Goal: Task Accomplishment & Management: Manage account settings

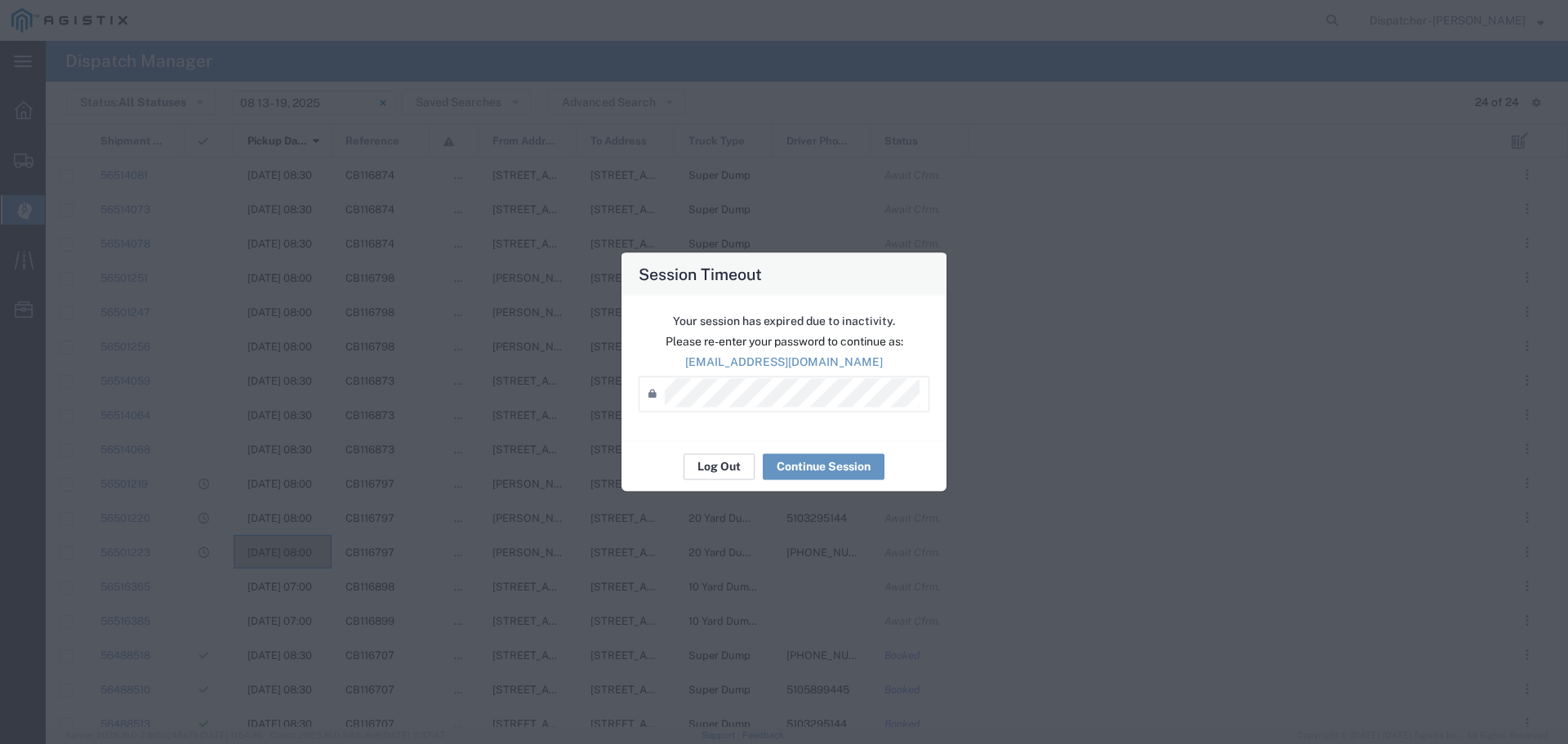
click at [721, 462] on button "Log Out" at bounding box center [719, 466] width 71 height 26
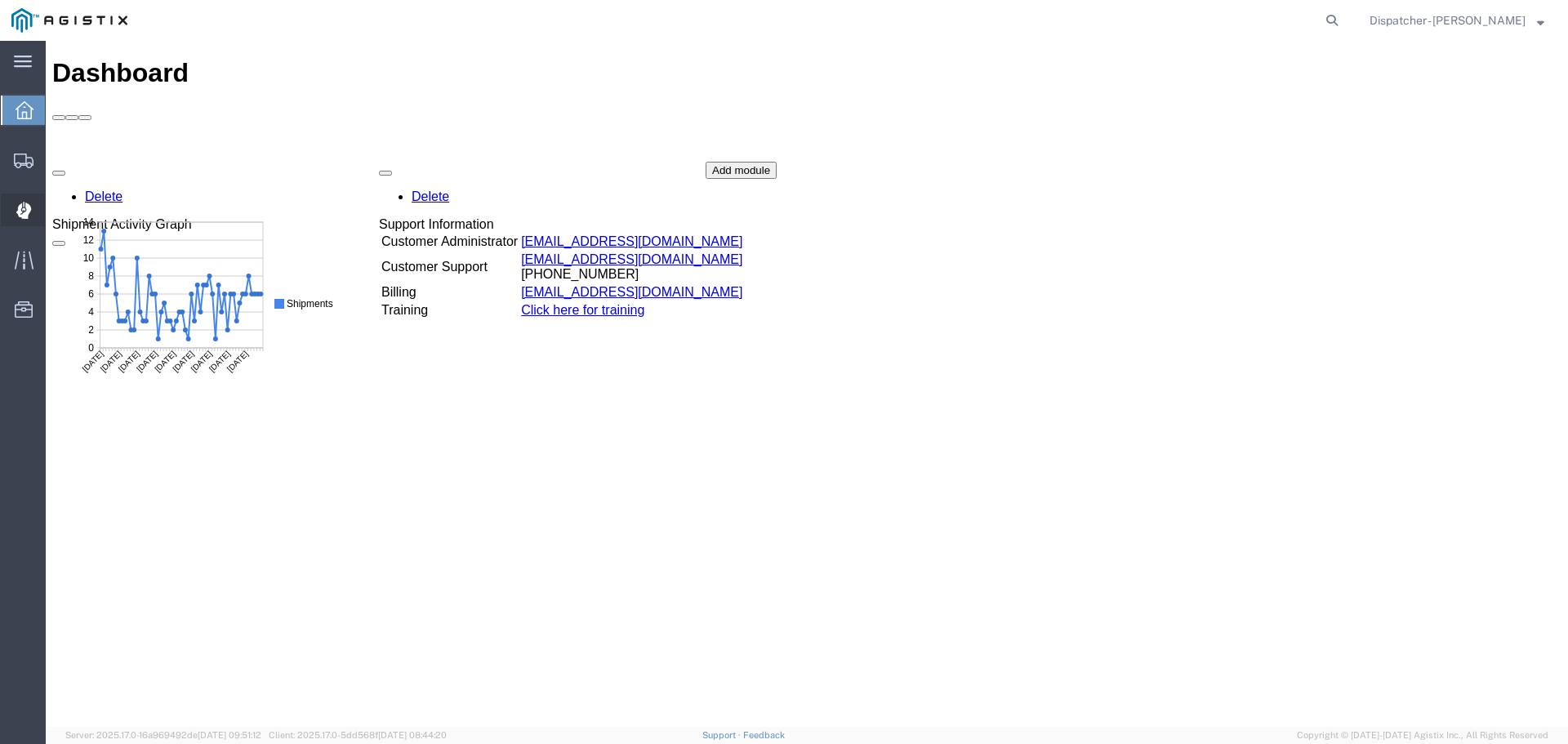
click at [9, 208] on div at bounding box center [24, 209] width 45 height 33
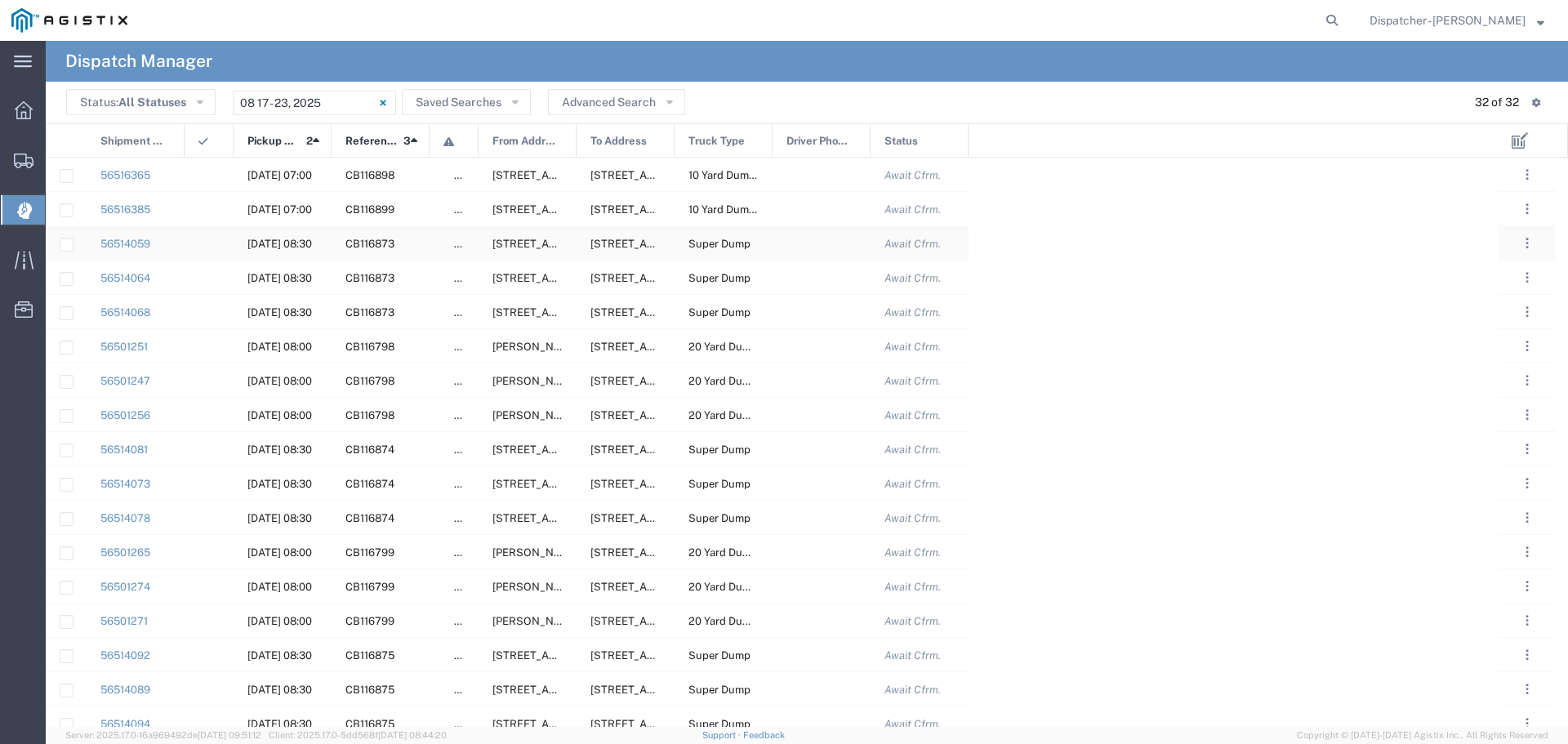
click at [807, 242] on div at bounding box center [821, 243] width 98 height 34
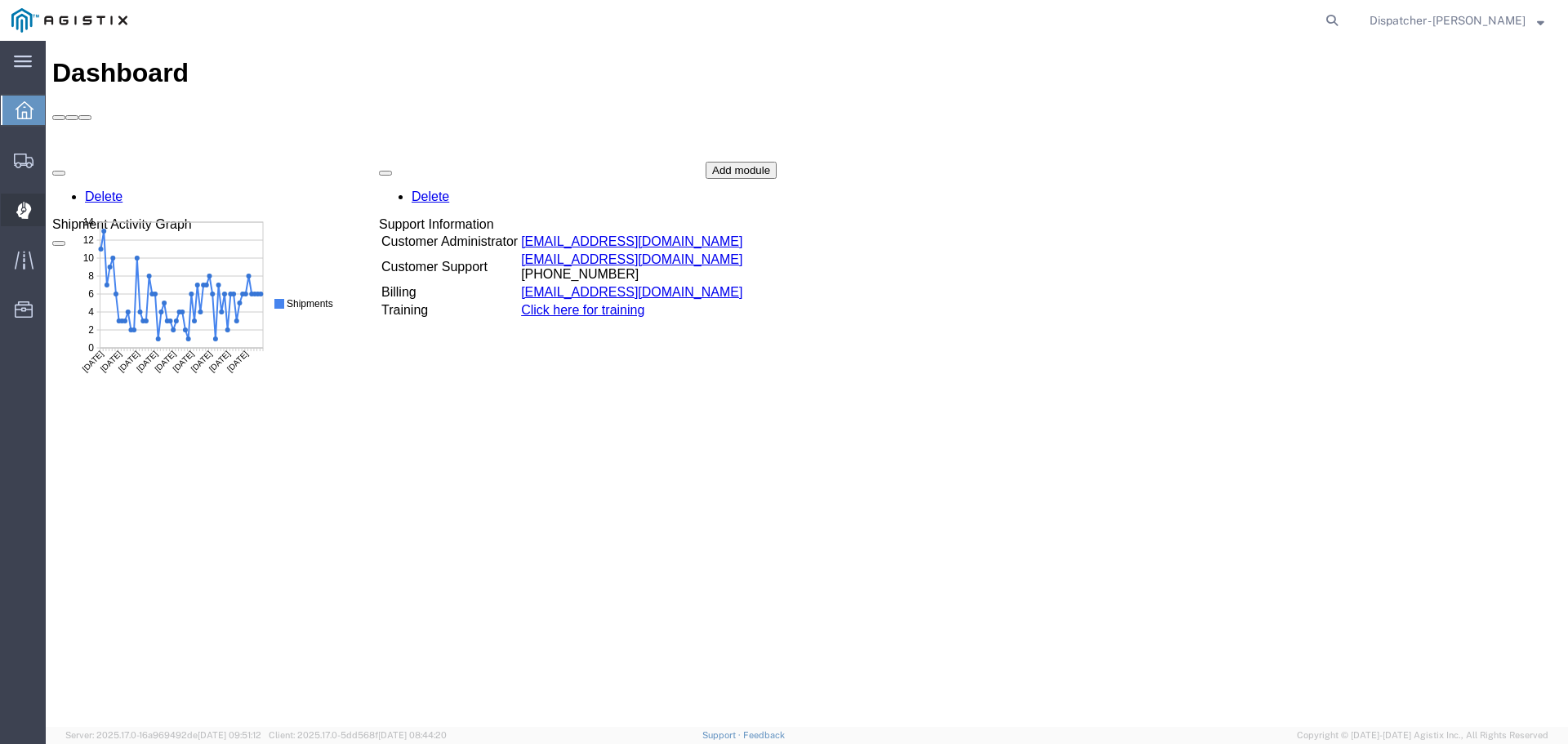
click at [13, 210] on div at bounding box center [24, 209] width 45 height 33
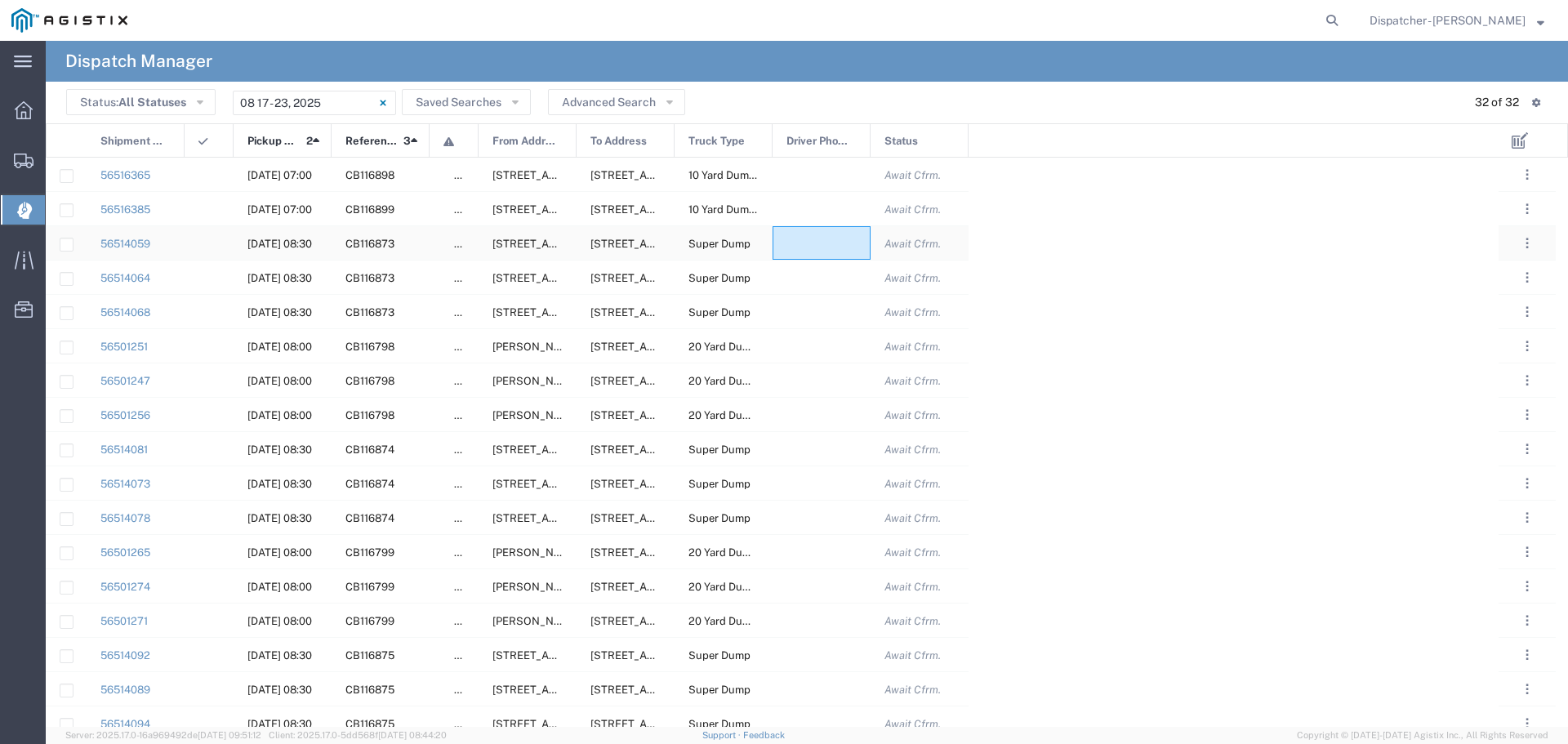
click at [829, 245] on div at bounding box center [821, 243] width 98 height 34
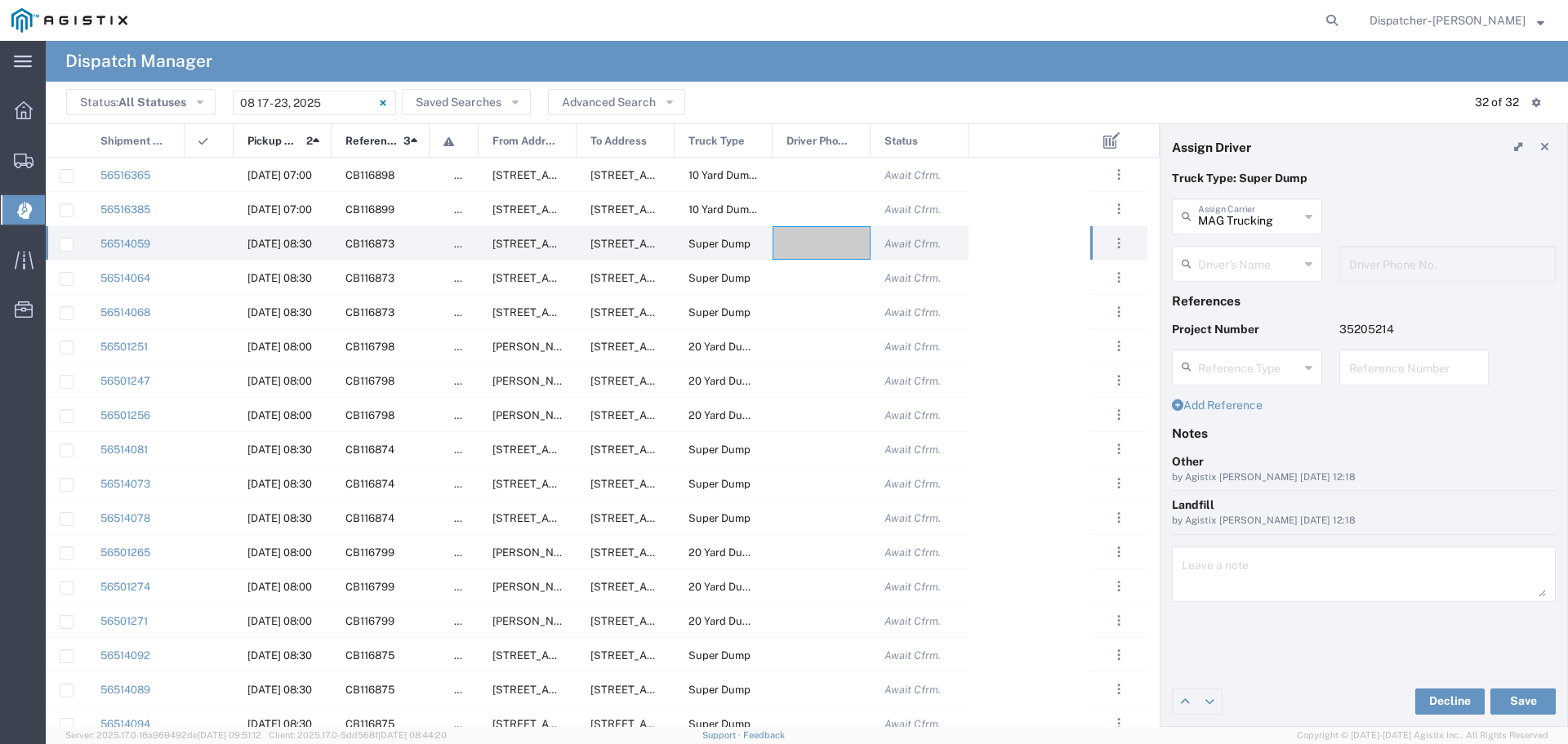
click at [1313, 263] on div "Driver's Name" at bounding box center [1247, 264] width 150 height 36
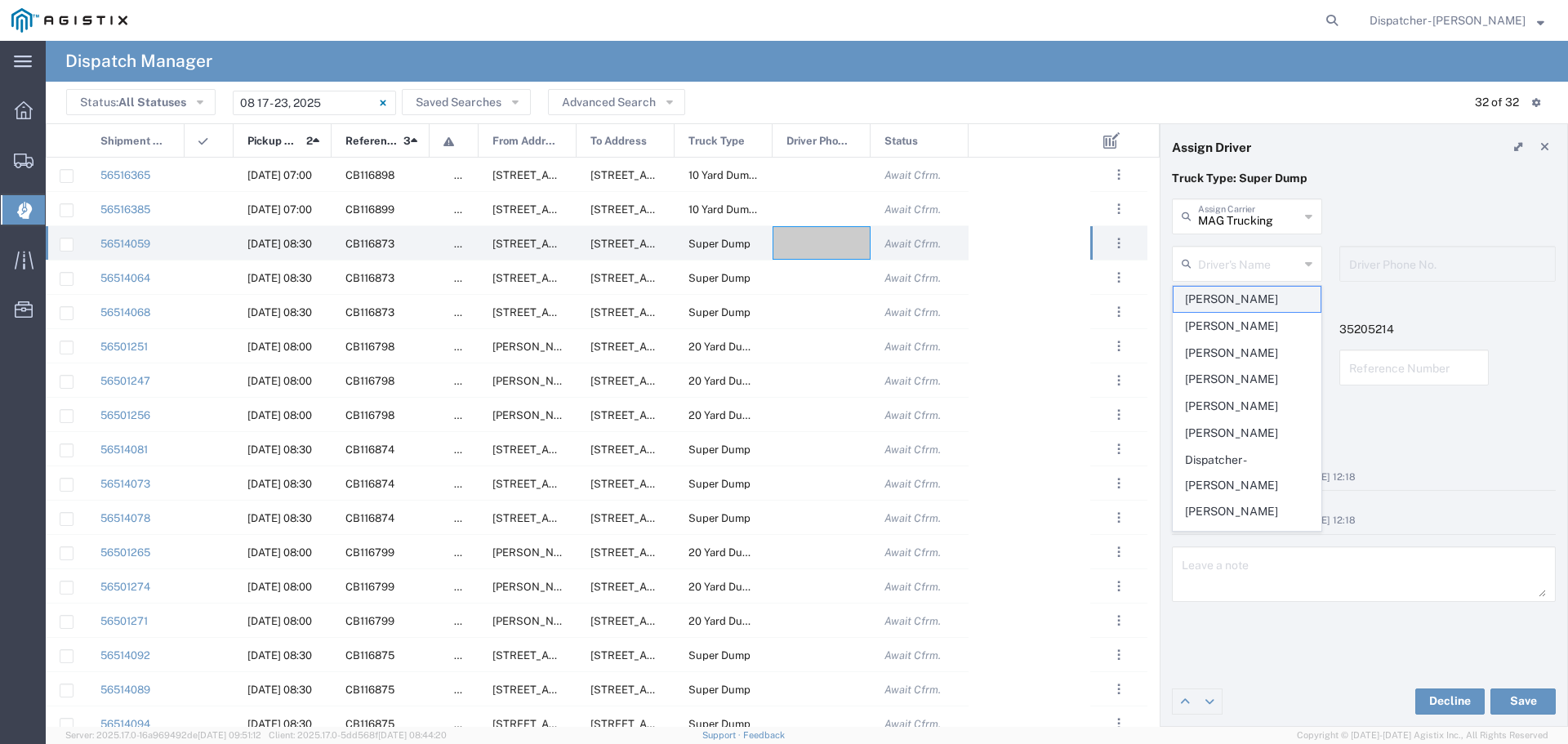
click at [1268, 298] on span "Abhishek Choudary" at bounding box center [1247, 299] width 147 height 26
type input "Abhishek Choudary"
type input "[PHONE_NUMBER]"
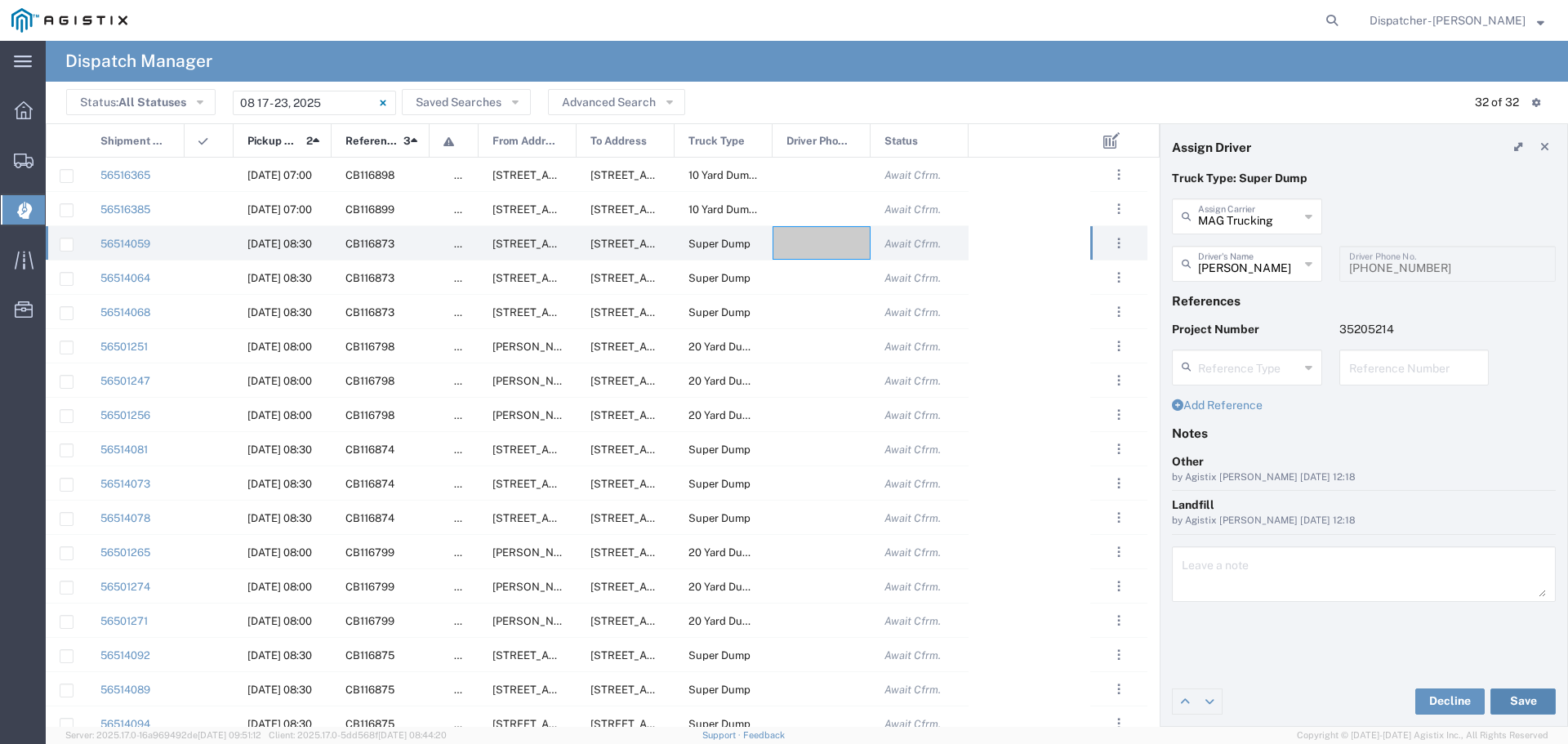
click at [1529, 701] on button "Save" at bounding box center [1523, 702] width 65 height 26
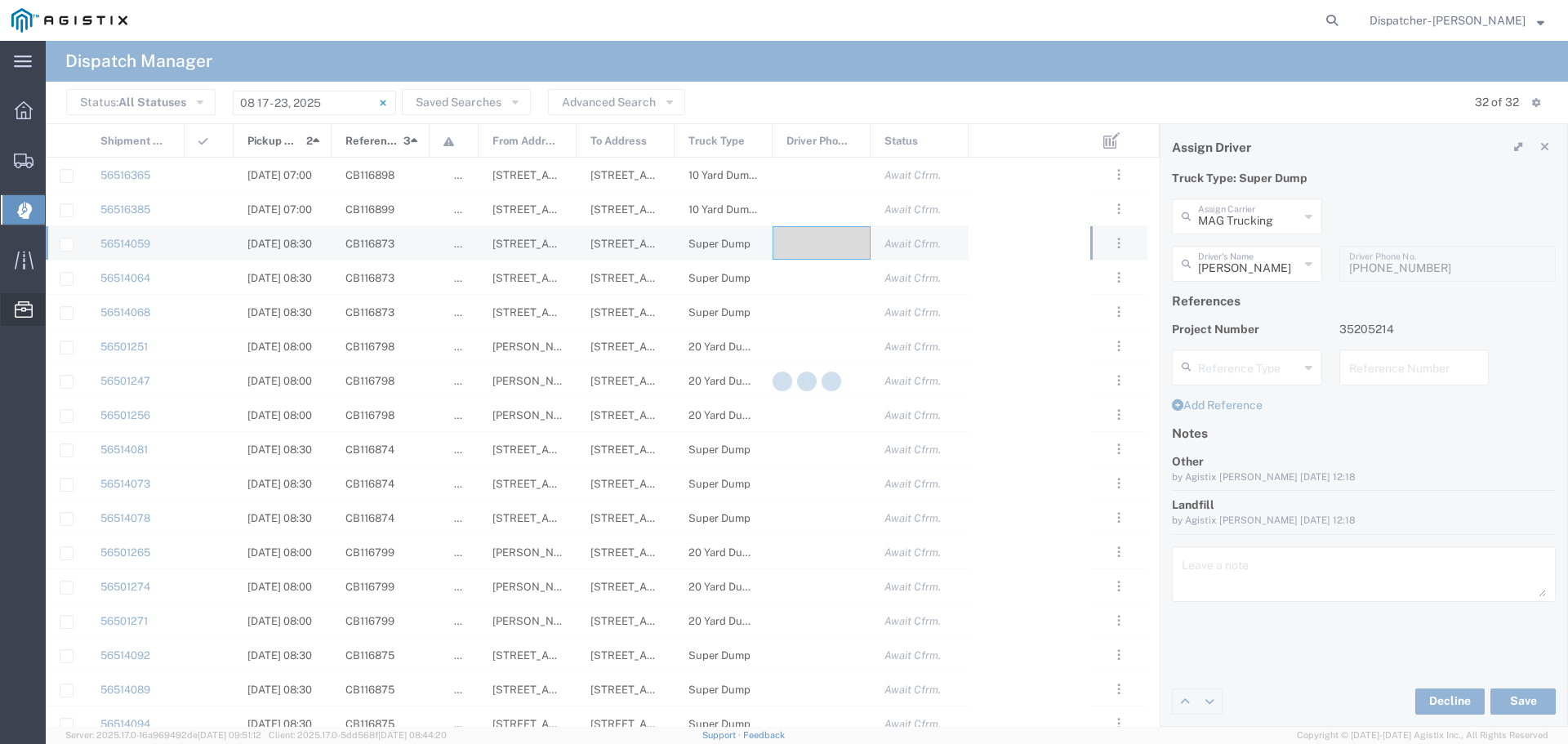
type input "Abhishek Choudary"
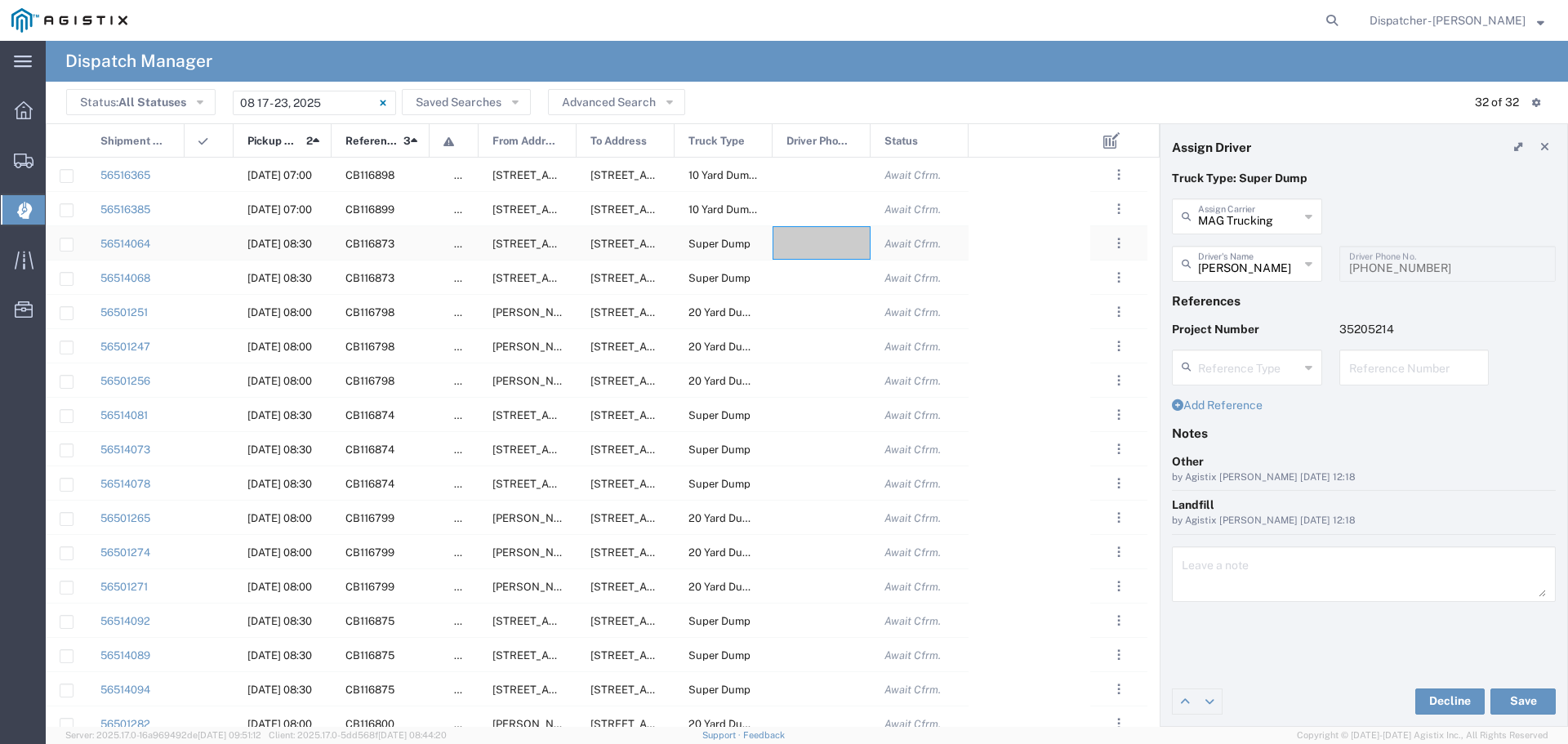
click at [808, 248] on div at bounding box center [821, 243] width 98 height 34
click at [1309, 213] on icon at bounding box center [1308, 216] width 7 height 26
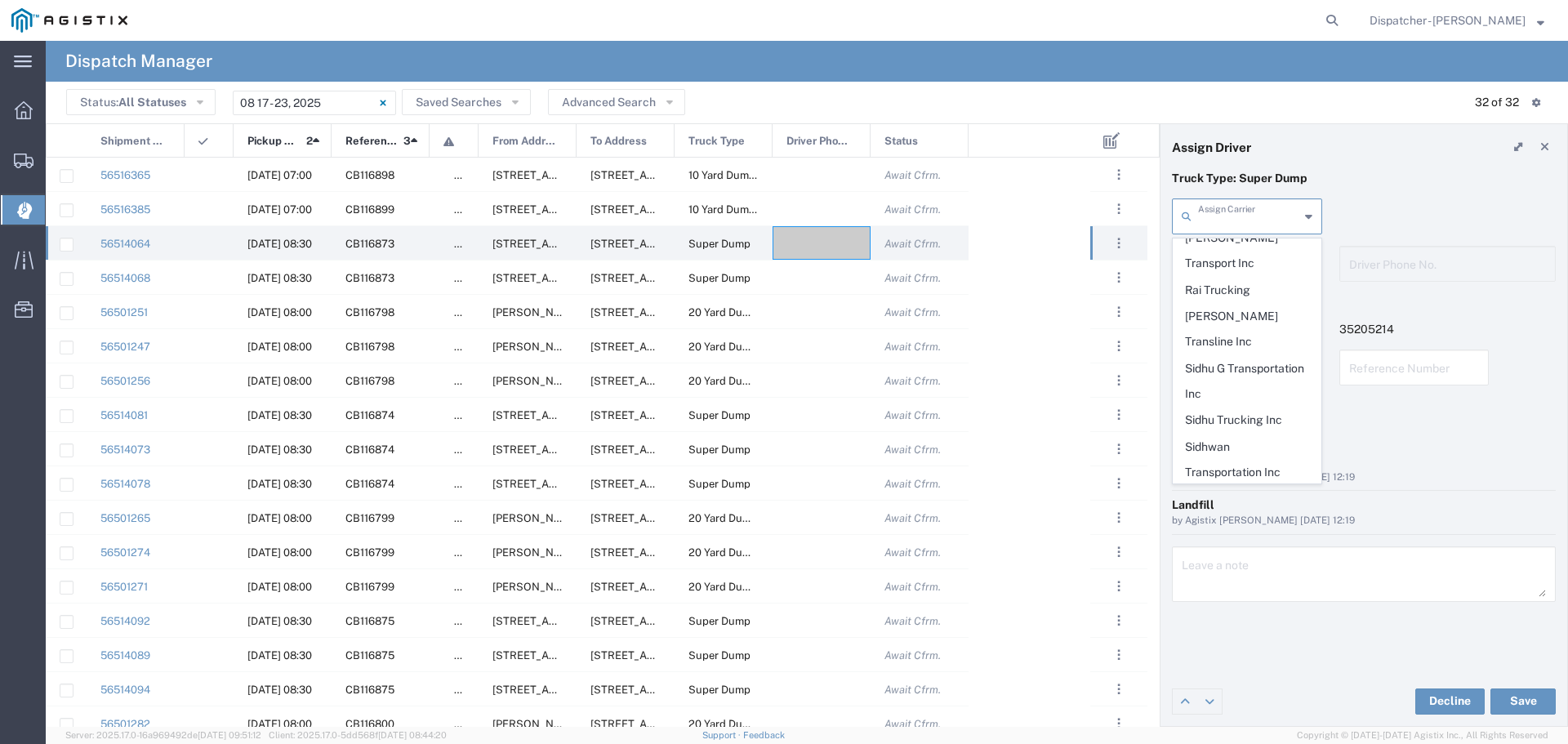
scroll to position [818, 0]
click at [1205, 391] on span "Sidhu Trucking Inc" at bounding box center [1247, 404] width 147 height 26
type input "Sidhu Trucking Inc"
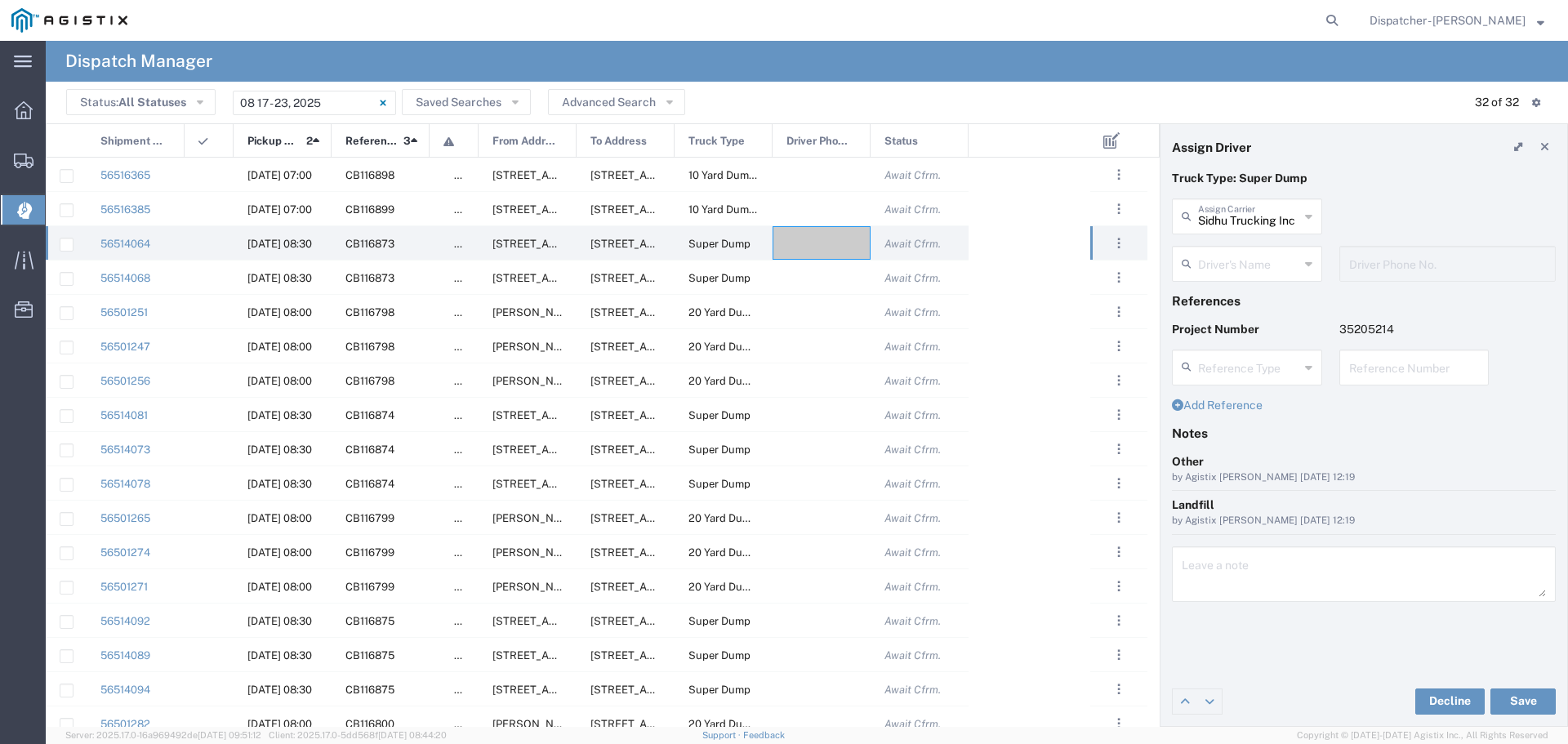
click at [1309, 268] on icon at bounding box center [1308, 264] width 7 height 26
click at [1238, 295] on span "[PERSON_NAME]" at bounding box center [1247, 299] width 147 height 26
type input "[PERSON_NAME]"
type input "[PHONE_NUMBER]"
click at [1522, 699] on button "Save" at bounding box center [1523, 702] width 65 height 26
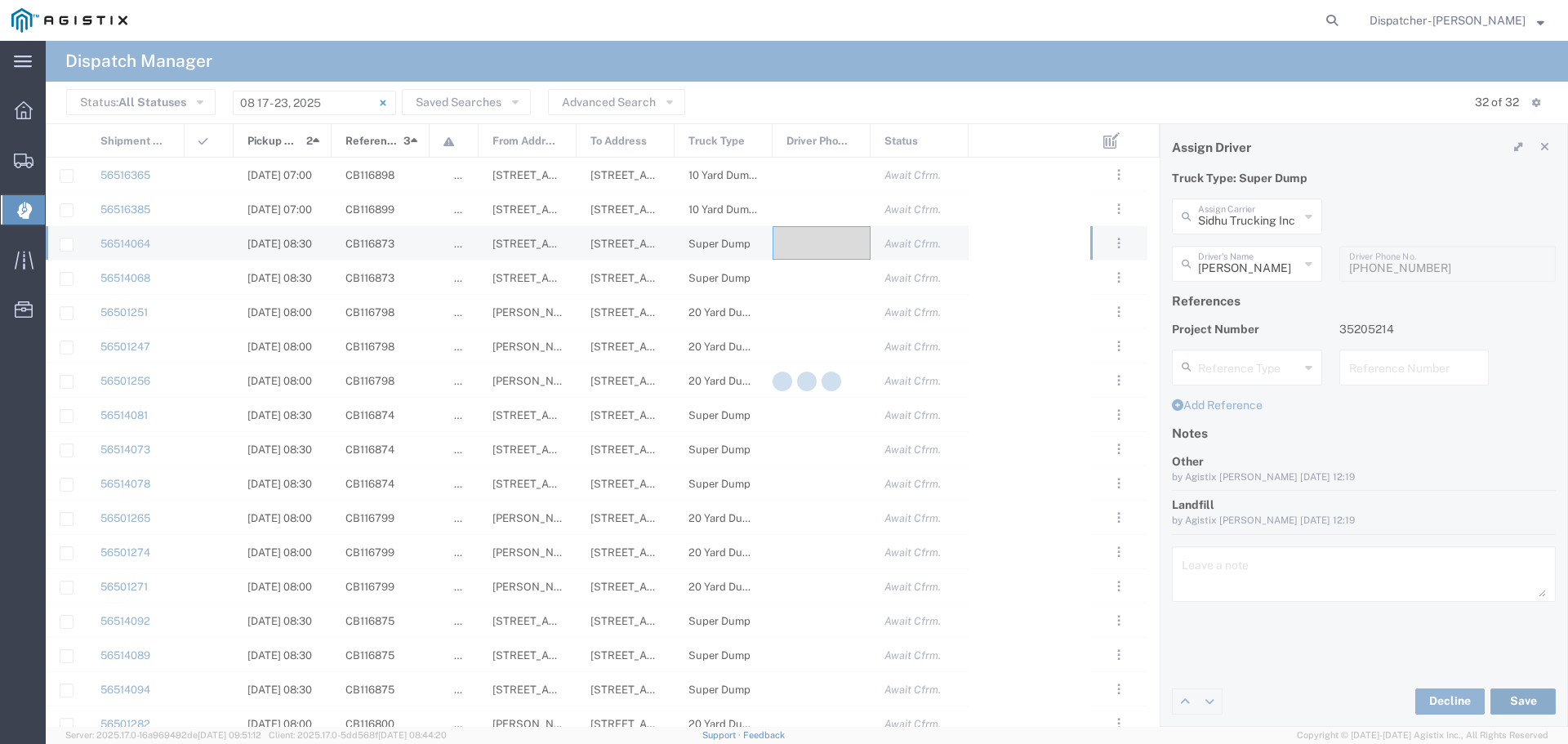
type input "[PERSON_NAME]"
type input "Sidhu Trucking Inc"
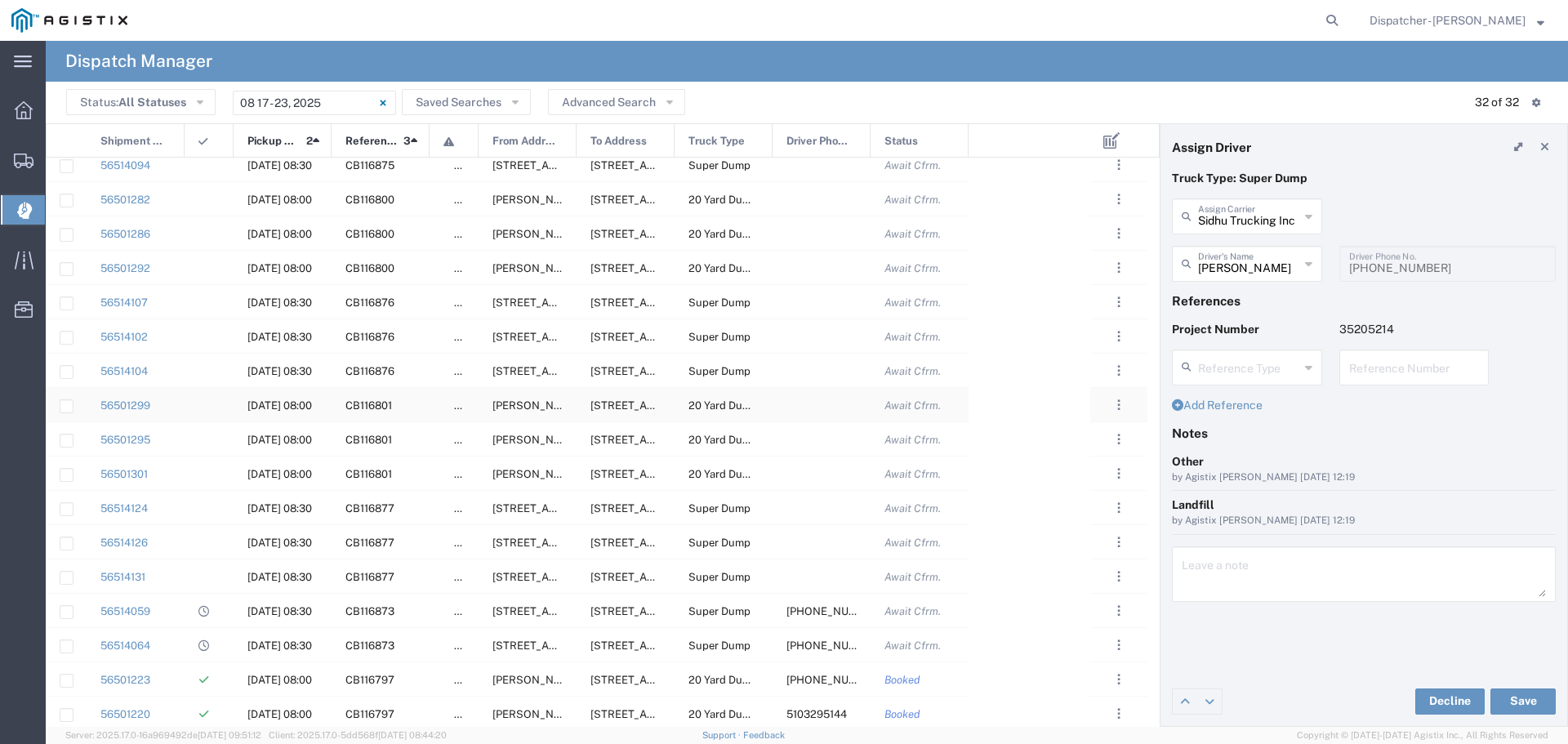
scroll to position [529, 0]
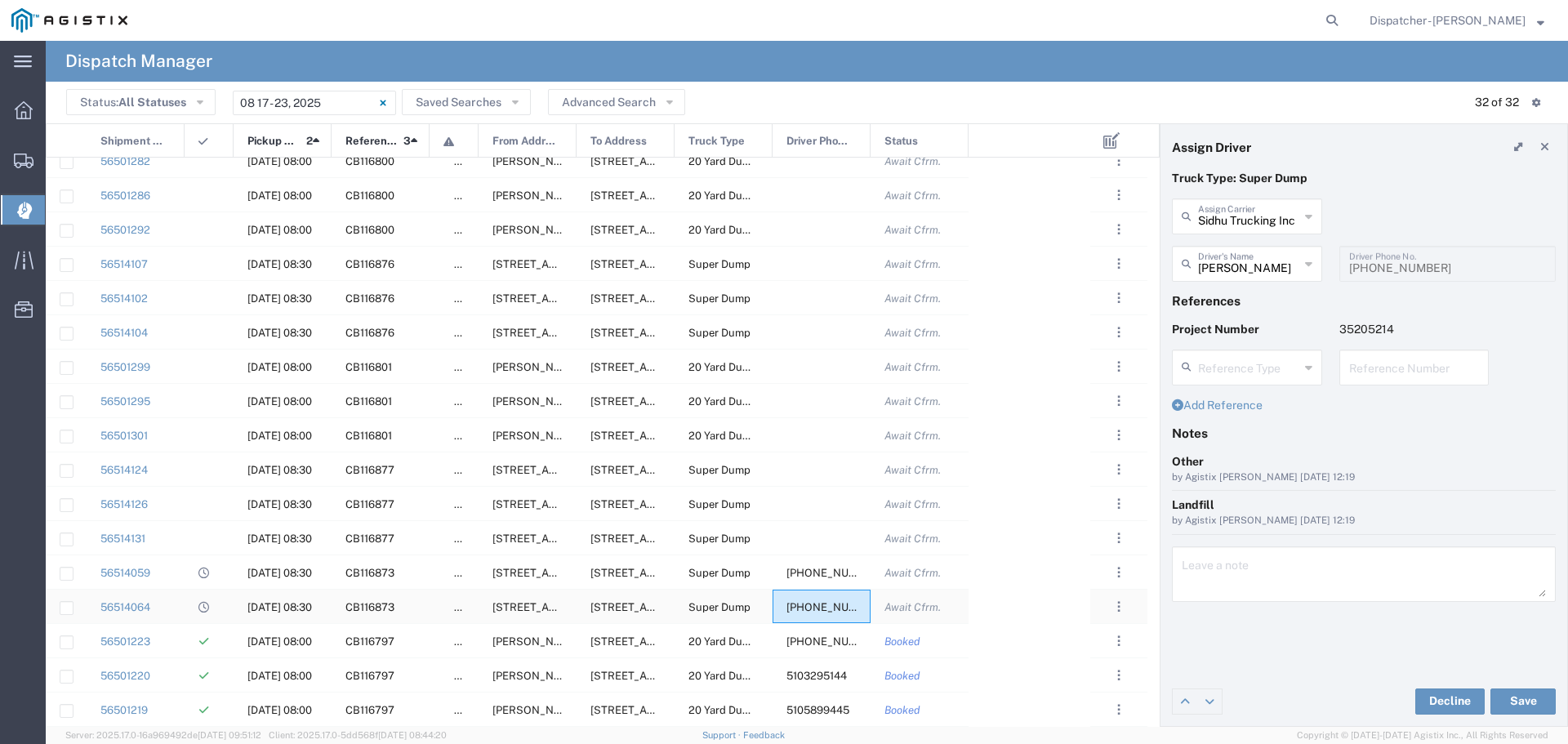
click at [809, 604] on span "[PHONE_NUMBER]" at bounding box center [835, 608] width 97 height 12
click at [1311, 213] on icon at bounding box center [1308, 216] width 7 height 26
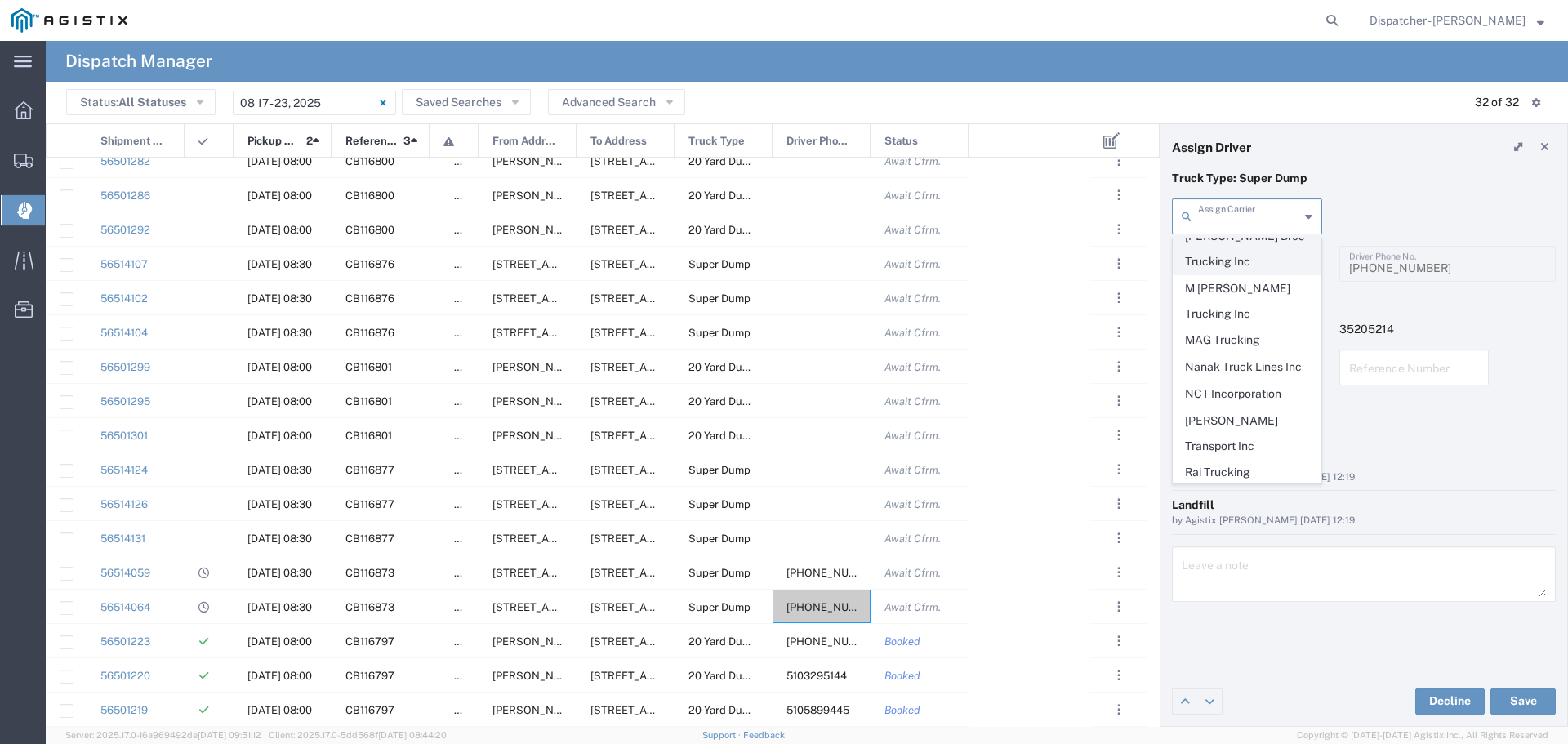
scroll to position [654, 0]
click at [1233, 319] on span "MAG Trucking" at bounding box center [1247, 332] width 147 height 26
type input "MAG Trucking"
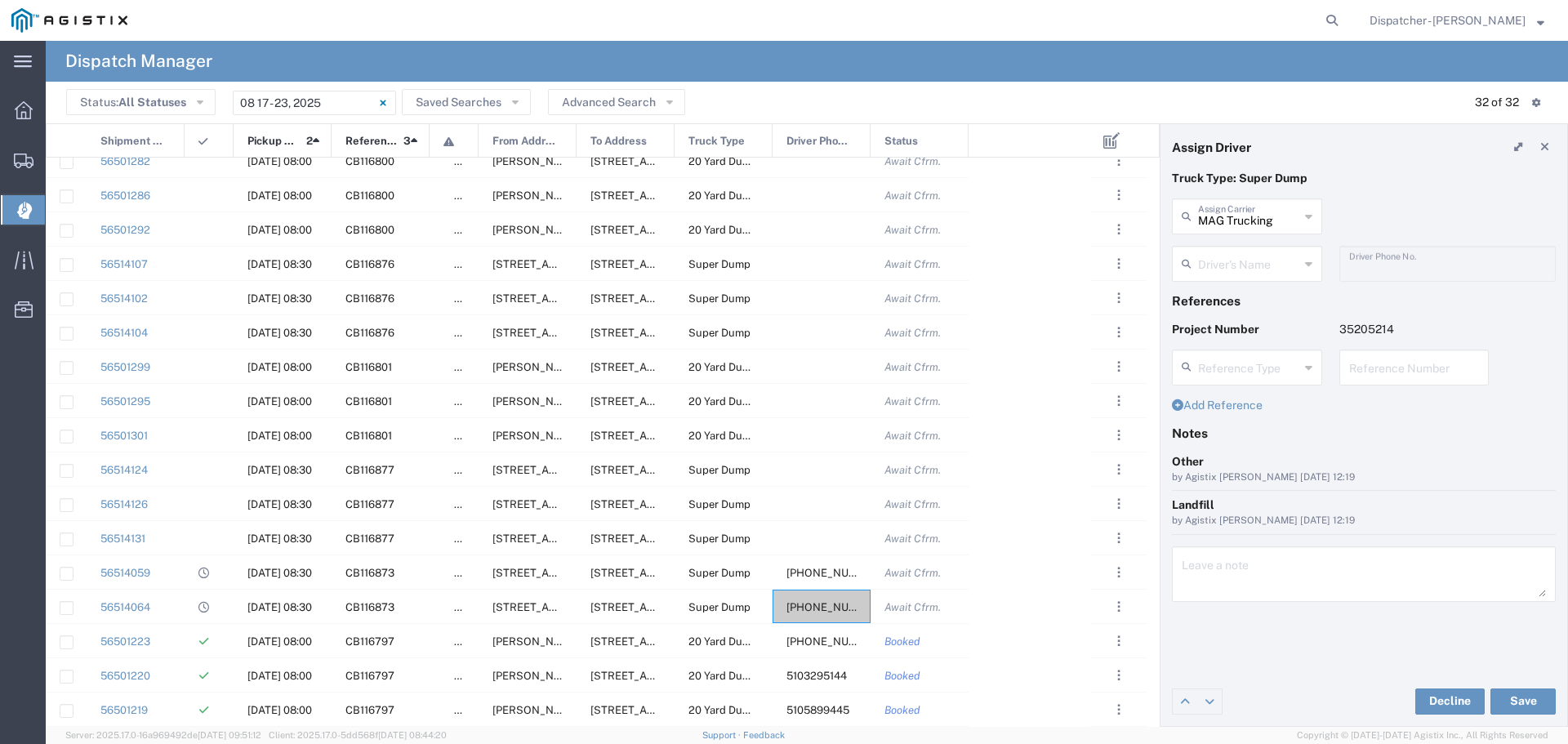
click at [1308, 266] on icon at bounding box center [1308, 264] width 7 height 26
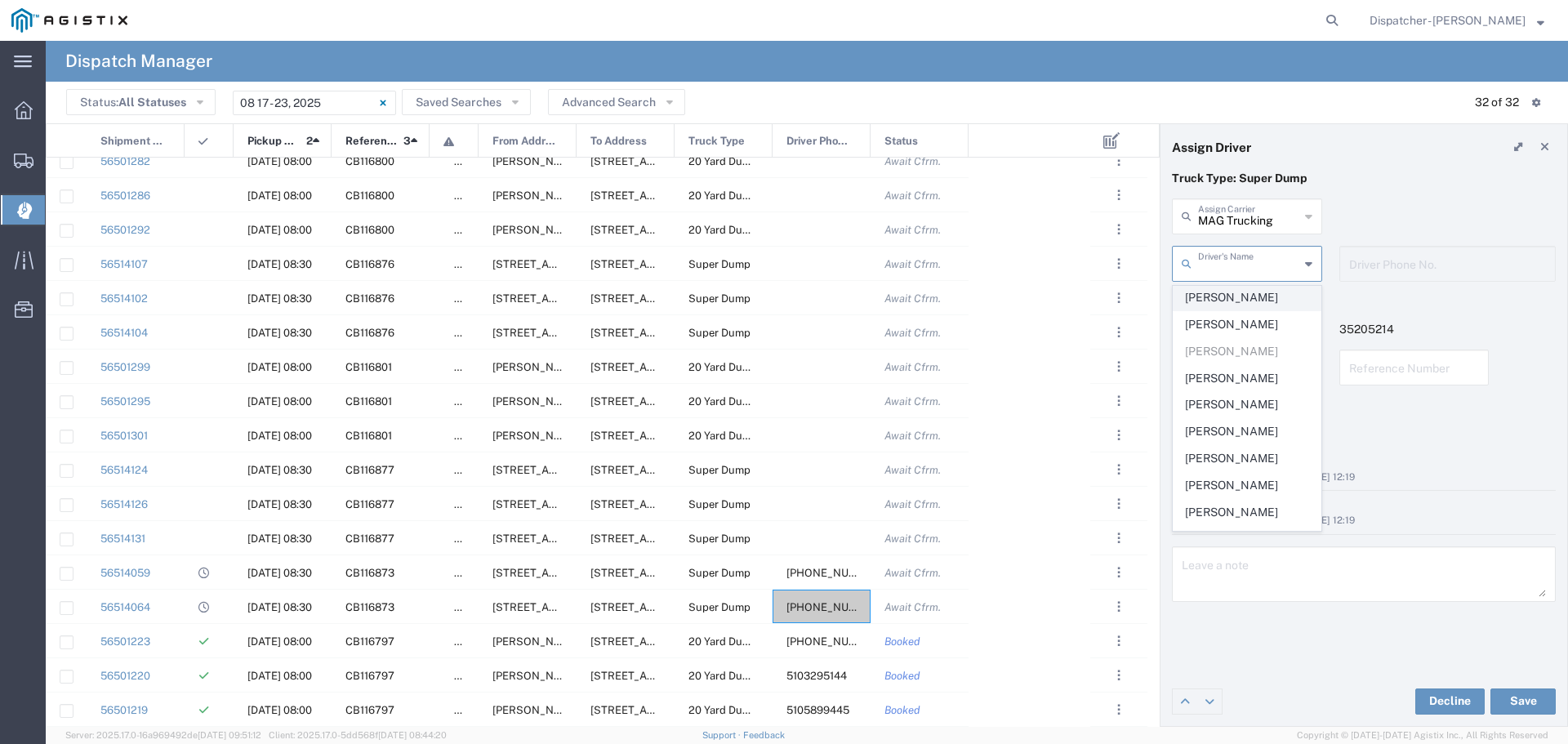
scroll to position [327, 0]
click at [1215, 413] on span "[PERSON_NAME]" at bounding box center [1247, 400] width 147 height 26
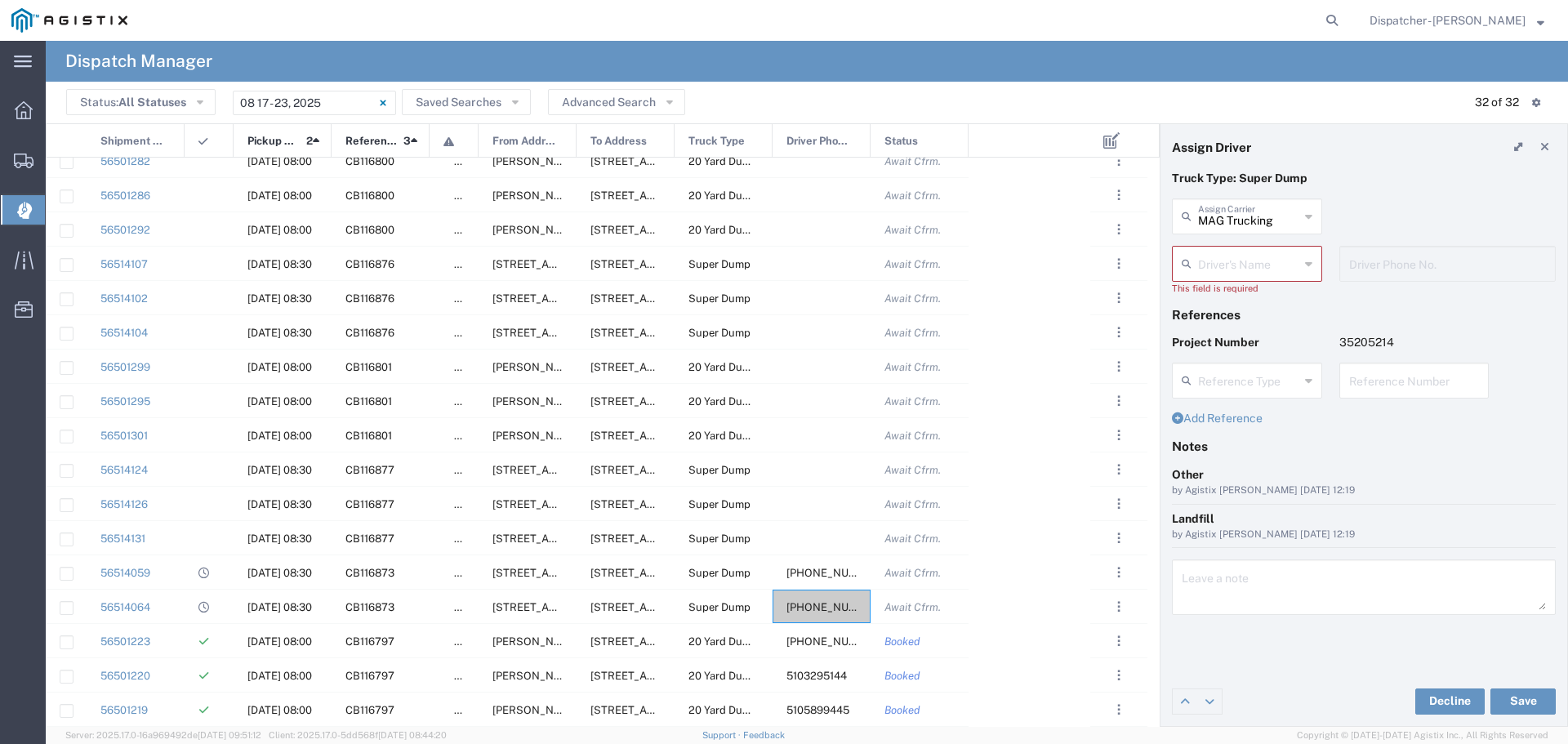
click at [1311, 263] on icon at bounding box center [1308, 264] width 7 height 26
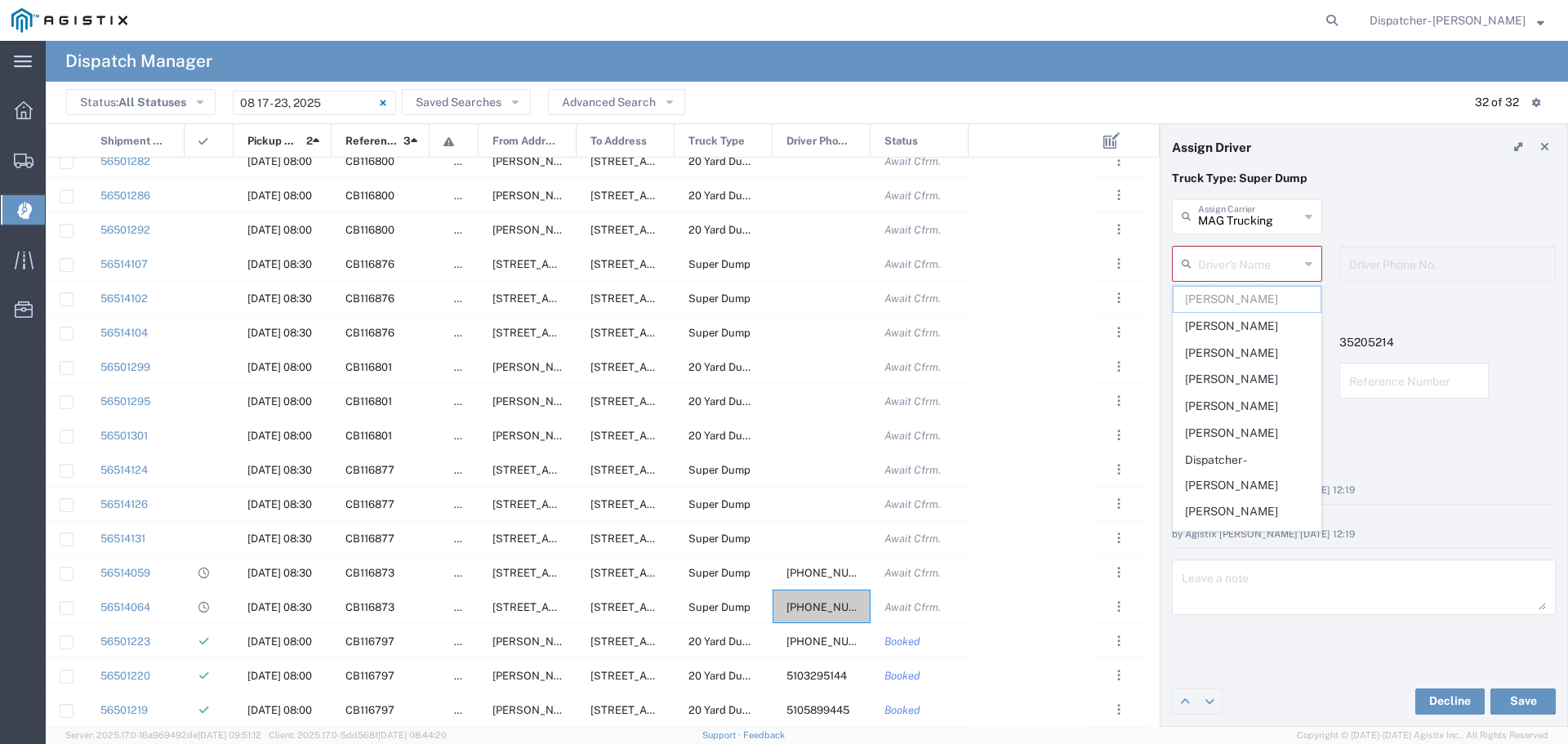
click at [1311, 263] on icon at bounding box center [1308, 264] width 7 height 26
click at [1406, 169] on header "Assign Driver" at bounding box center [1364, 147] width 407 height 45
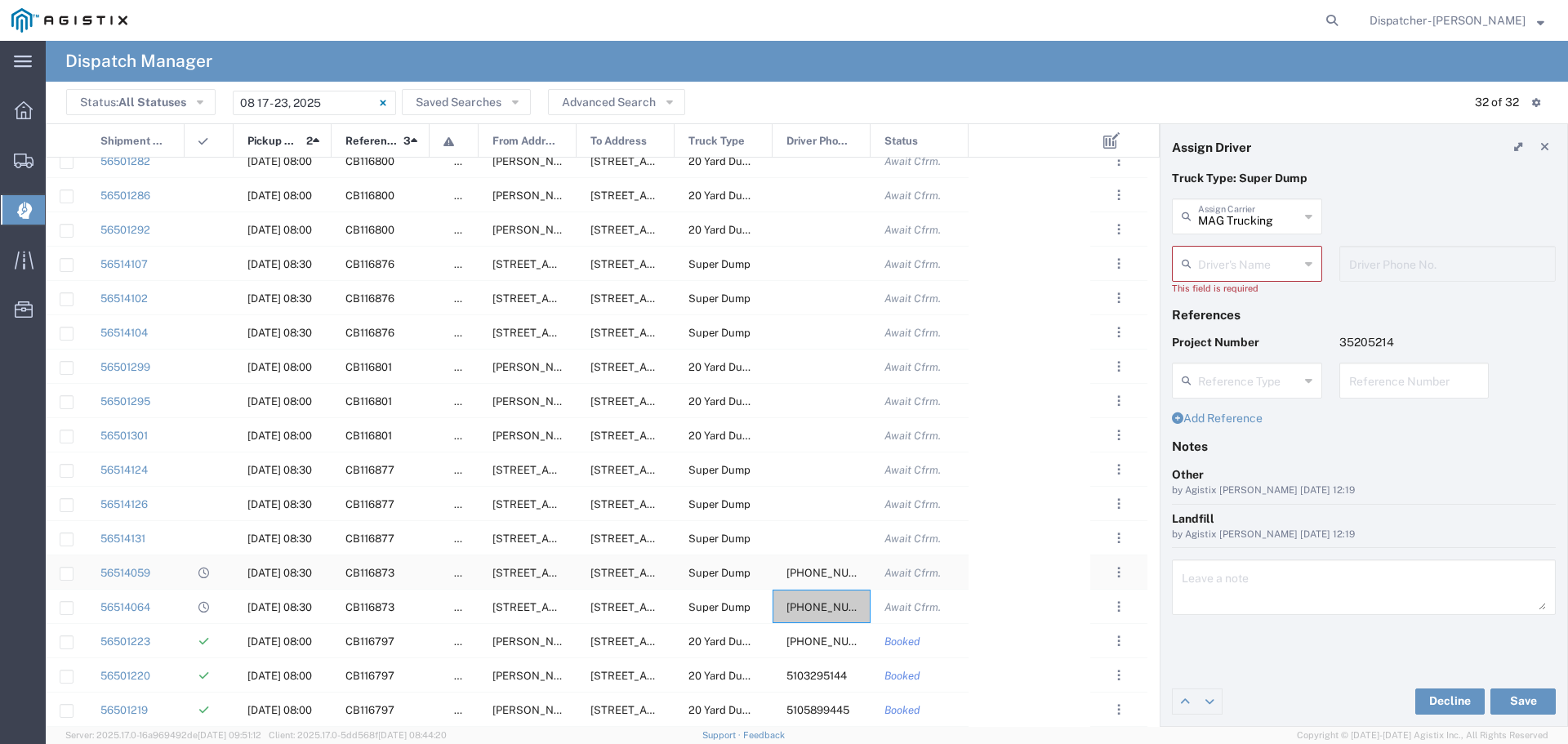
click at [810, 565] on div "[PHONE_NUMBER]" at bounding box center [821, 572] width 98 height 34
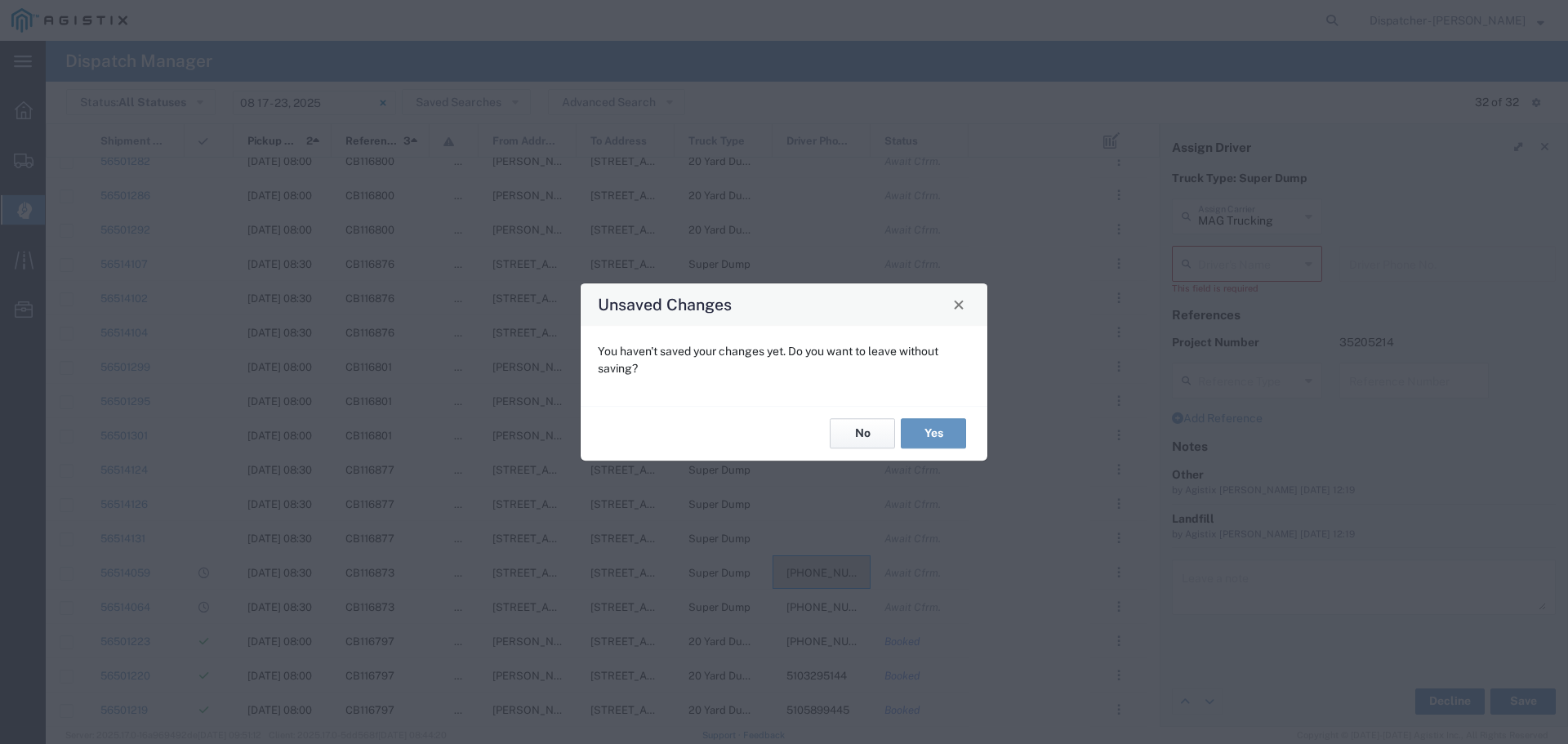
click at [863, 430] on button "No" at bounding box center [862, 434] width 65 height 31
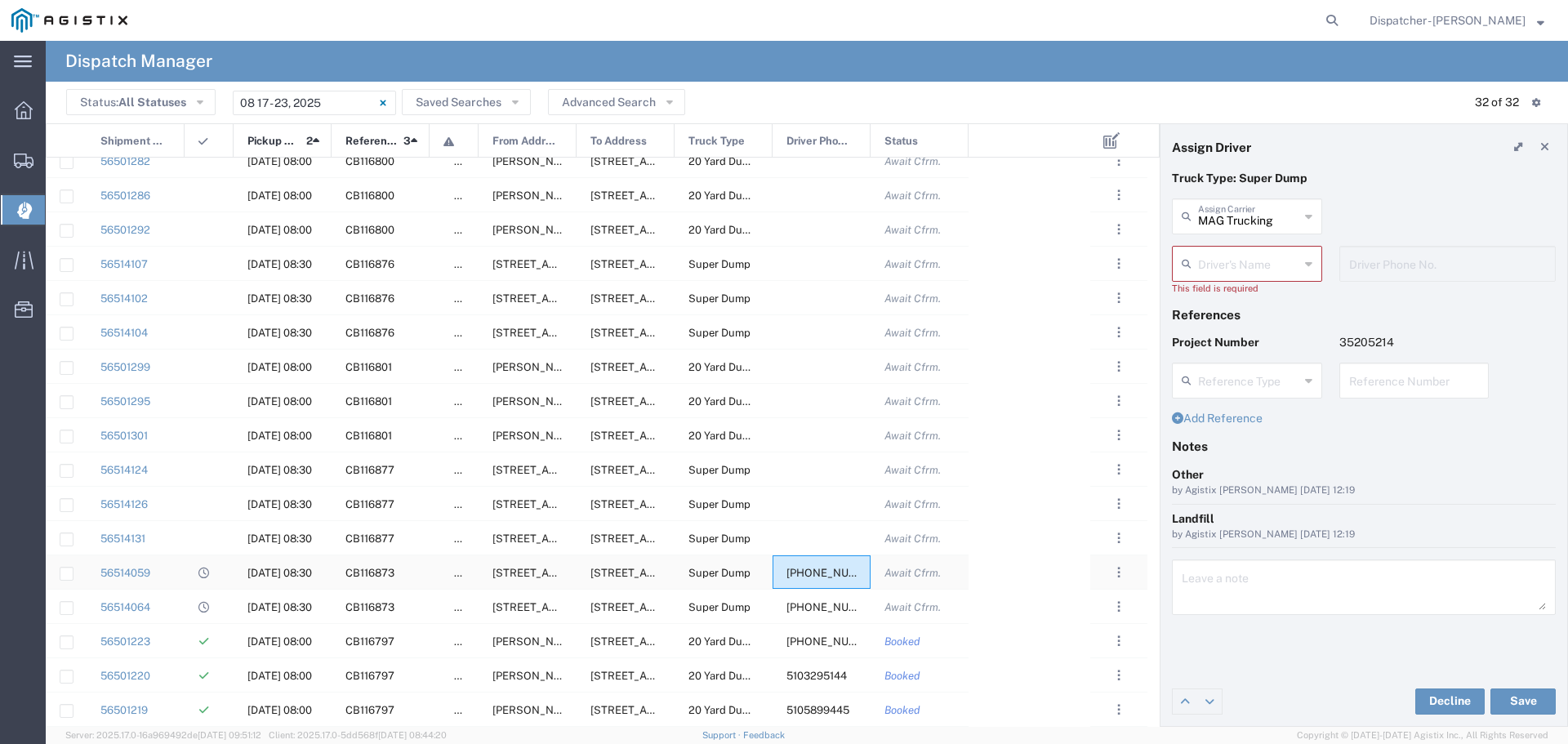
click at [811, 567] on span "[PHONE_NUMBER]" at bounding box center [835, 573] width 97 height 12
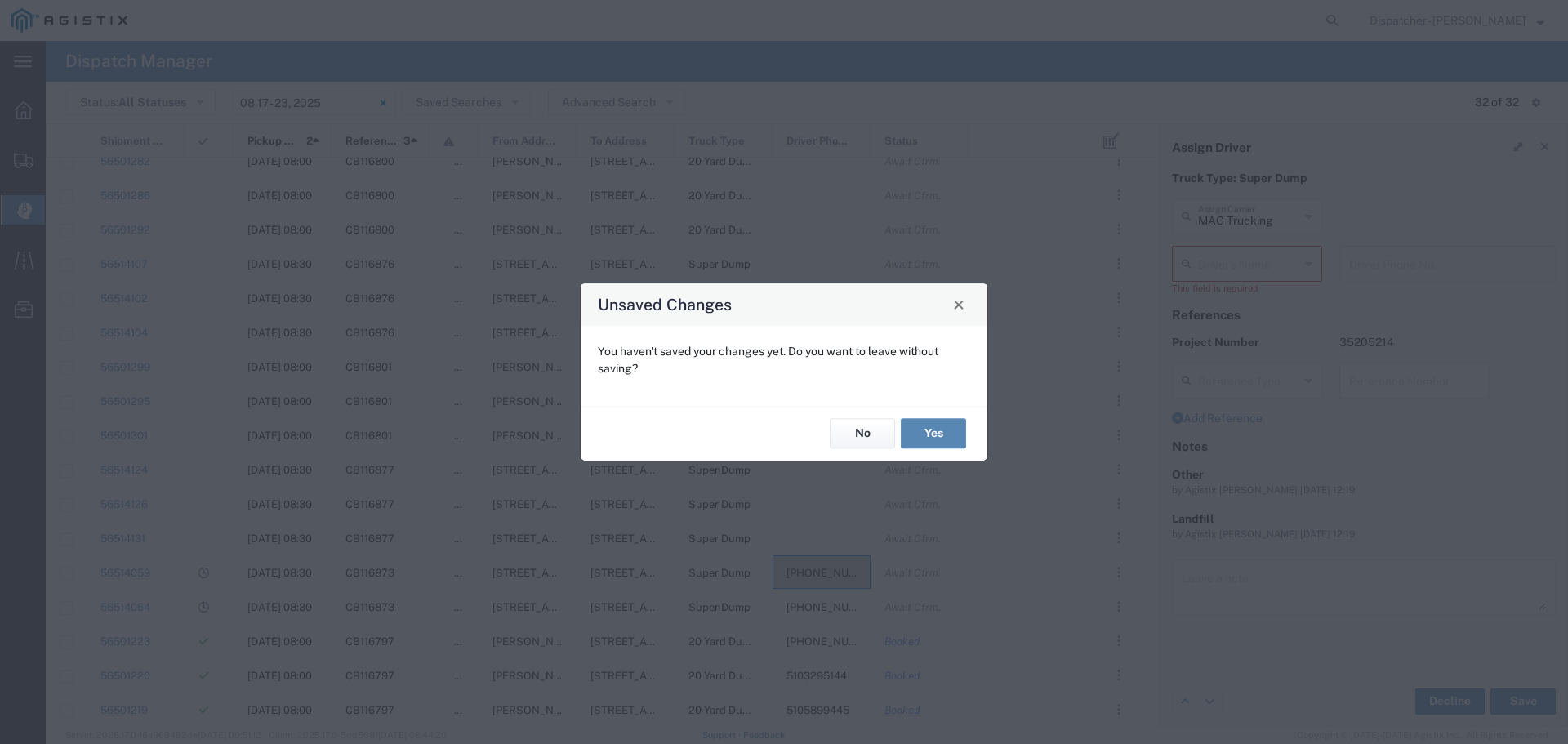
click at [937, 435] on button "Yes" at bounding box center [933, 434] width 65 height 31
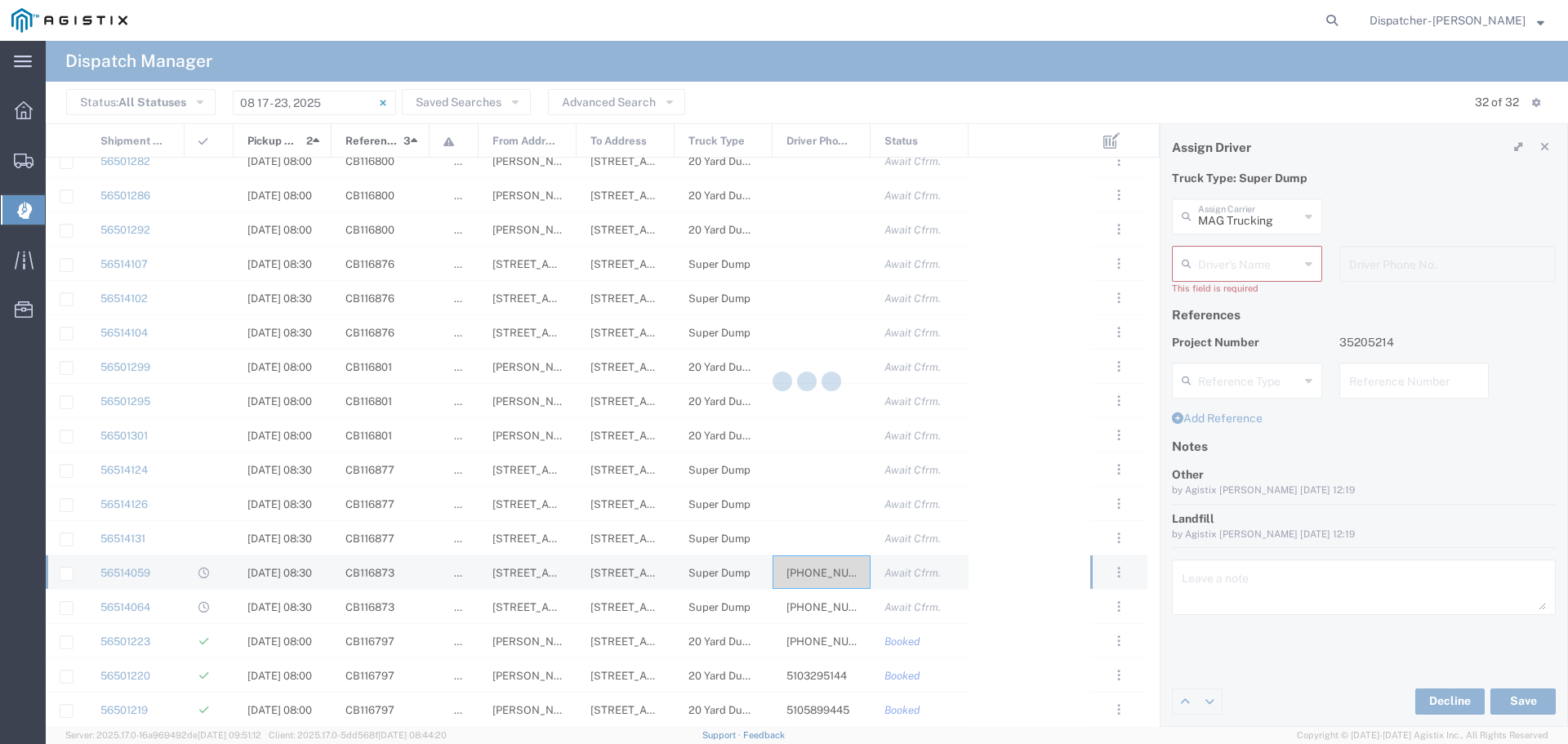
type input "[PERSON_NAME]"
type input "[PHONE_NUMBER]"
type input "MAG Trucking"
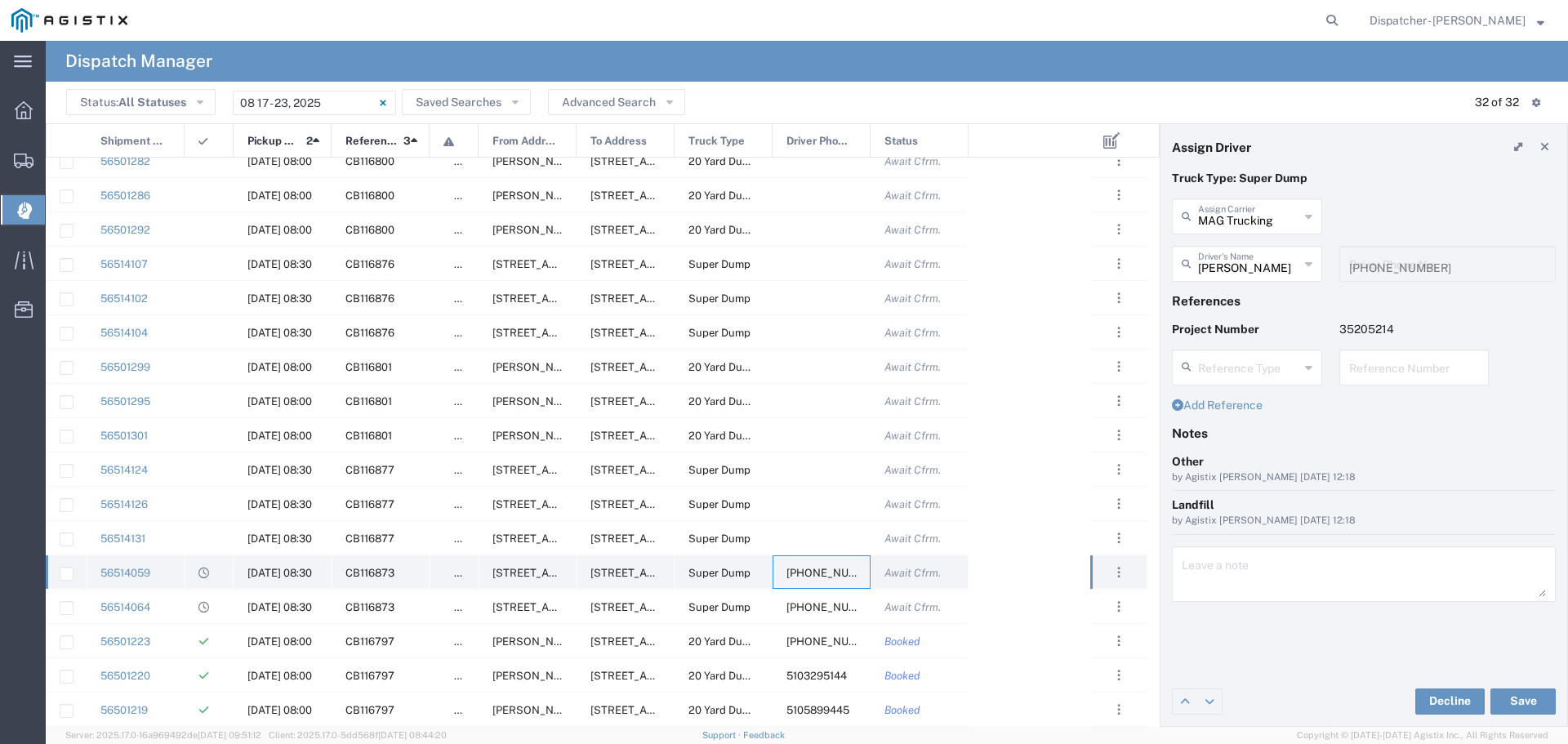
click at [815, 567] on span "[PHONE_NUMBER]" at bounding box center [835, 573] width 97 height 12
click at [1308, 216] on icon at bounding box center [1308, 216] width 7 height 26
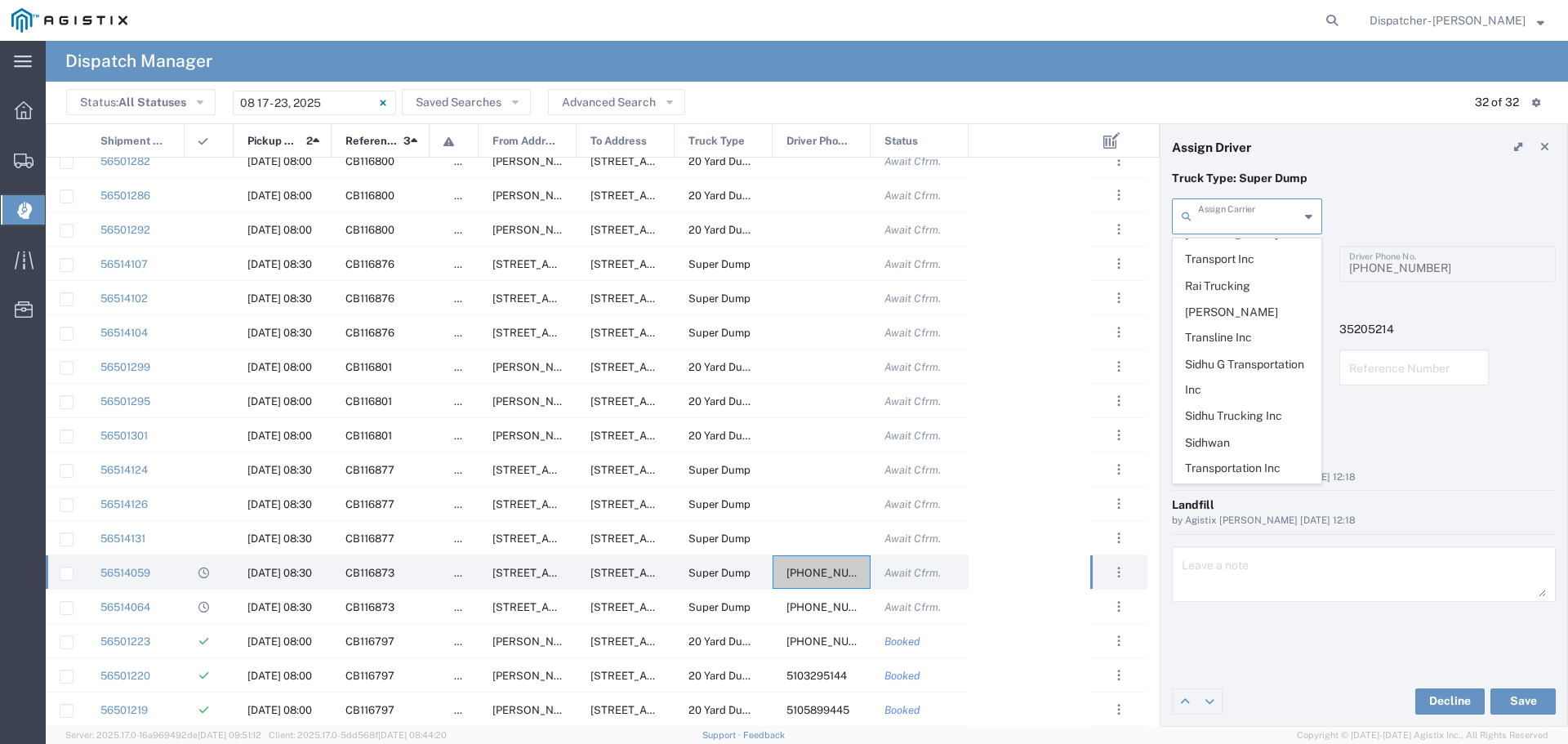
scroll to position [834, 0]
click at [1235, 481] on span "T-[PERSON_NAME] Trucking" at bounding box center [1247, 506] width 147 height 50
type input "T-[PERSON_NAME] Trucking"
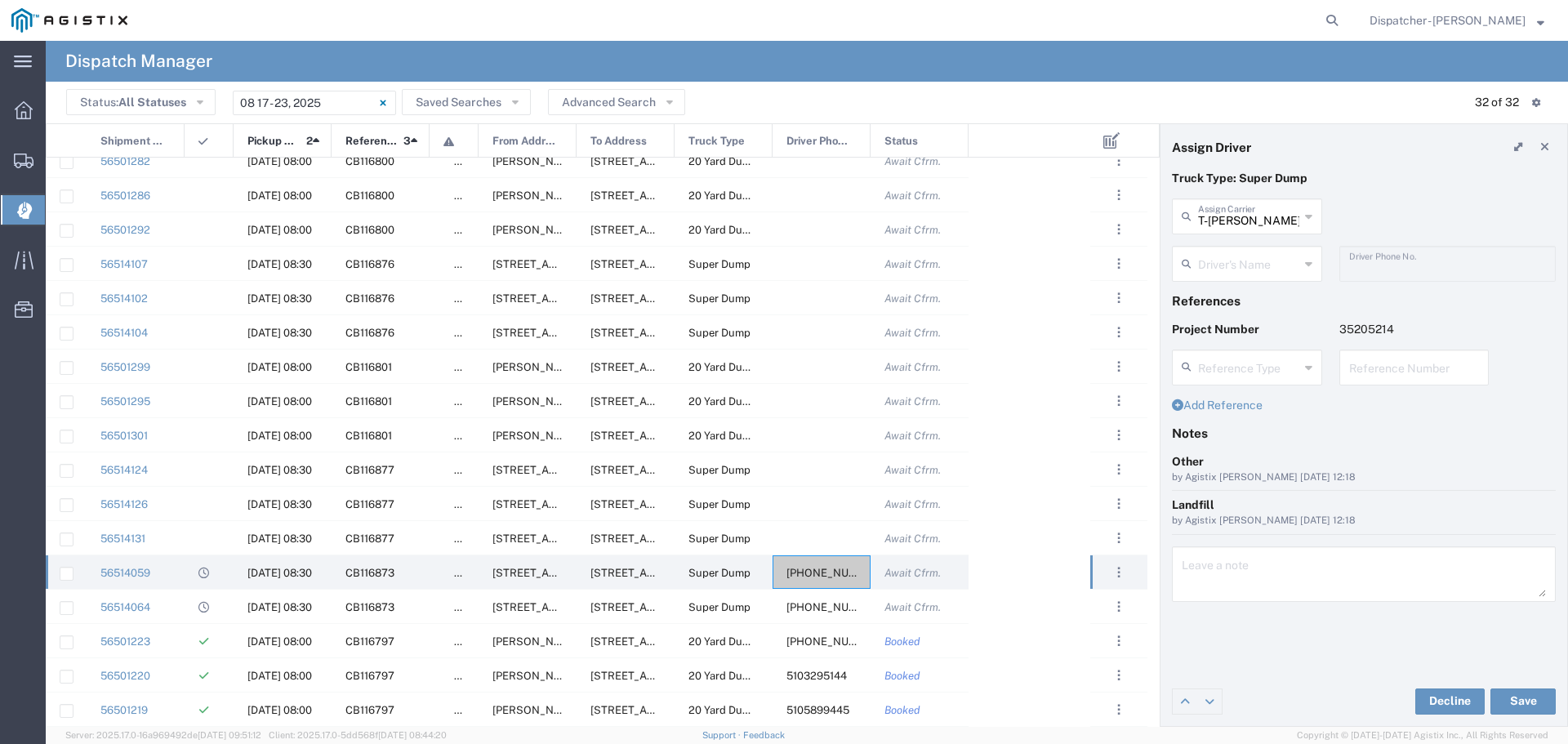
click at [1308, 264] on icon at bounding box center [1308, 264] width 7 height 26
click at [1232, 297] on span "[PERSON_NAME]" at bounding box center [1247, 299] width 147 height 26
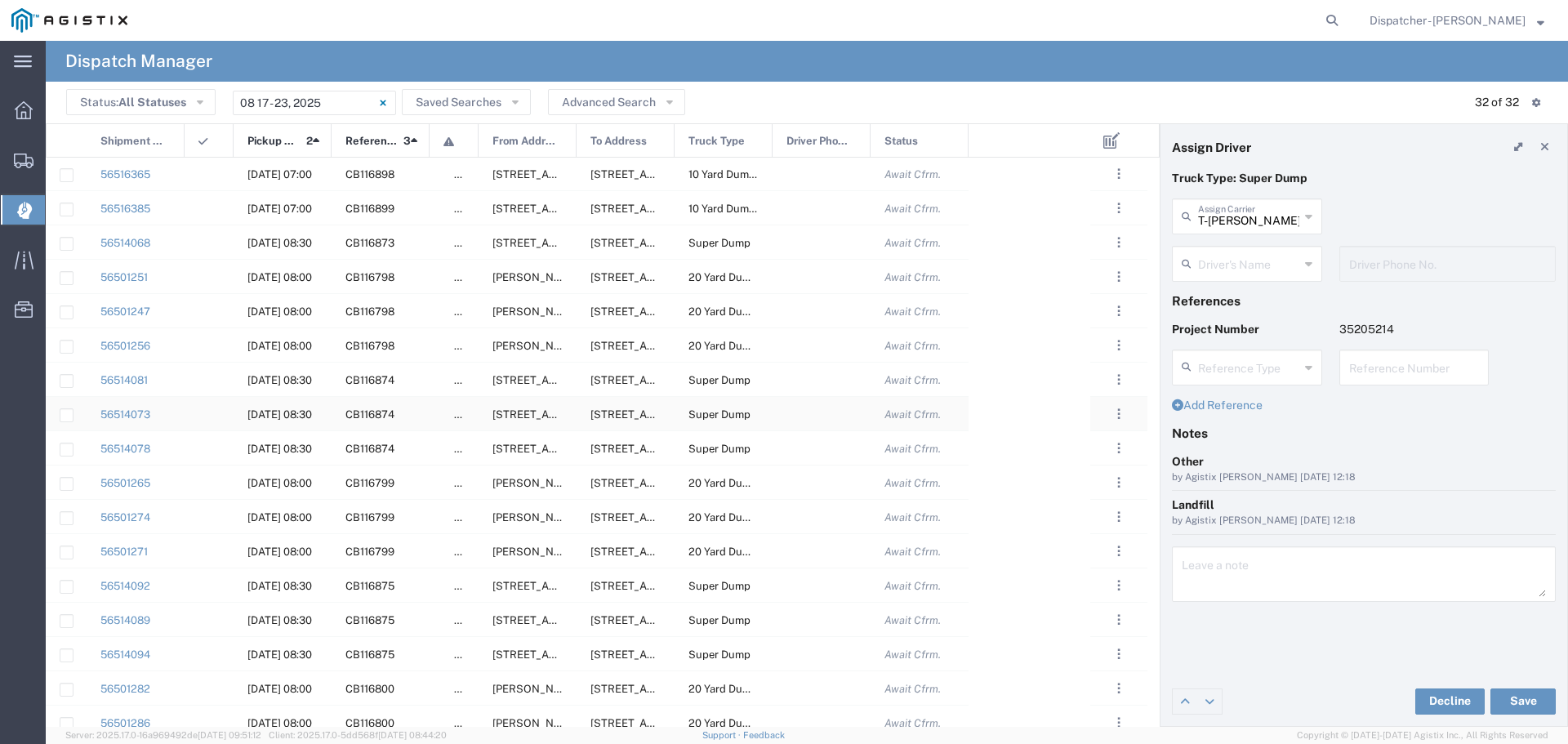
scroll to position [0, 0]
click at [801, 245] on div at bounding box center [821, 243] width 98 height 34
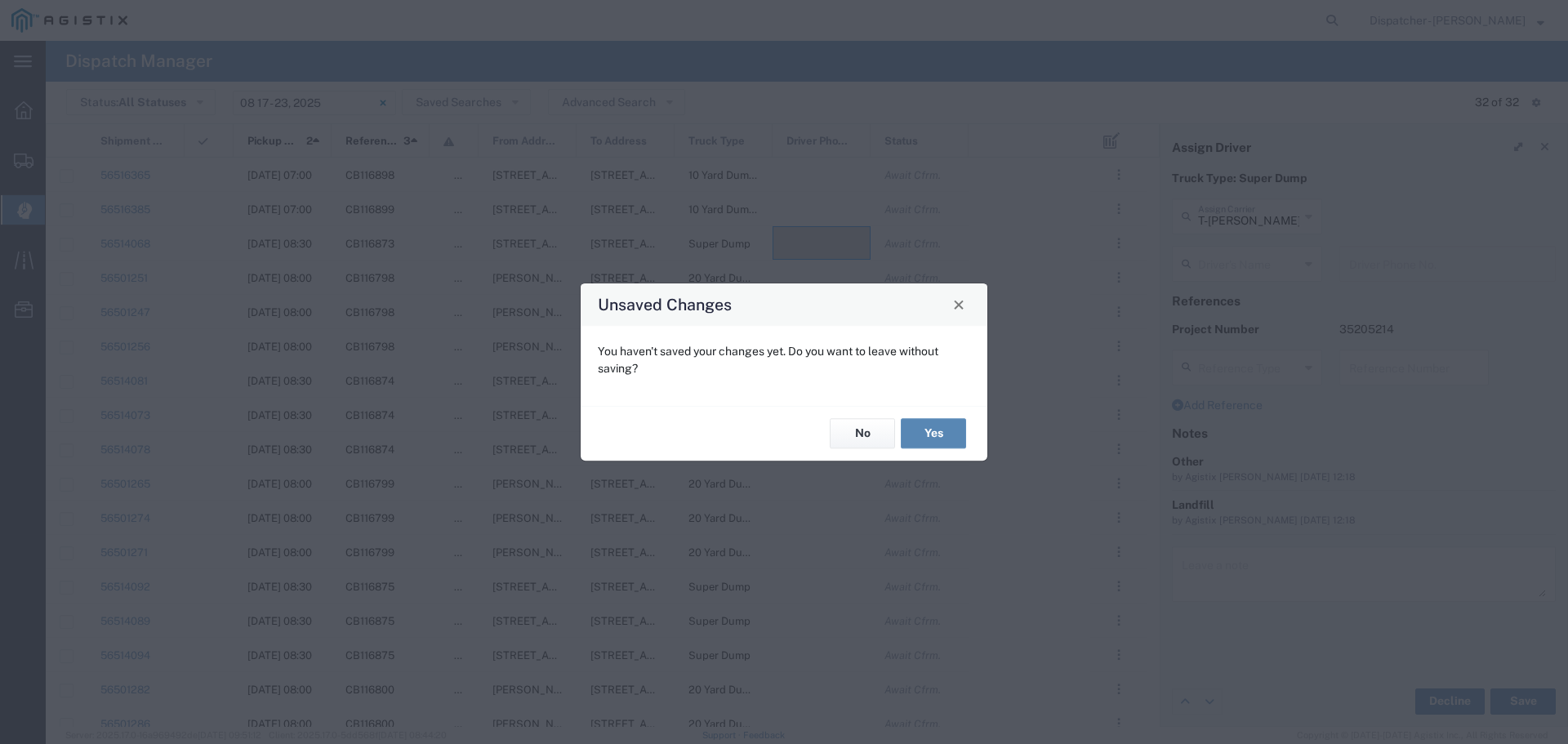
click at [946, 440] on button "Yes" at bounding box center [933, 434] width 65 height 31
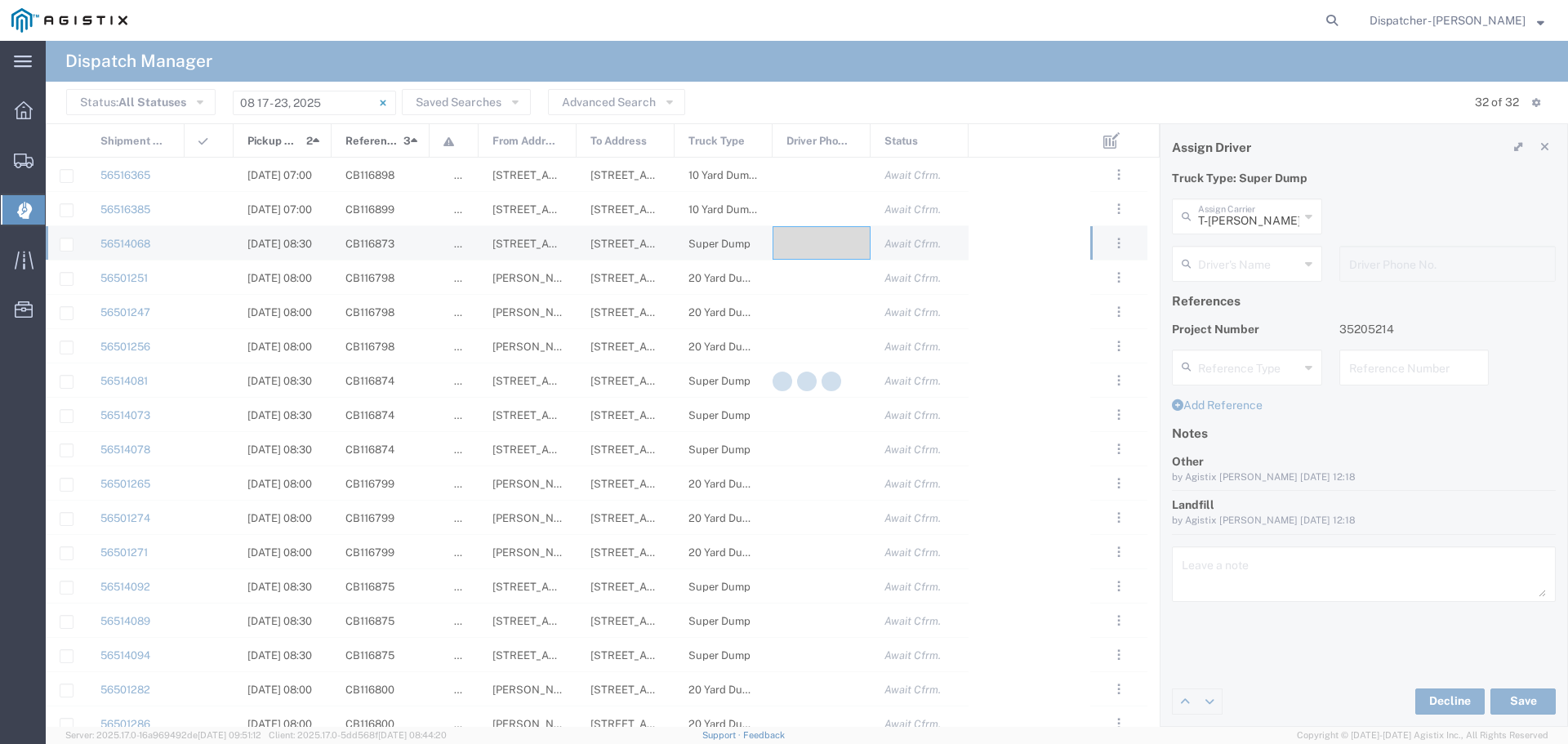
type input "MAG Trucking"
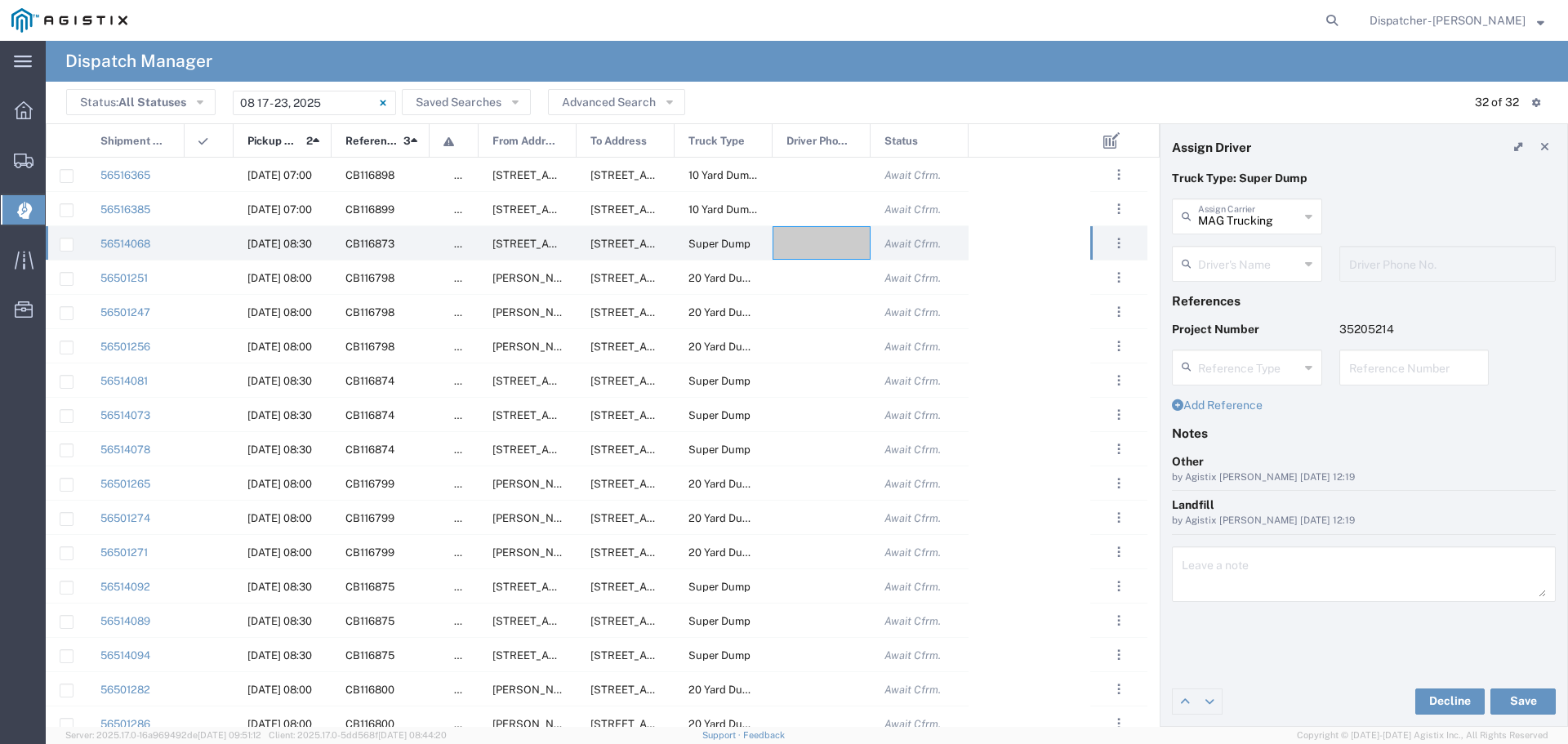
click at [1303, 259] on div "Driver's Name" at bounding box center [1247, 264] width 150 height 36
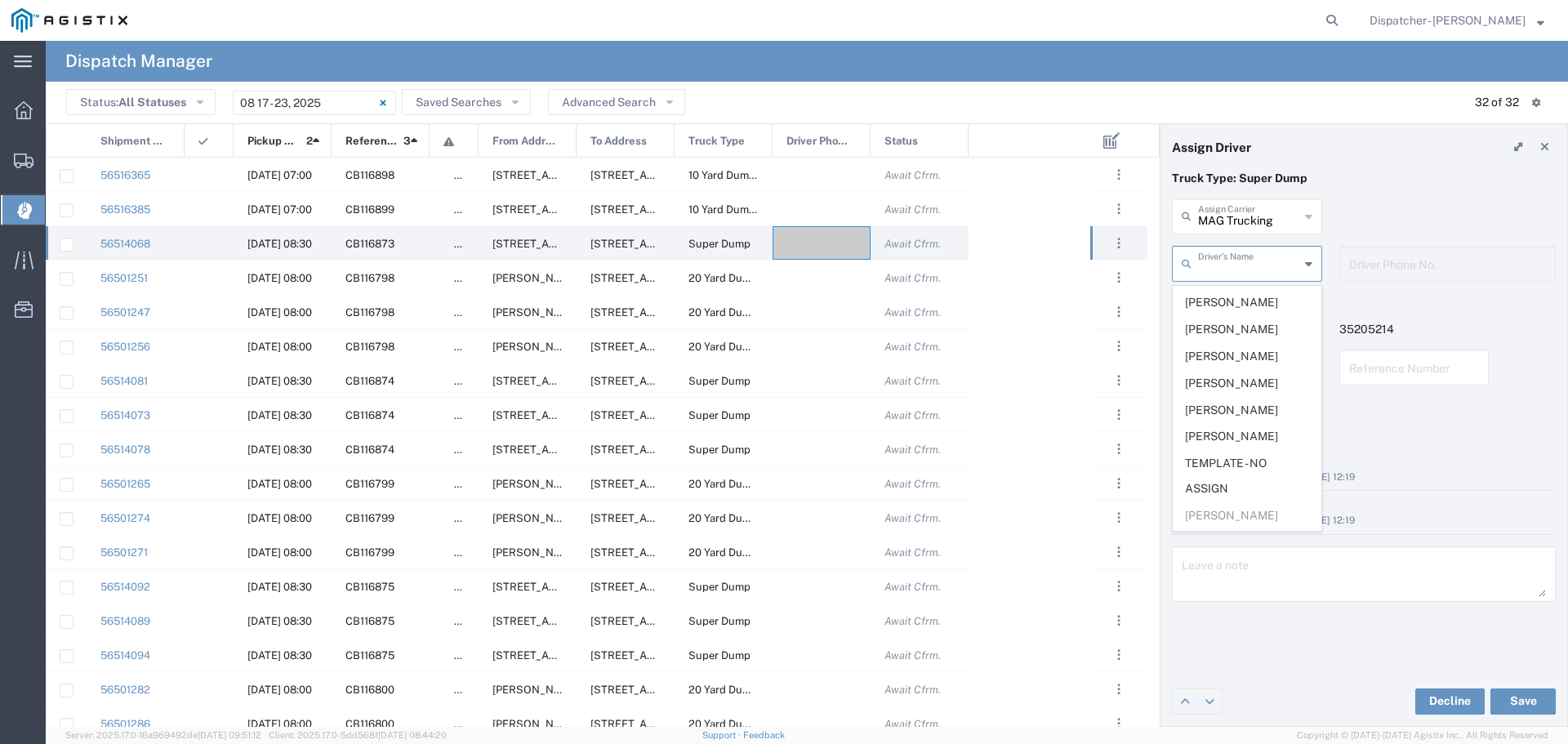
scroll to position [629, 0]
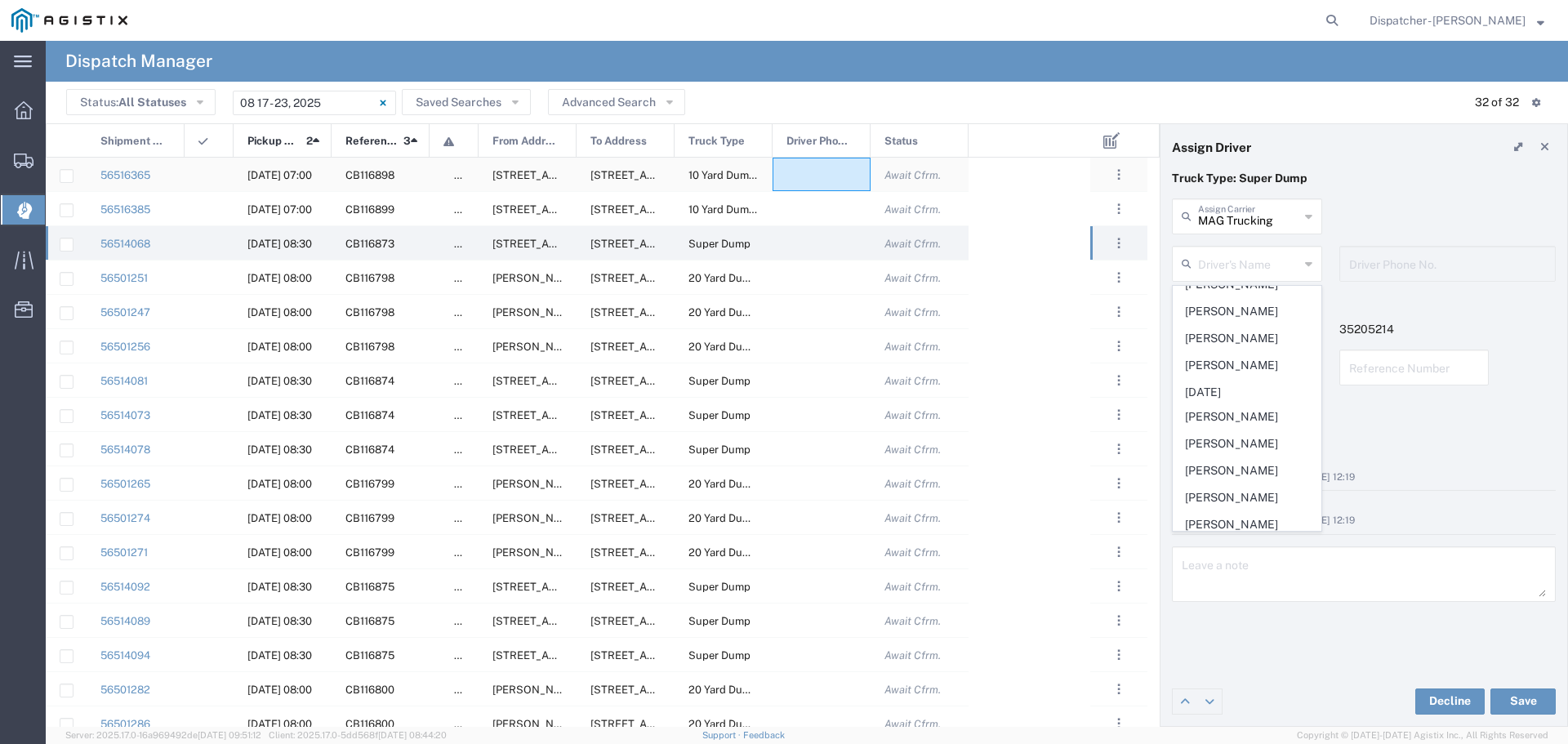
click at [829, 170] on div at bounding box center [821, 175] width 98 height 34
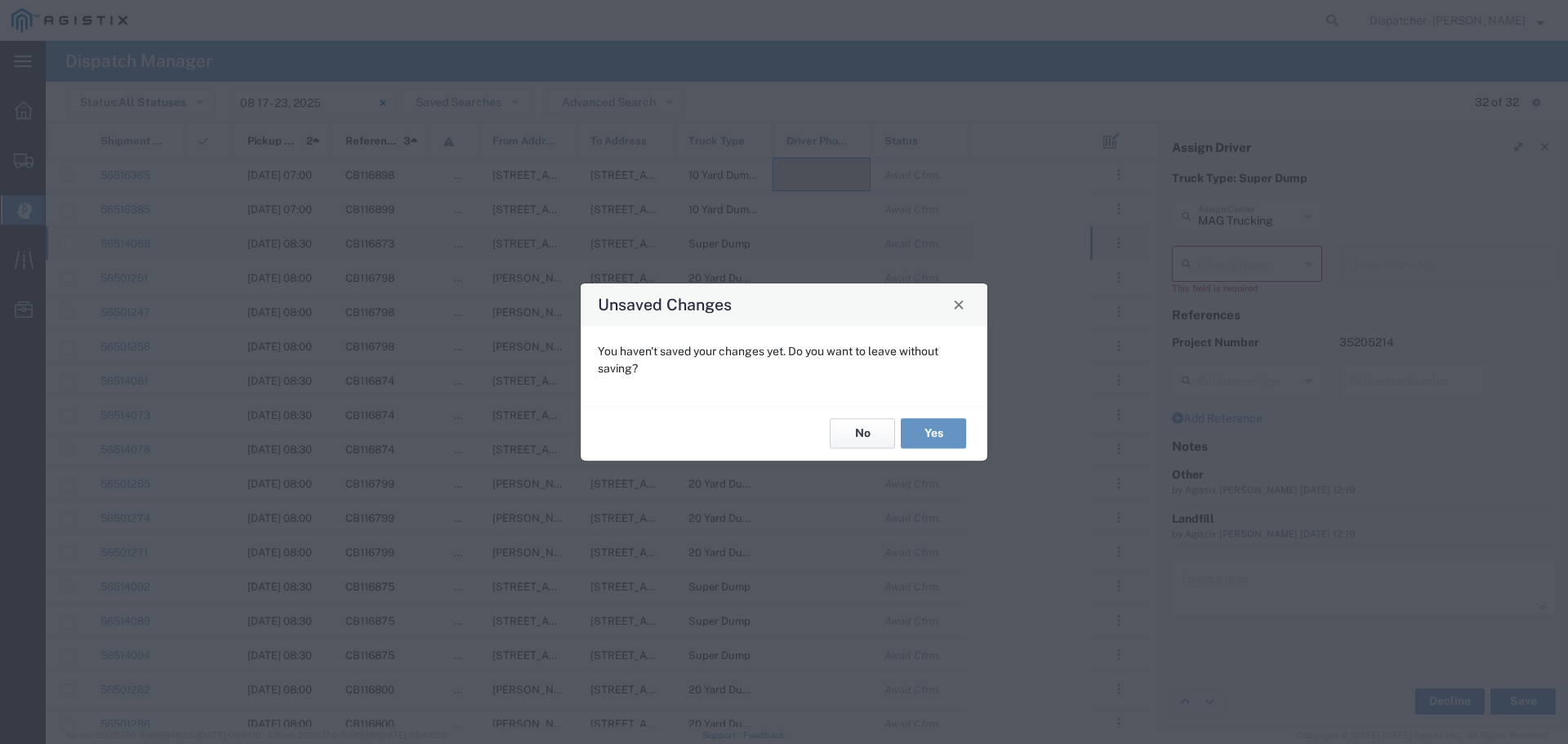
click at [858, 422] on button "No" at bounding box center [862, 434] width 65 height 31
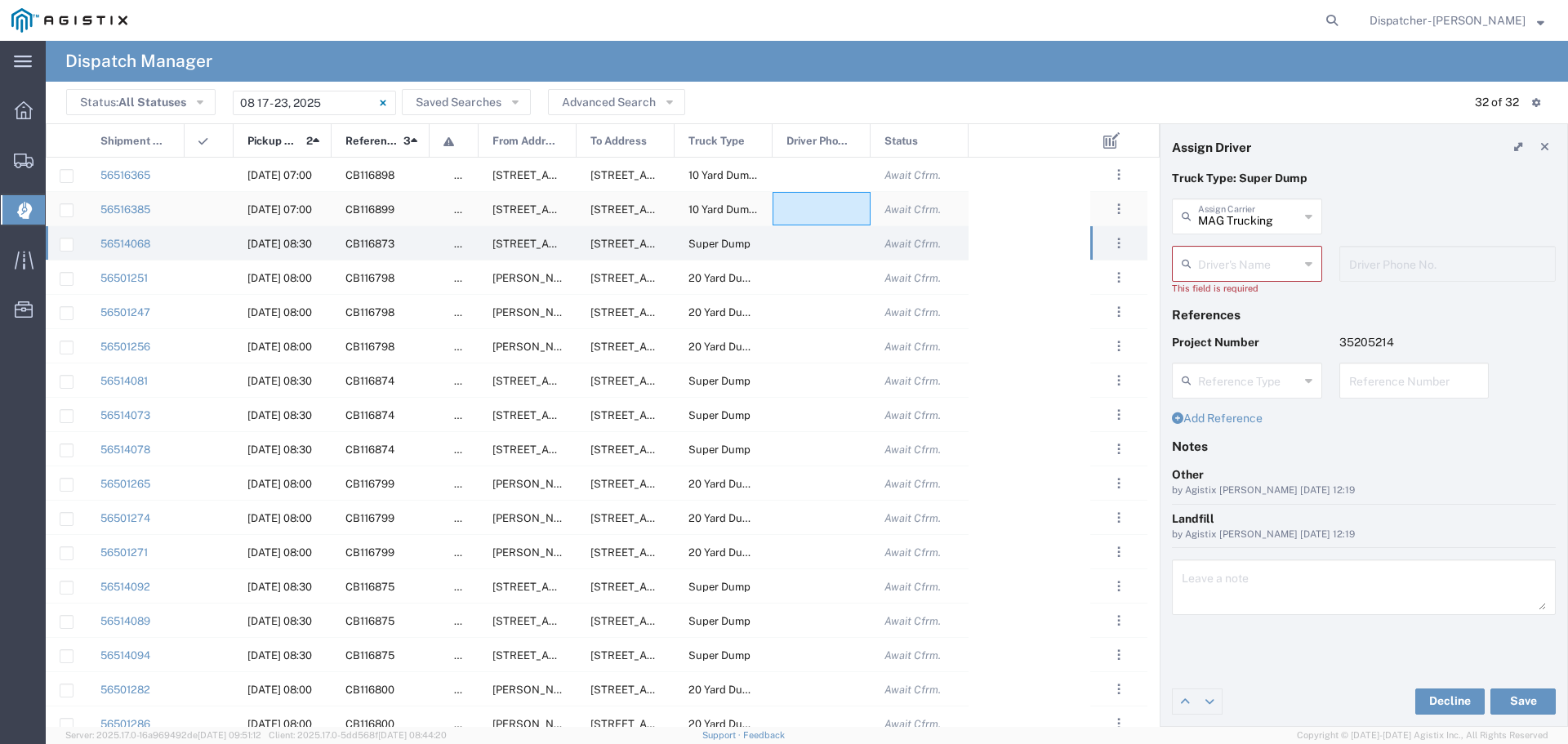
click at [823, 214] on div at bounding box center [821, 208] width 98 height 34
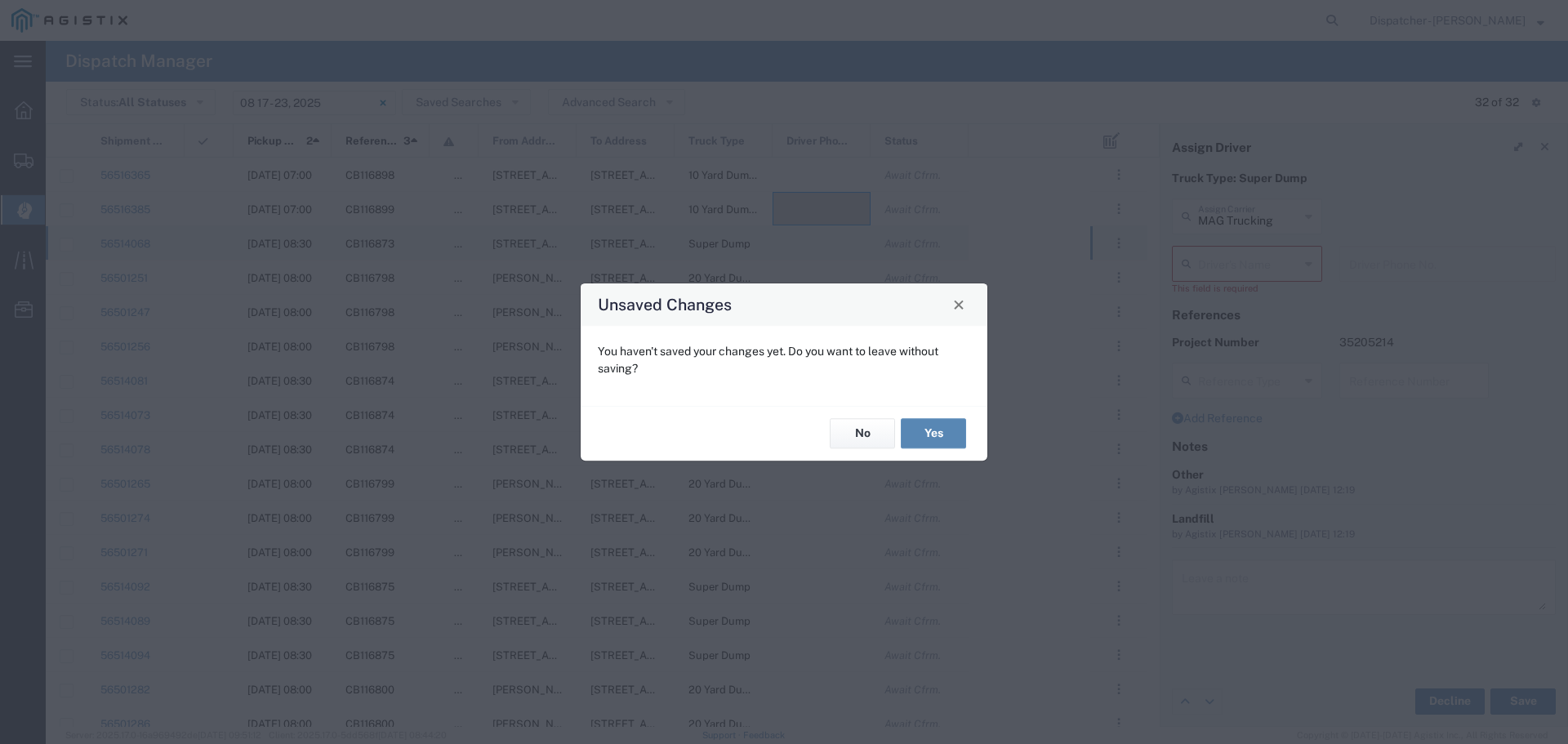
click at [927, 435] on button "Yes" at bounding box center [933, 434] width 65 height 31
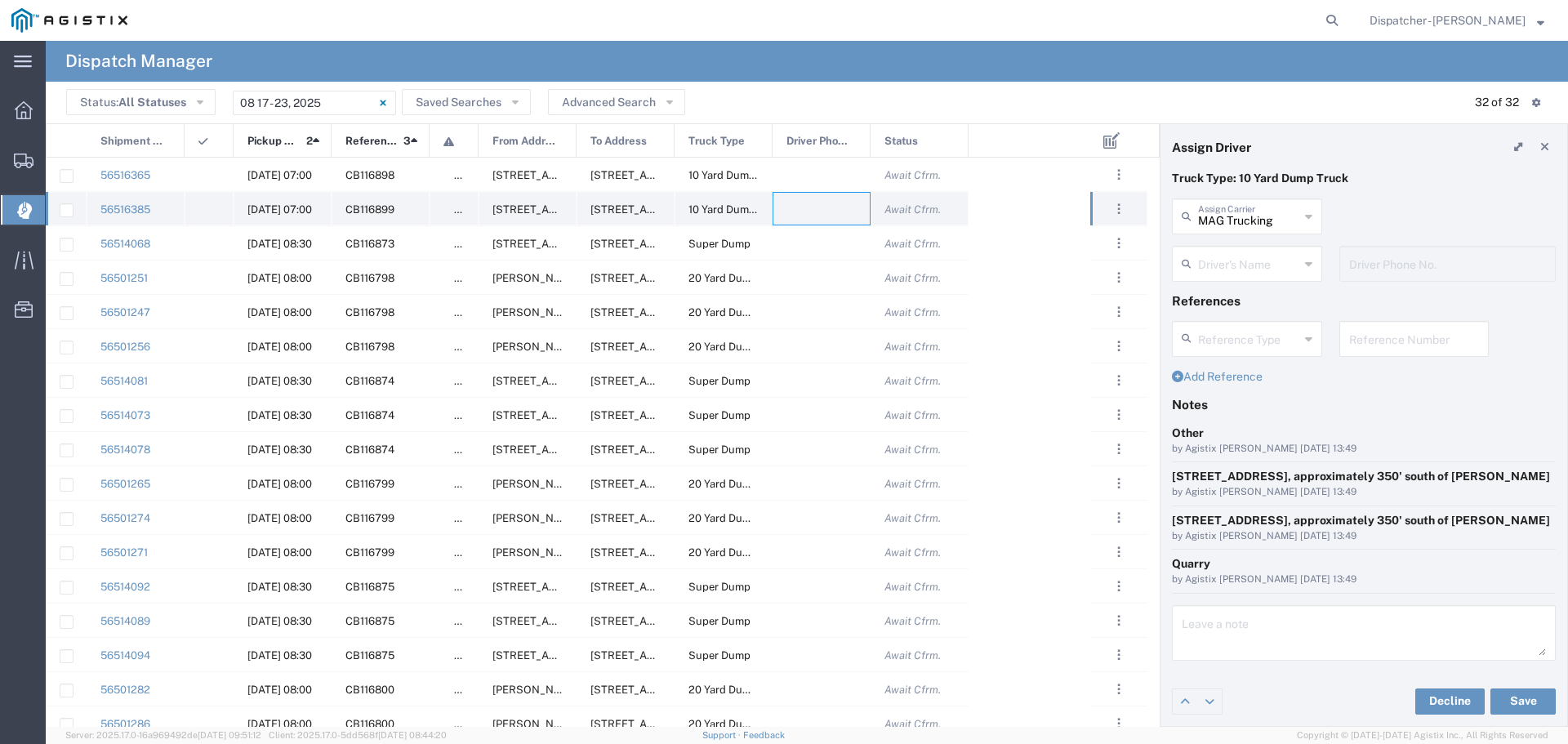
click at [806, 210] on div at bounding box center [821, 208] width 98 height 34
click at [1306, 267] on icon at bounding box center [1308, 264] width 7 height 26
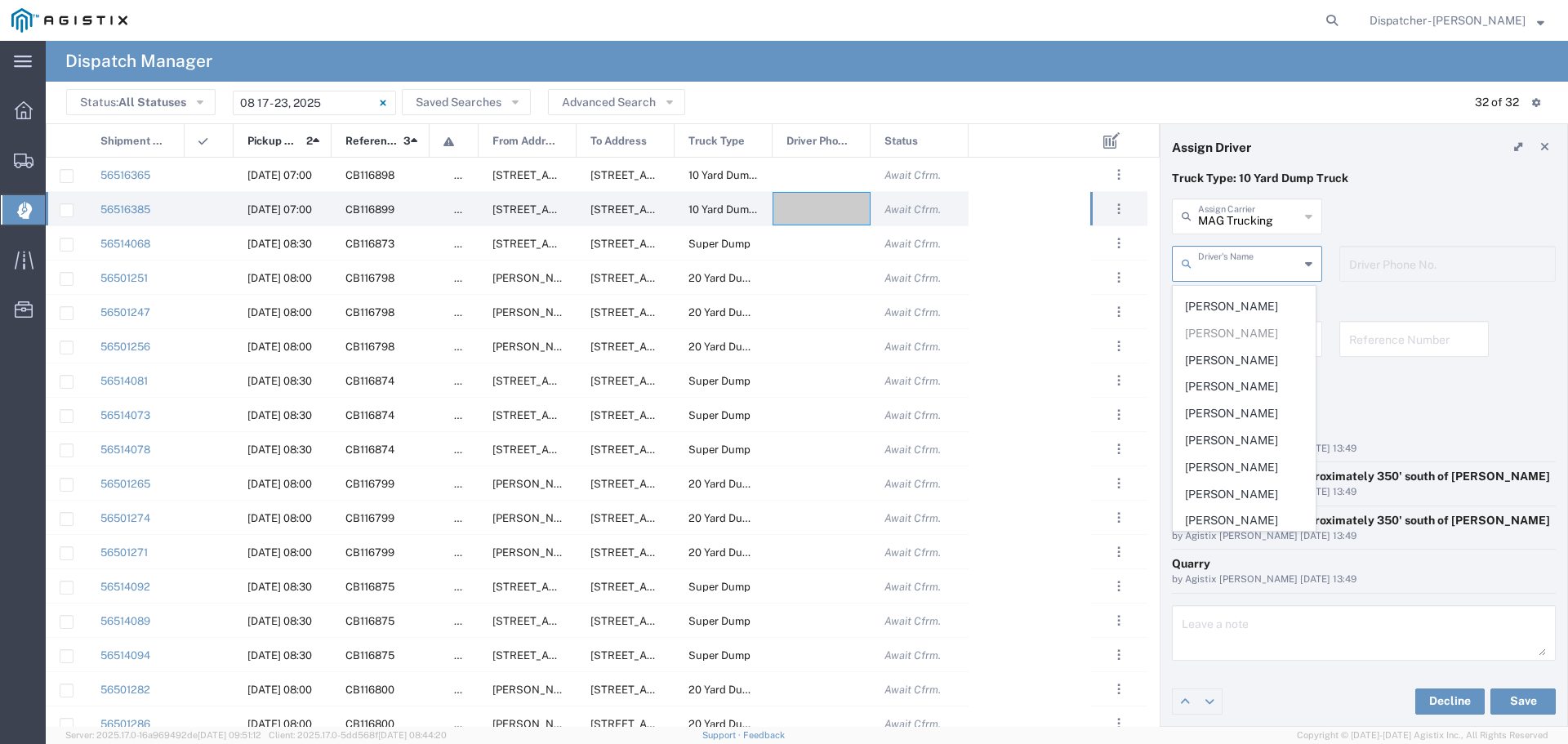
scroll to position [397, 0]
click at [1232, 423] on span "[PERSON_NAME]" at bounding box center [1244, 410] width 141 height 26
type input "[PERSON_NAME]"
type input "6693336000"
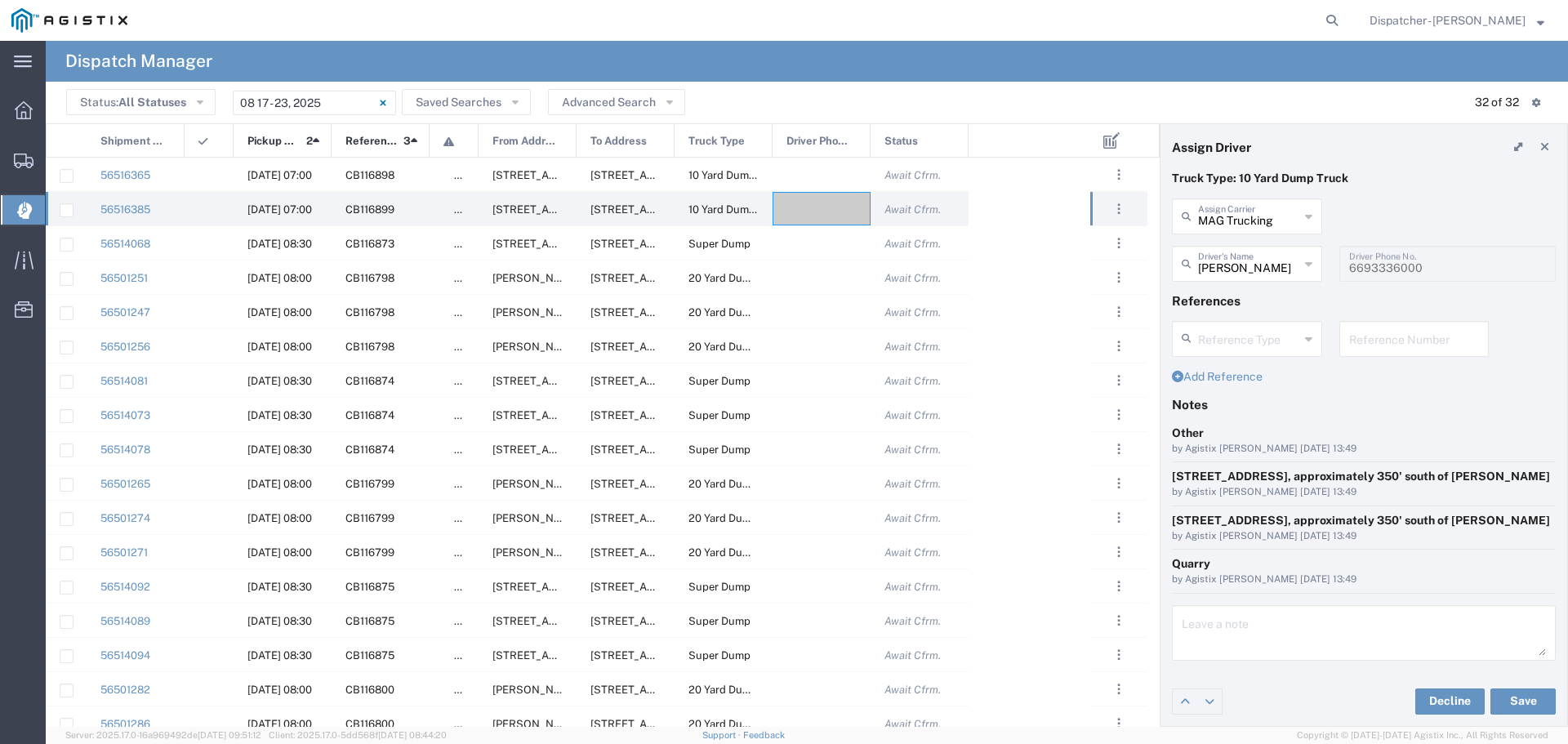
scroll to position [30, 0]
click at [1519, 715] on div "Decline Save" at bounding box center [1364, 703] width 407 height 49
click at [1519, 705] on button "Save" at bounding box center [1523, 702] width 65 height 26
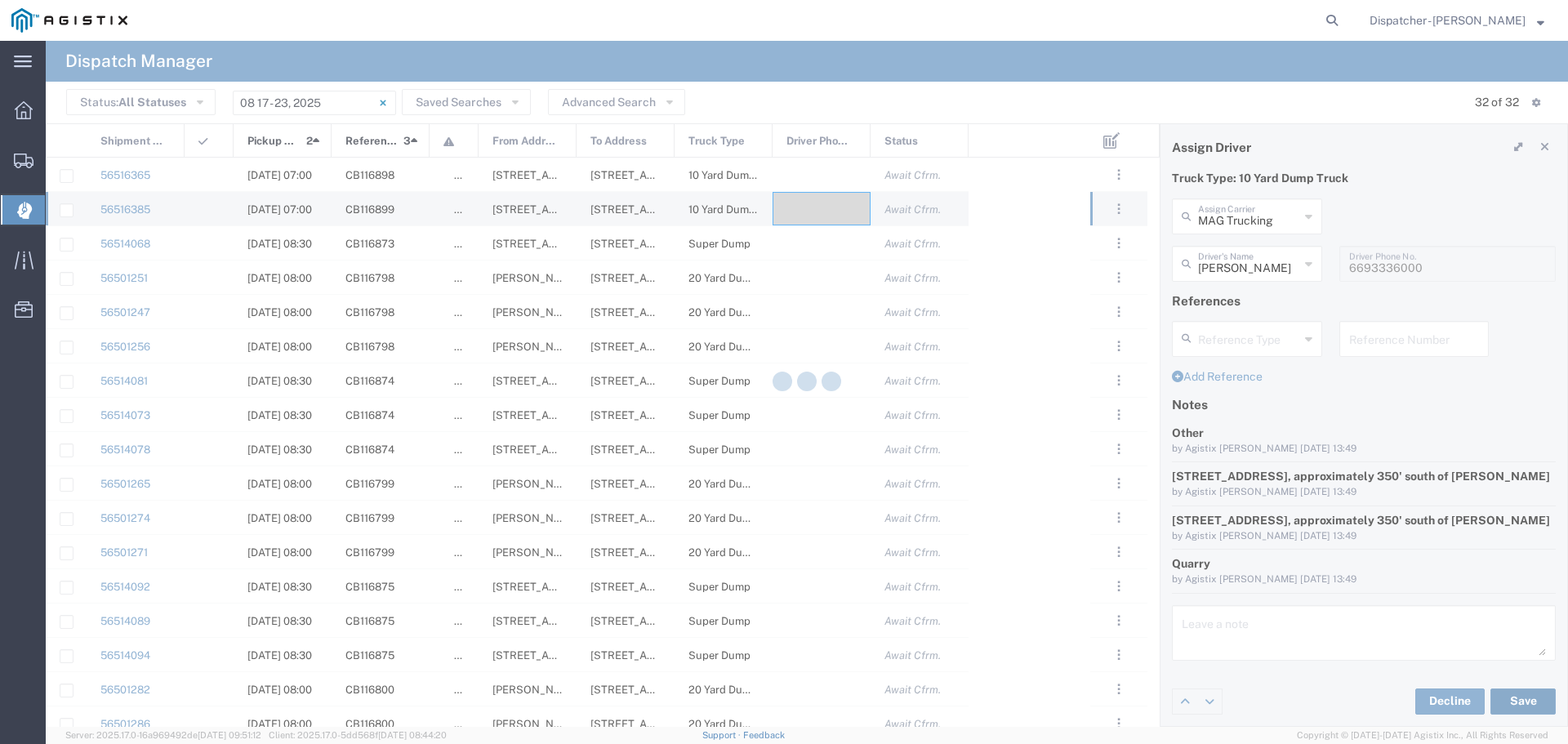
type input "[PERSON_NAME]"
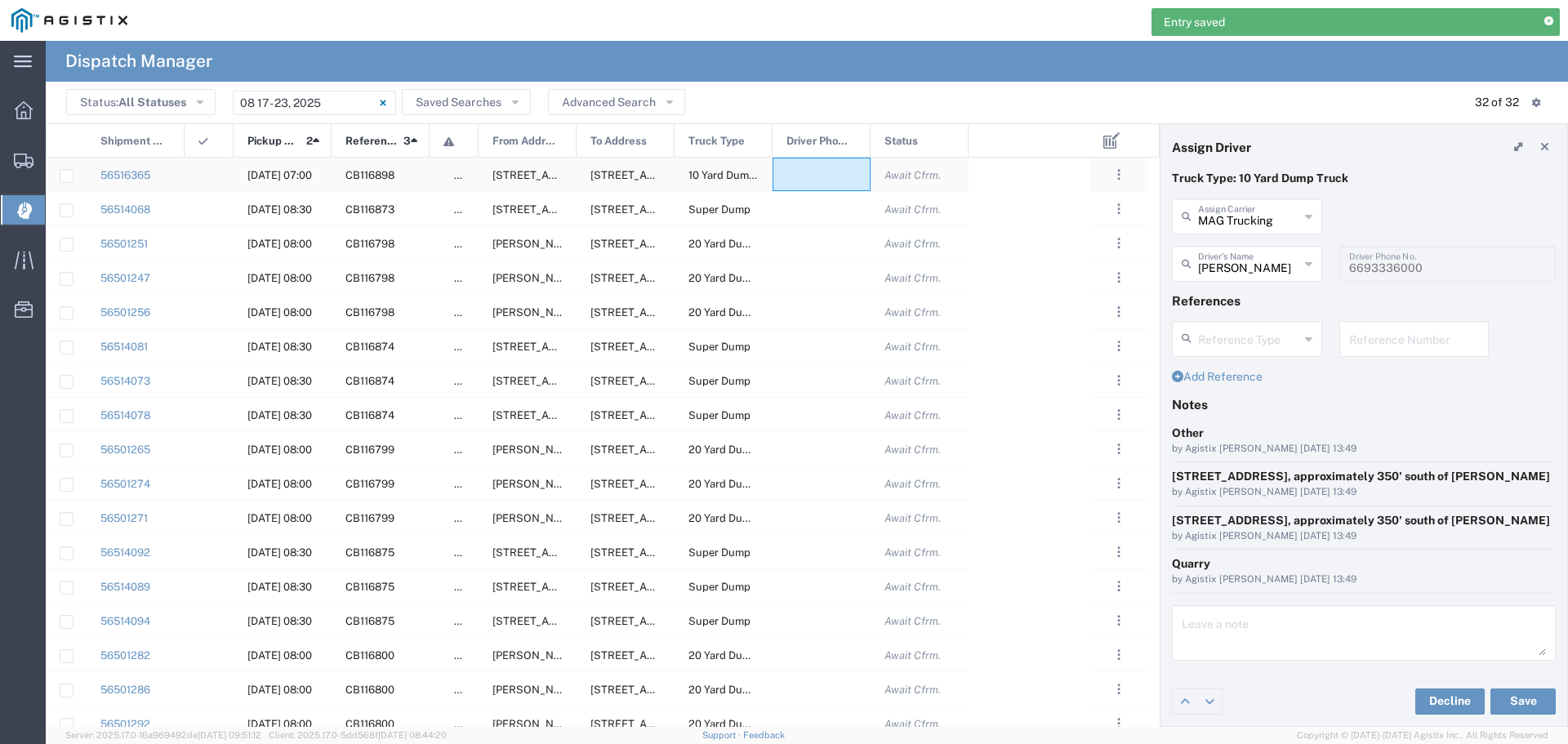
click at [815, 168] on div at bounding box center [821, 175] width 98 height 34
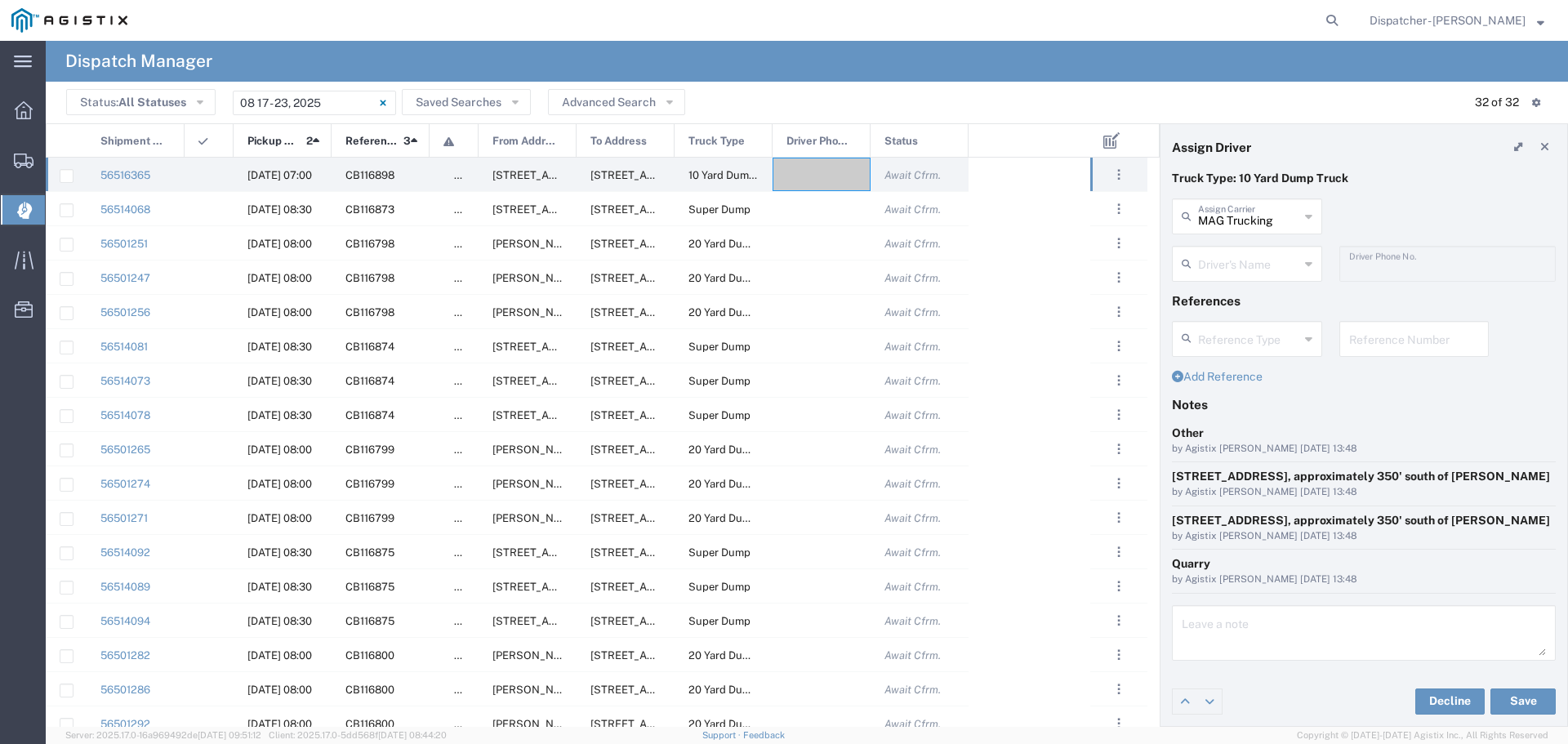
click at [1305, 251] on icon at bounding box center [1308, 264] width 7 height 26
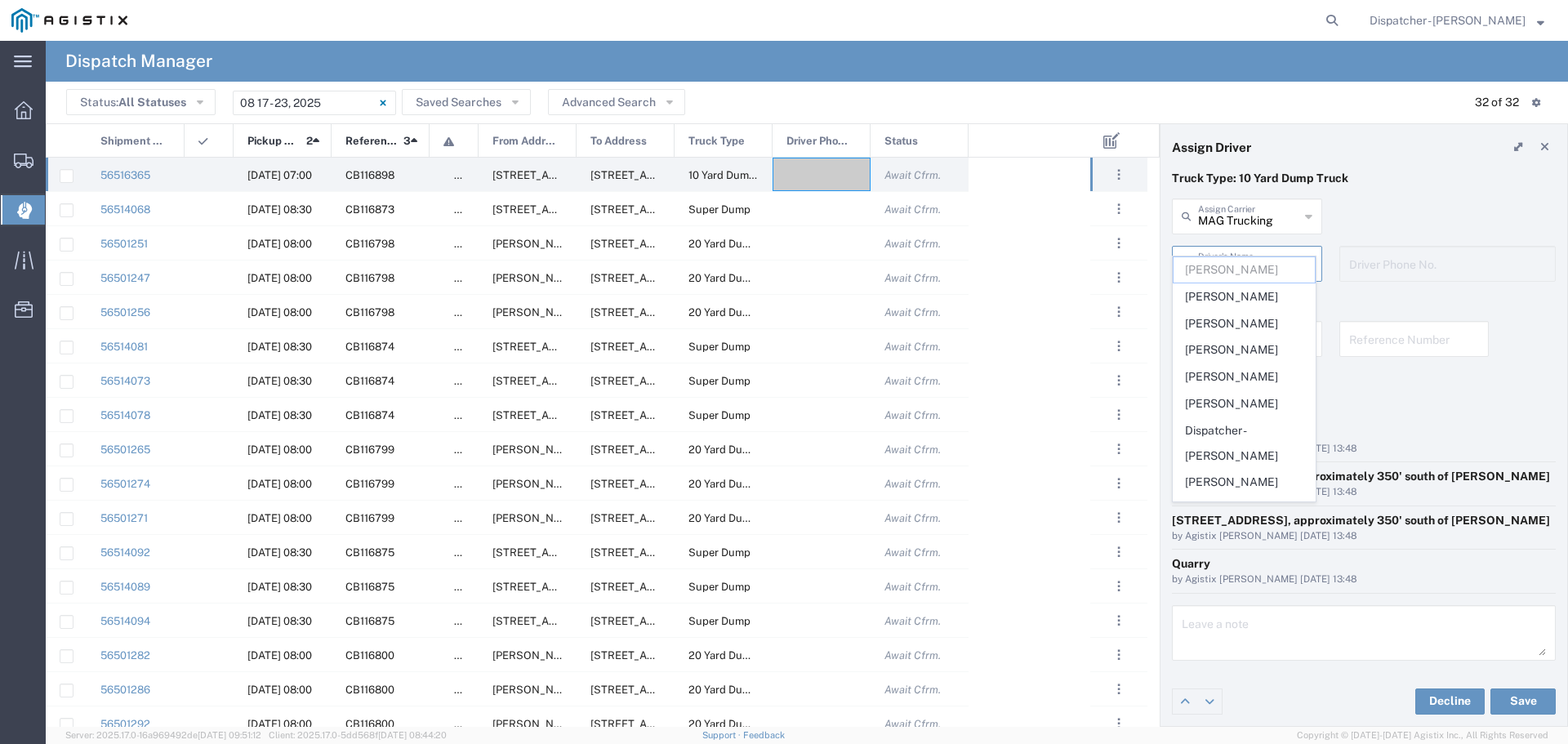
click at [1376, 207] on div "MAG Trucking Assign Carrier MAG Trucking 880 Trucking Inc Akal Sahai Truck Line…" at bounding box center [1365, 222] width 401 height 47
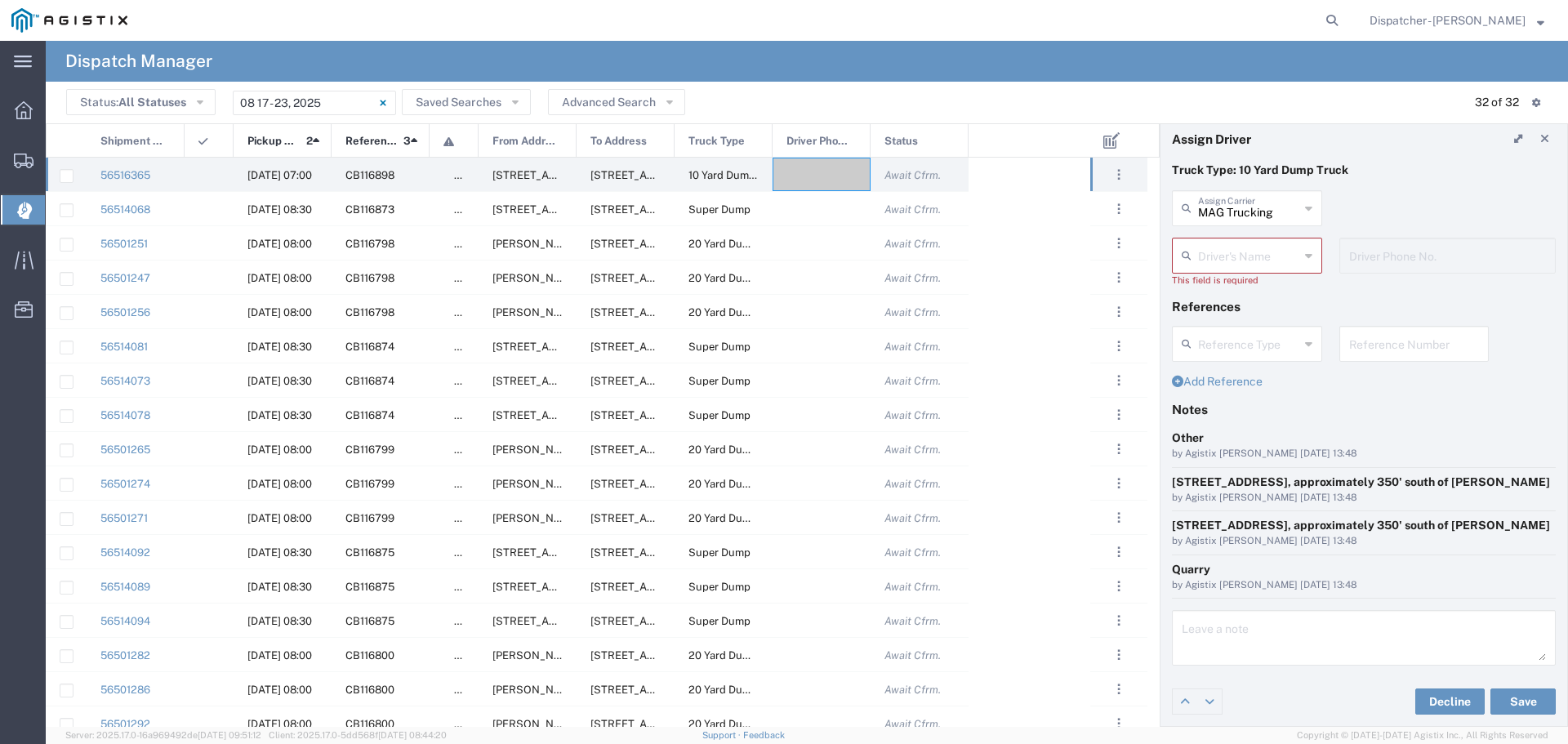
click at [1306, 196] on icon at bounding box center [1308, 208] width 7 height 26
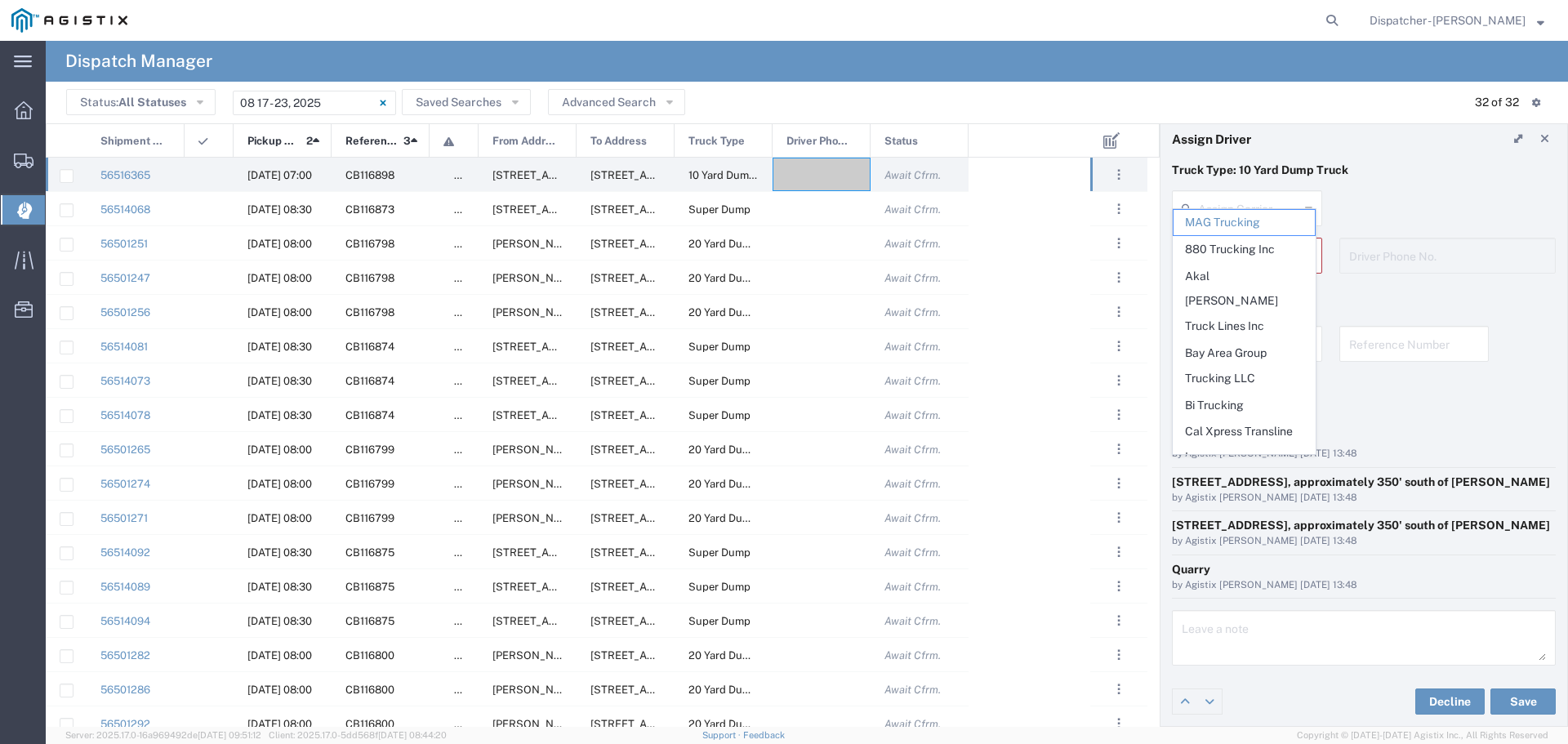
click at [1410, 129] on header "Assign Driver" at bounding box center [1364, 138] width 407 height 45
type input "MAG Trucking"
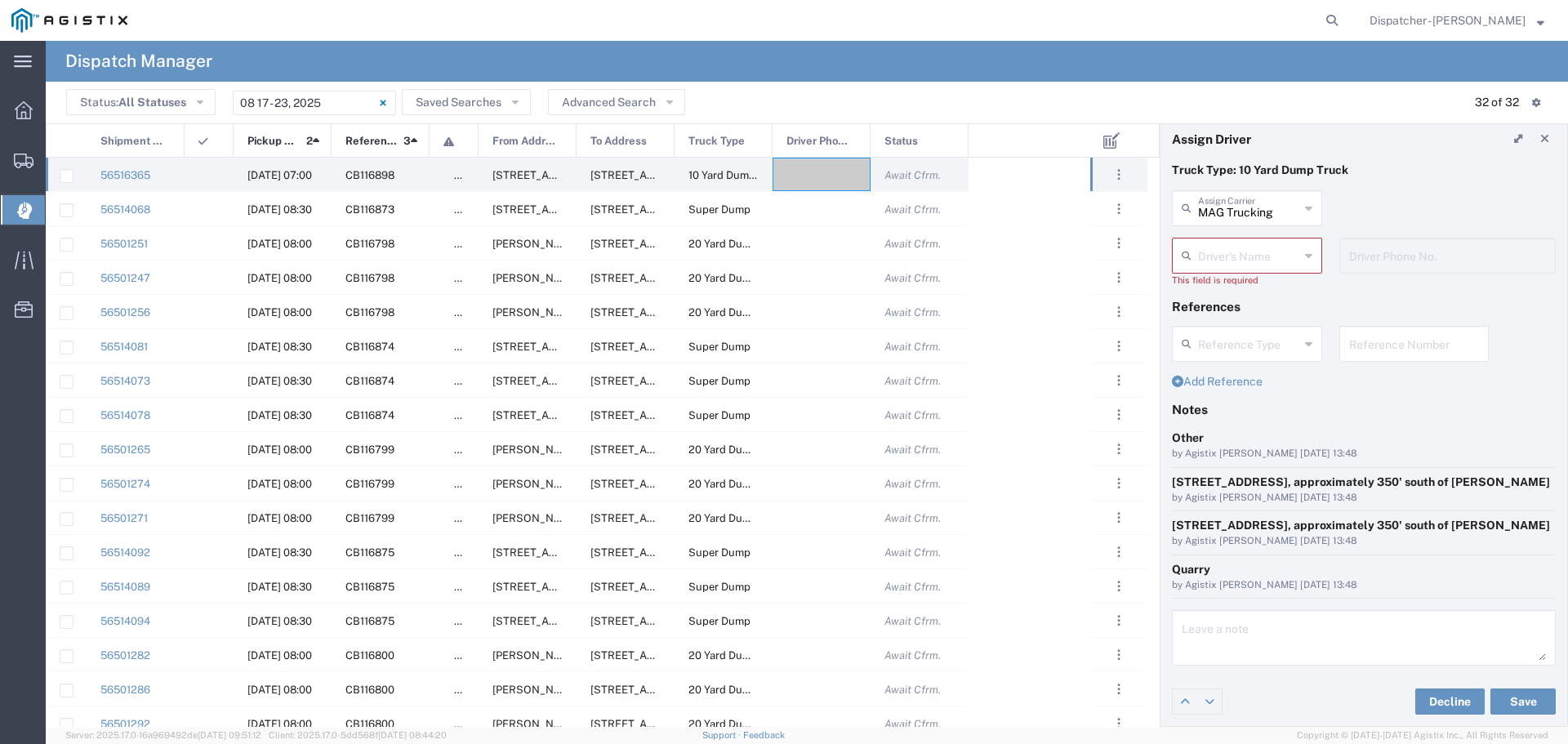
click at [1305, 243] on icon at bounding box center [1308, 256] width 7 height 26
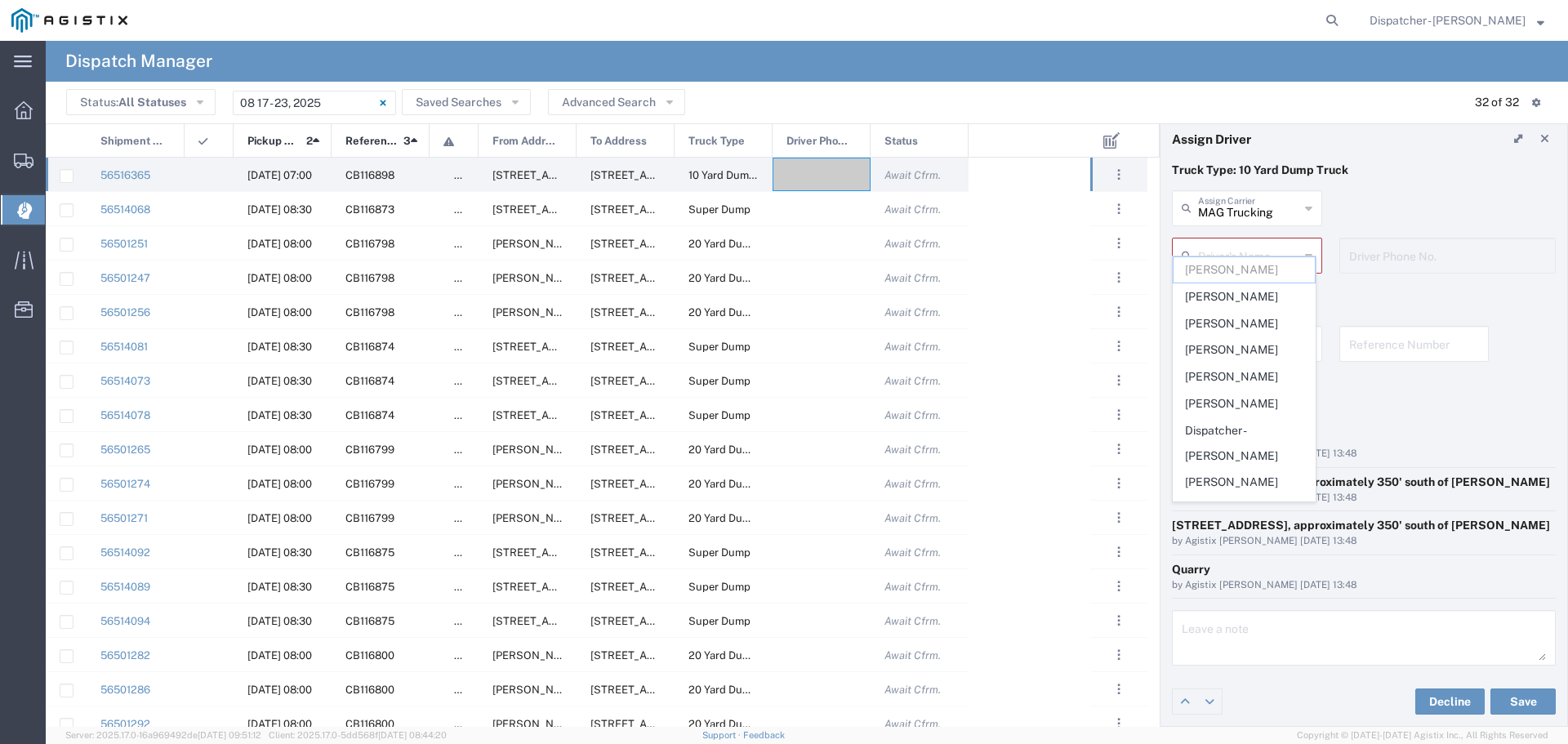
click at [1430, 212] on div "MAG Trucking Assign Carrier MAG Trucking 880 Trucking Inc Akal Sahai Truck Line…" at bounding box center [1365, 214] width 401 height 47
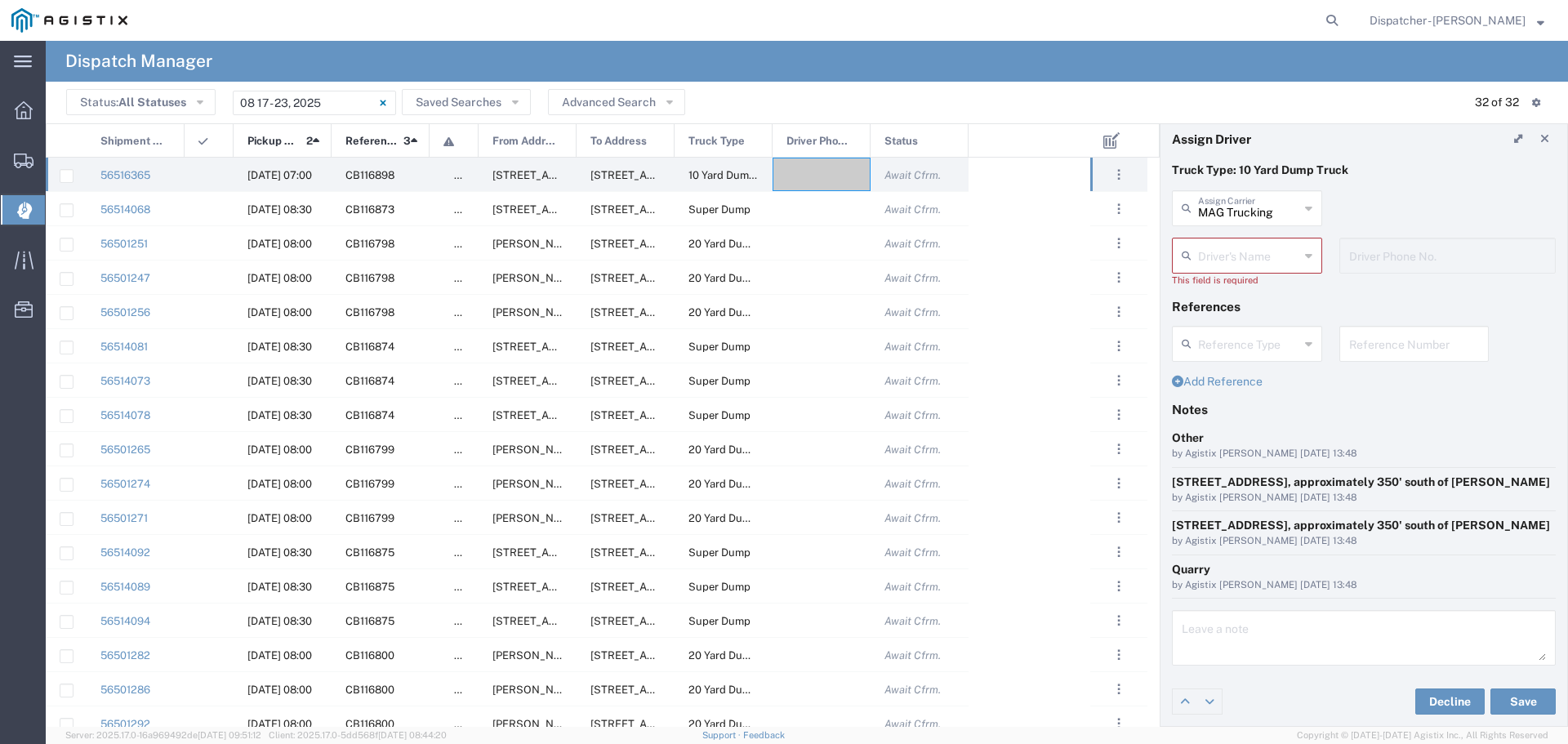
click at [1297, 191] on div "MAG Trucking Assign Carrier" at bounding box center [1247, 208] width 150 height 36
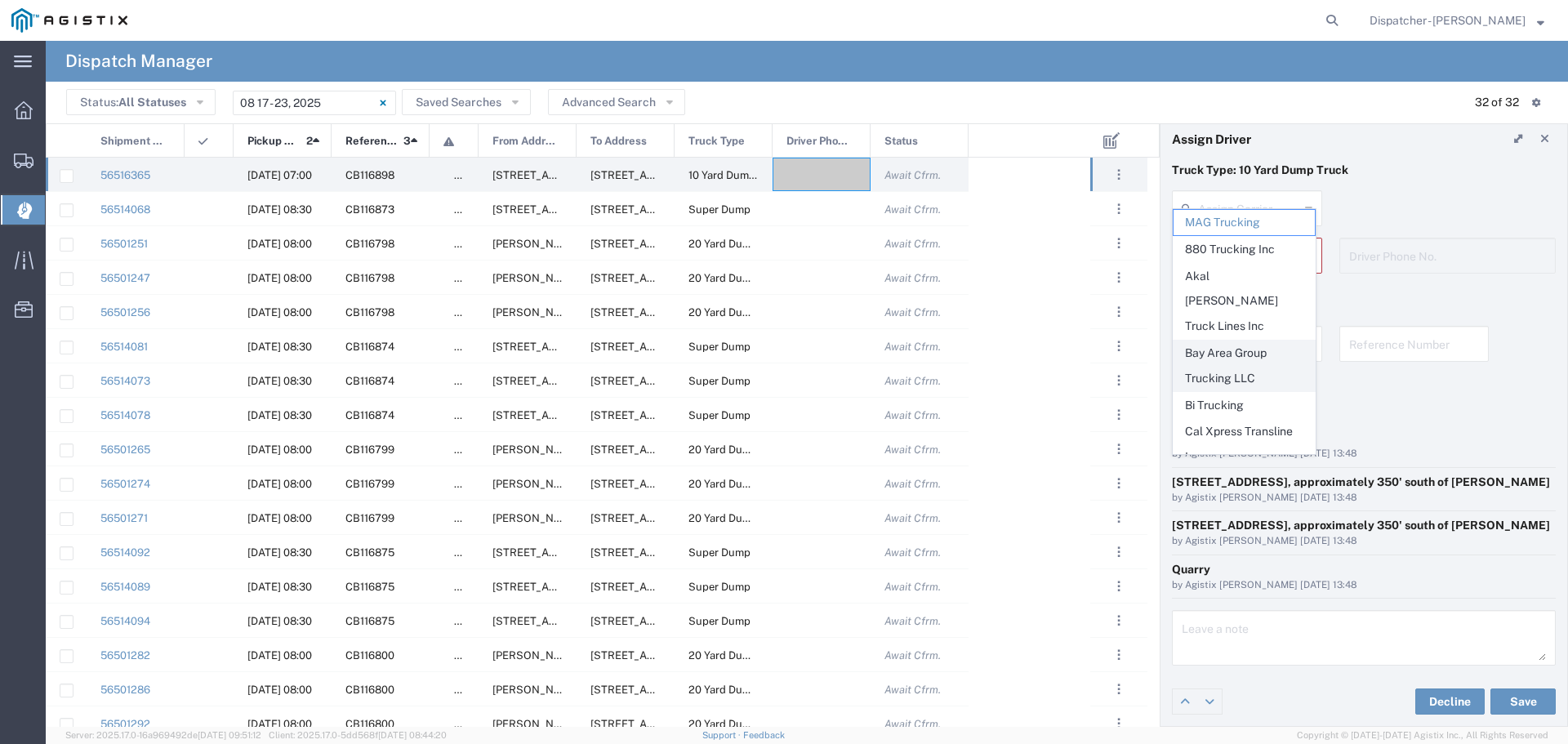
click at [1231, 341] on span "Bay Area Group Trucking LLC" at bounding box center [1244, 366] width 141 height 50
type input "Bay Area Group Trucking LLC"
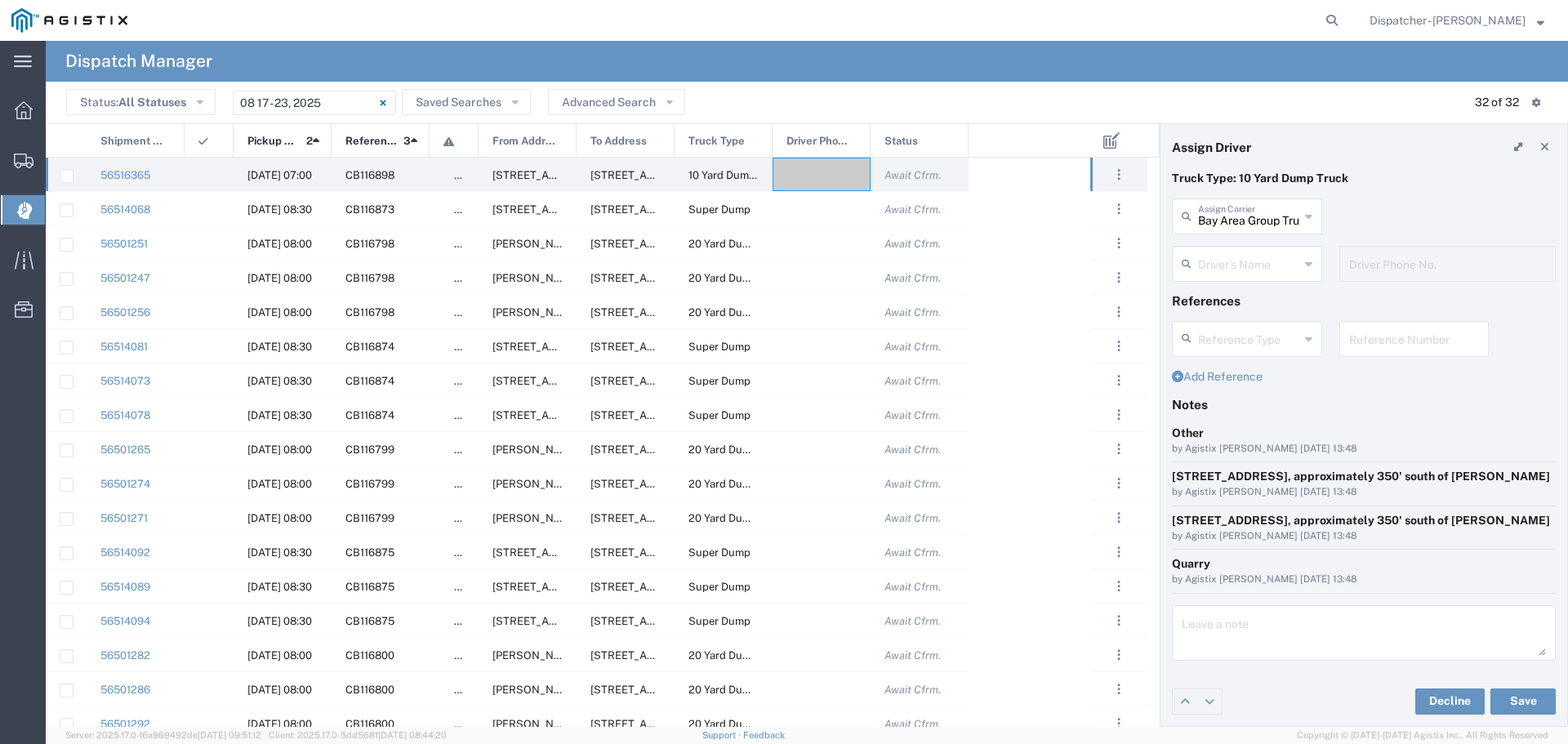
click at [1309, 246] on div "Driver's Name" at bounding box center [1247, 264] width 150 height 36
click at [1225, 266] on span "[PERSON_NAME]" at bounding box center [1244, 271] width 141 height 26
type input "[PERSON_NAME]"
type input "4156189196"
click at [1509, 700] on button "Save" at bounding box center [1523, 702] width 65 height 26
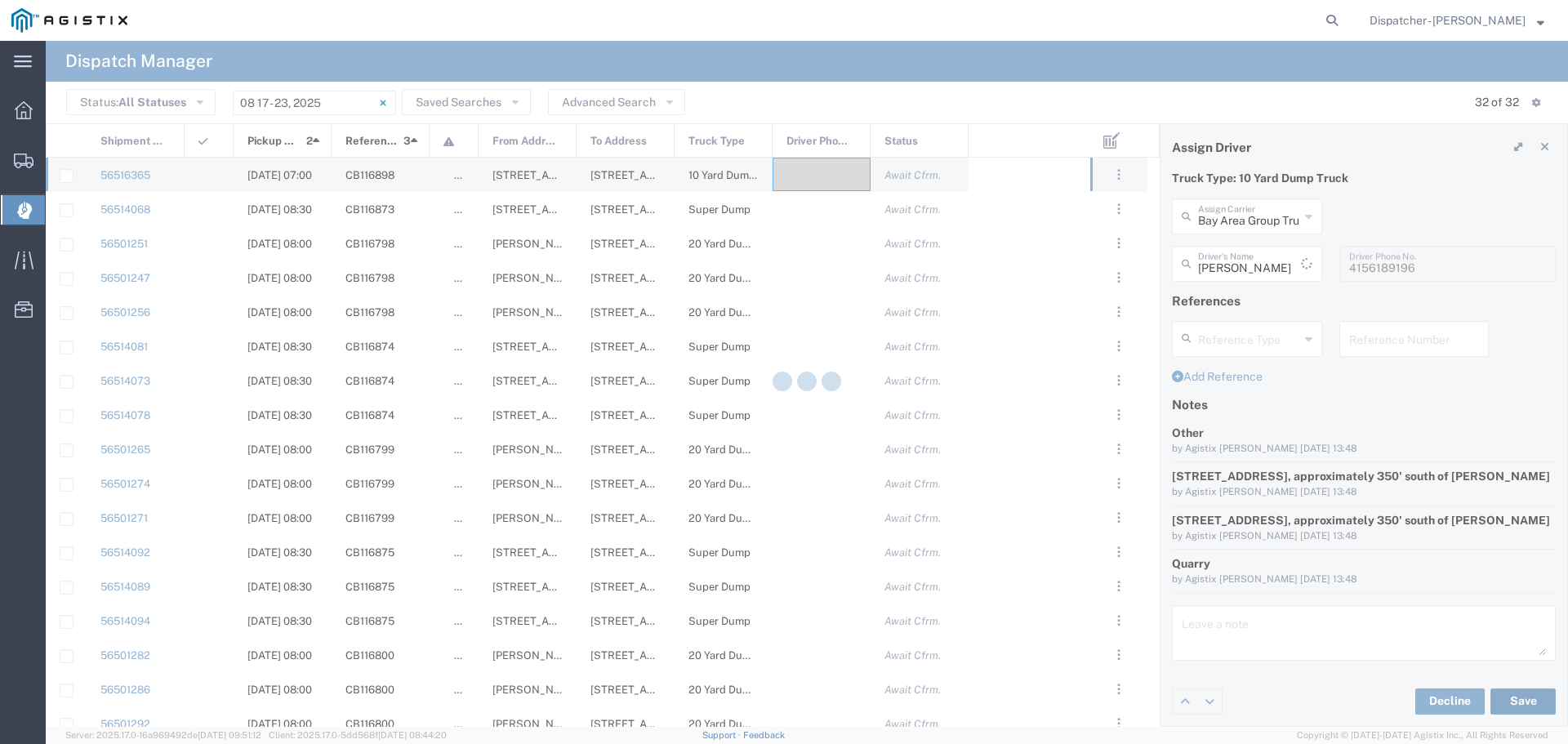
type input "[PERSON_NAME]"
type input "Bay Area Group Trucking LLC"
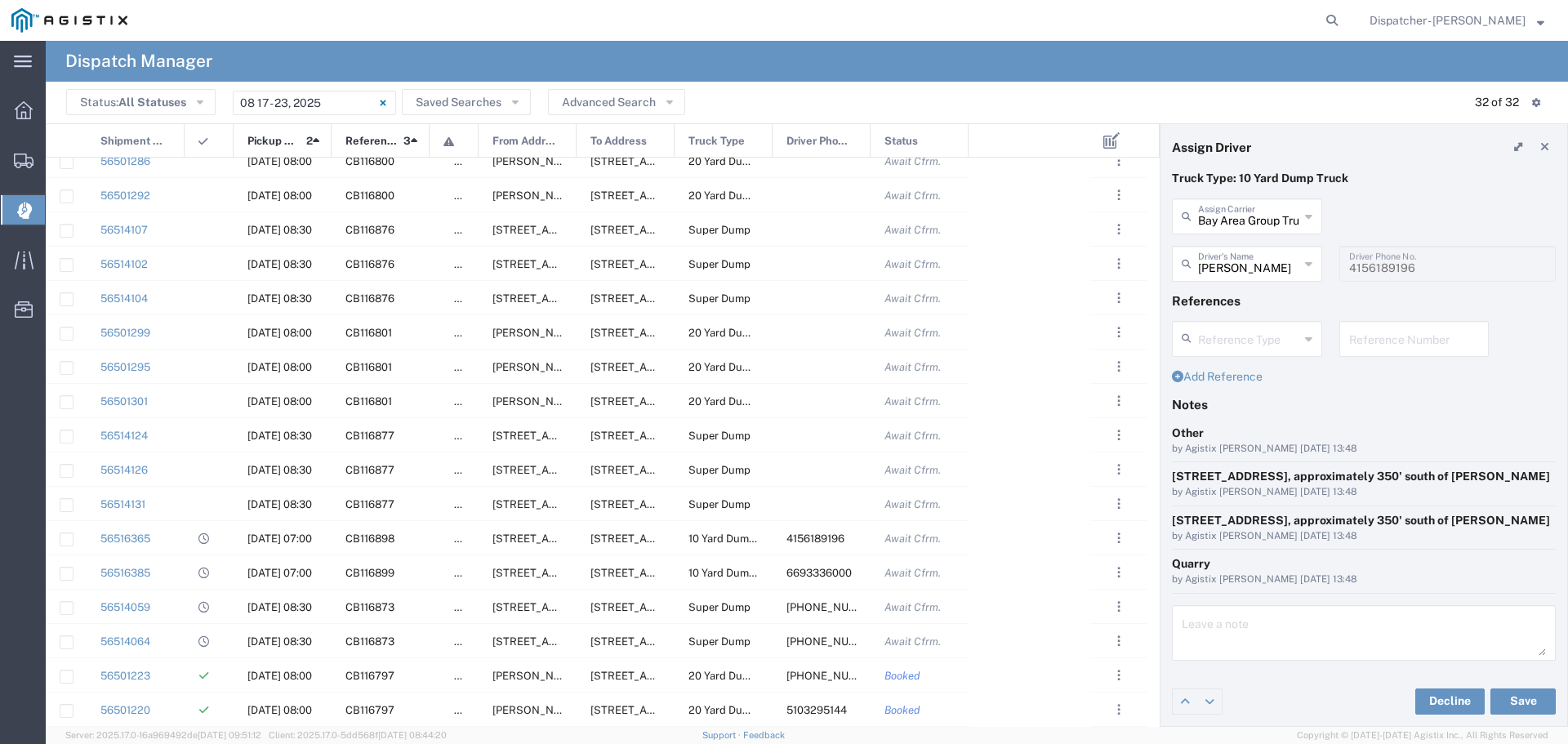
scroll to position [529, 0]
click at [806, 538] on span "6693336000" at bounding box center [820, 538] width 65 height 12
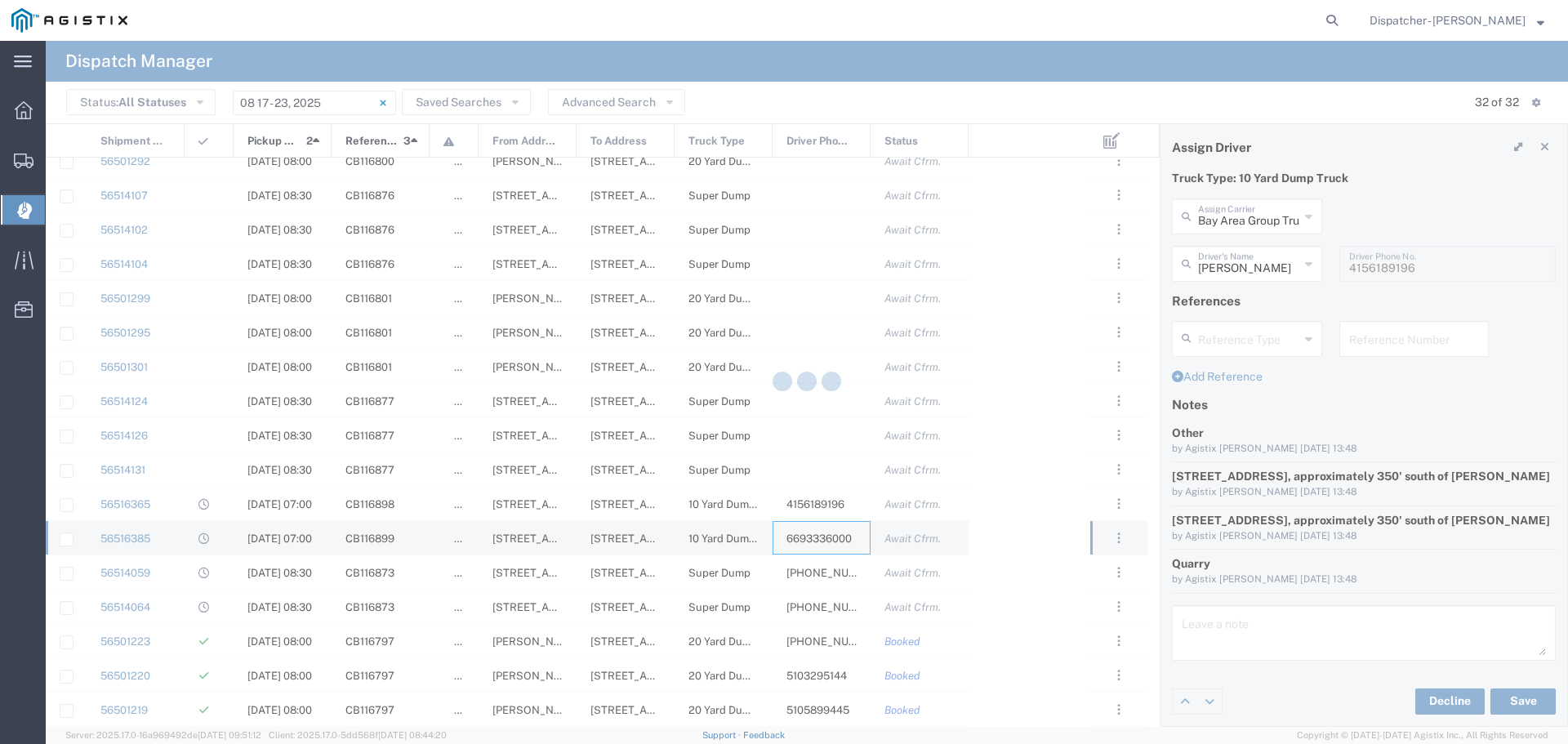
type input "MAG Trucking"
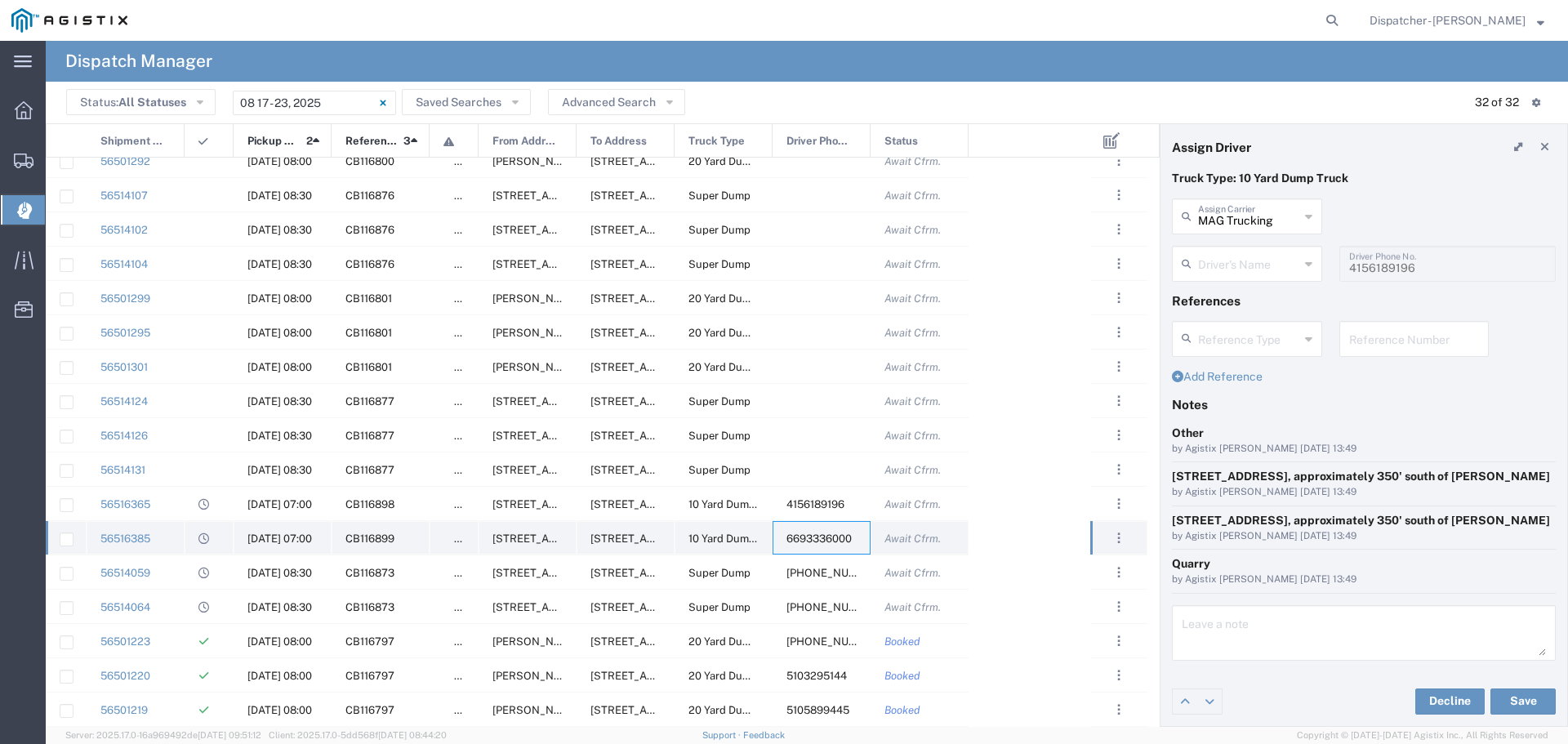
type input "[PERSON_NAME]"
type input "6693336000"
click at [801, 573] on span "[PHONE_NUMBER]" at bounding box center [835, 573] width 97 height 12
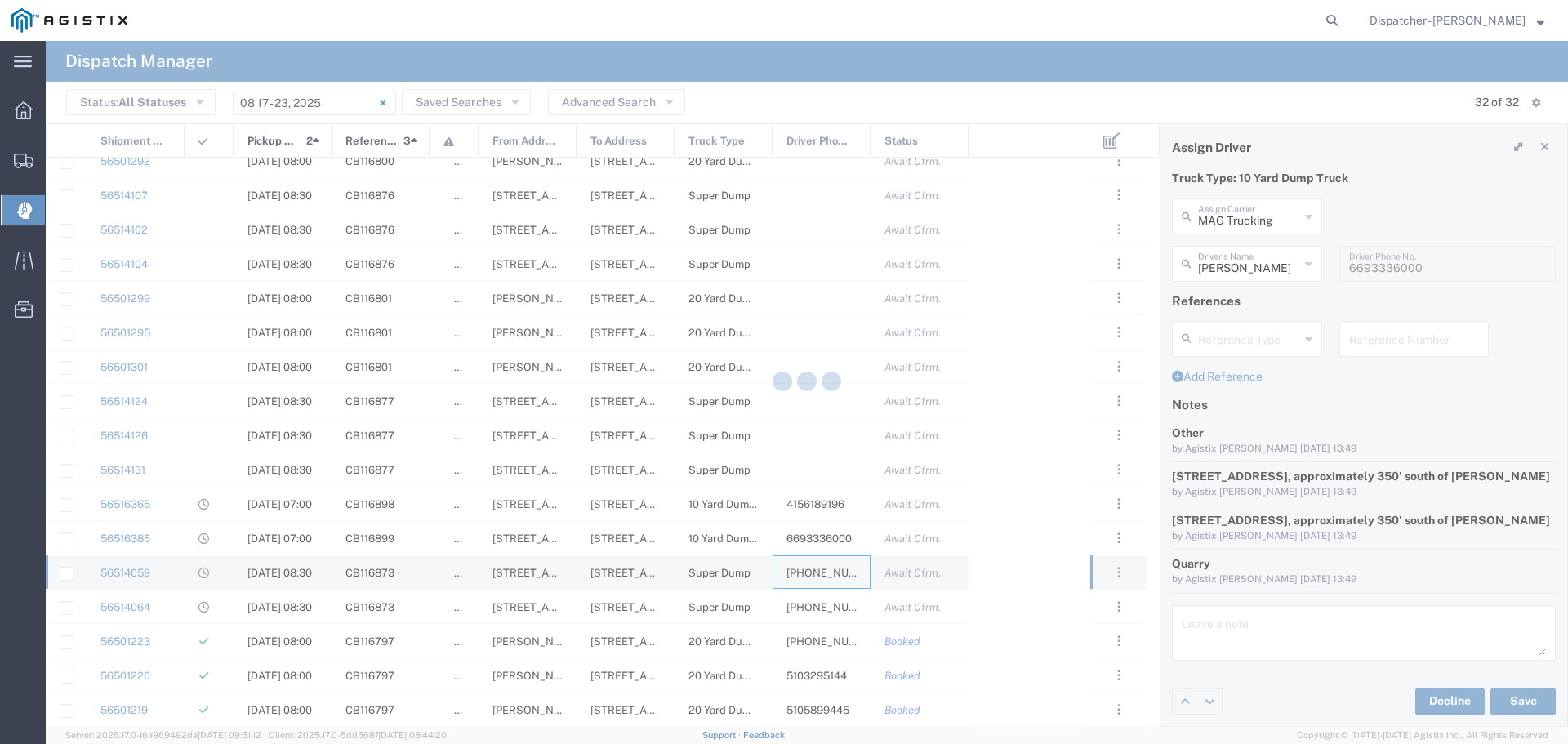
type input "[PERSON_NAME]"
type input "[PHONE_NUMBER]"
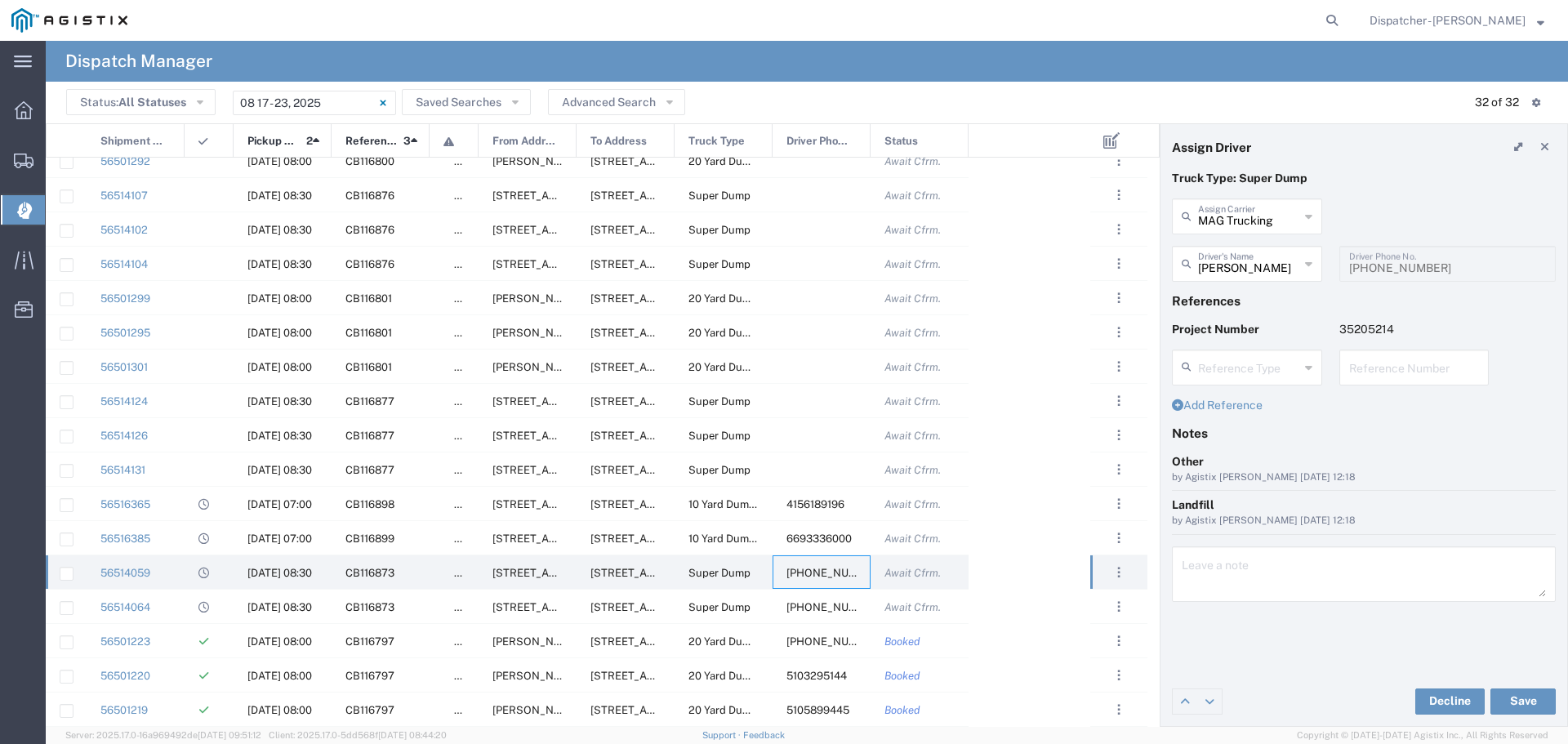
click at [1314, 261] on div "Abhishek Choudary Driver's Name" at bounding box center [1247, 264] width 150 height 36
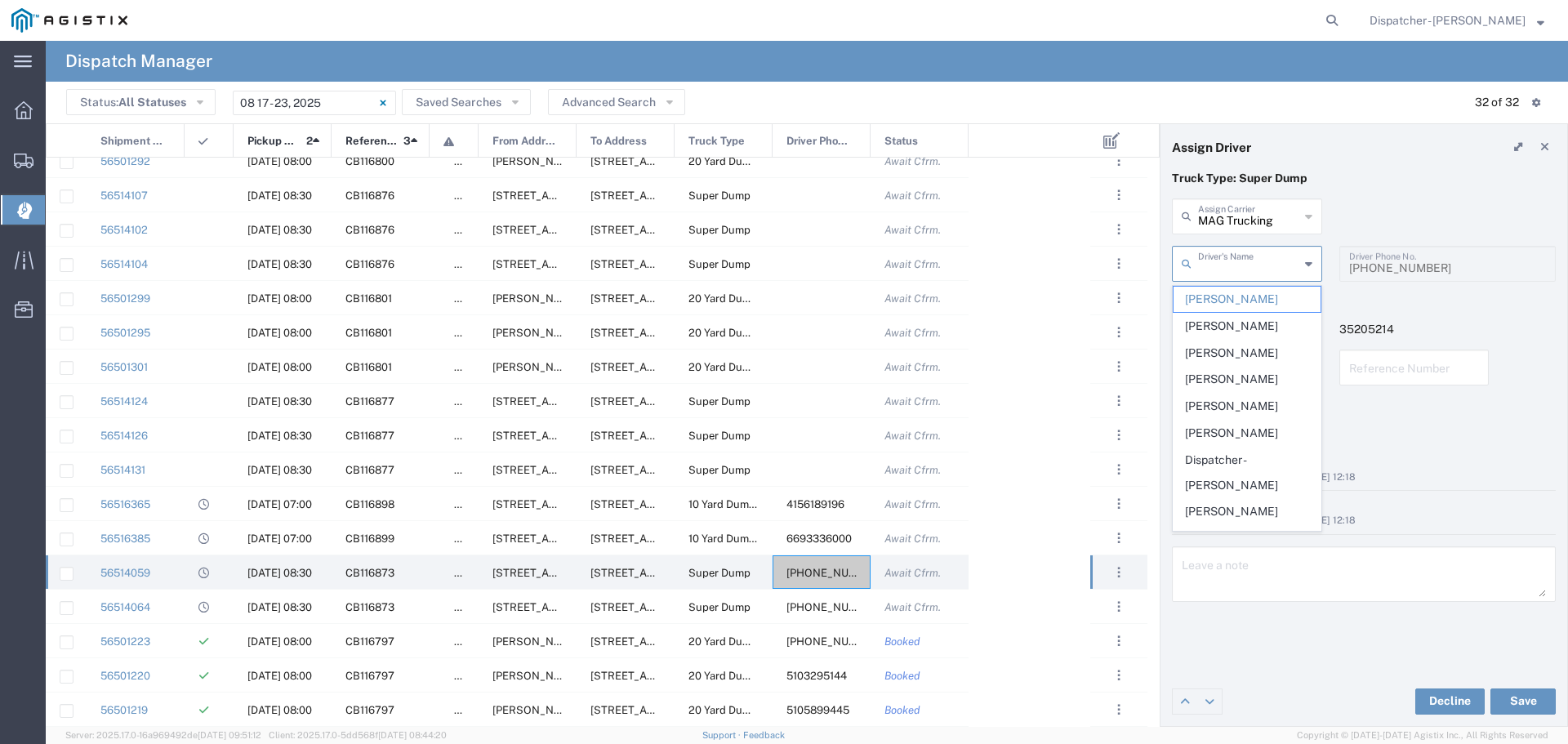
click at [1311, 217] on icon at bounding box center [1308, 216] width 7 height 26
type input "[PERSON_NAME]"
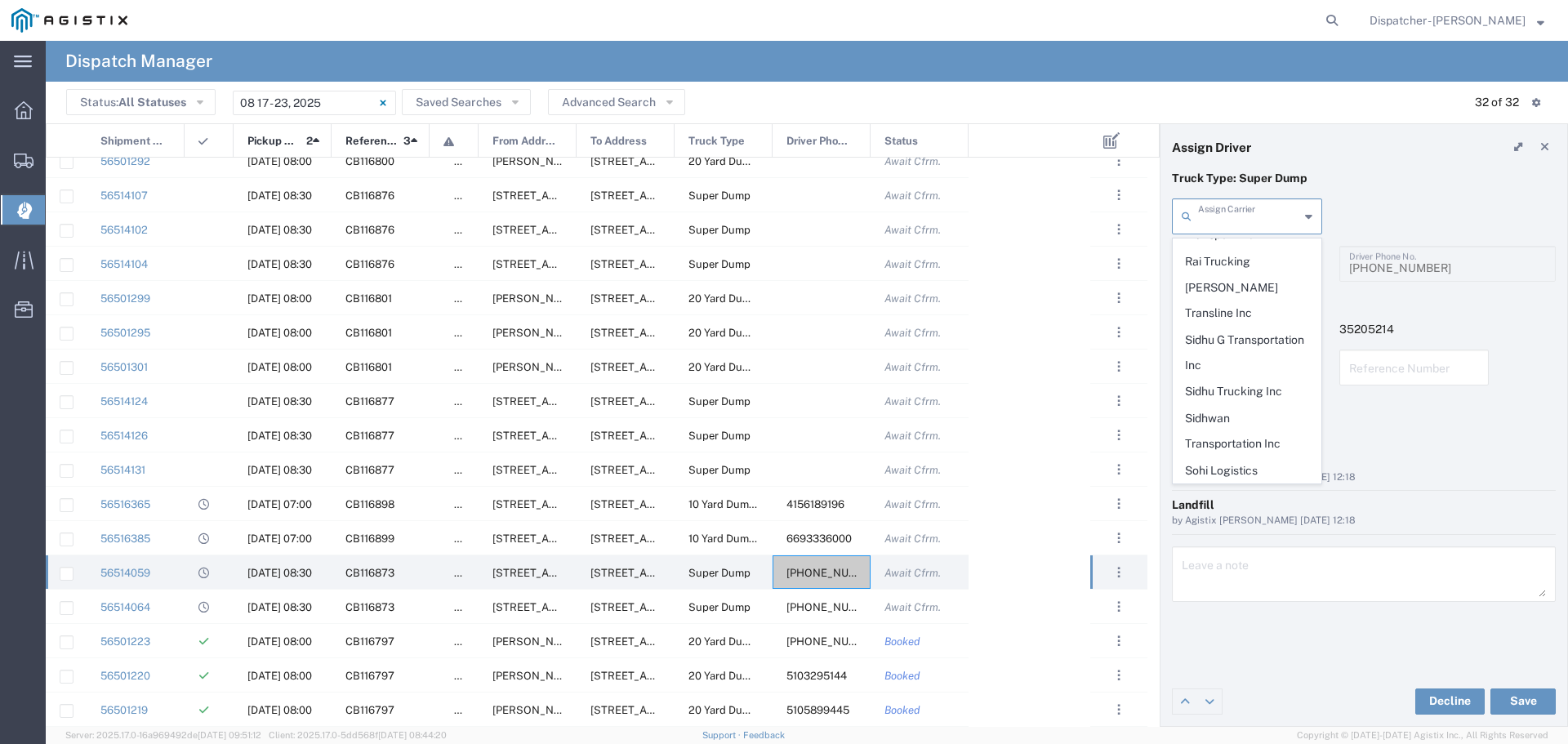
scroll to position [834, 0]
click at [1243, 481] on span "T-[PERSON_NAME] Trucking" at bounding box center [1247, 506] width 147 height 50
type input "T-[PERSON_NAME] Trucking"
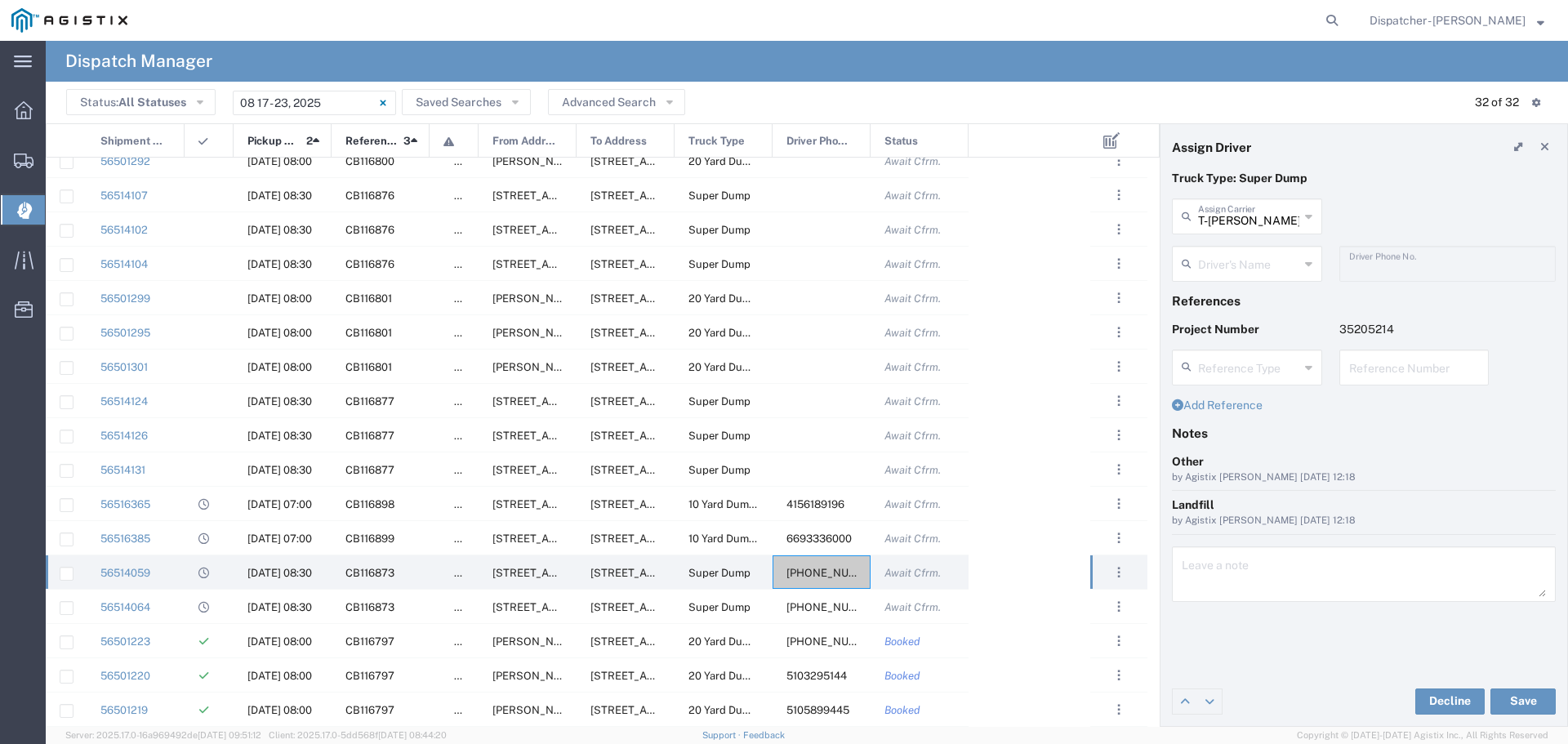
click at [1312, 264] on div "Driver's Name" at bounding box center [1247, 264] width 150 height 36
click at [1238, 300] on span "[PERSON_NAME]" at bounding box center [1247, 299] width 147 height 26
click at [827, 574] on span "[PHONE_NUMBER]" at bounding box center [835, 573] width 97 height 12
click at [810, 608] on span "[PHONE_NUMBER]" at bounding box center [835, 608] width 97 height 12
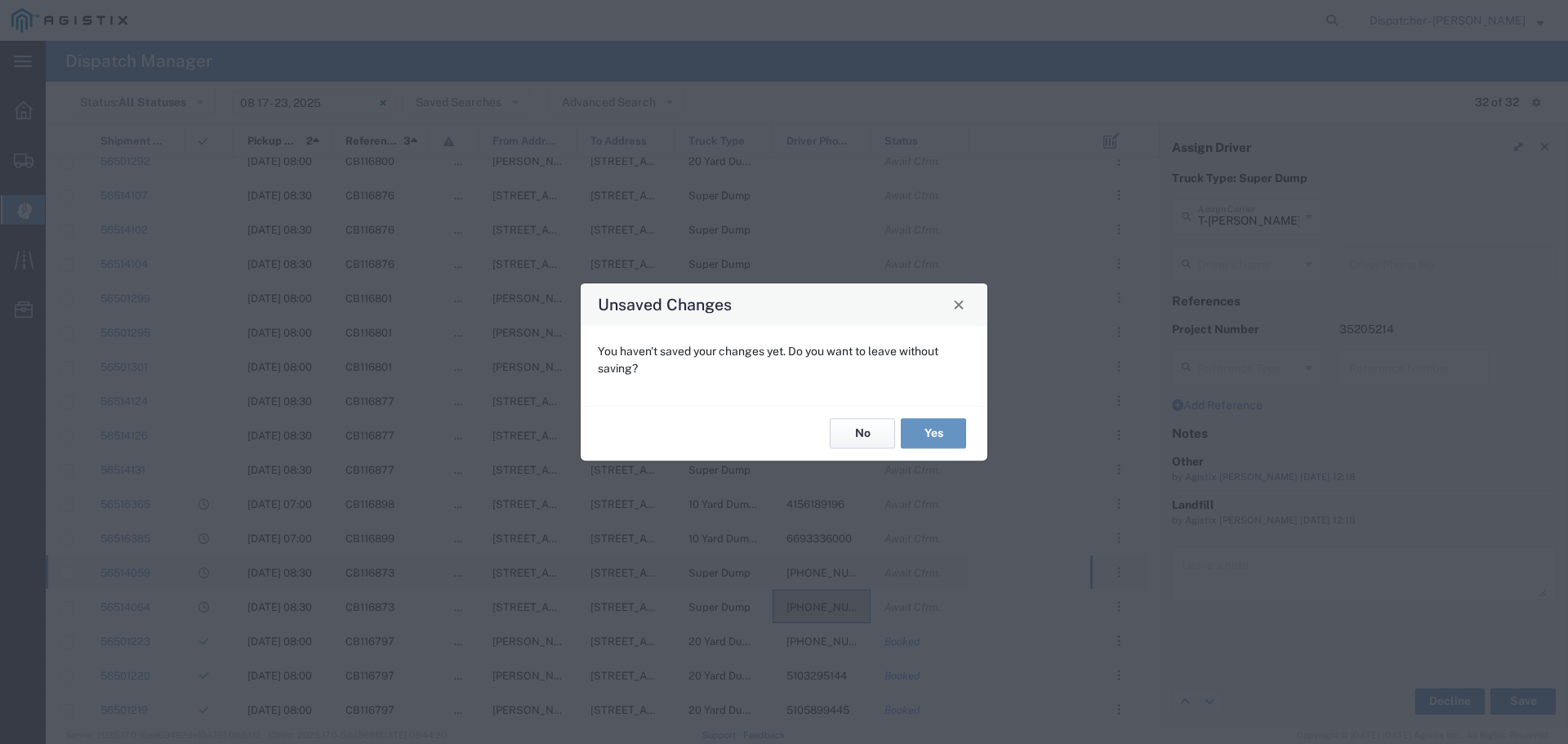
click at [866, 436] on button "No" at bounding box center [862, 434] width 65 height 31
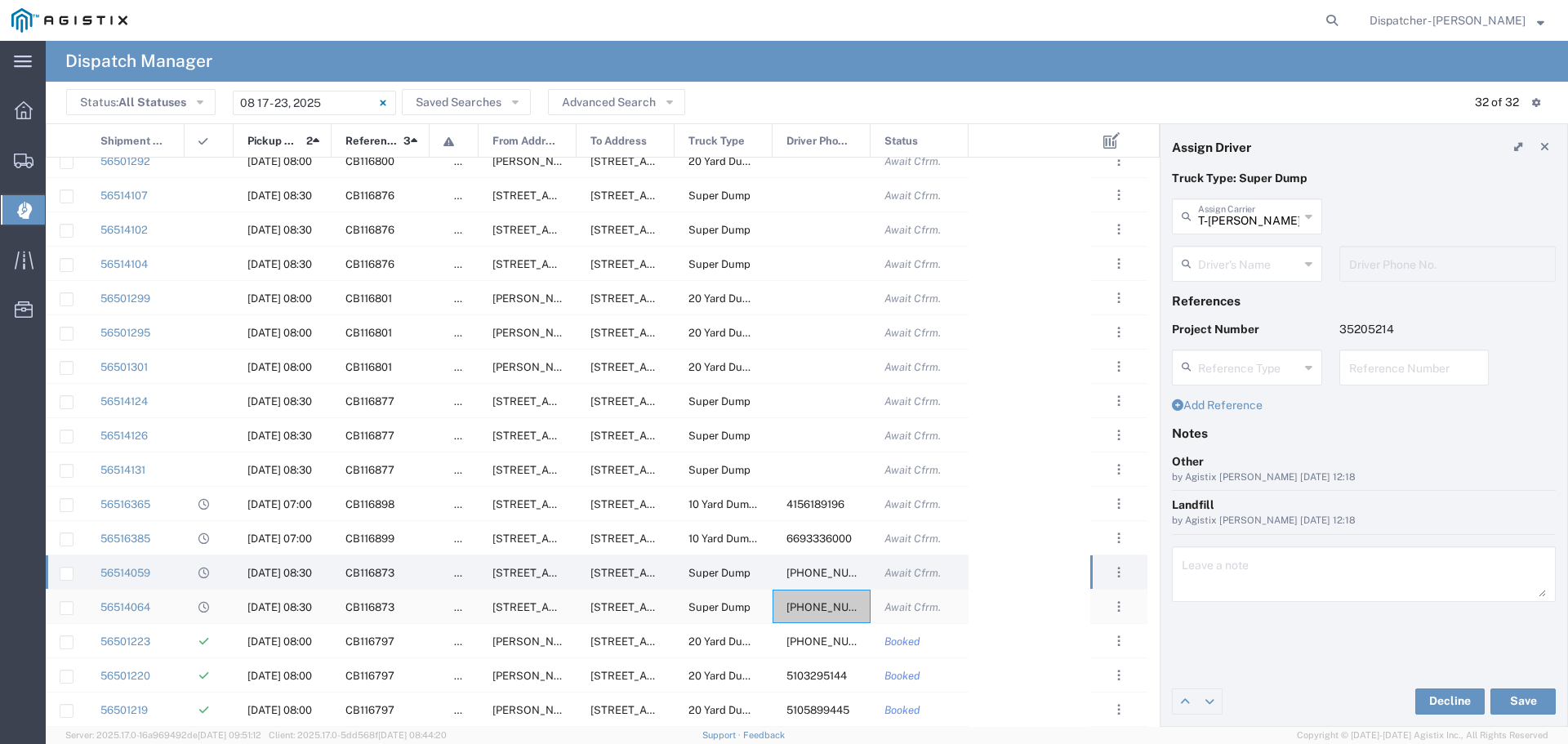
click at [820, 604] on span "[PHONE_NUMBER]" at bounding box center [835, 608] width 97 height 12
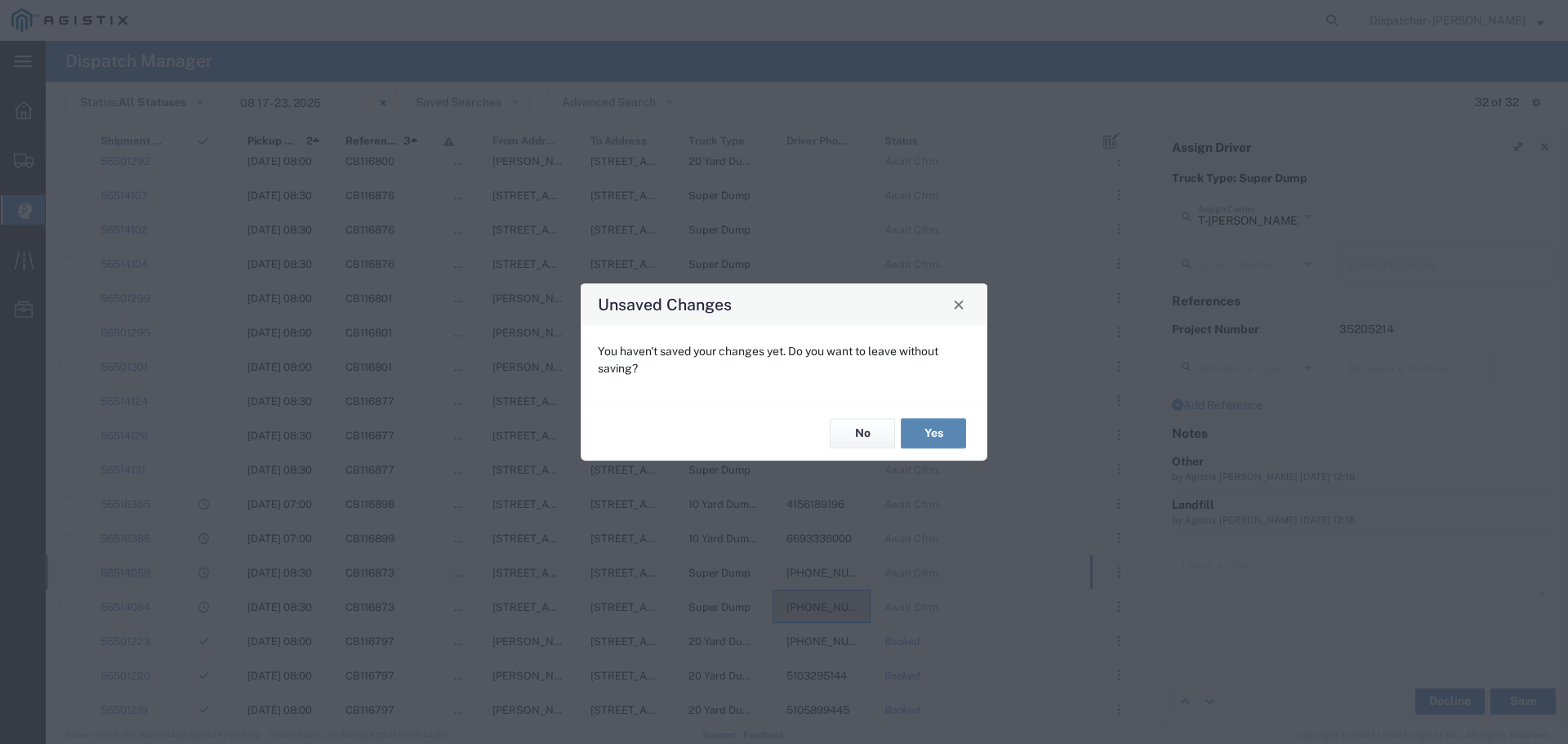
click at [946, 433] on button "Yes" at bounding box center [933, 434] width 65 height 31
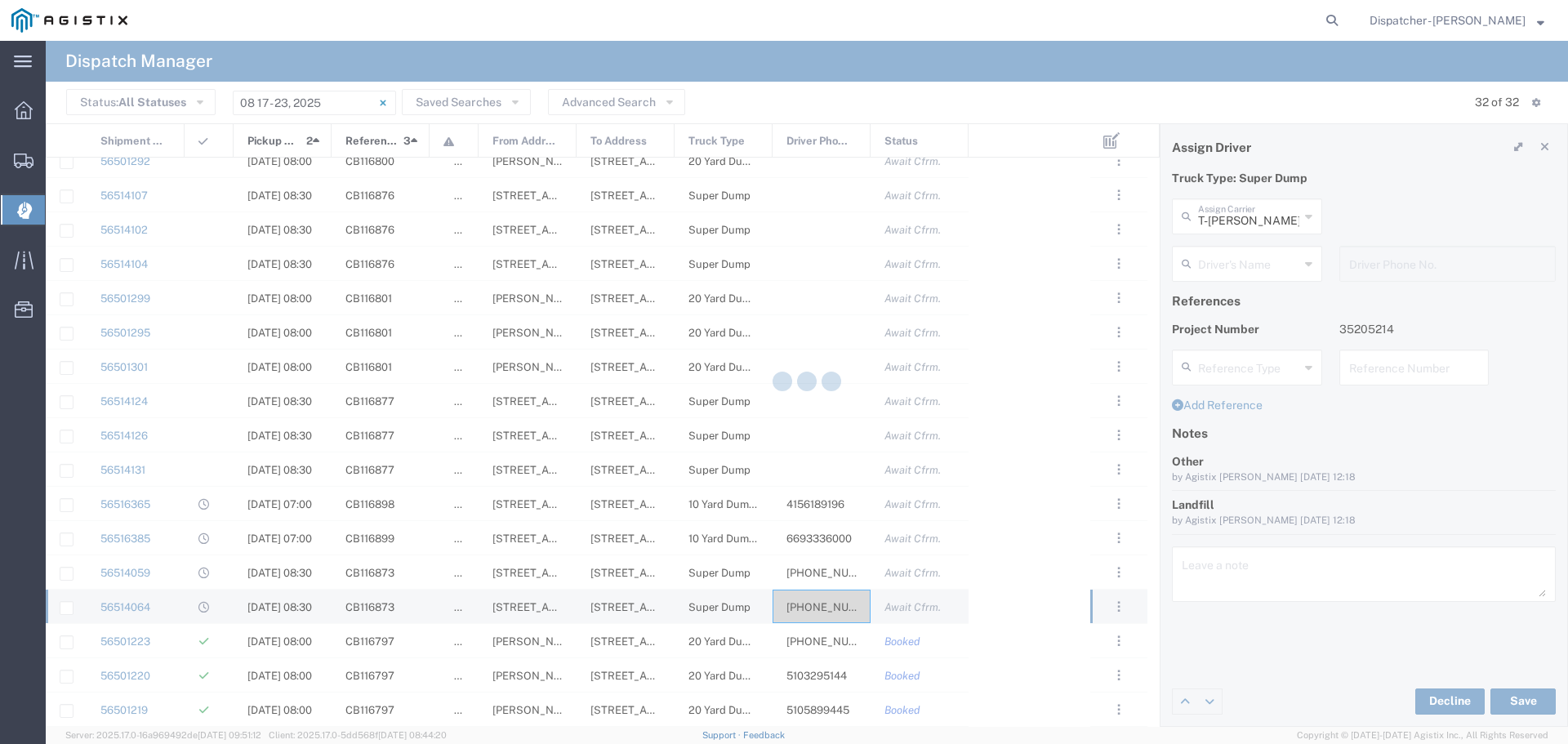
type input "Sidhu Trucking Inc"
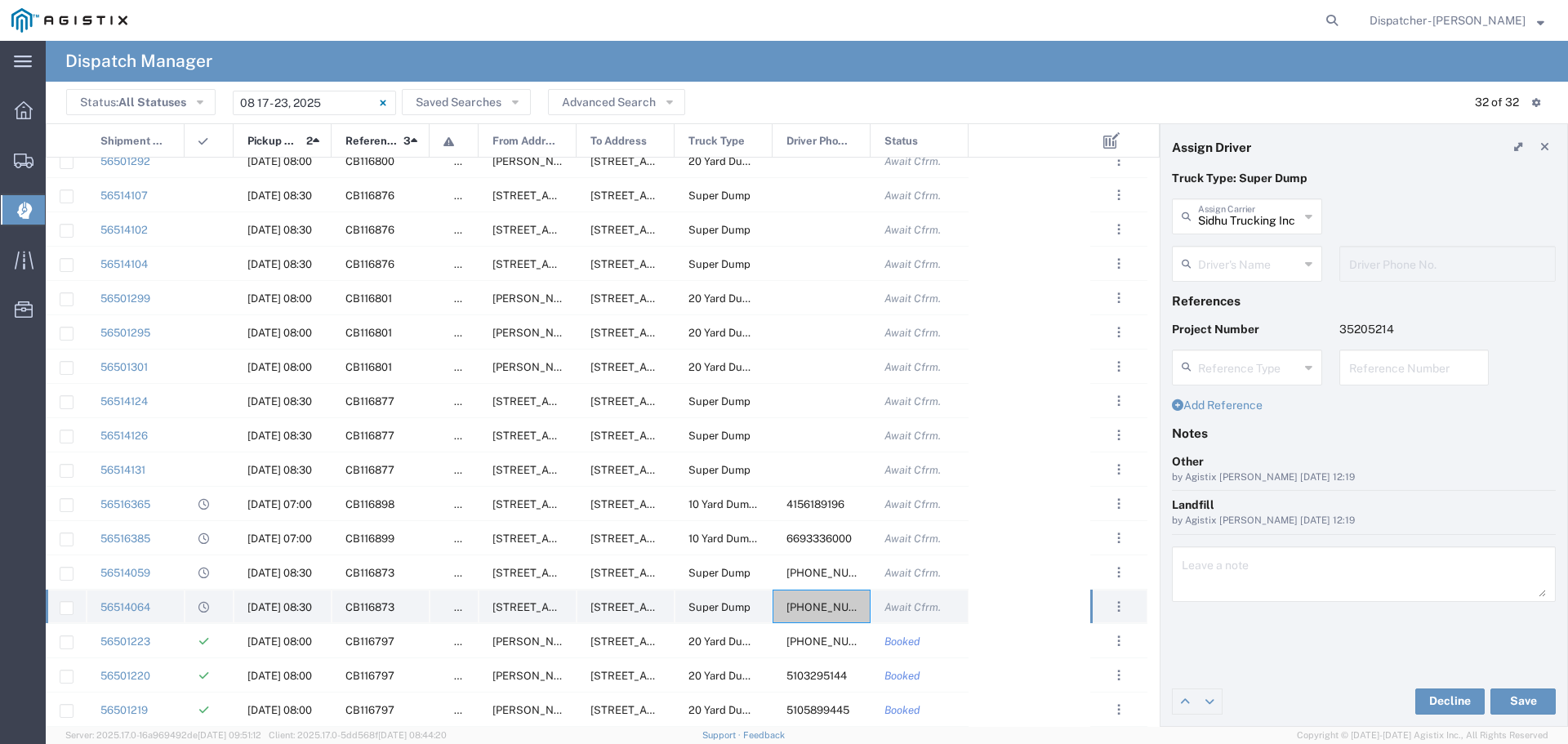
type input "[PERSON_NAME]"
type input "[PHONE_NUMBER]"
click at [1309, 212] on icon at bounding box center [1308, 216] width 7 height 26
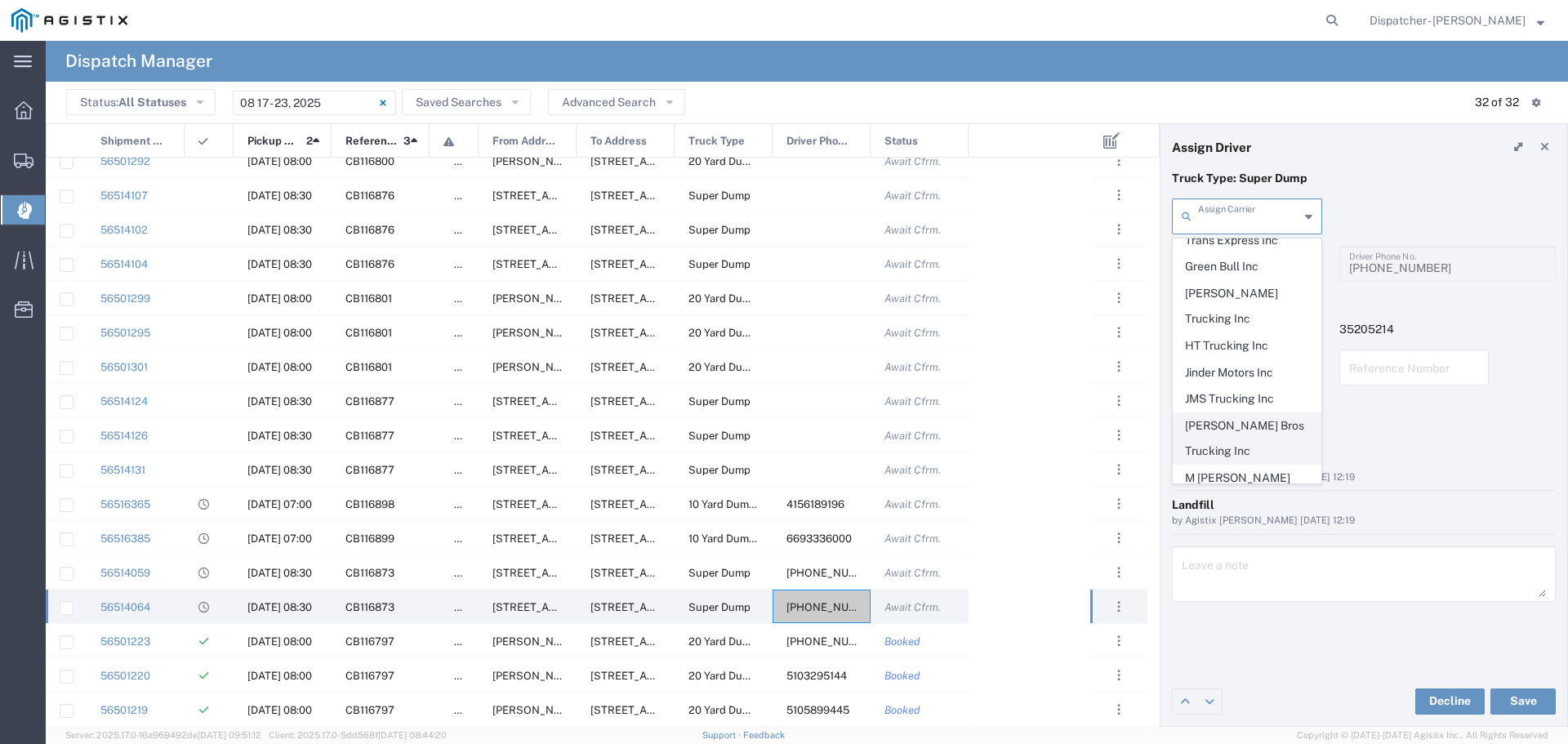
scroll to position [598, 0]
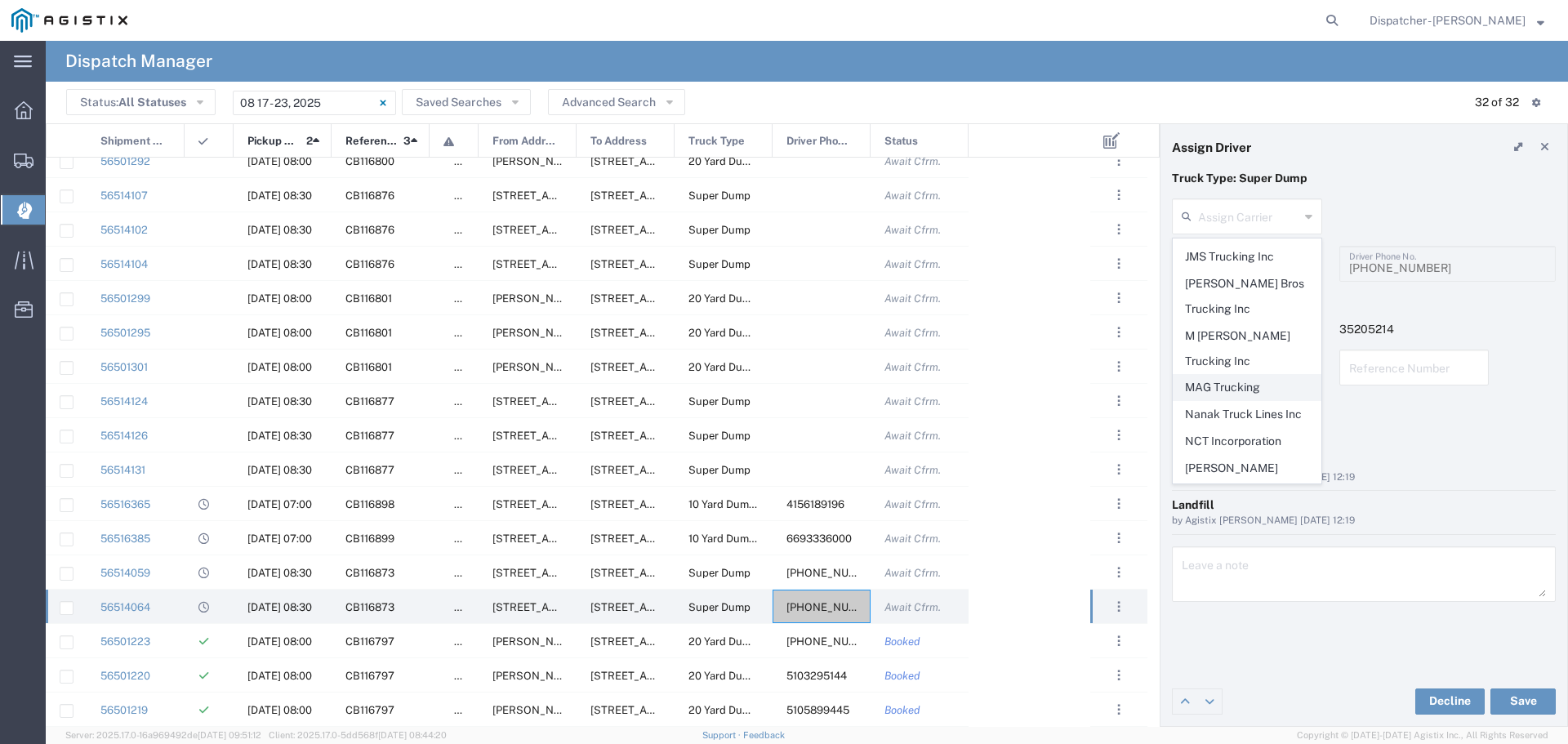
click at [1234, 375] on span "MAG Trucking" at bounding box center [1247, 388] width 147 height 26
type input "MAG Trucking"
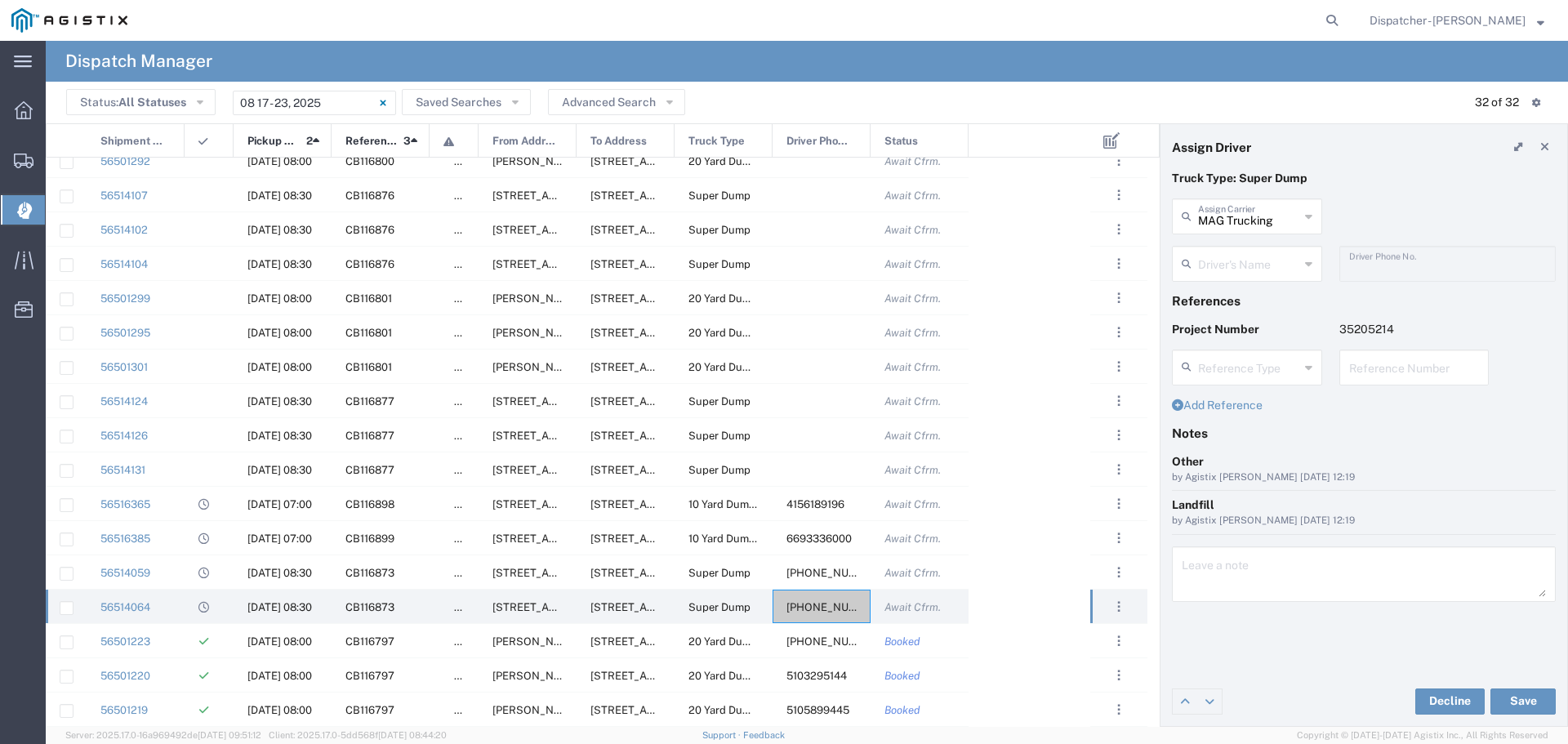
click at [1311, 258] on icon at bounding box center [1308, 264] width 7 height 26
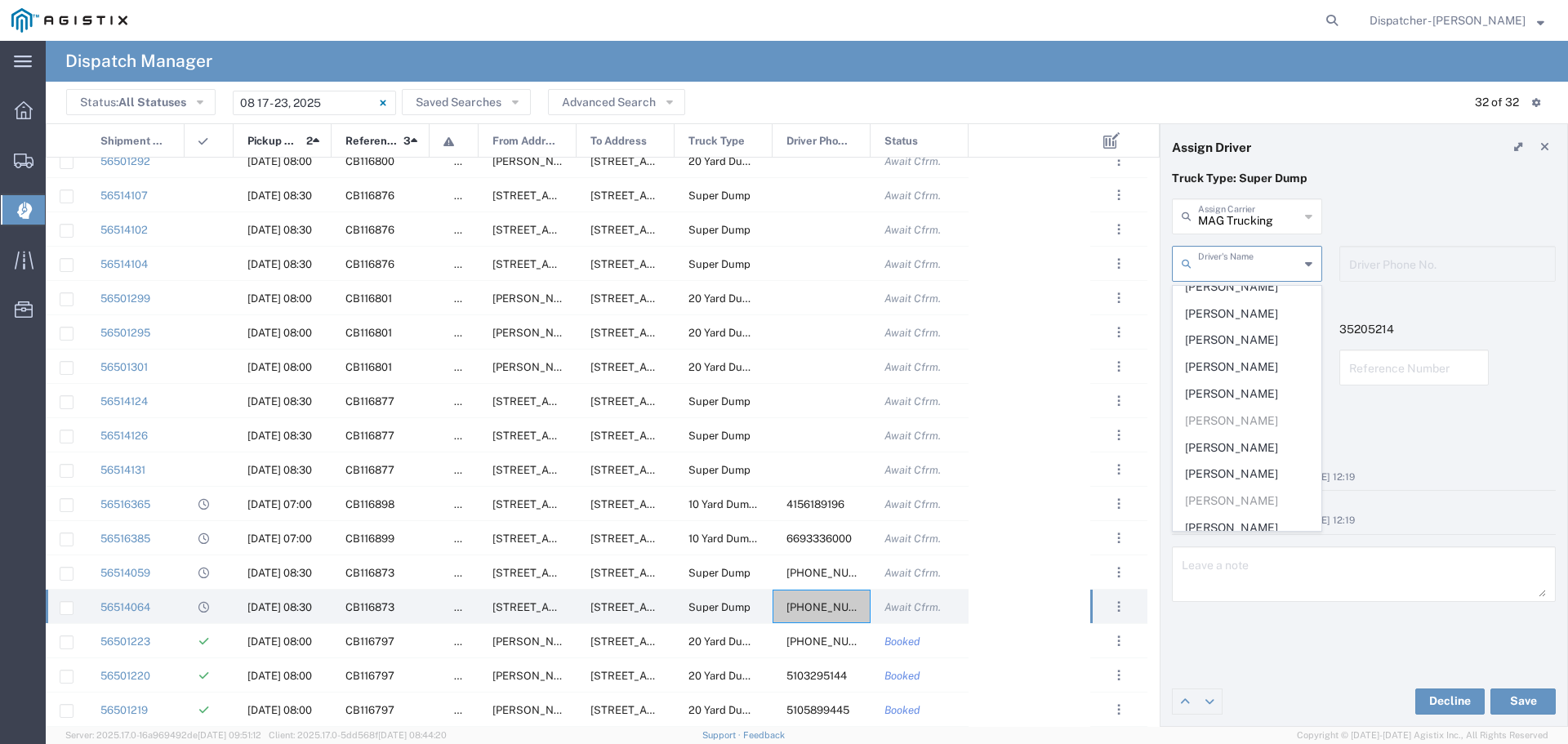
scroll to position [319, 0]
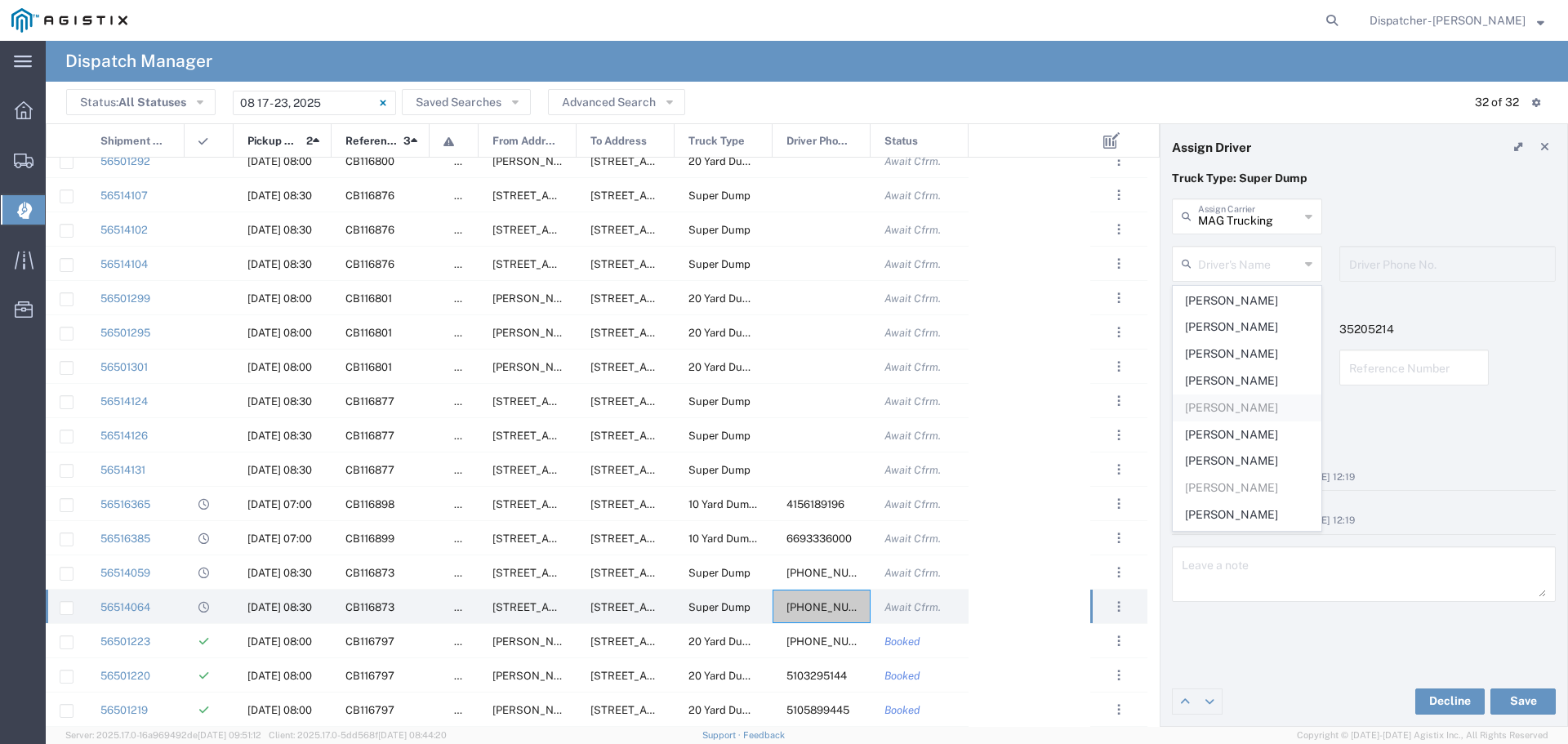
click at [1214, 421] on span "[PERSON_NAME]" at bounding box center [1247, 408] width 147 height 26
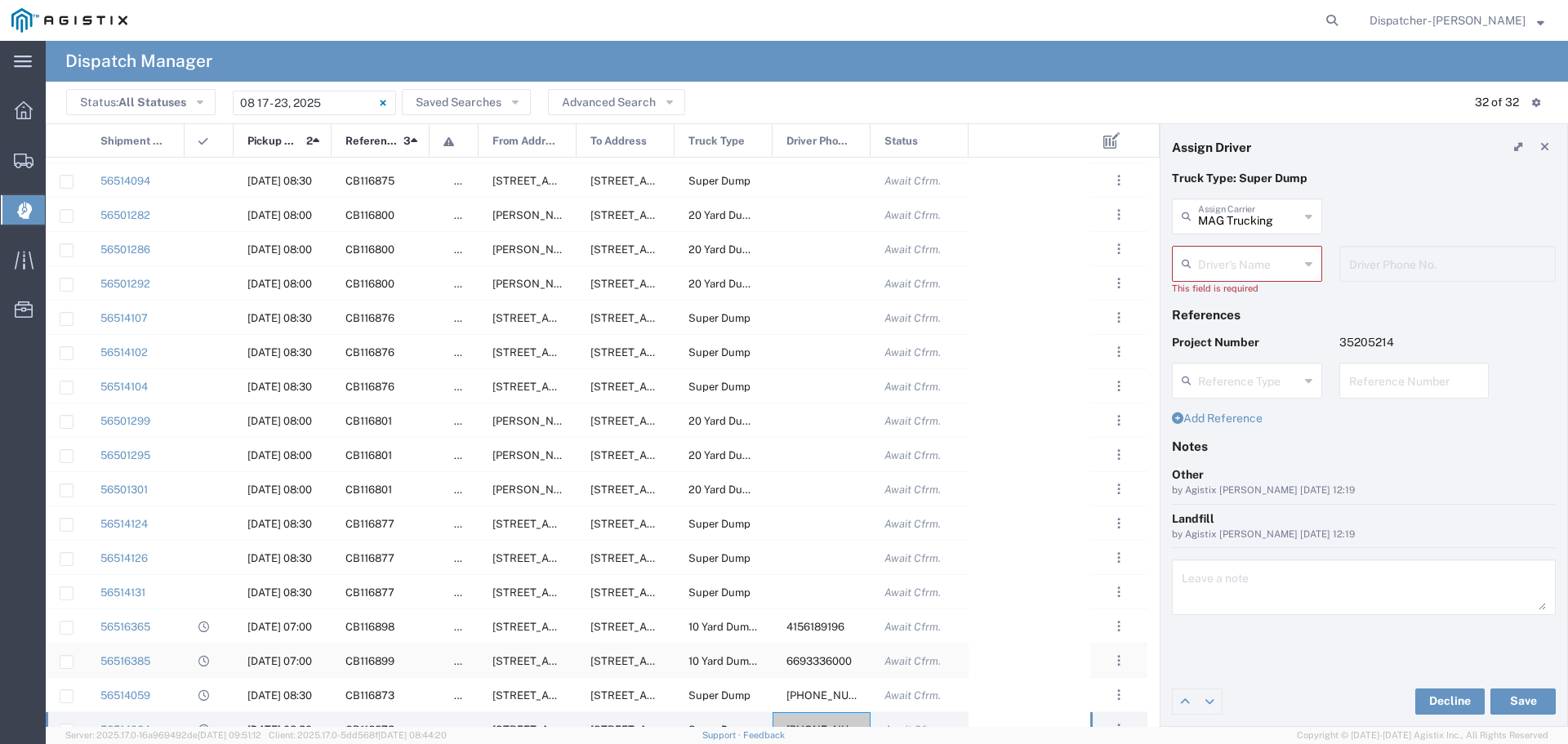
scroll to position [529, 0]
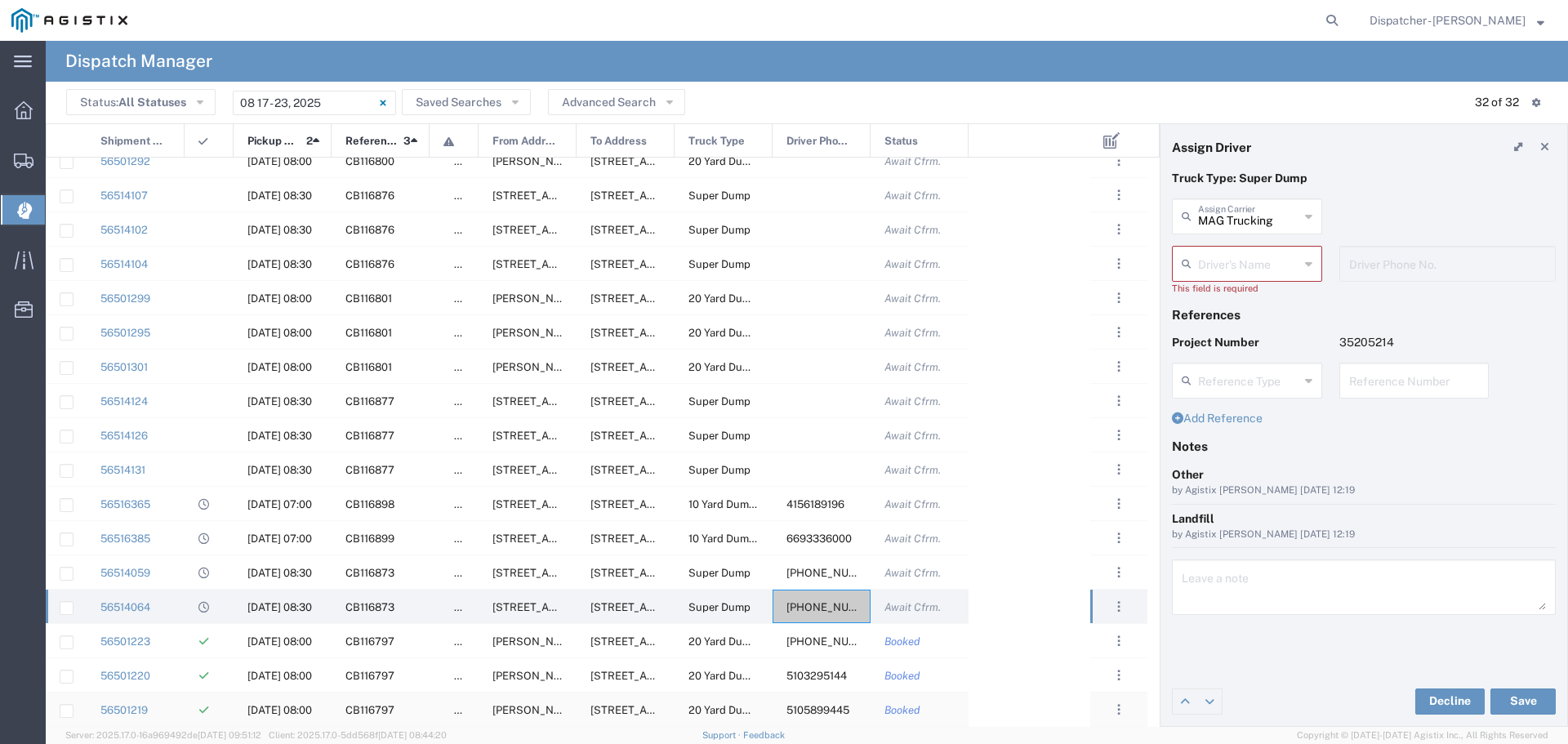
click at [829, 712] on span "5105899445" at bounding box center [819, 710] width 63 height 12
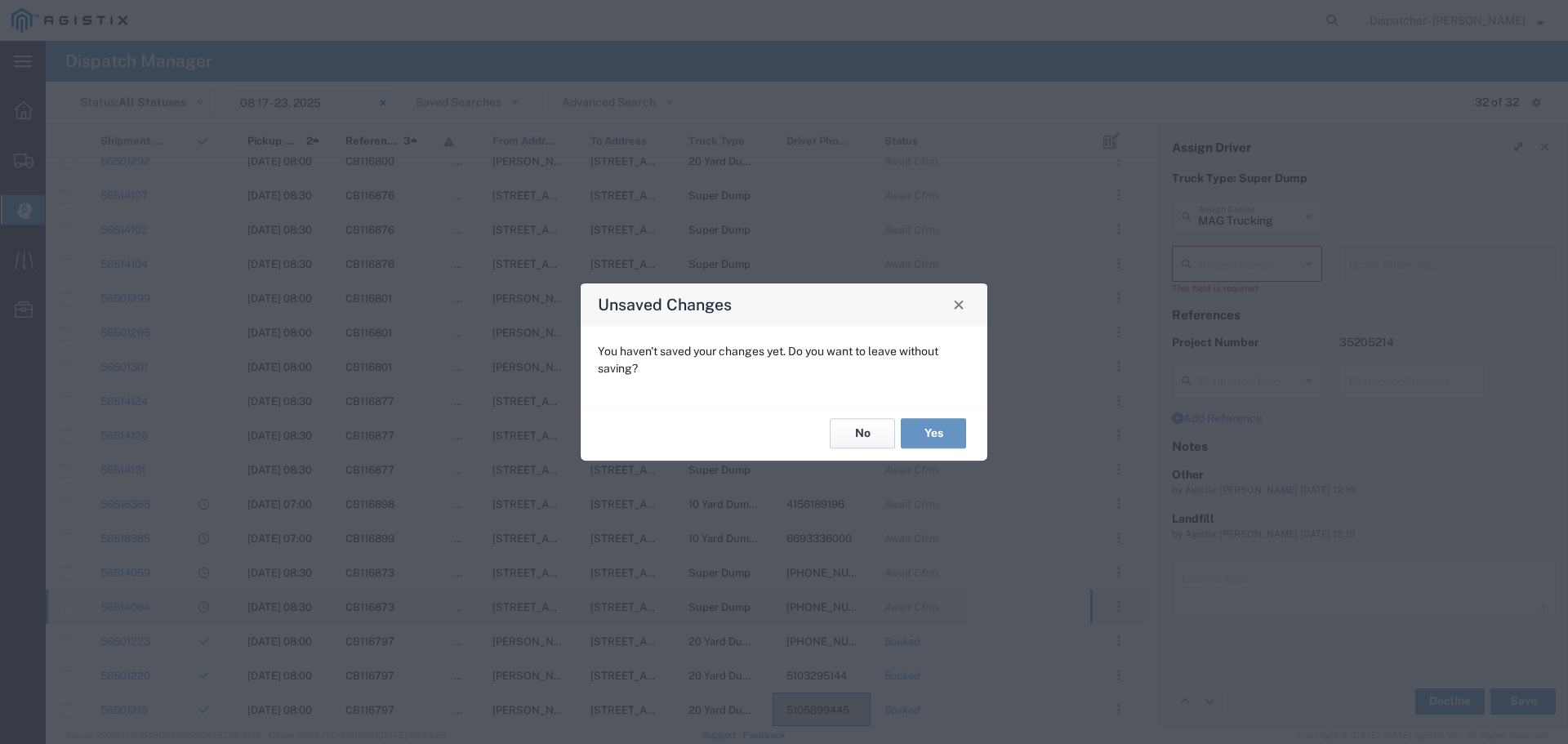
click at [860, 438] on button "No" at bounding box center [862, 434] width 65 height 31
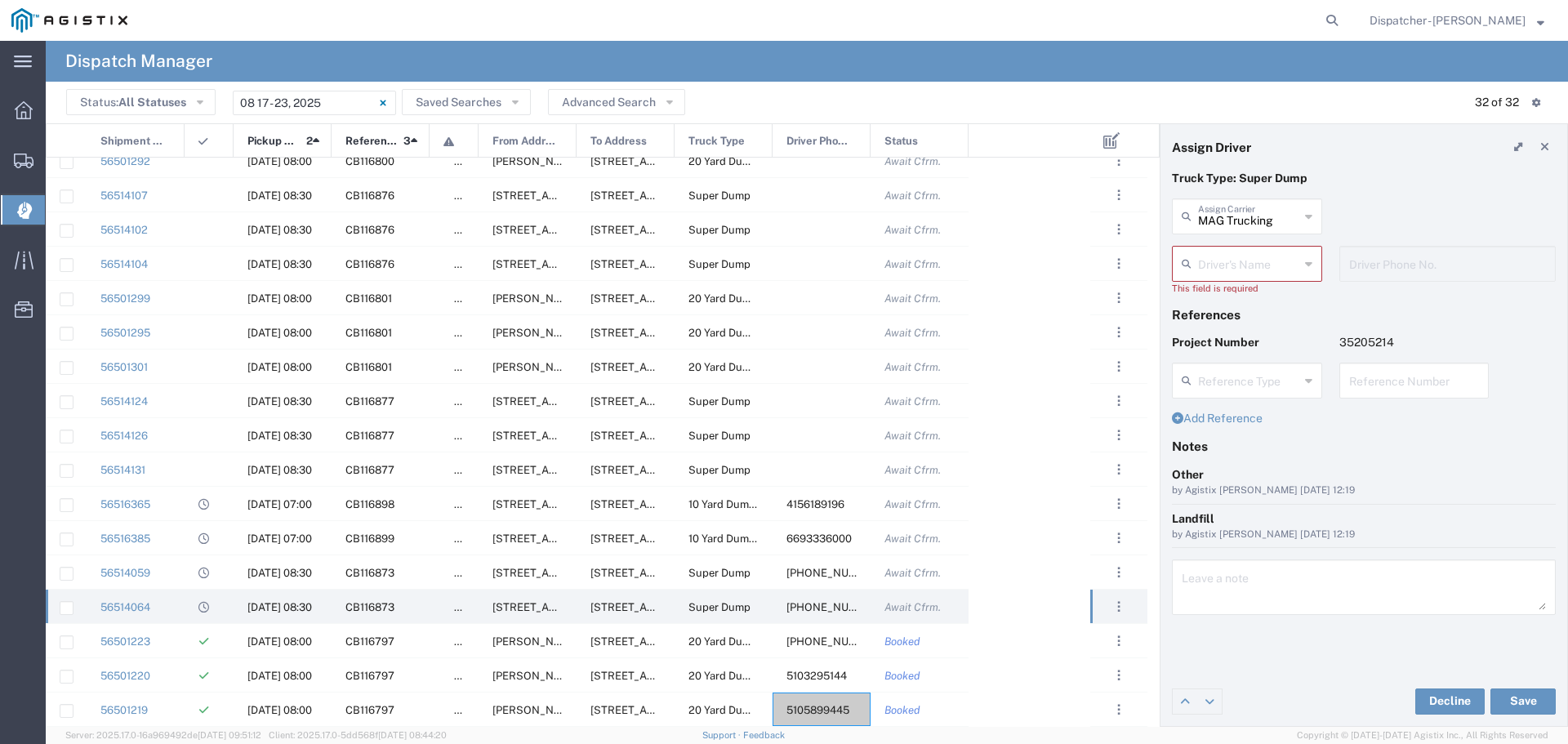
click at [1306, 260] on icon at bounding box center [1308, 264] width 7 height 26
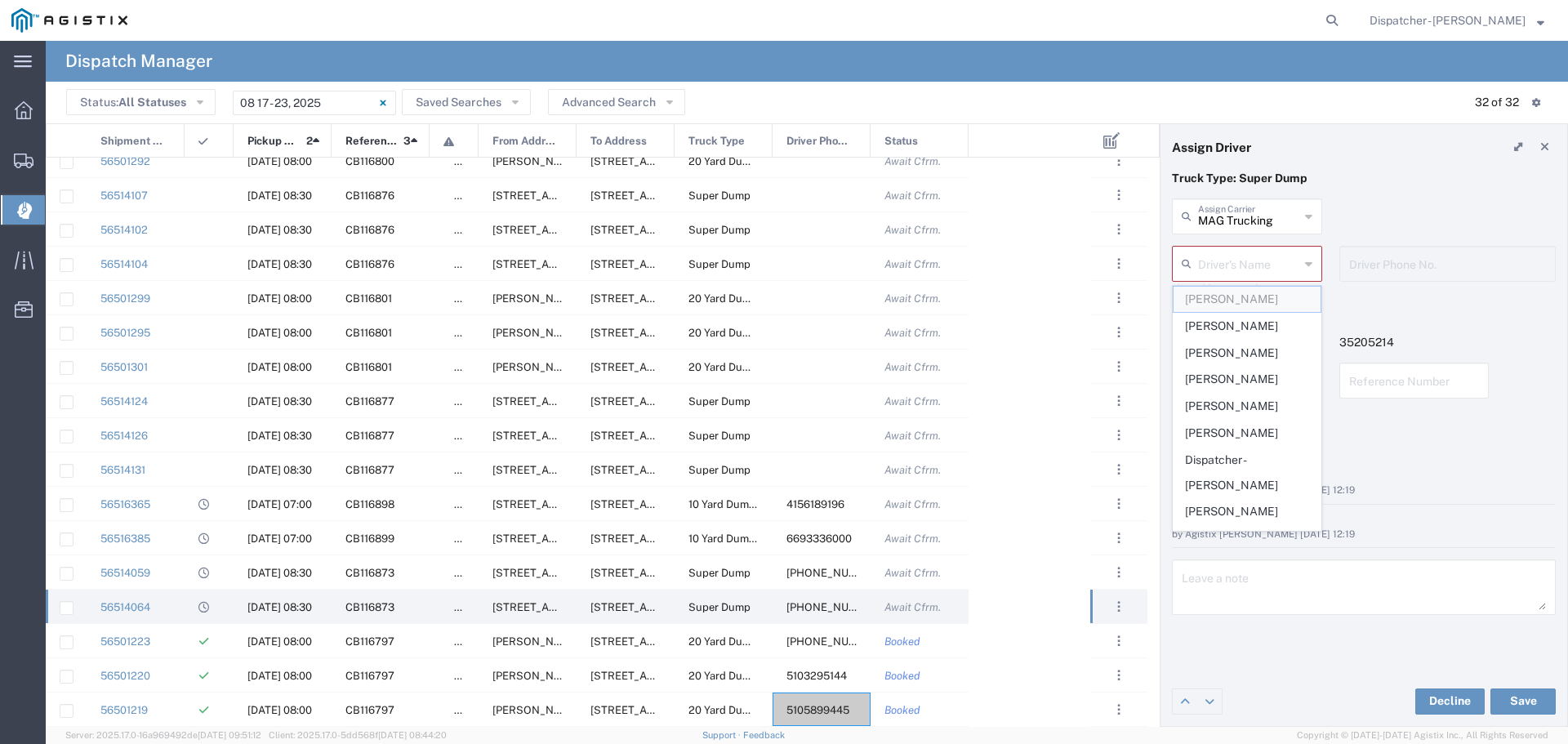
click at [1242, 301] on span "[PERSON_NAME]" at bounding box center [1247, 299] width 147 height 26
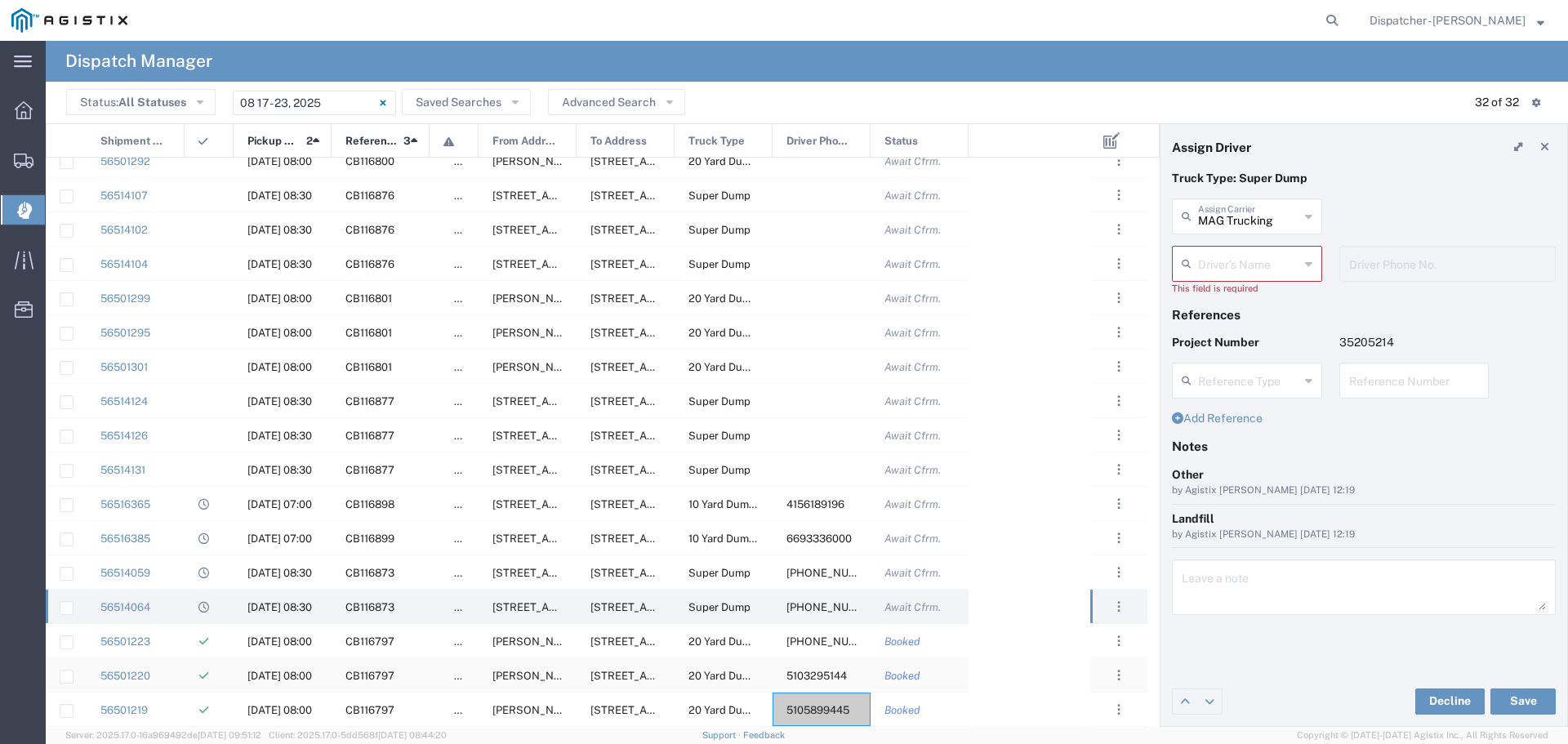
click at [824, 672] on span "5103295144" at bounding box center [817, 676] width 60 height 12
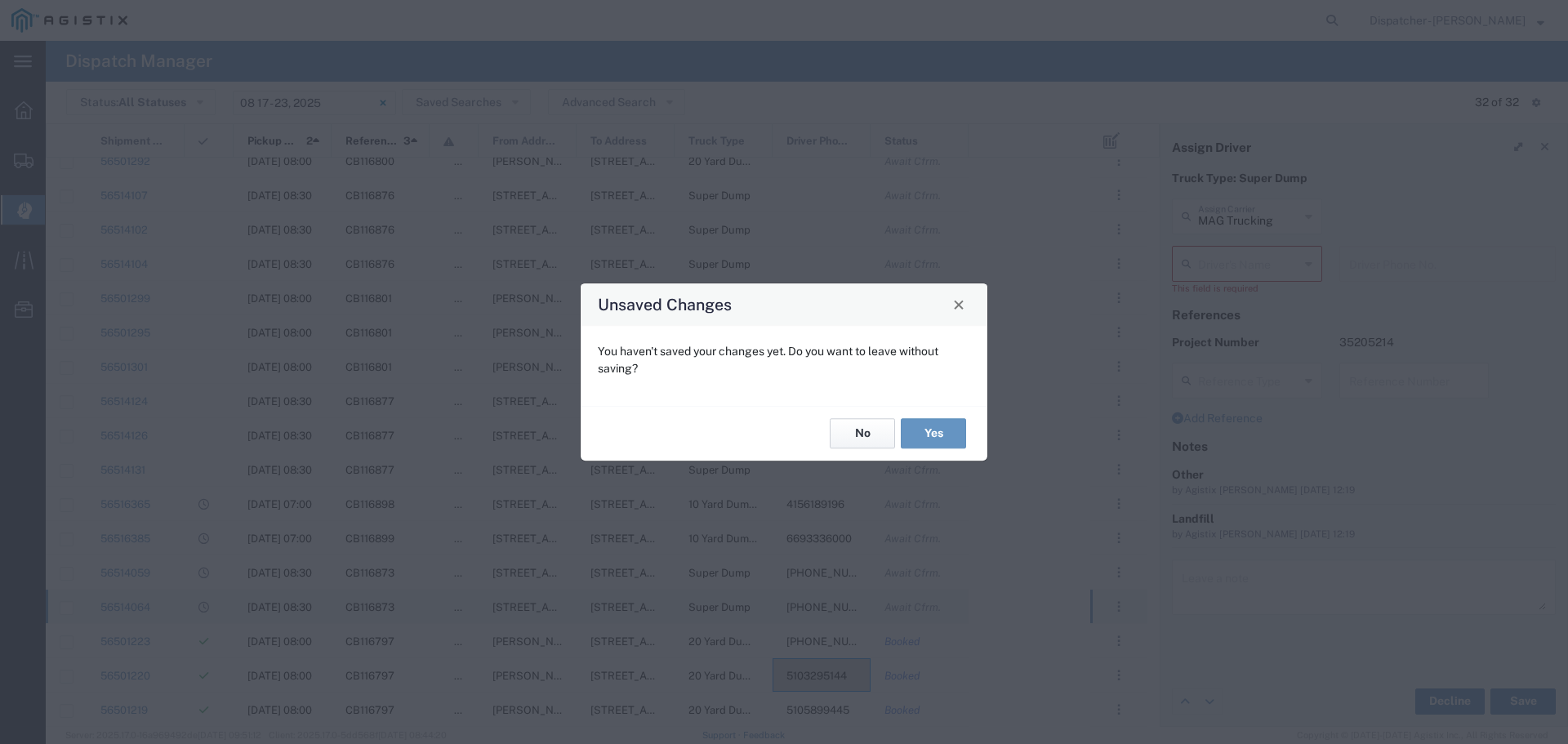
click at [869, 427] on button "No" at bounding box center [862, 434] width 65 height 31
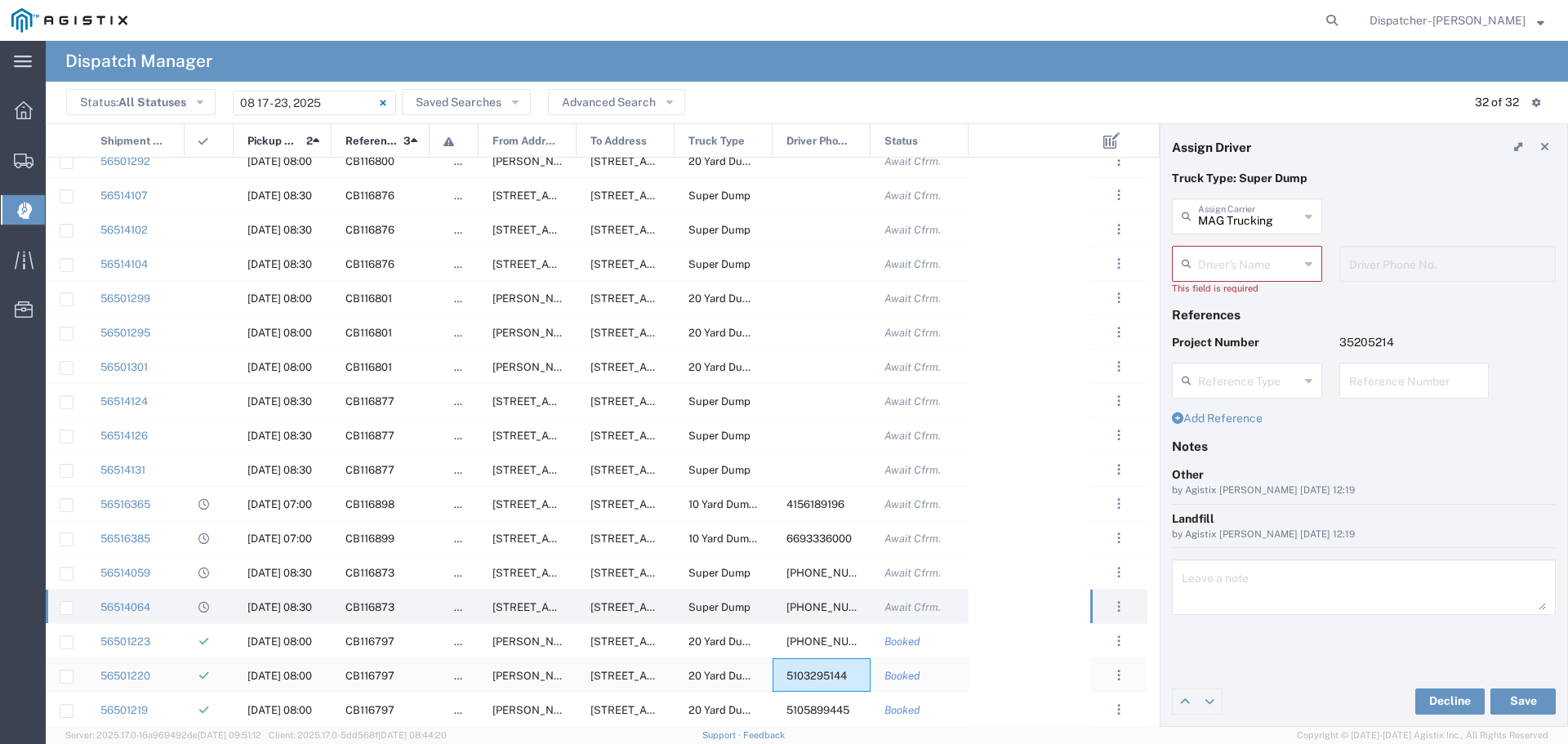
click at [813, 687] on div "5103295144" at bounding box center [821, 676] width 98 height 34
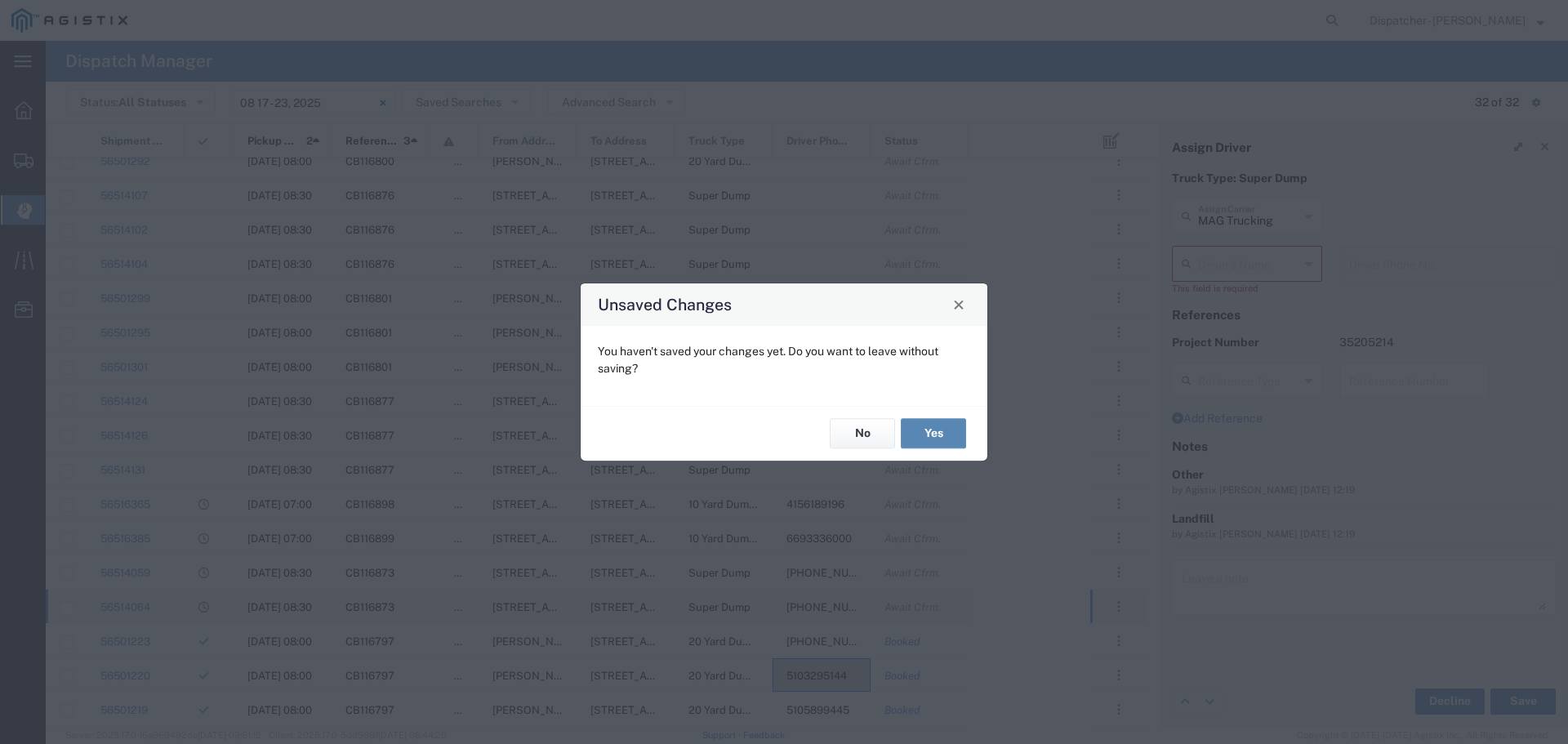
click at [941, 431] on button "Yes" at bounding box center [933, 434] width 65 height 31
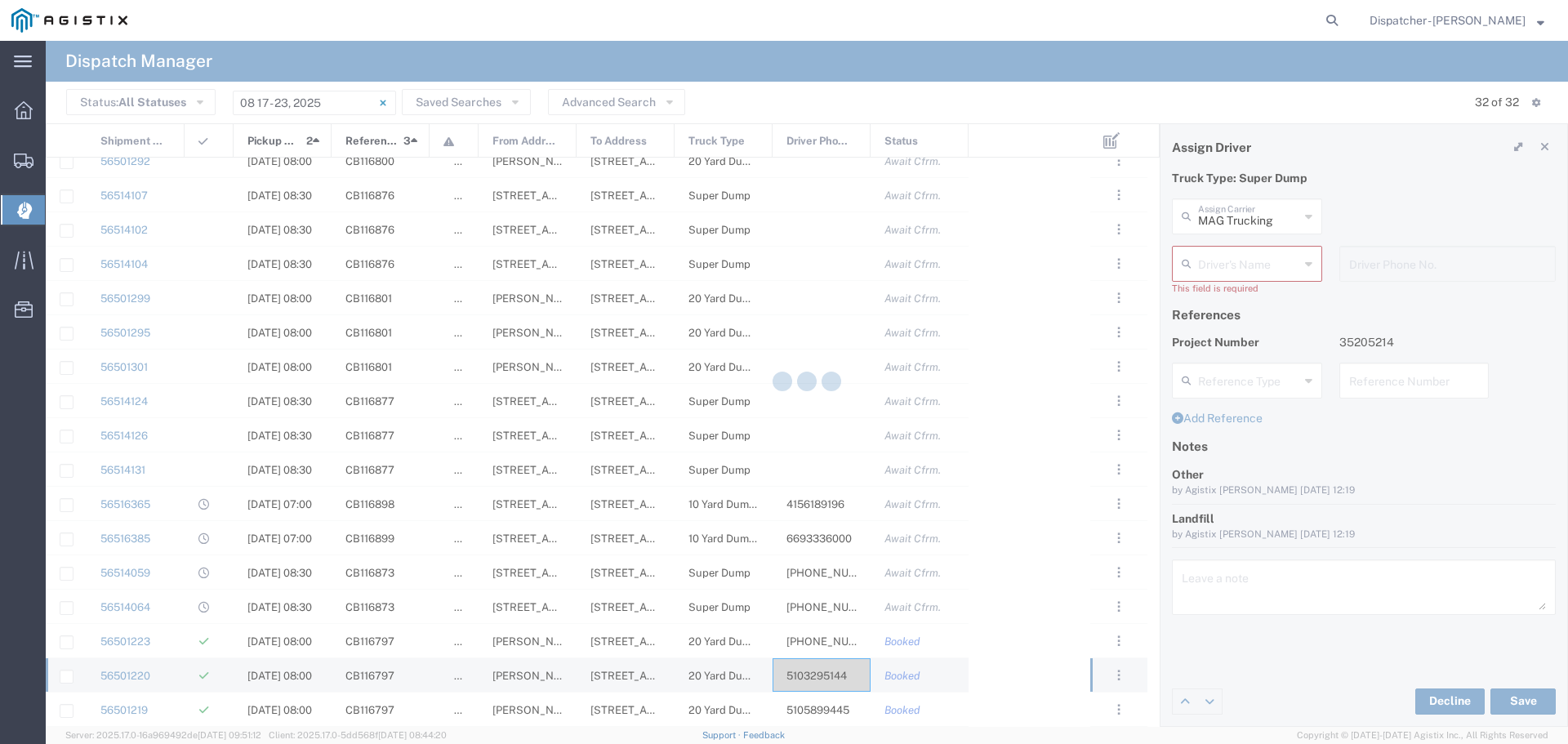
type input "[PERSON_NAME]"
type input "5103295144"
type input "MAG Trucking"
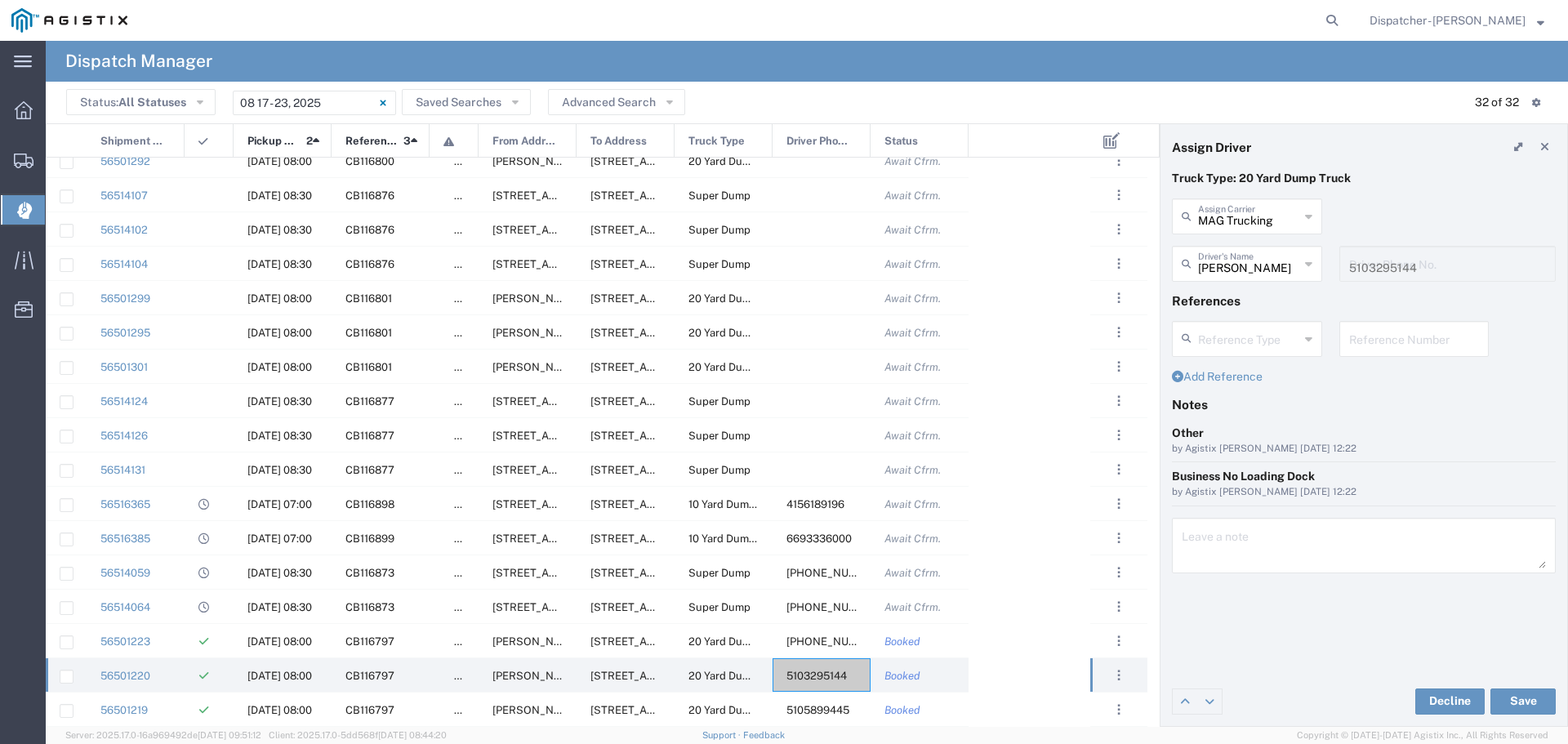
click at [1309, 261] on icon at bounding box center [1308, 264] width 7 height 26
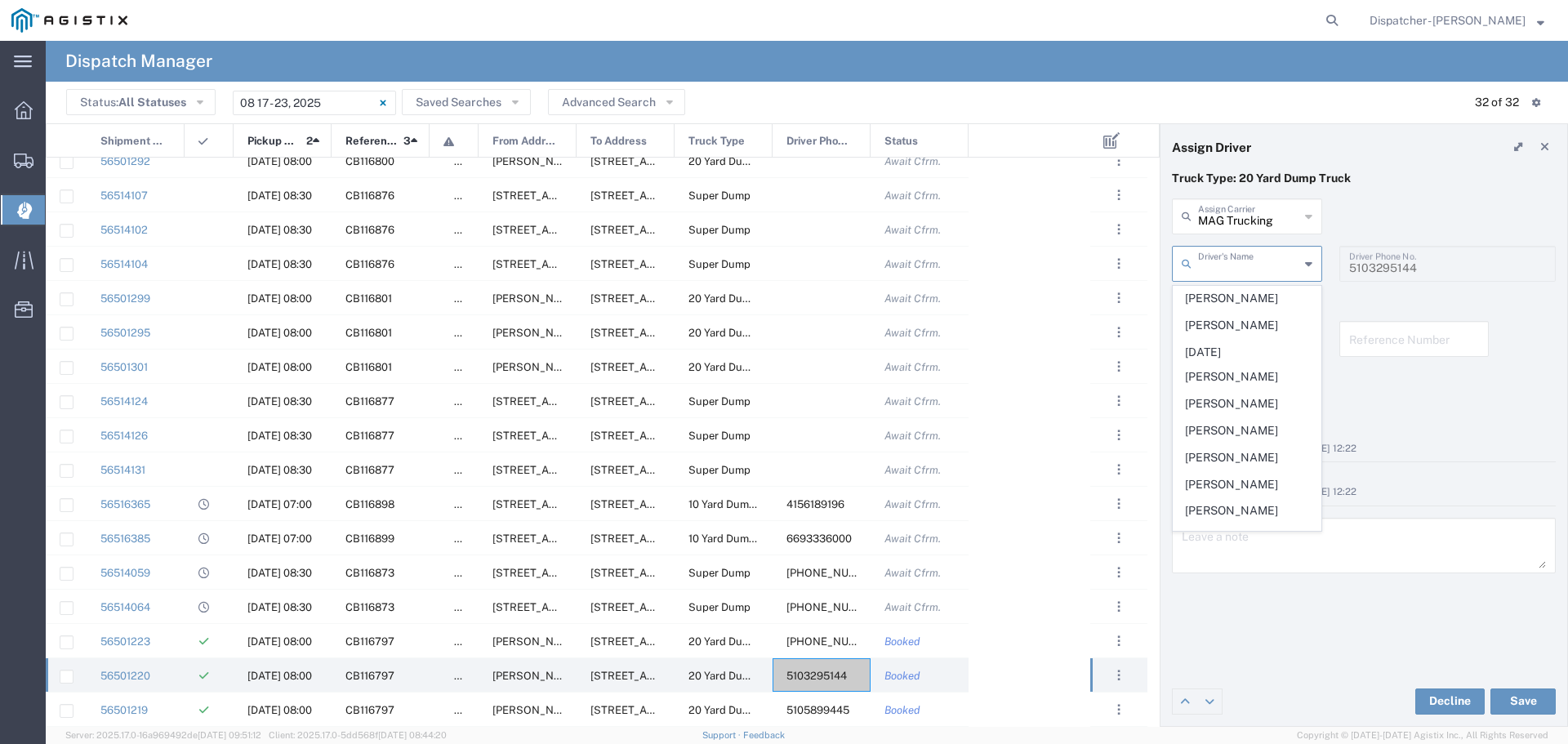
scroll to position [678, 0]
click at [1241, 408] on span "[PERSON_NAME]" at bounding box center [1247, 395] width 147 height 26
type input "[PERSON_NAME]"
type input "5107507011"
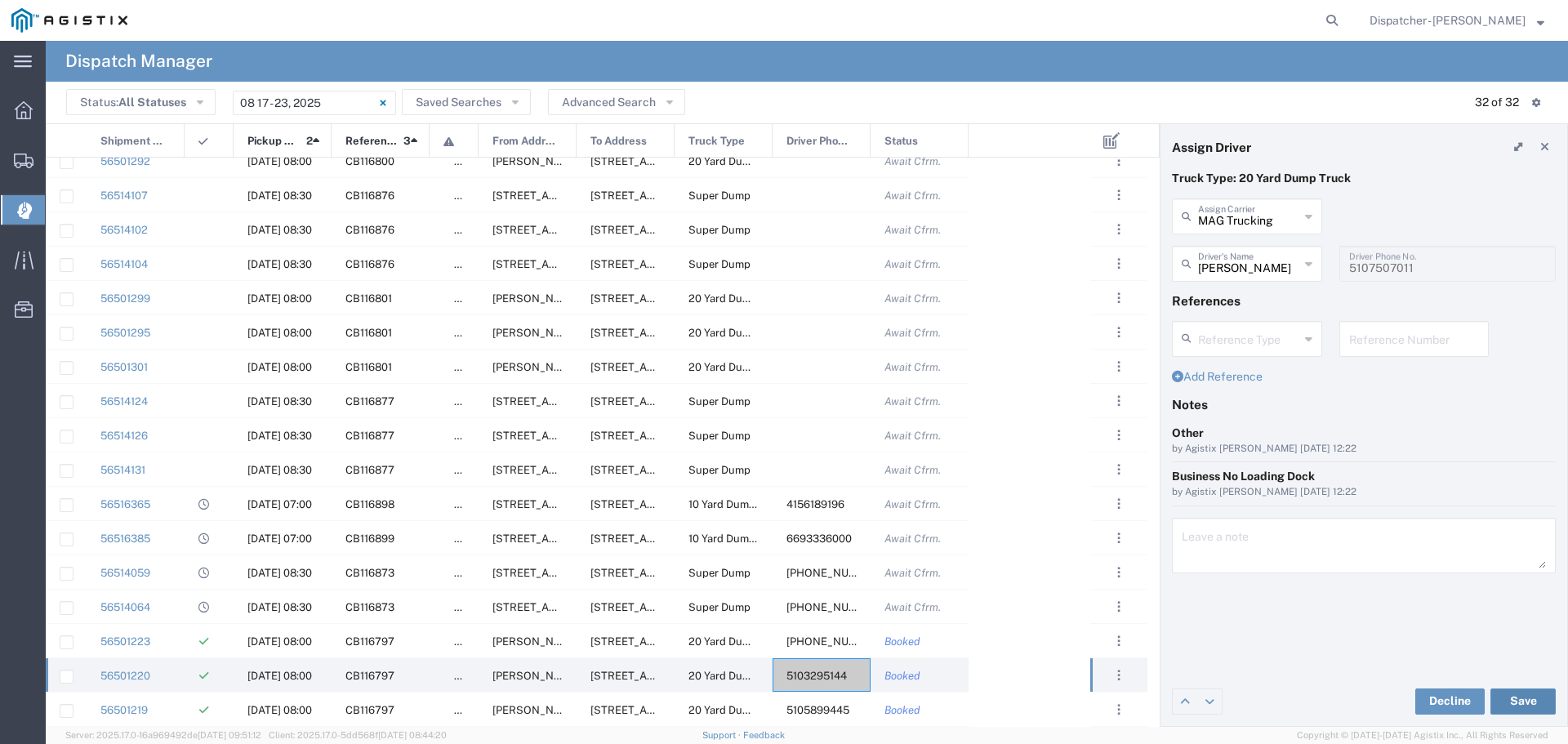
click at [1522, 698] on button "Save" at bounding box center [1523, 702] width 65 height 26
click at [807, 674] on span "[PHONE_NUMBER]" at bounding box center [835, 676] width 97 height 12
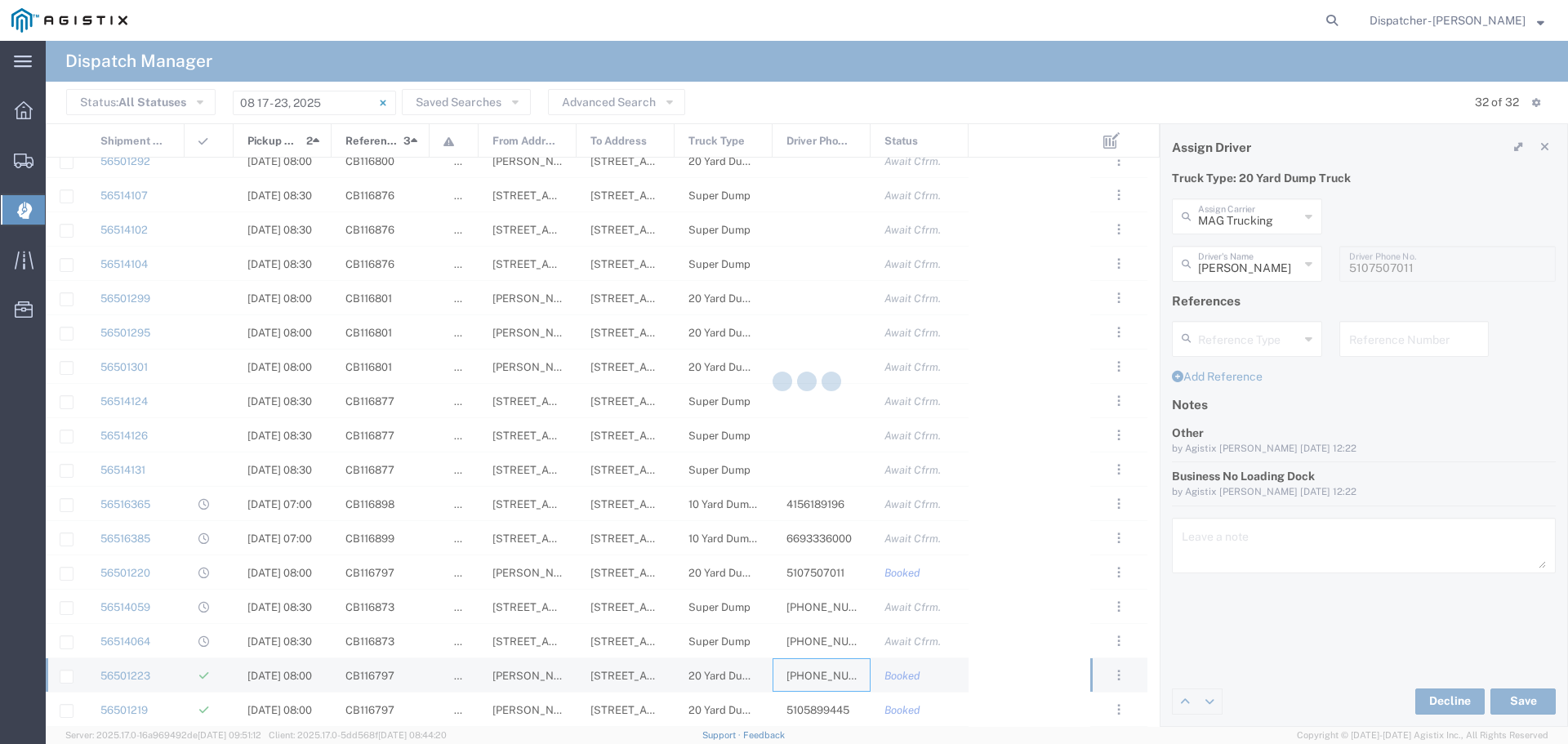
type input "[PERSON_NAME]"
type input "[PHONE_NUMBER]"
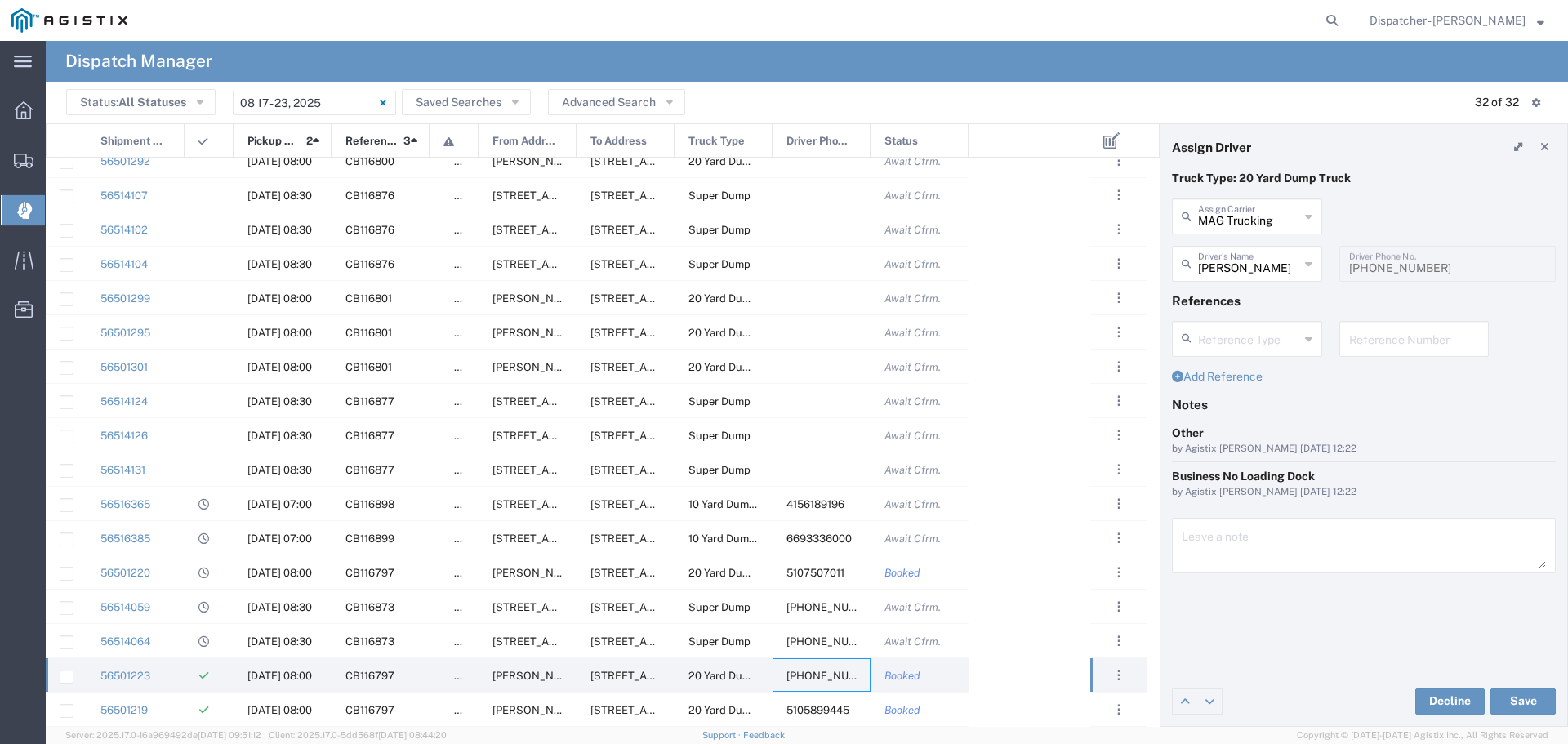
click at [1309, 215] on icon at bounding box center [1308, 216] width 7 height 26
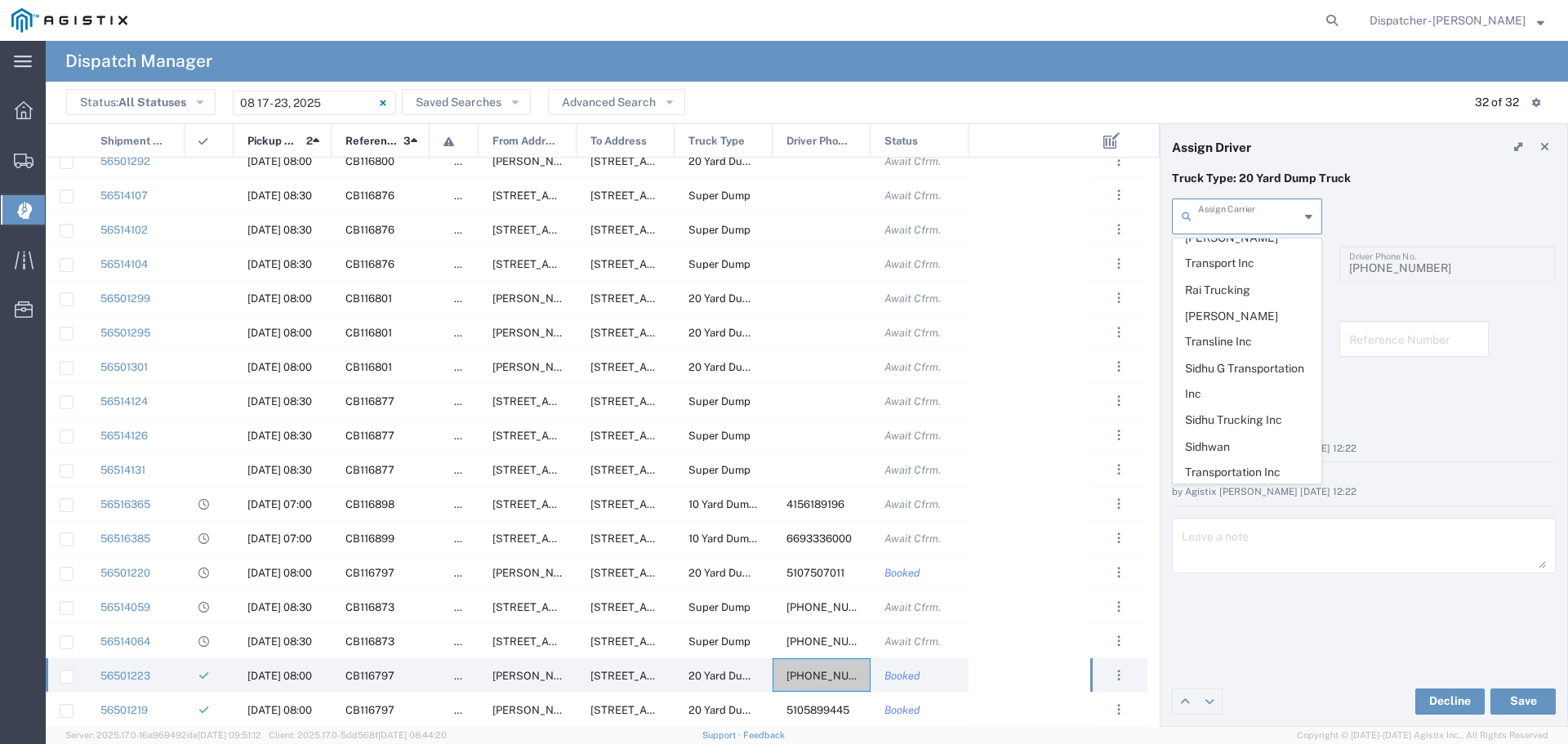
scroll to position [806, 0]
click at [1264, 404] on span "Sidhu Trucking Inc" at bounding box center [1247, 417] width 147 height 26
type input "Sidhu Trucking Inc"
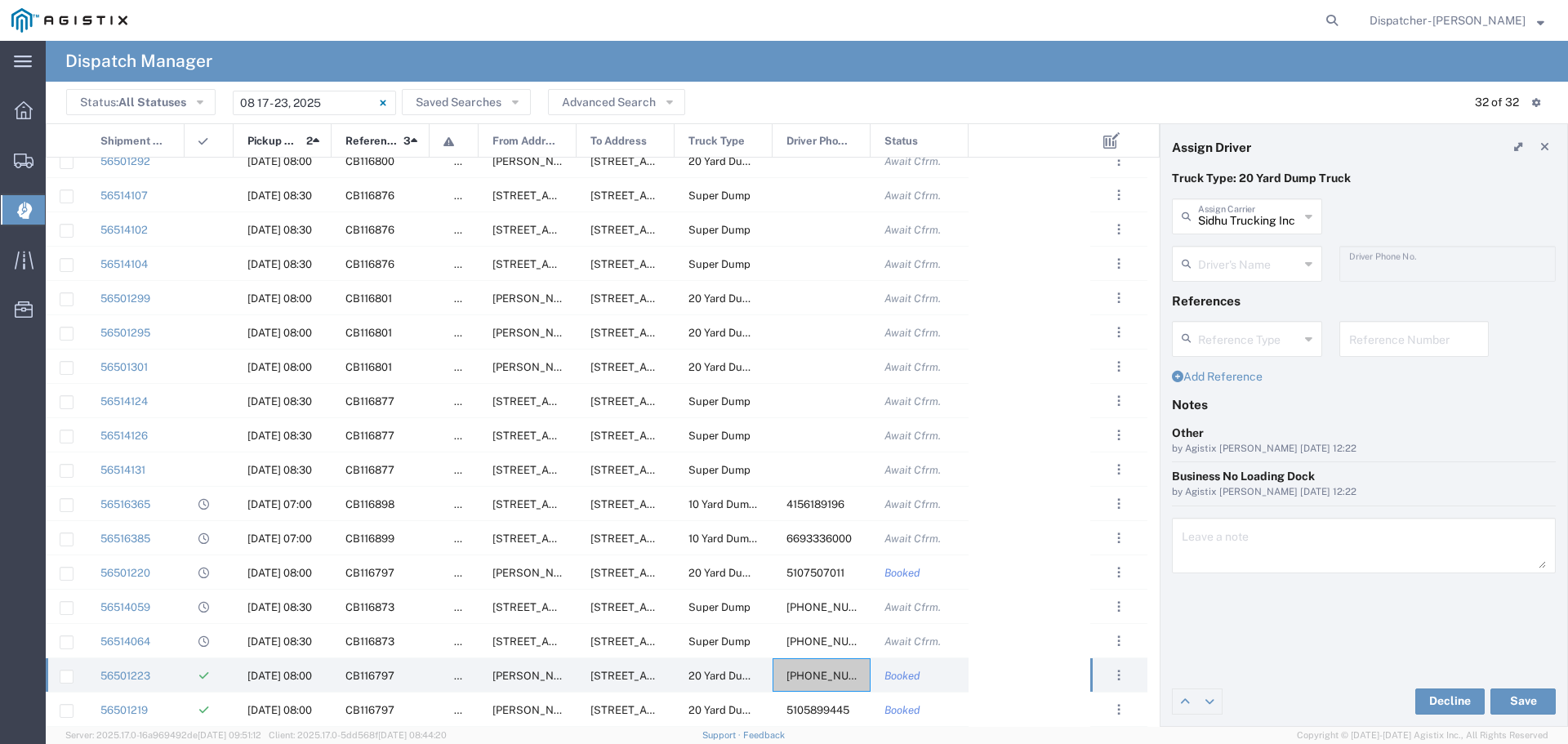
click at [1308, 264] on icon at bounding box center [1308, 264] width 7 height 26
click at [1380, 215] on div "Sidhu Trucking Inc Assign Carrier MAG Trucking 880 Trucking Inc Akal Sahai Truc…" at bounding box center [1365, 222] width 401 height 47
click at [1531, 706] on button "Save" at bounding box center [1523, 702] width 65 height 26
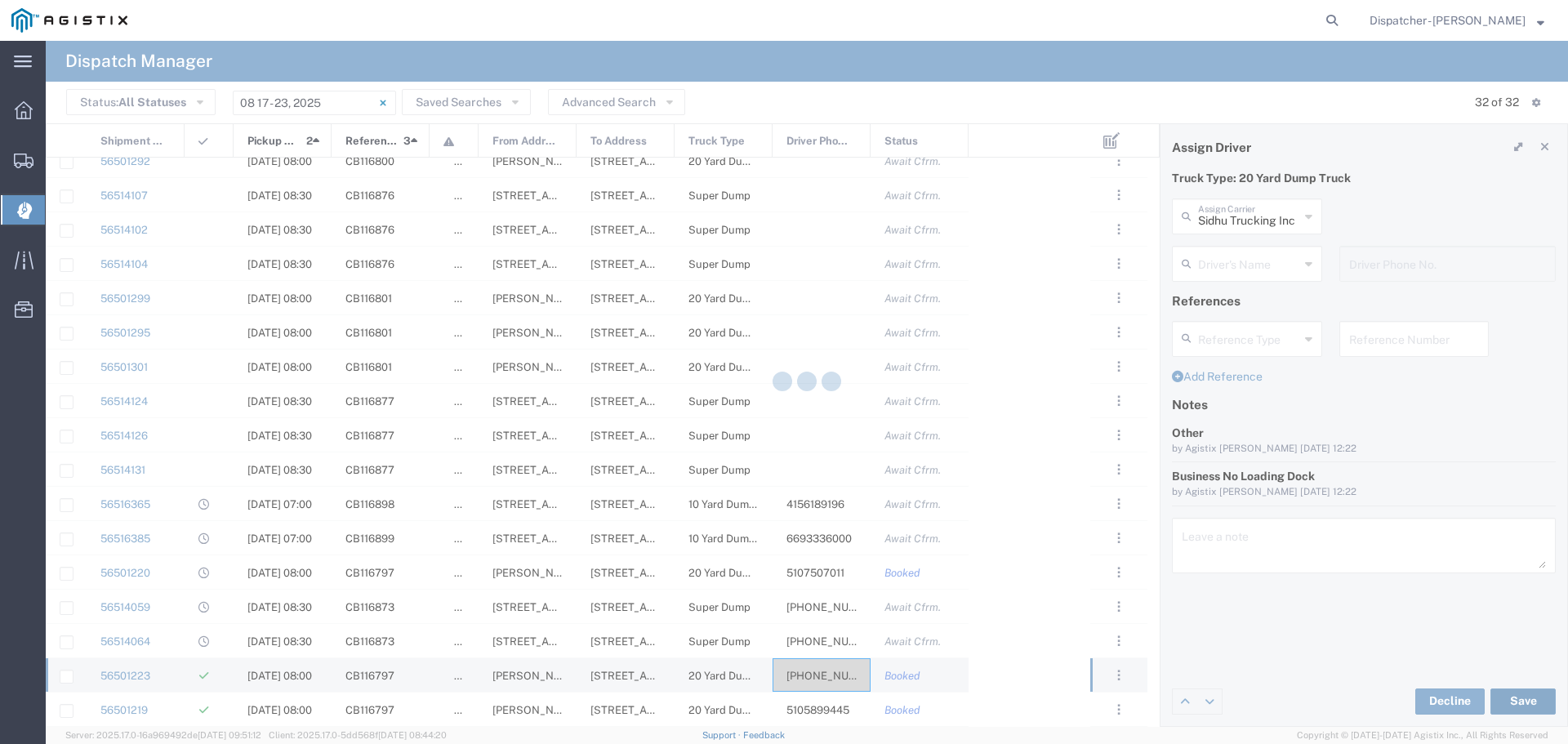
type input "Sidhu Trucking Inc"
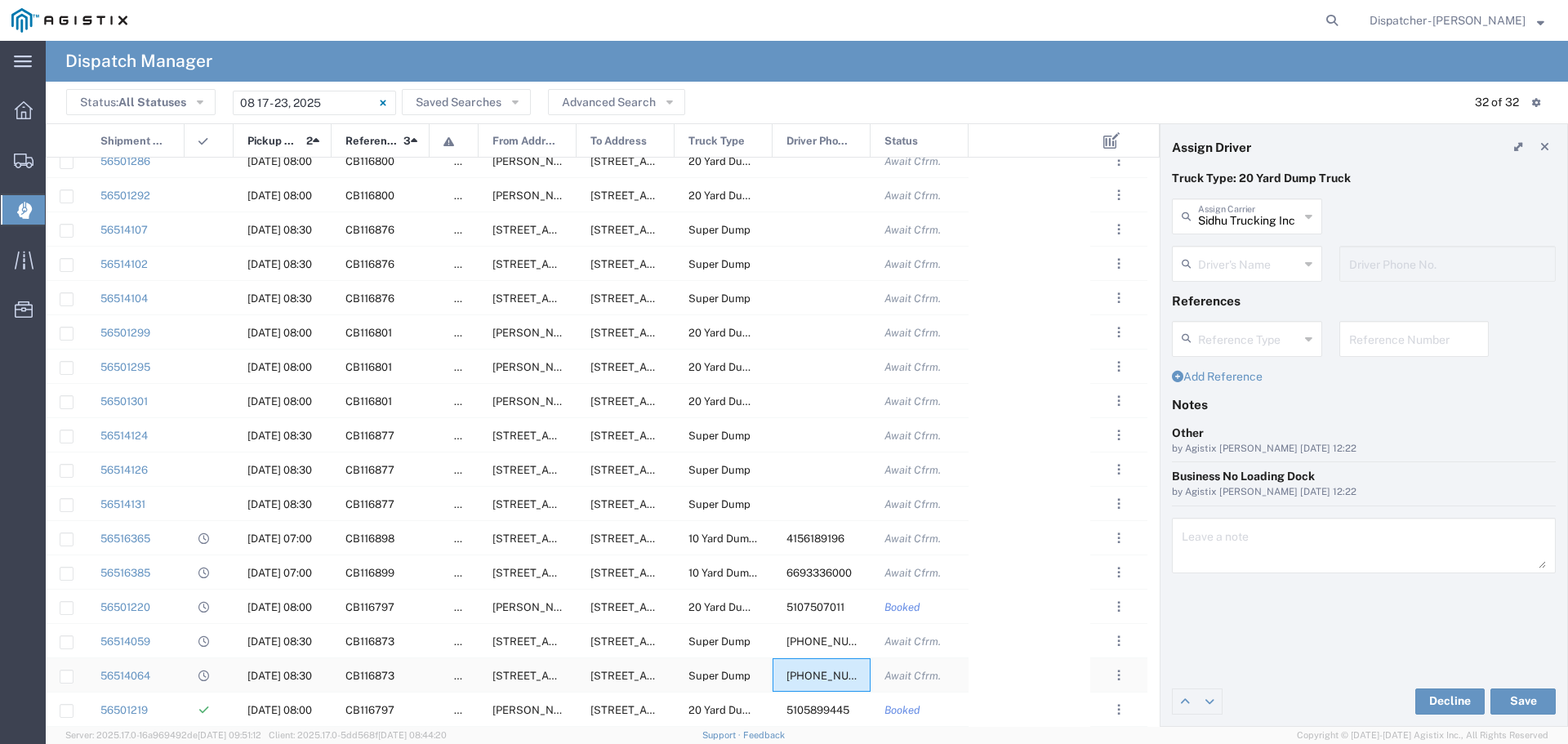
click at [808, 673] on span "[PHONE_NUMBER]" at bounding box center [835, 676] width 97 height 12
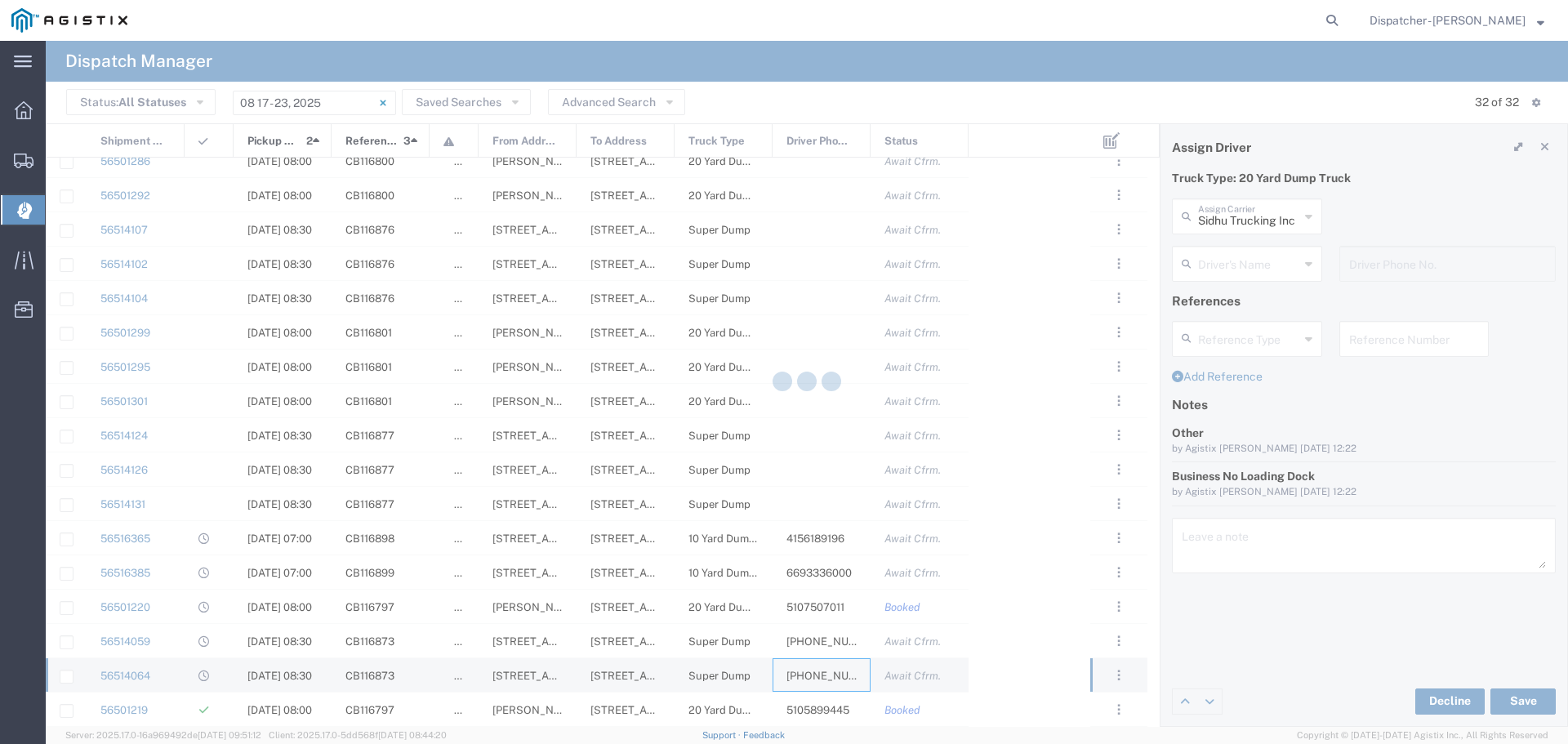
type input "[PERSON_NAME]"
type input "[PHONE_NUMBER]"
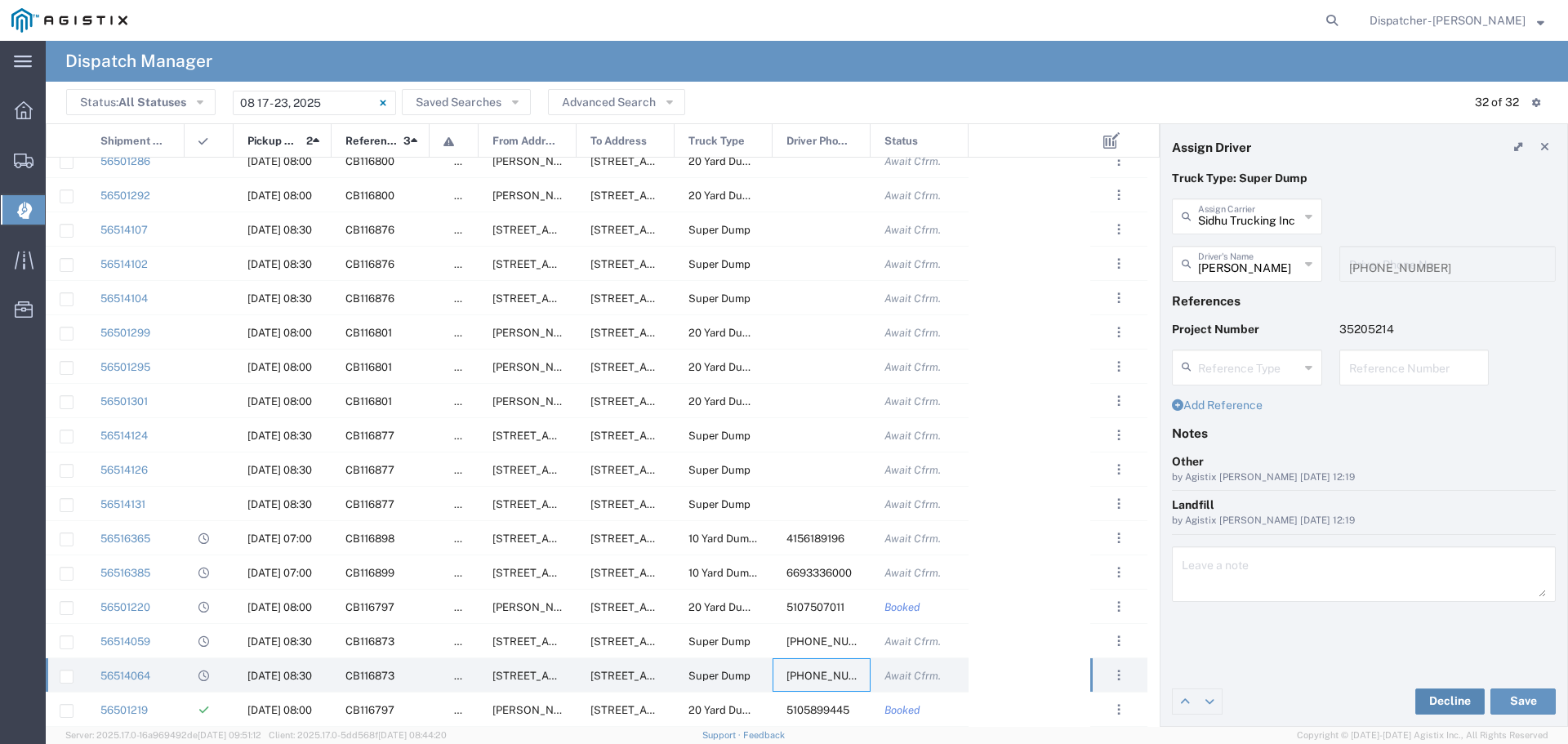
click at [1451, 700] on button "Decline" at bounding box center [1450, 702] width 69 height 26
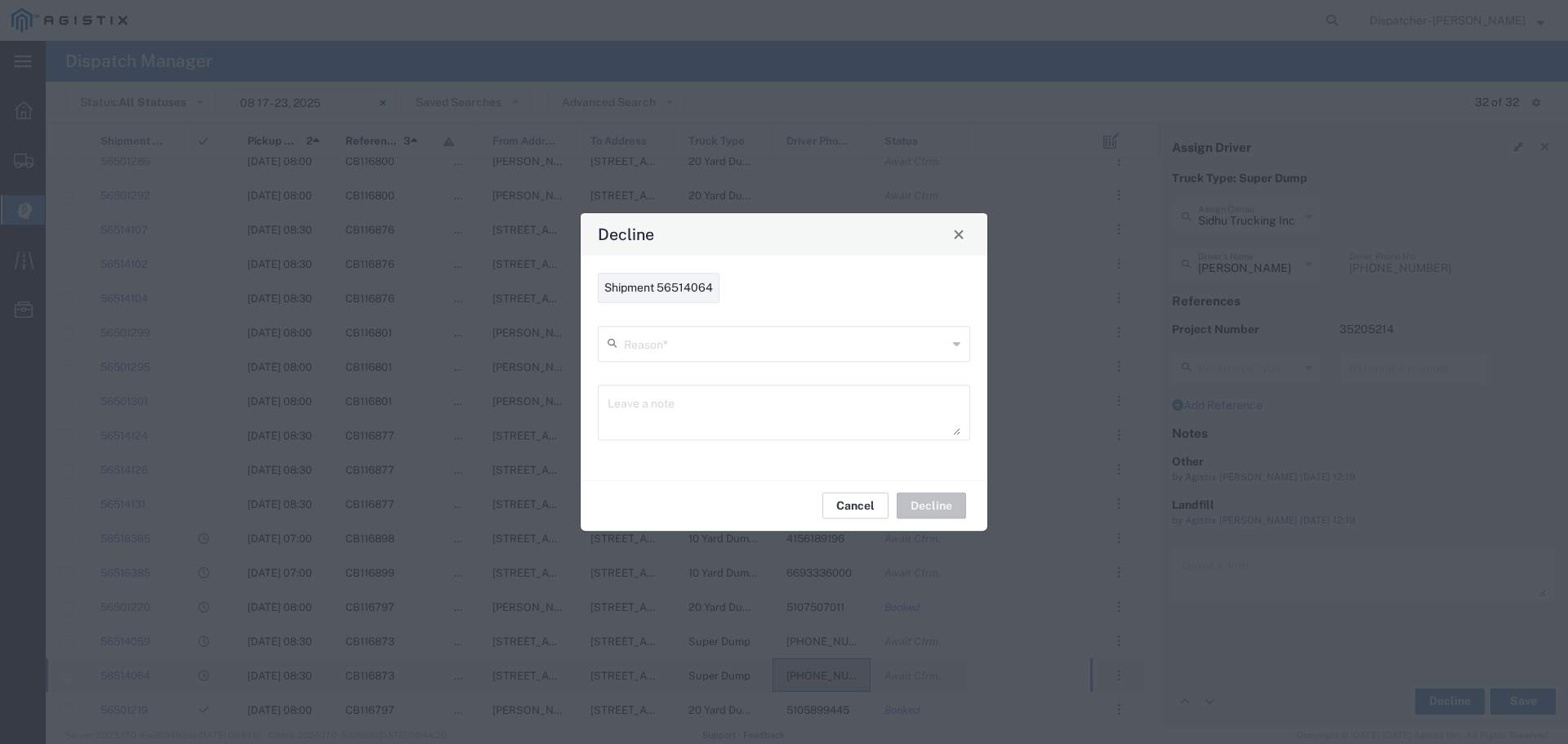
click at [839, 512] on button "Cancel" at bounding box center [855, 506] width 66 height 26
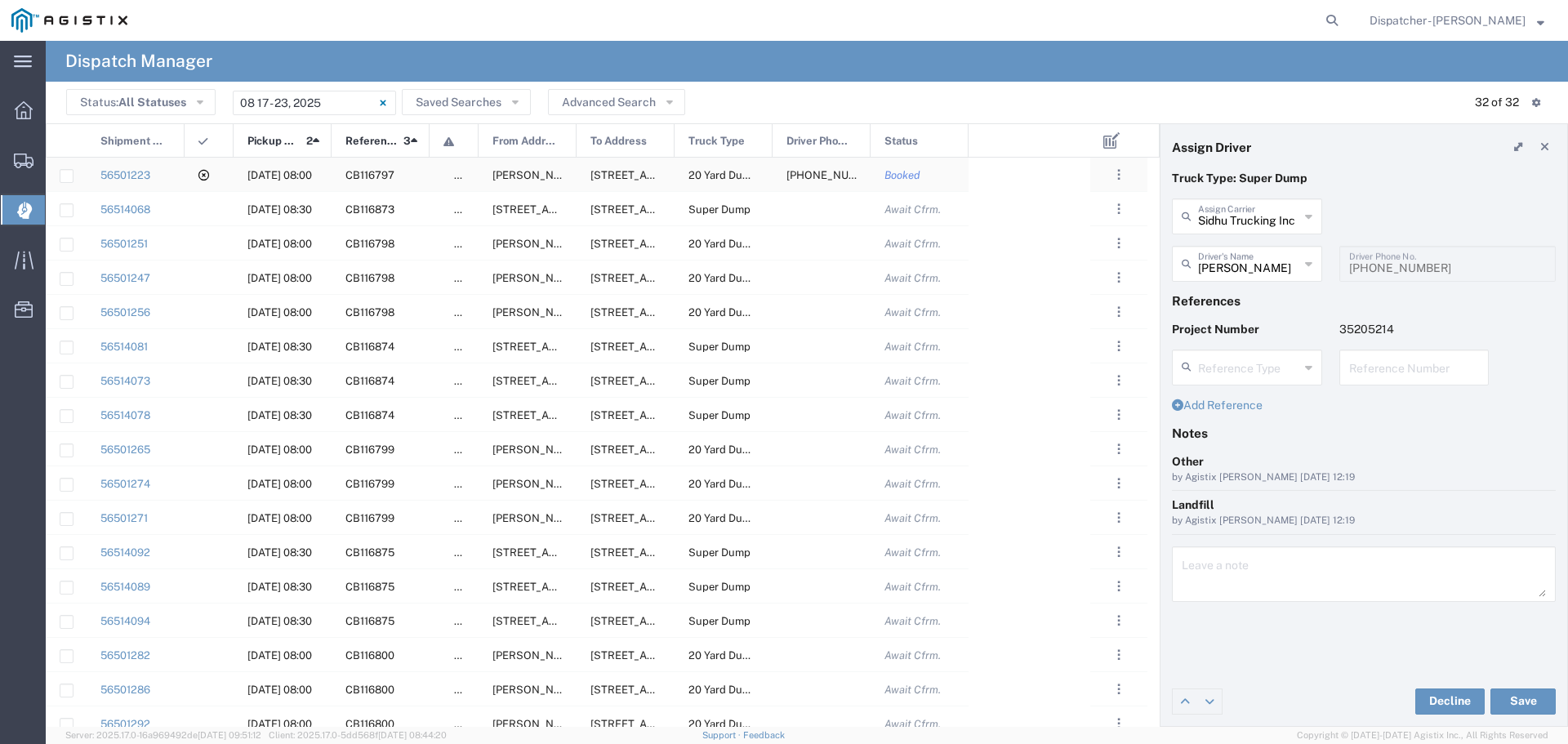
click at [823, 176] on span "[PHONE_NUMBER]" at bounding box center [835, 175] width 97 height 12
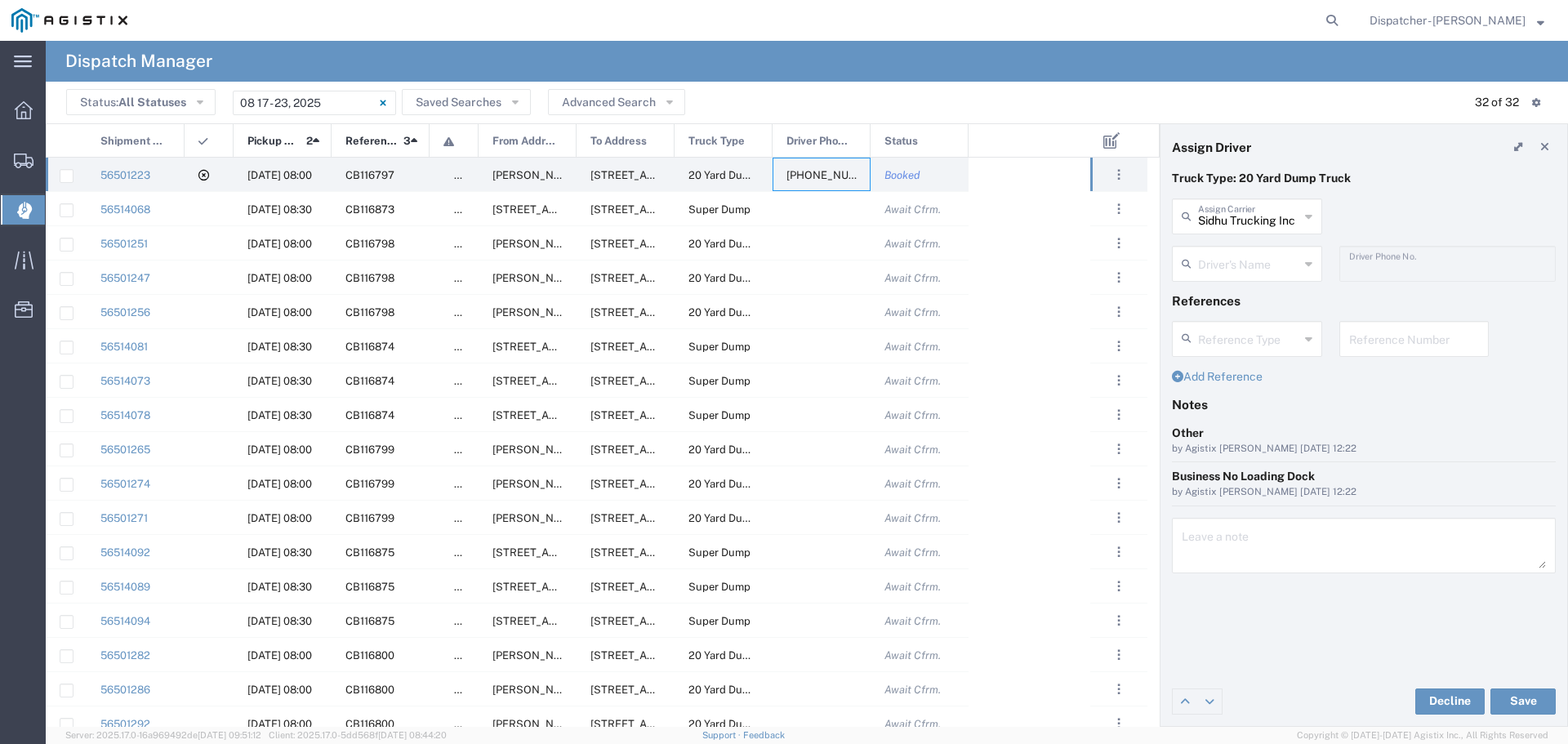
click at [1308, 258] on icon at bounding box center [1308, 264] width 7 height 26
click at [1289, 290] on span "[PERSON_NAME]" at bounding box center [1247, 299] width 147 height 26
click at [138, 177] on link "56501223" at bounding box center [125, 175] width 49 height 12
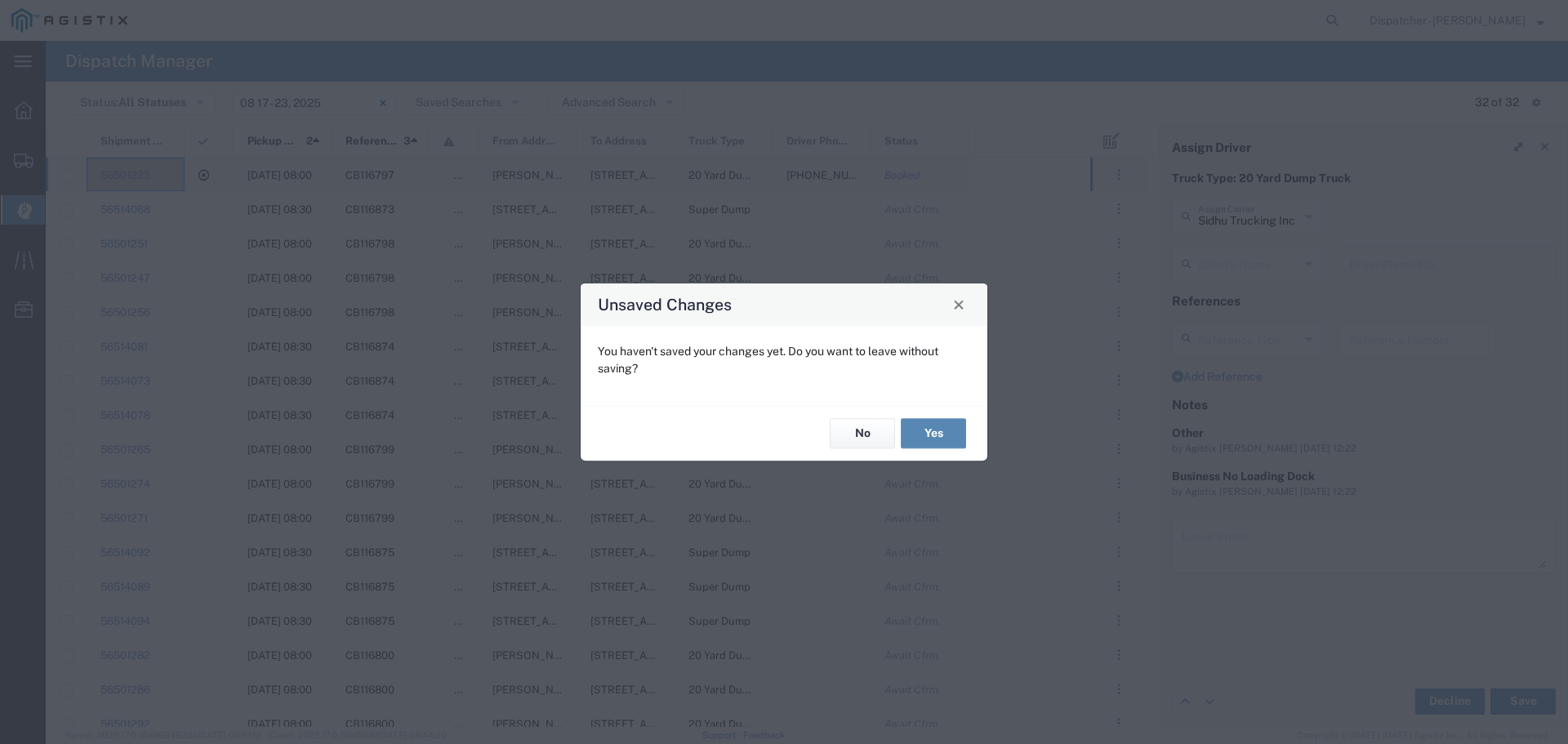
click at [933, 436] on button "Yes" at bounding box center [933, 434] width 65 height 31
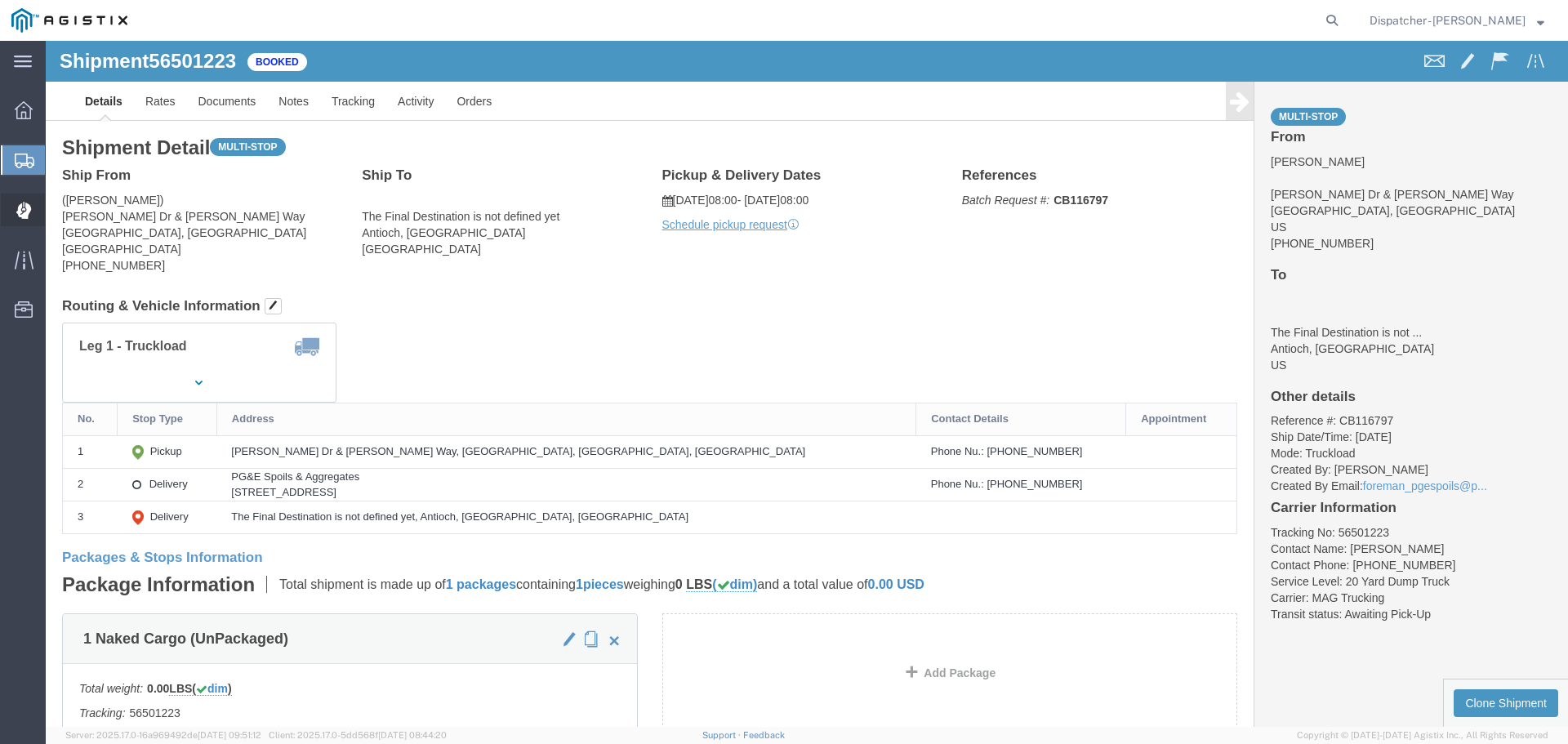
click at [15, 218] on div at bounding box center [24, 209] width 45 height 33
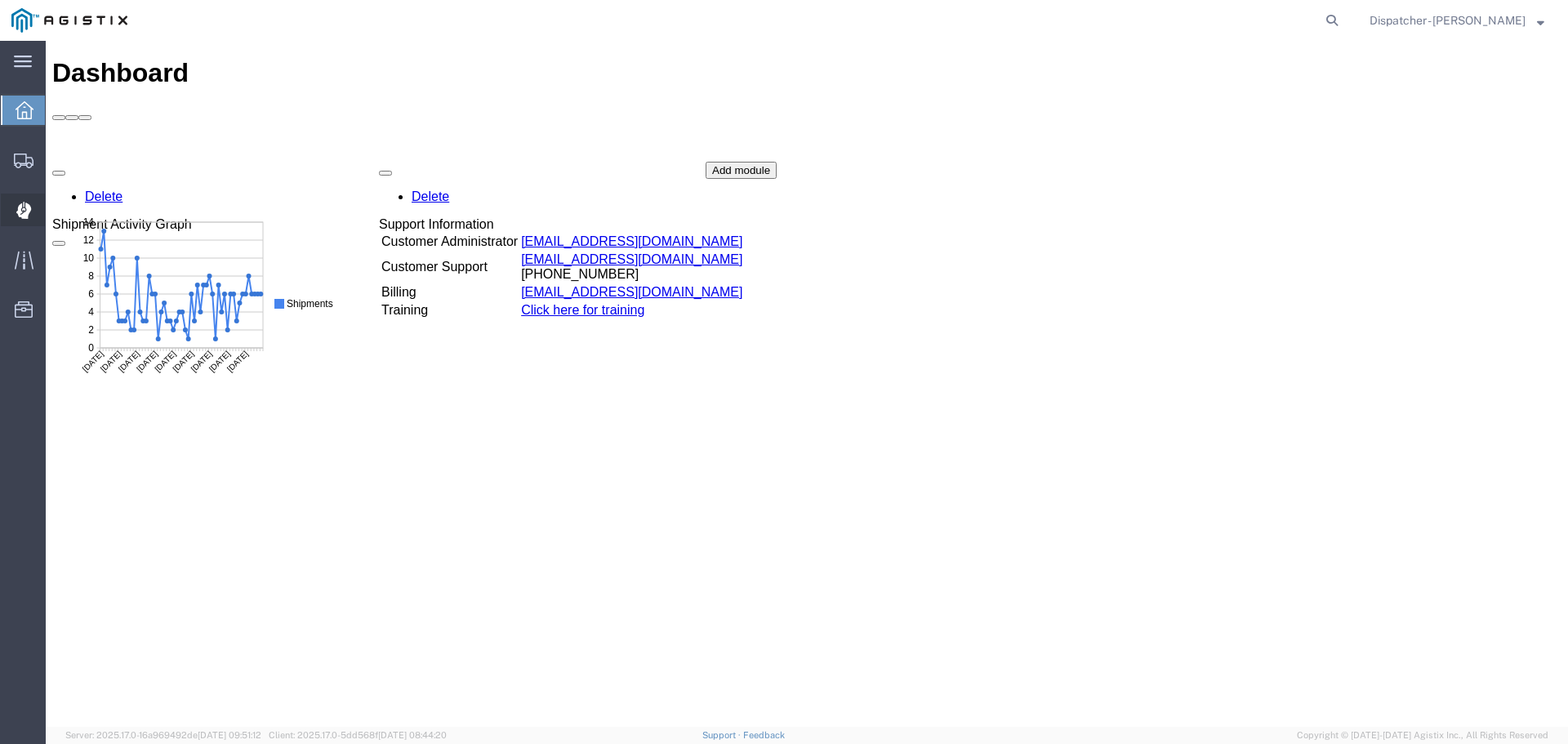
click at [30, 212] on icon at bounding box center [25, 209] width 16 height 17
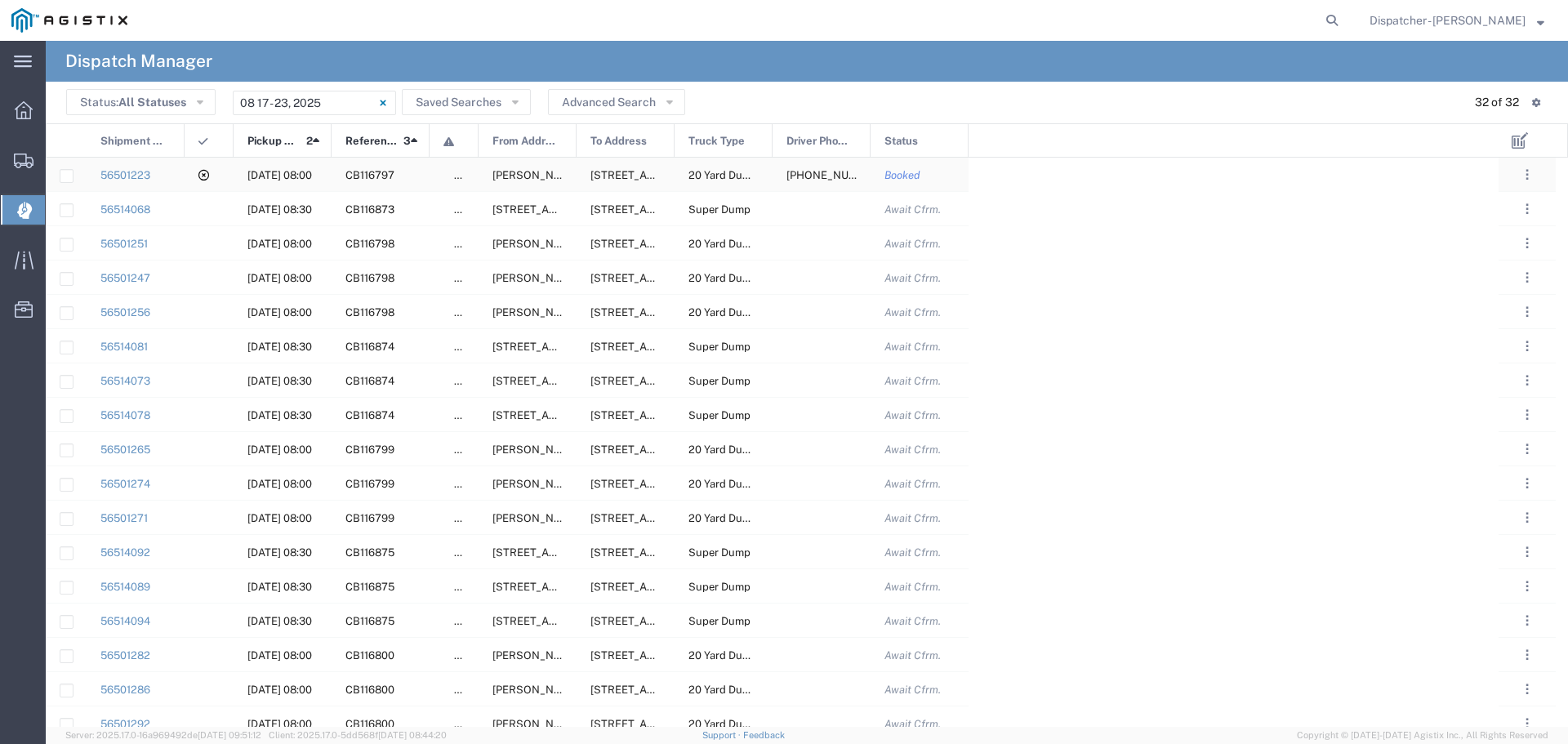
click at [823, 173] on span "[PHONE_NUMBER]" at bounding box center [835, 175] width 97 height 12
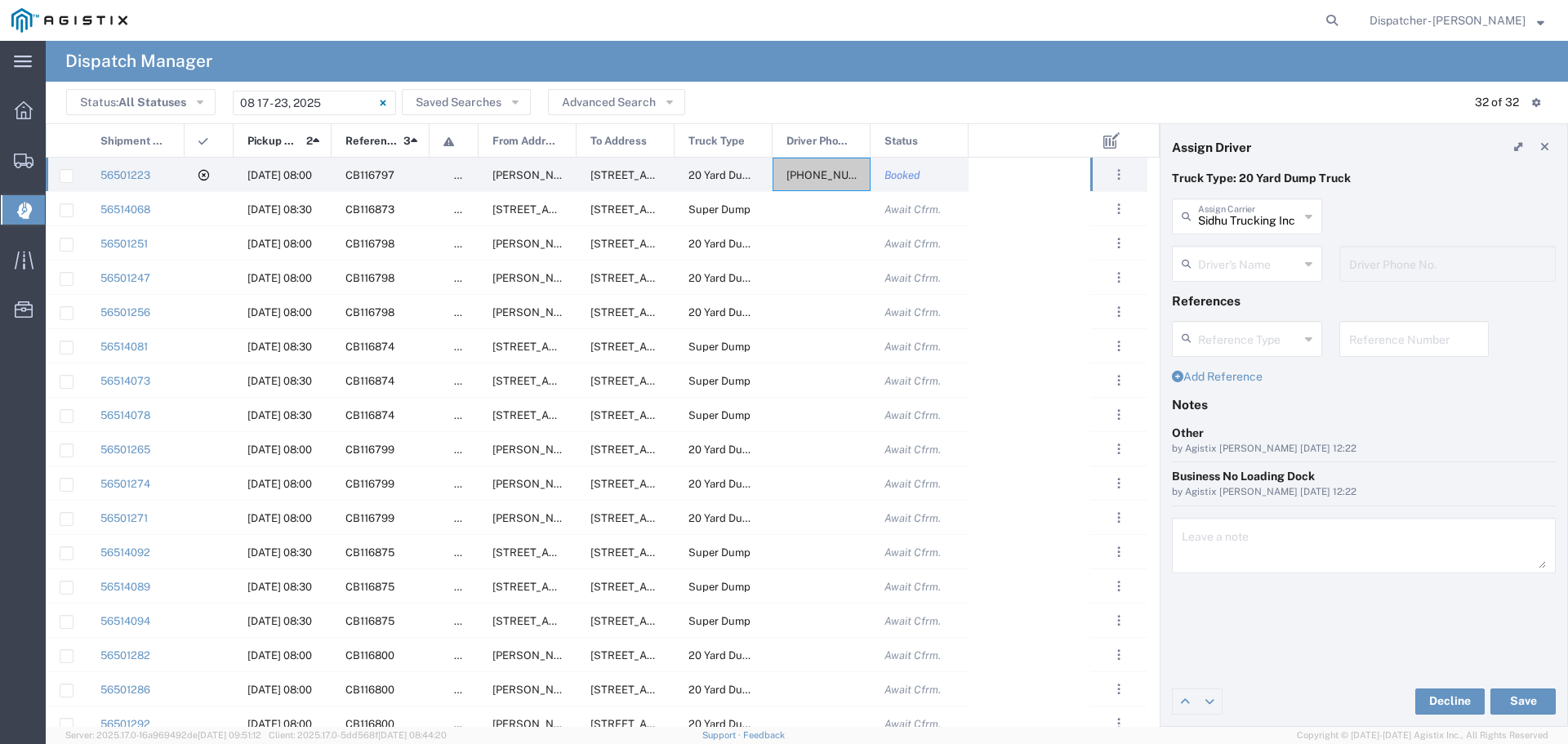
click at [1315, 267] on div "Driver's Name" at bounding box center [1247, 264] width 150 height 36
click at [1244, 300] on span "[PERSON_NAME]" at bounding box center [1247, 299] width 147 height 26
click at [1526, 703] on button "Save" at bounding box center [1523, 702] width 65 height 26
click at [840, 171] on div at bounding box center [821, 175] width 98 height 34
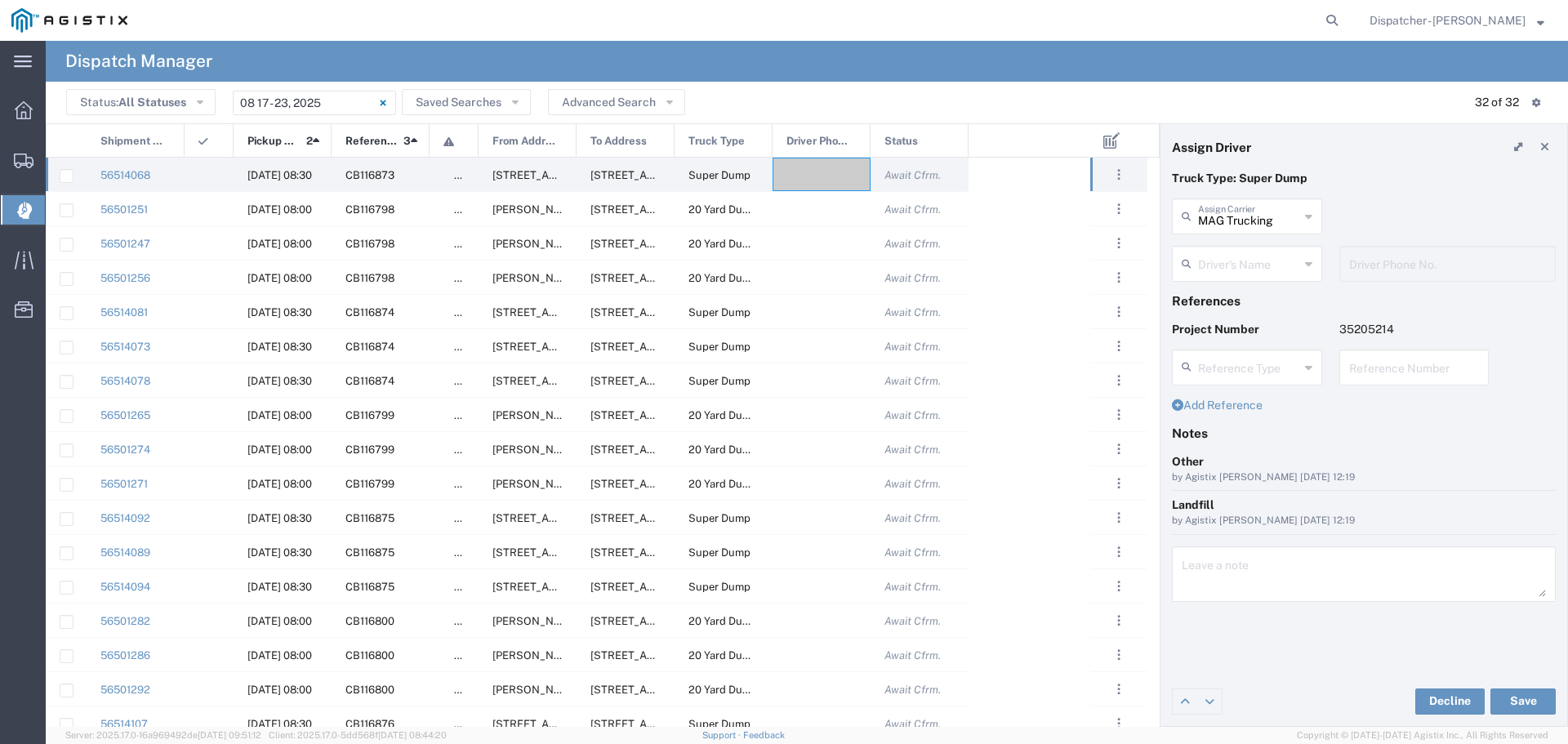
click at [1305, 264] on icon at bounding box center [1308, 264] width 7 height 26
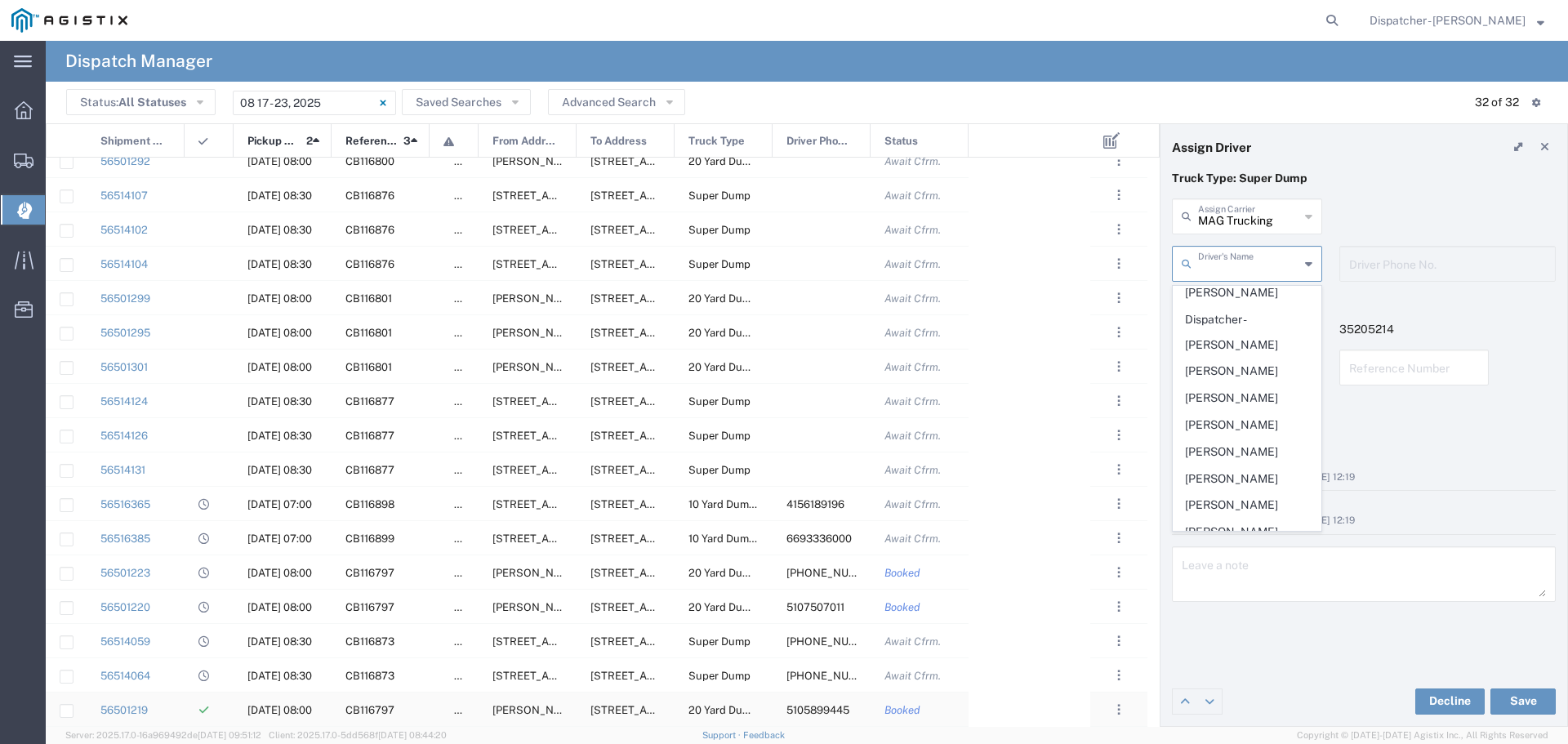
click at [504, 706] on span "[PERSON_NAME] Dr & [PERSON_NAME][GEOGRAPHIC_DATA], [US_STATE], [GEOGRAPHIC_DATA]" at bounding box center [739, 710] width 493 height 12
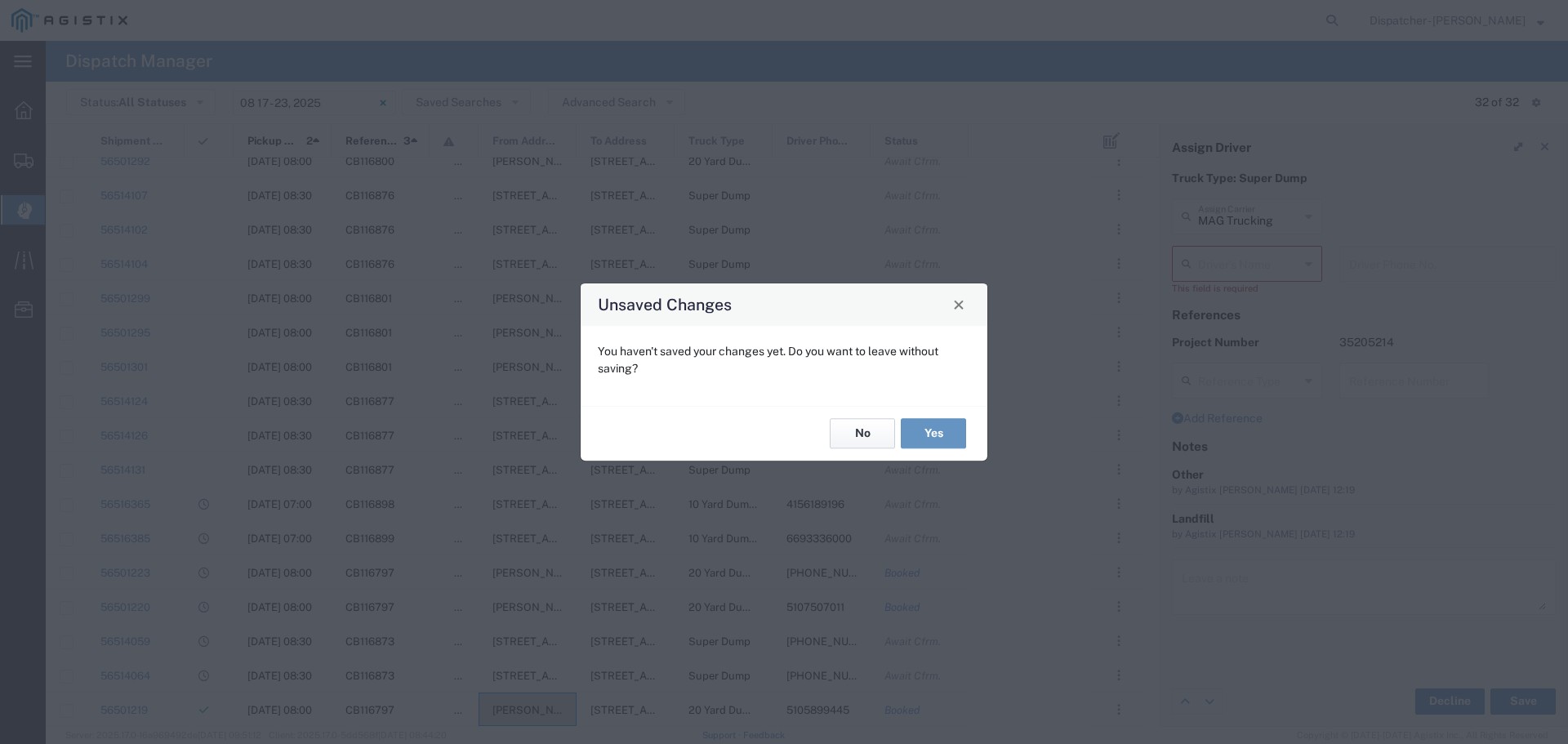
click at [861, 429] on button "No" at bounding box center [862, 434] width 65 height 31
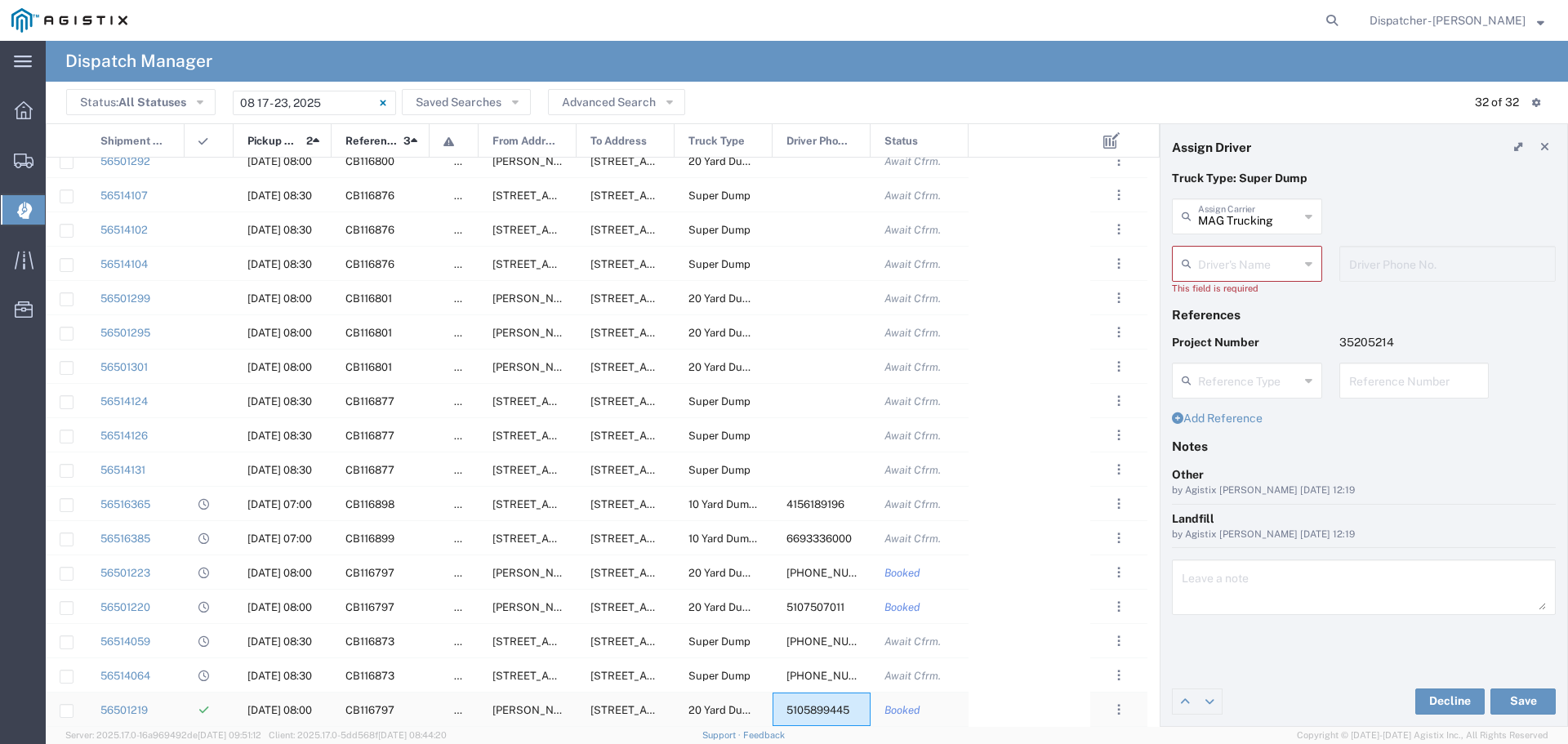
click at [815, 713] on span "5105899445" at bounding box center [819, 710] width 63 height 12
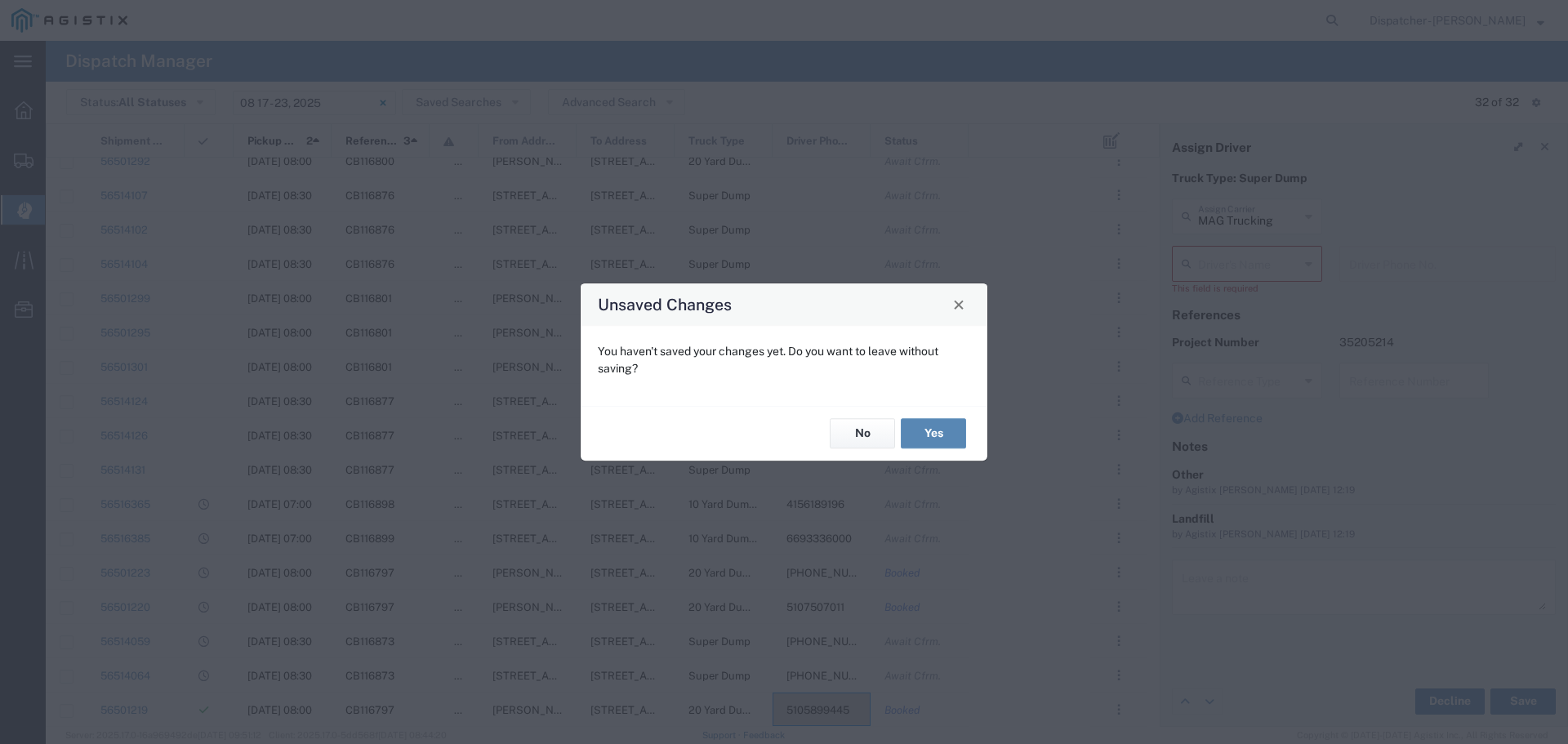
click at [928, 433] on button "Yes" at bounding box center [933, 434] width 65 height 31
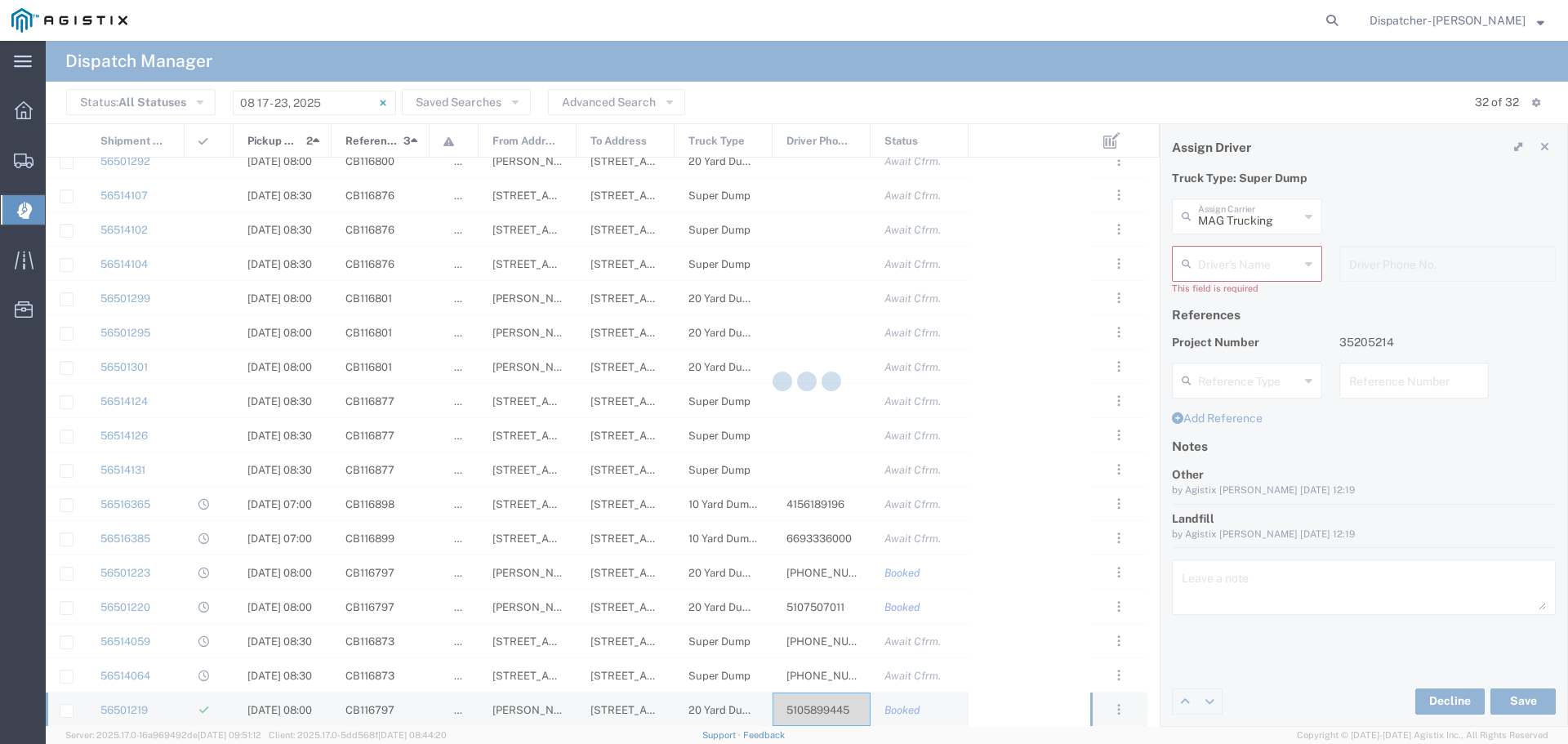
type input "T-[PERSON_NAME] Trucking"
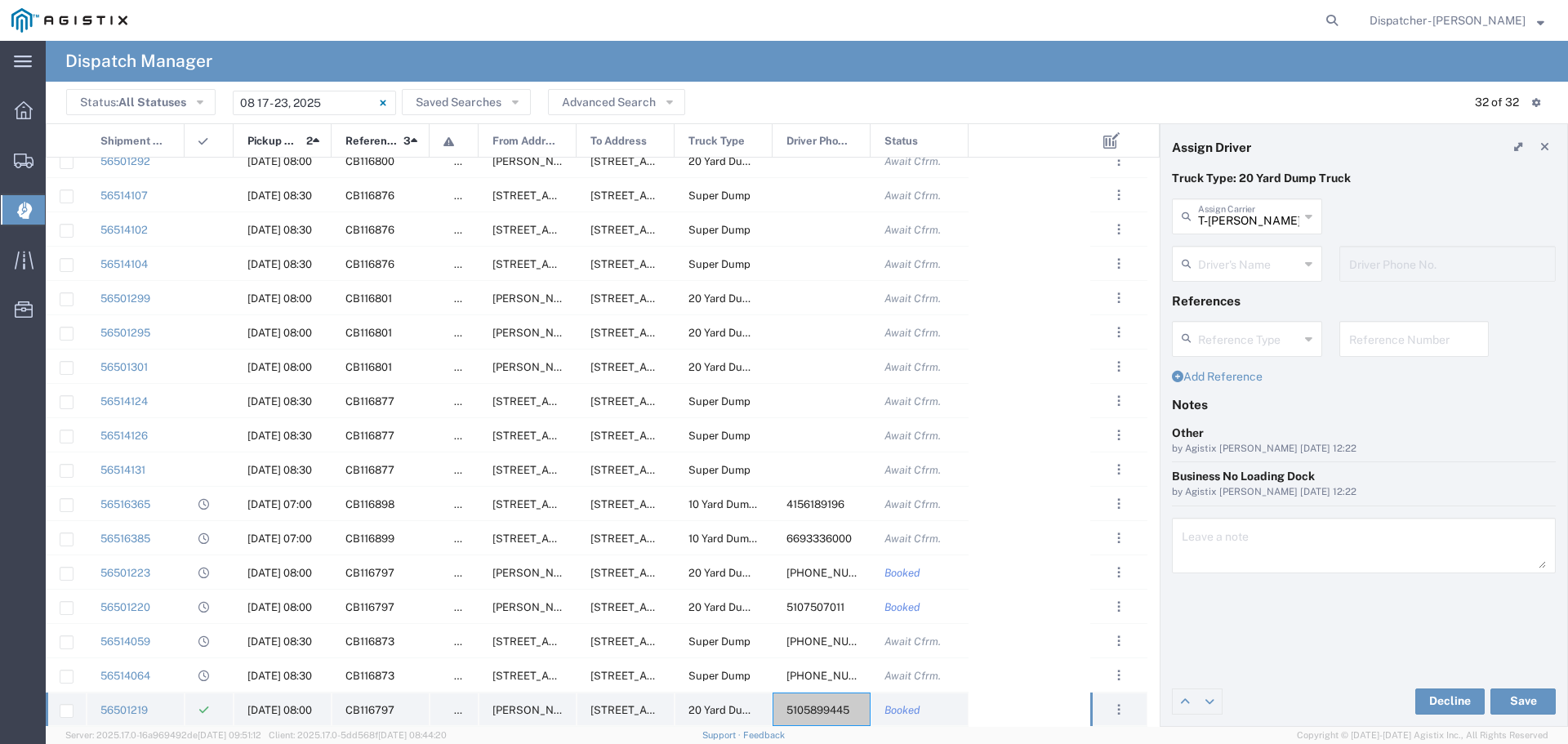
type input "[PERSON_NAME]"
type input "5105899445"
click at [1310, 211] on icon at bounding box center [1308, 216] width 7 height 26
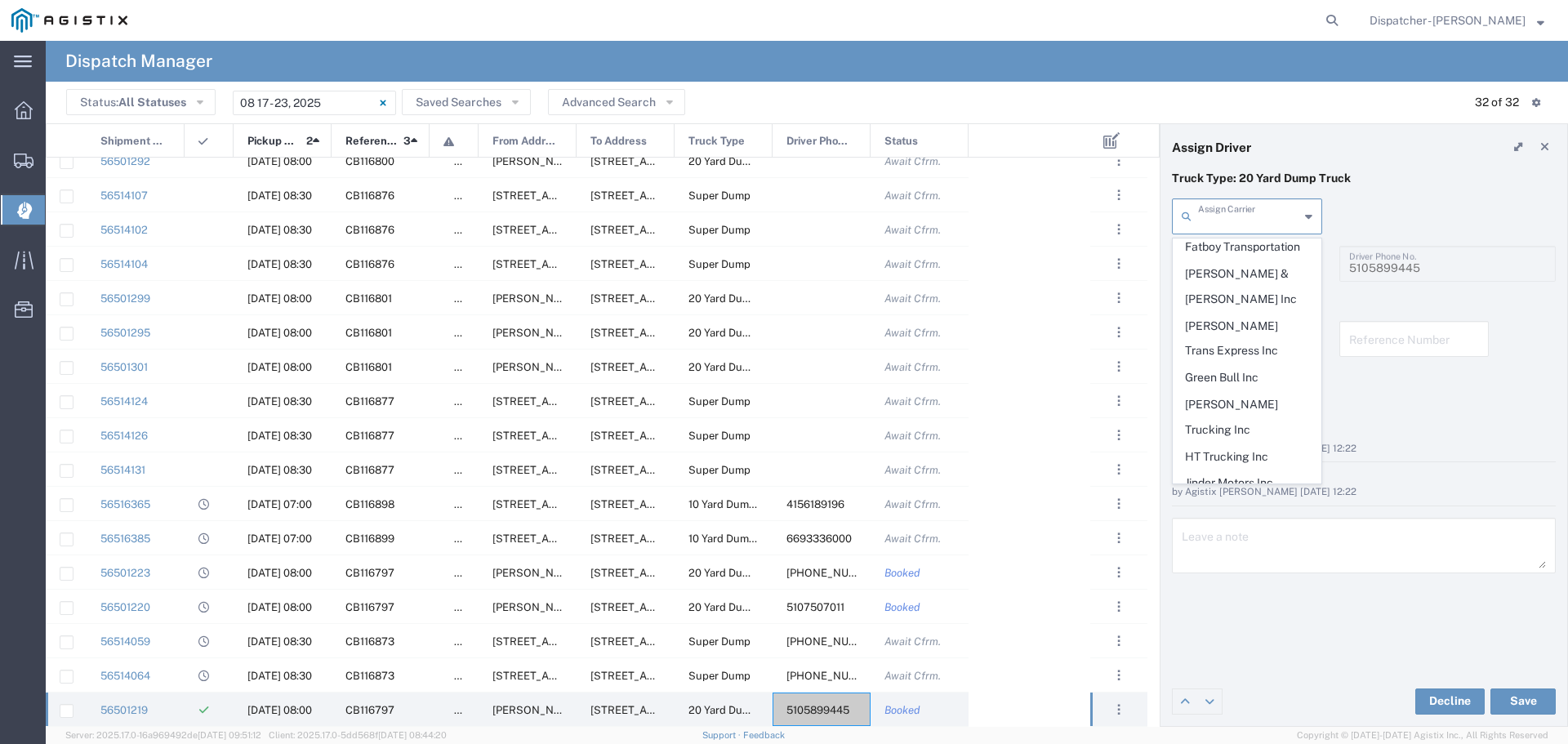
scroll to position [436, 0]
click at [1216, 454] on span "MAG Trucking" at bounding box center [1247, 466] width 147 height 26
type input "MAG Trucking"
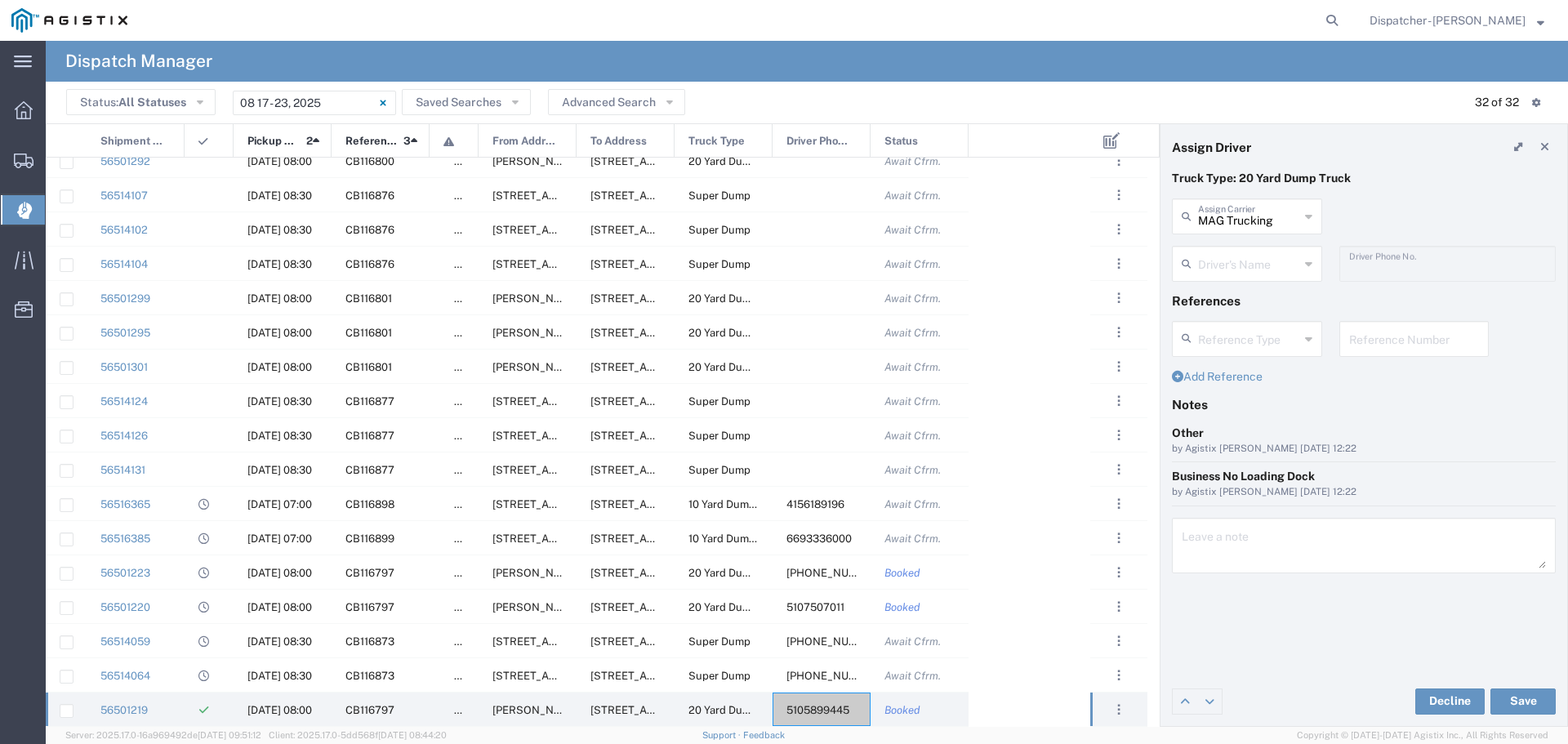
click at [1306, 267] on icon at bounding box center [1308, 264] width 7 height 26
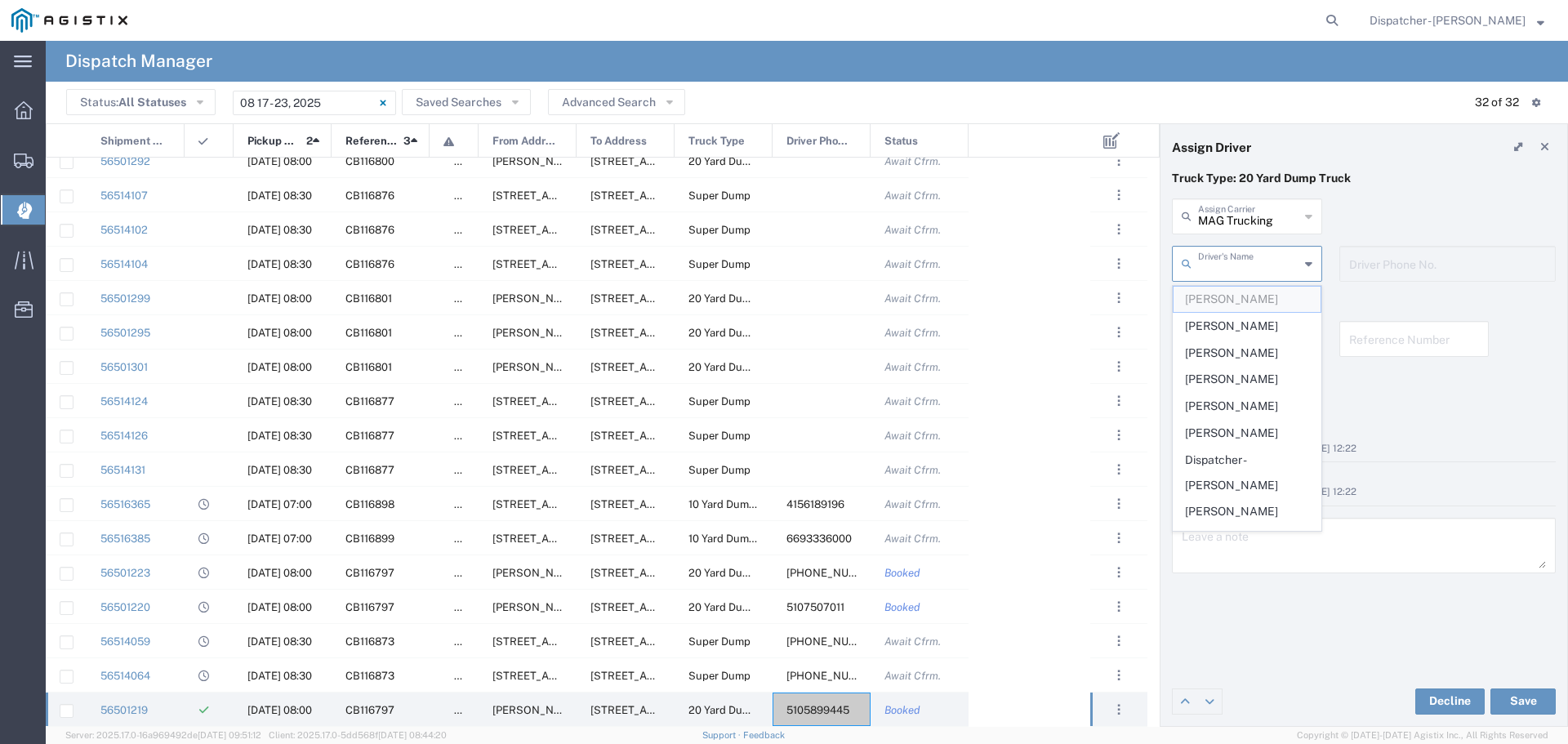
click at [1252, 300] on span "[PERSON_NAME]" at bounding box center [1247, 299] width 147 height 26
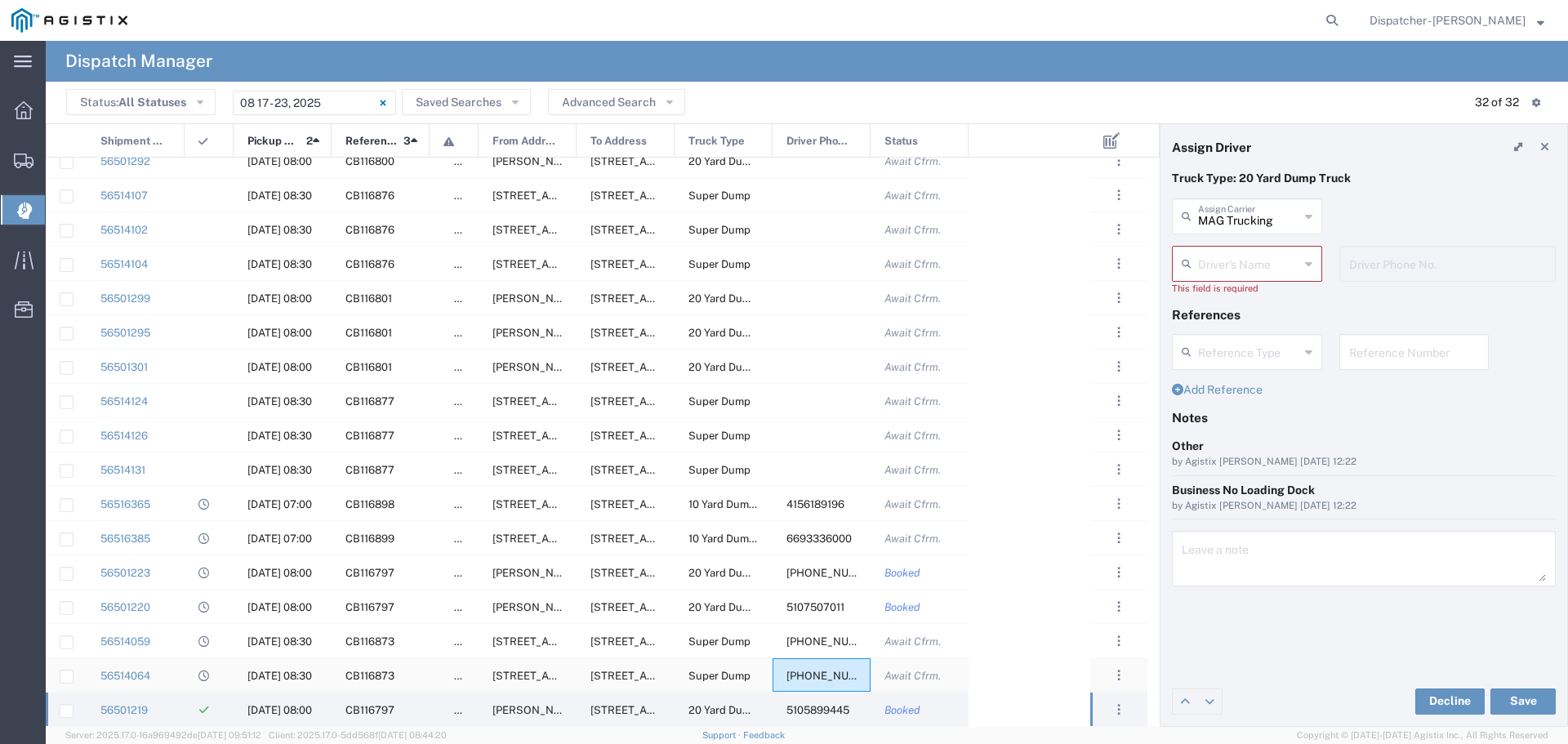
click at [832, 675] on span "[PHONE_NUMBER]" at bounding box center [835, 676] width 97 height 12
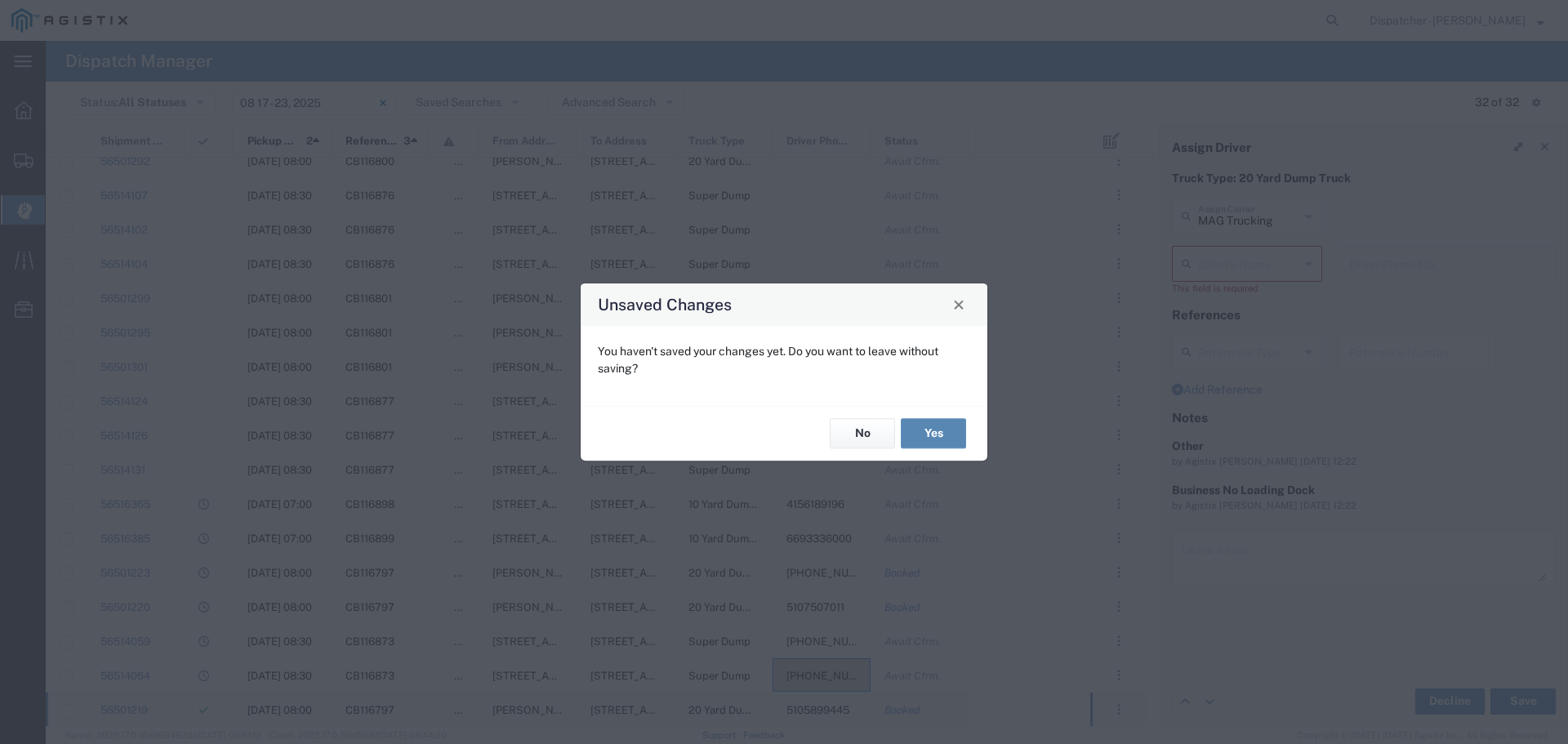
click at [926, 433] on button "Yes" at bounding box center [933, 434] width 65 height 31
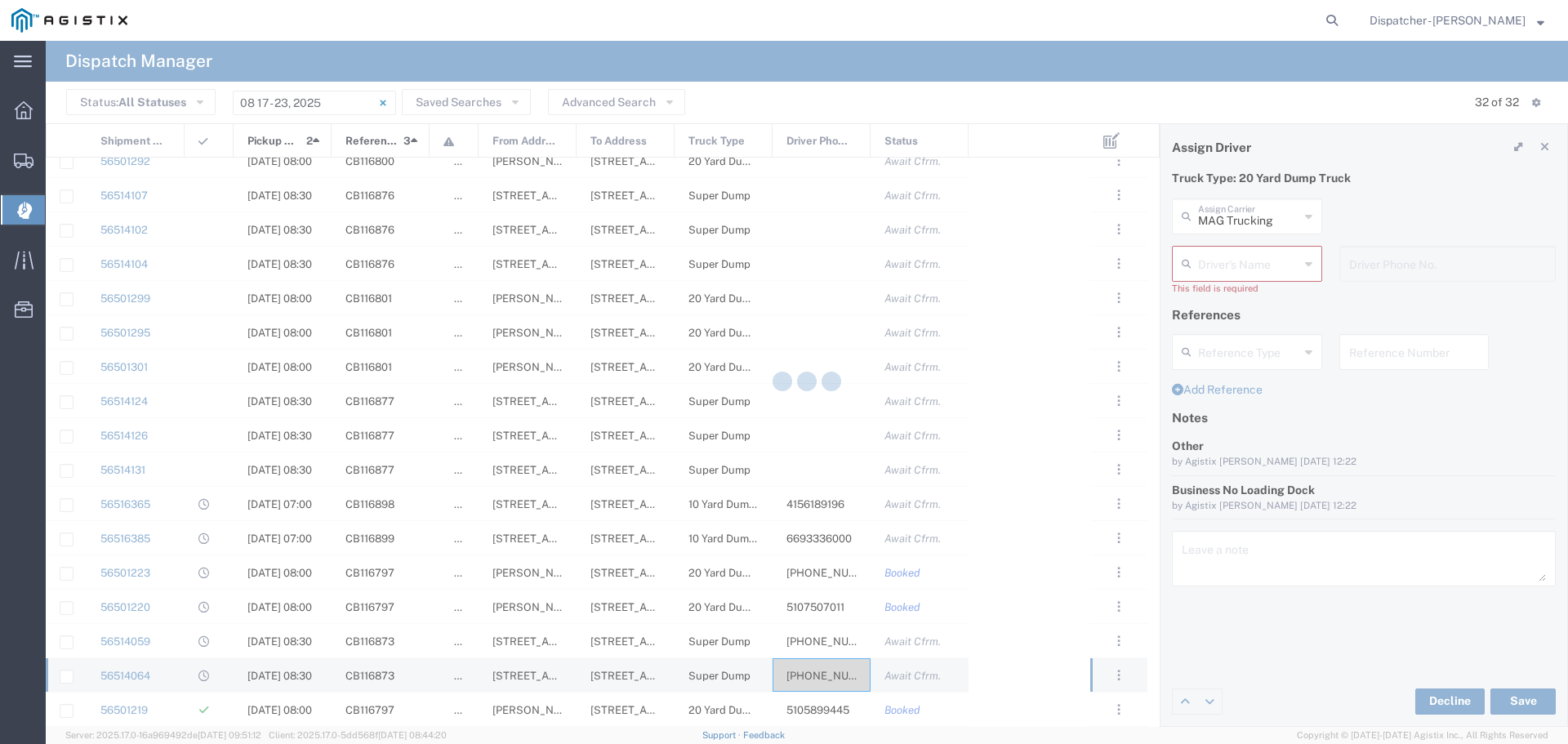
type input "Sidhu Trucking Inc"
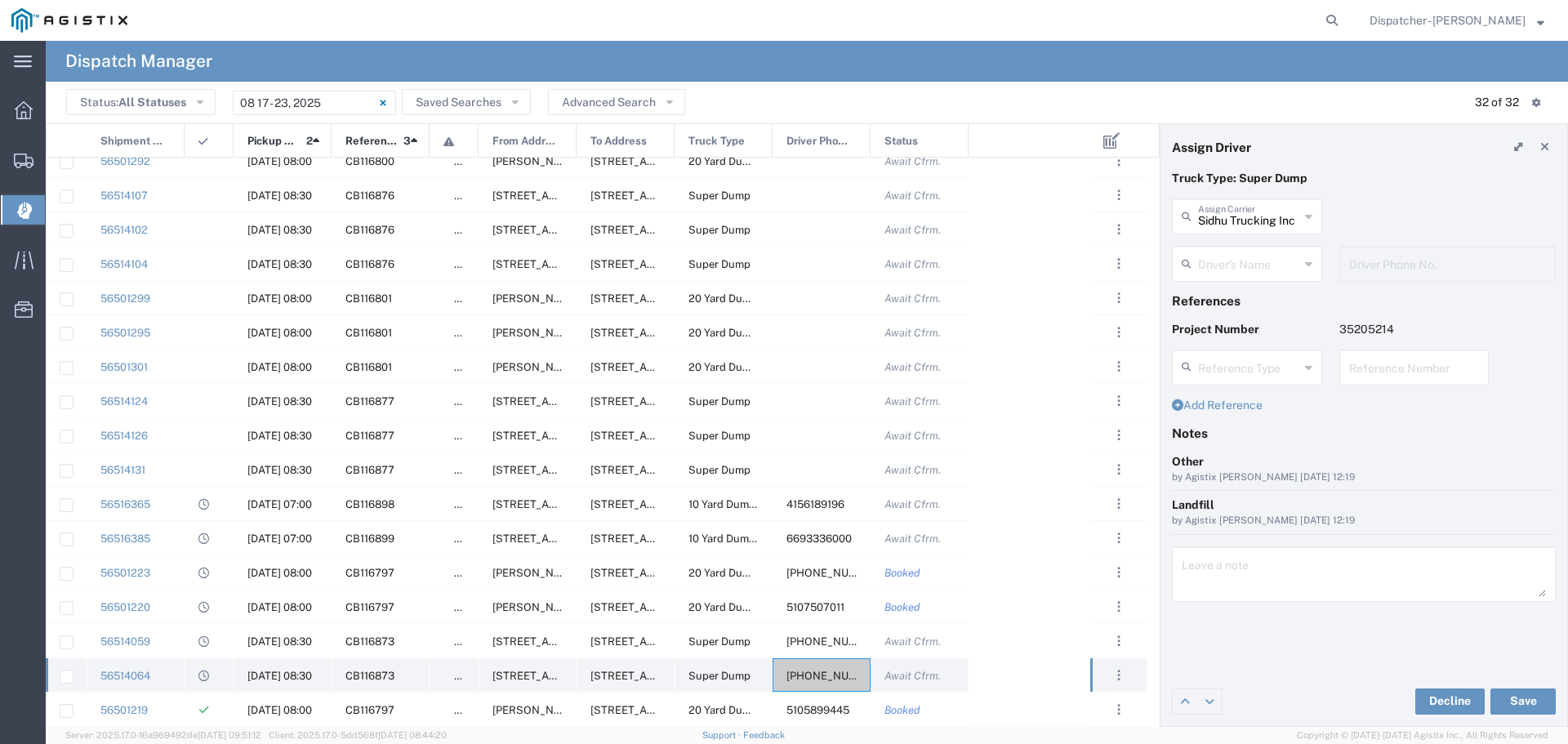
type input "[PERSON_NAME]"
type input "[PHONE_NUMBER]"
click at [806, 677] on span "[PHONE_NUMBER]" at bounding box center [835, 676] width 97 height 12
click at [812, 636] on span "[PHONE_NUMBER]" at bounding box center [835, 641] width 97 height 12
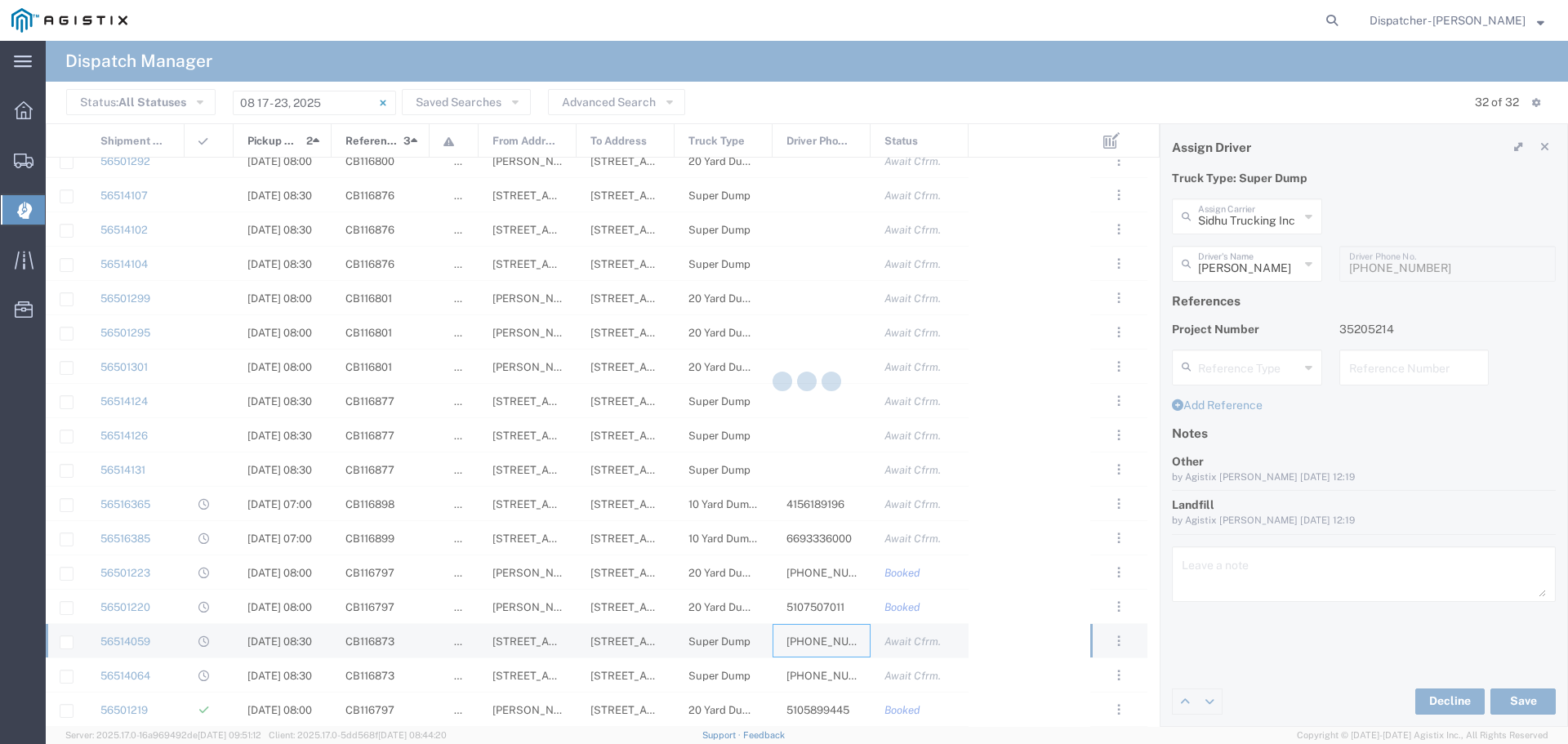
type input "MAG Trucking"
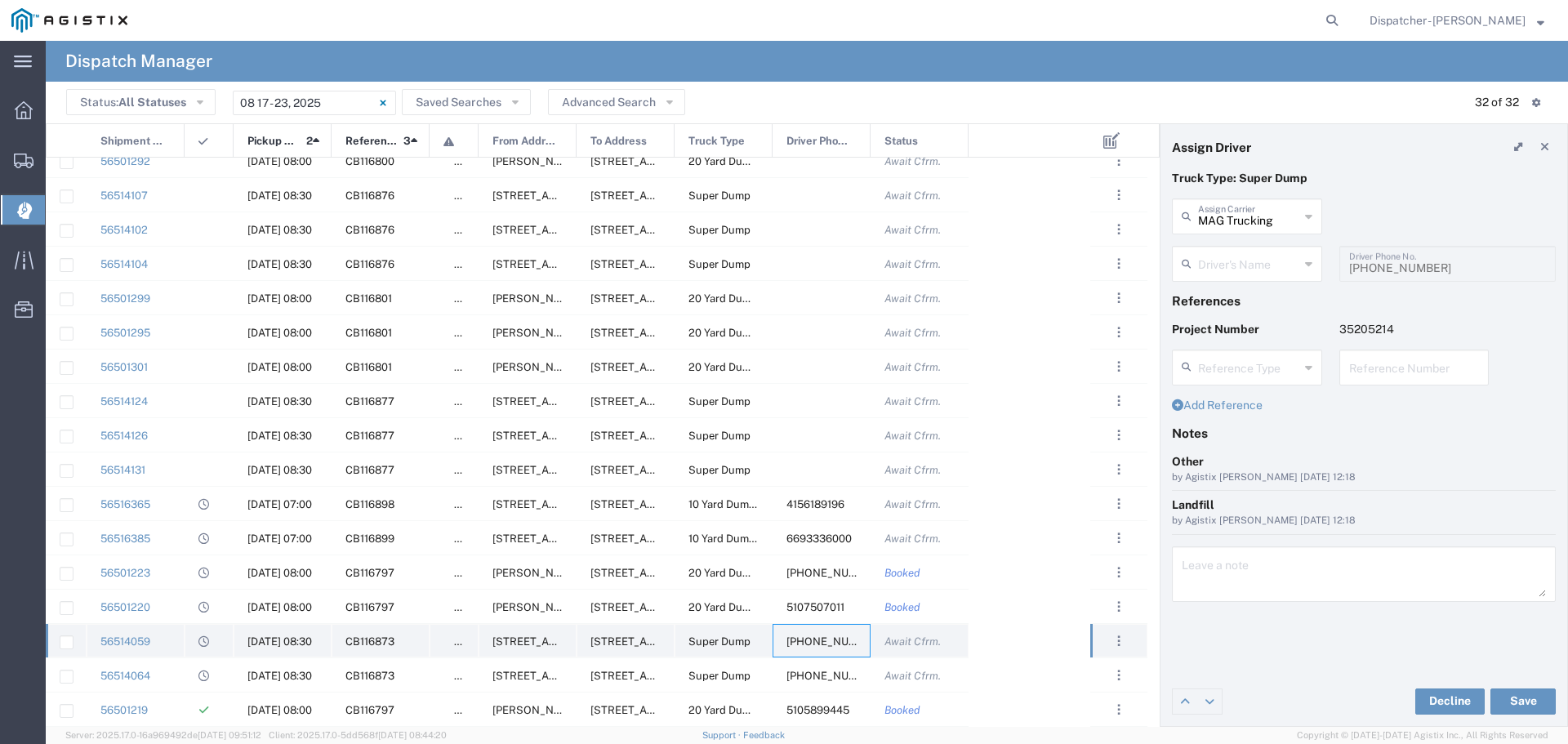
type input "[PERSON_NAME]"
type input "[PHONE_NUMBER]"
click at [1308, 262] on icon at bounding box center [1308, 264] width 7 height 26
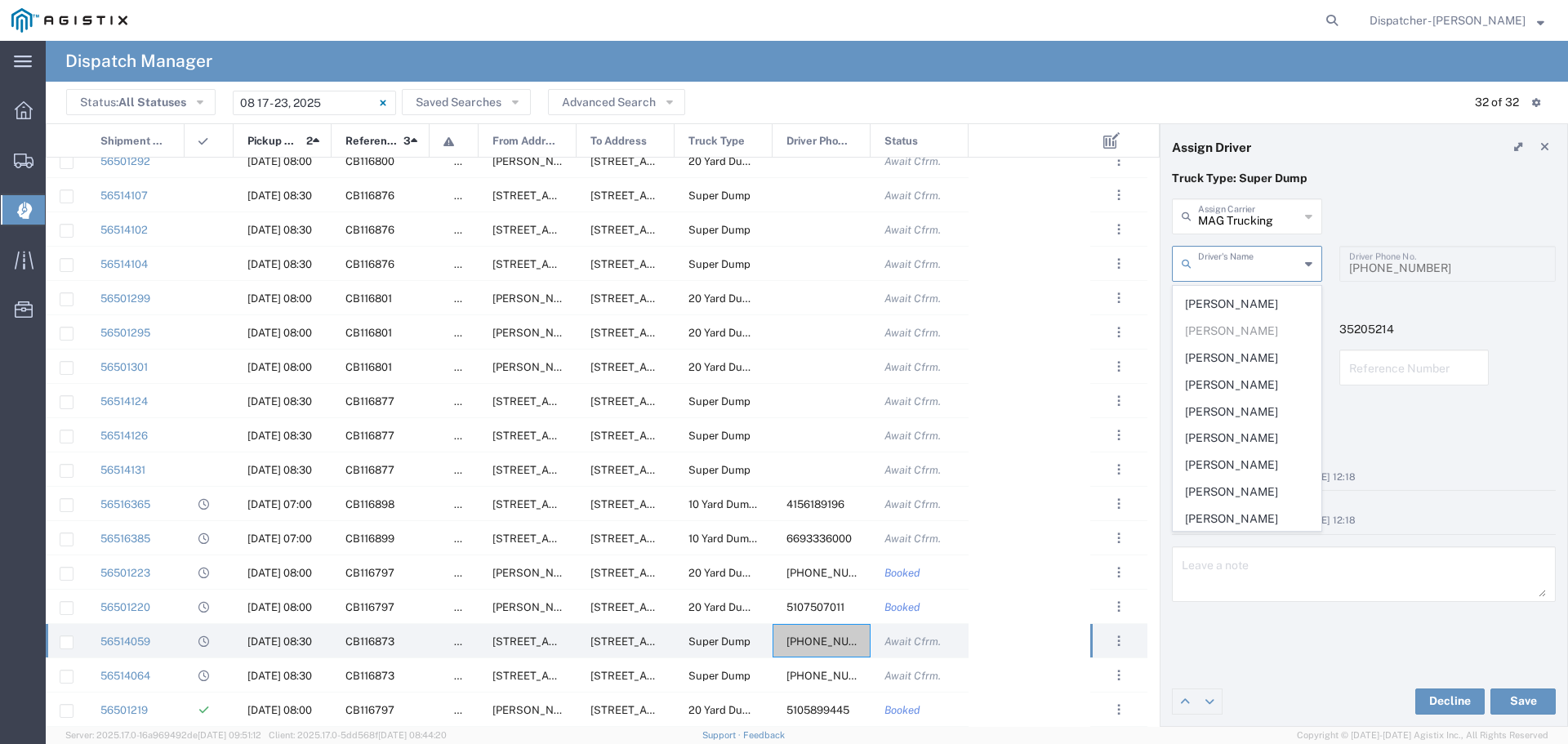
scroll to position [144, 0]
click at [1296, 256] on input "text" at bounding box center [1248, 262] width 102 height 29
click at [1391, 181] on p "Truck Type: Super Dump" at bounding box center [1364, 178] width 384 height 17
type input "[PERSON_NAME]"
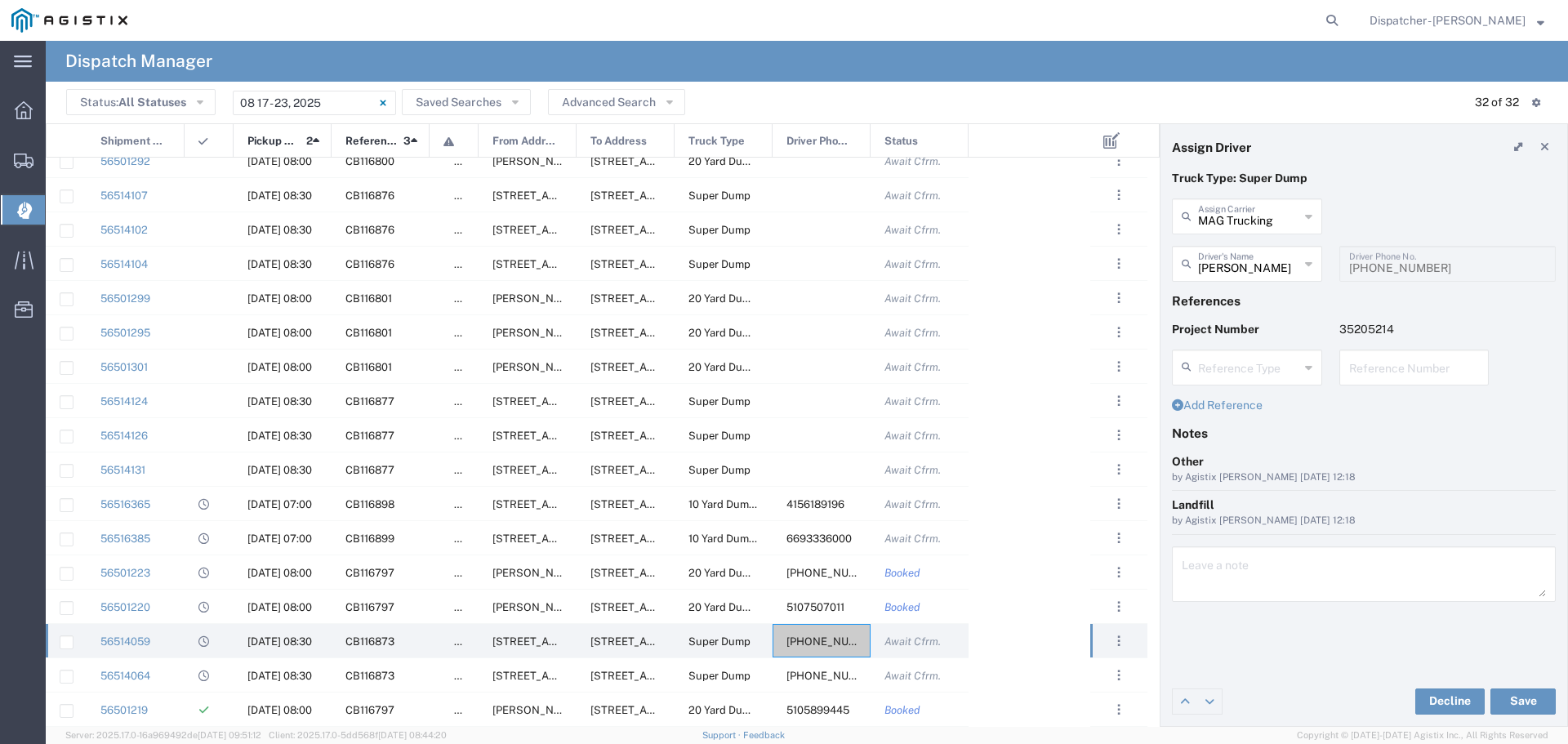
click at [1309, 261] on icon at bounding box center [1308, 264] width 7 height 26
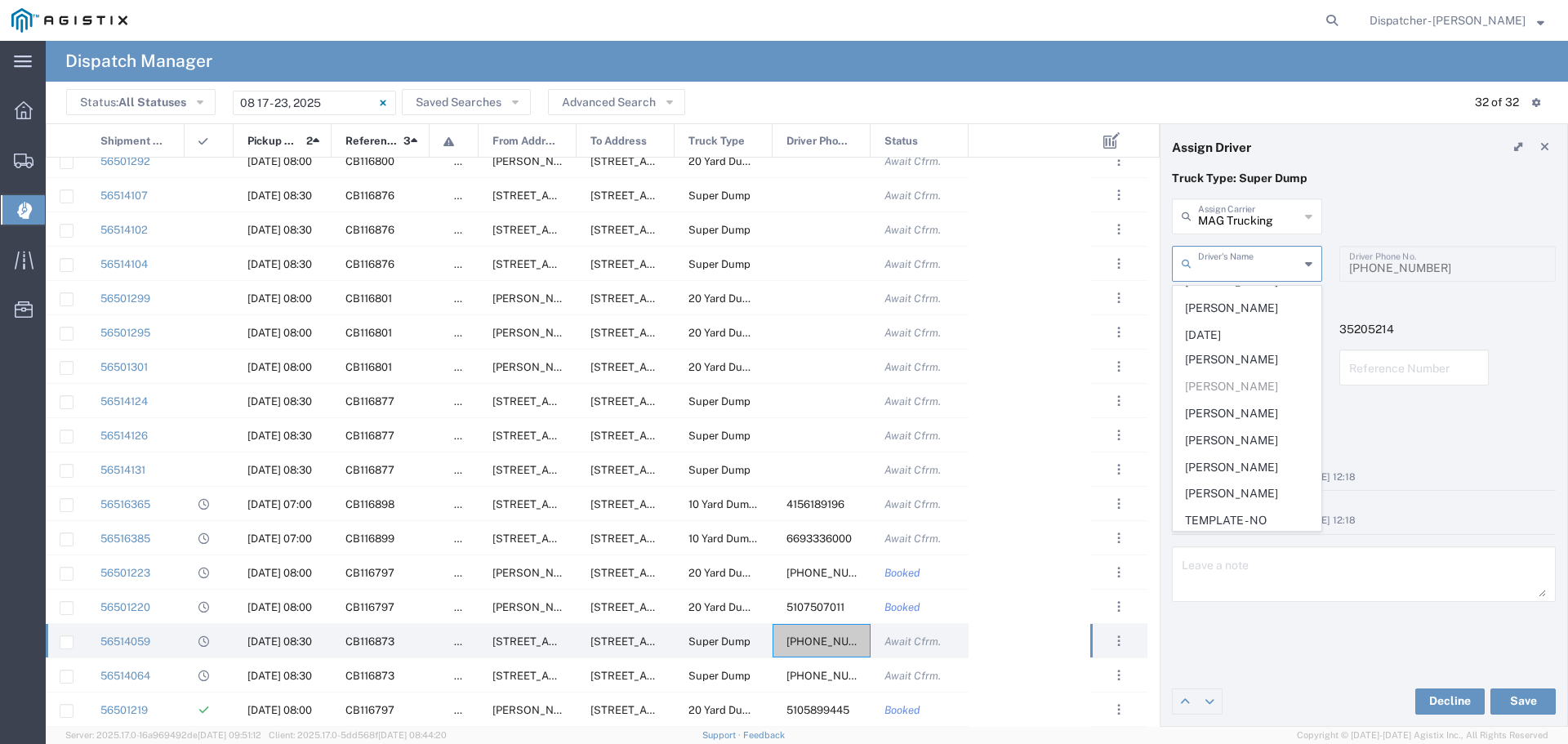
scroll to position [848, 0]
click at [1384, 185] on p "Truck Type: Super Dump" at bounding box center [1364, 178] width 384 height 17
type input "[PERSON_NAME]"
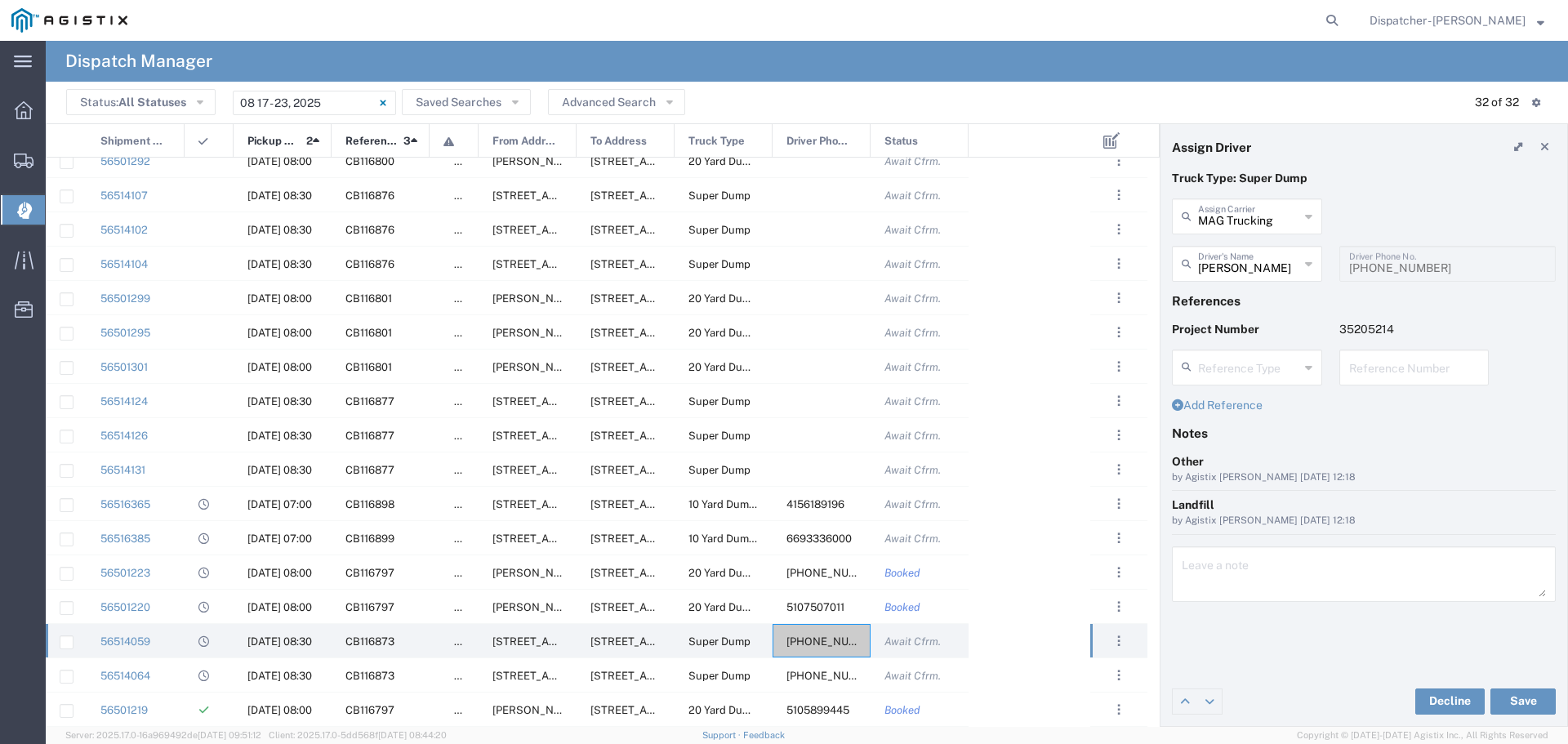
click at [1311, 211] on icon at bounding box center [1308, 216] width 7 height 26
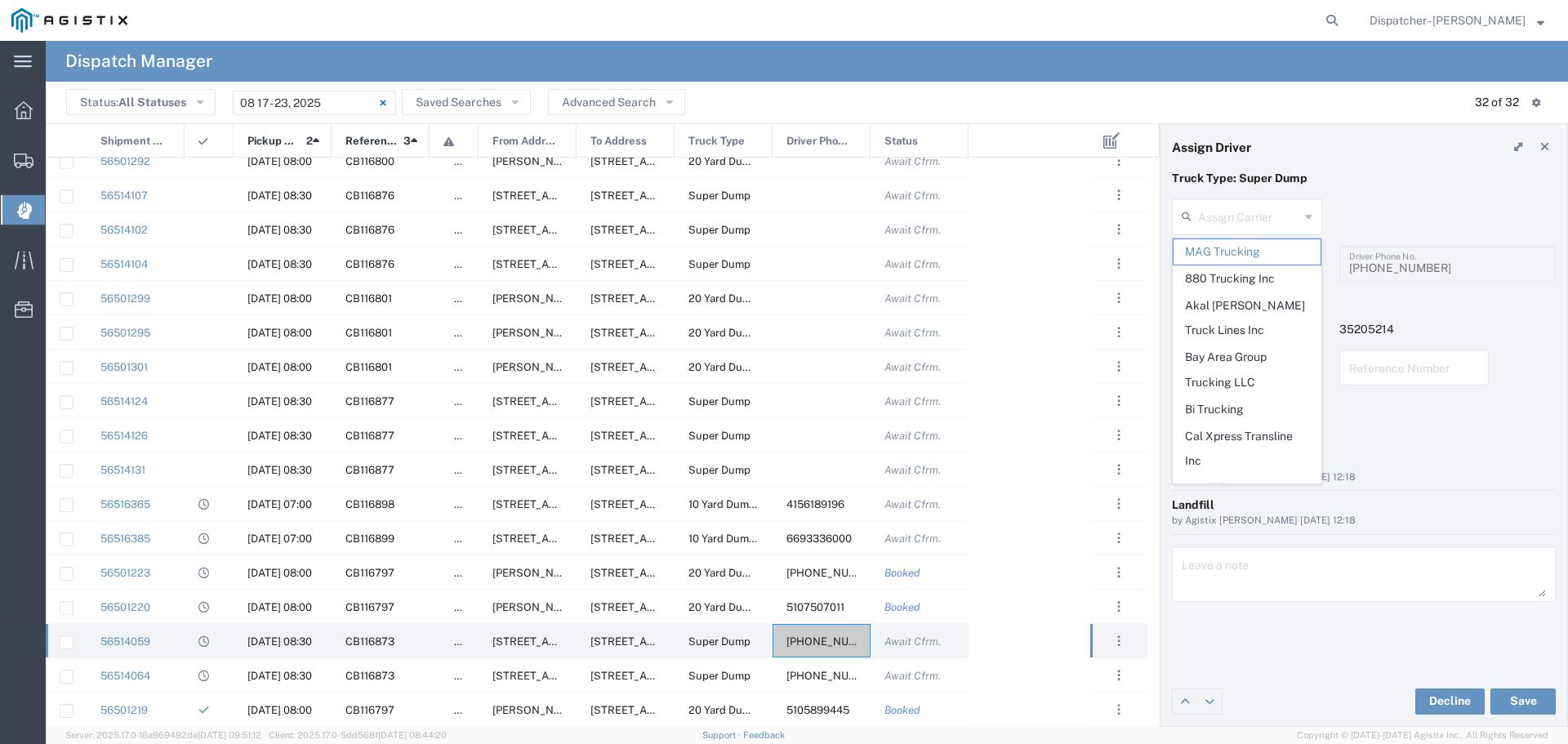
click at [1311, 211] on icon at bounding box center [1308, 216] width 7 height 26
click at [810, 597] on div "5107507011" at bounding box center [821, 607] width 98 height 34
type input "MAG Trucking"
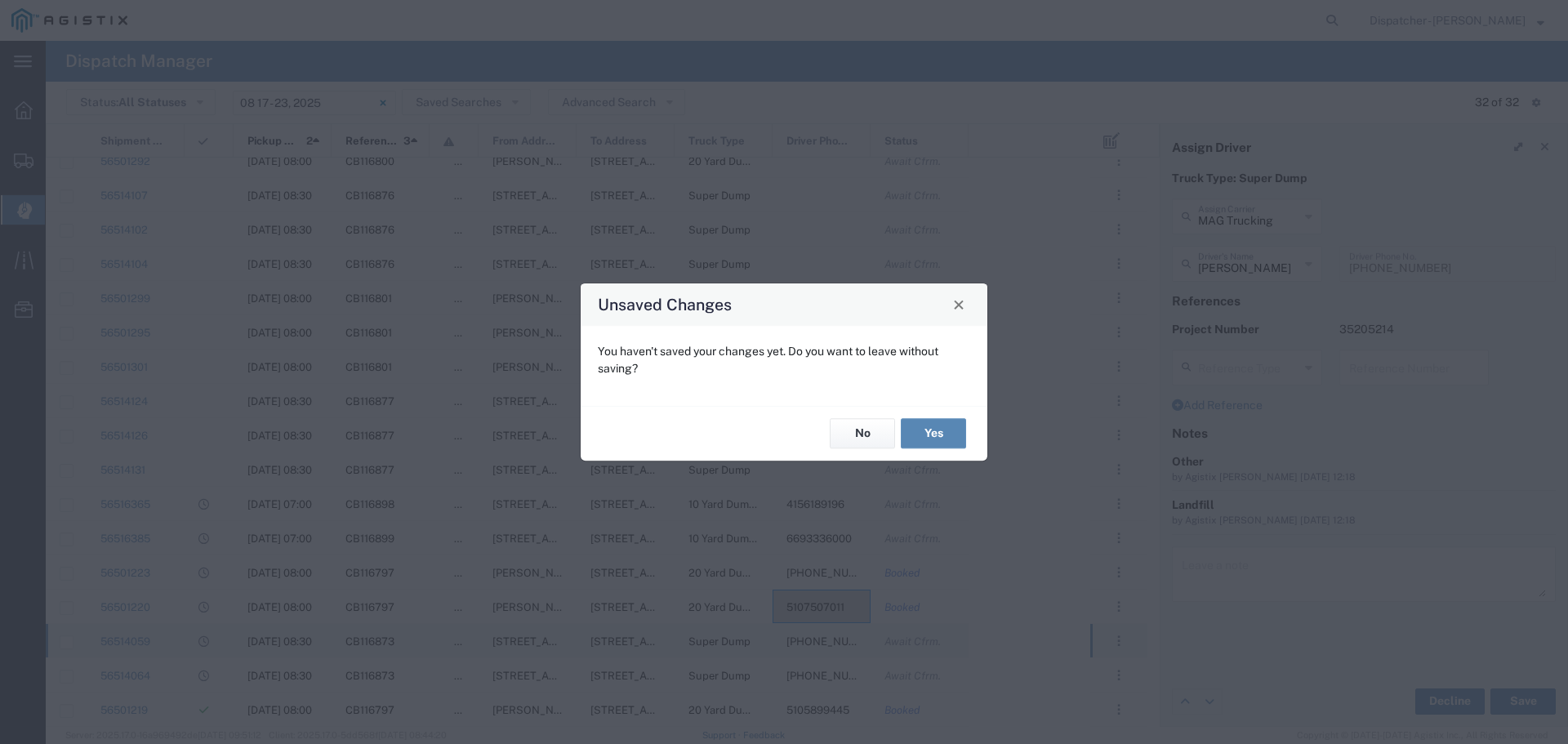
click at [924, 428] on button "Yes" at bounding box center [933, 434] width 65 height 31
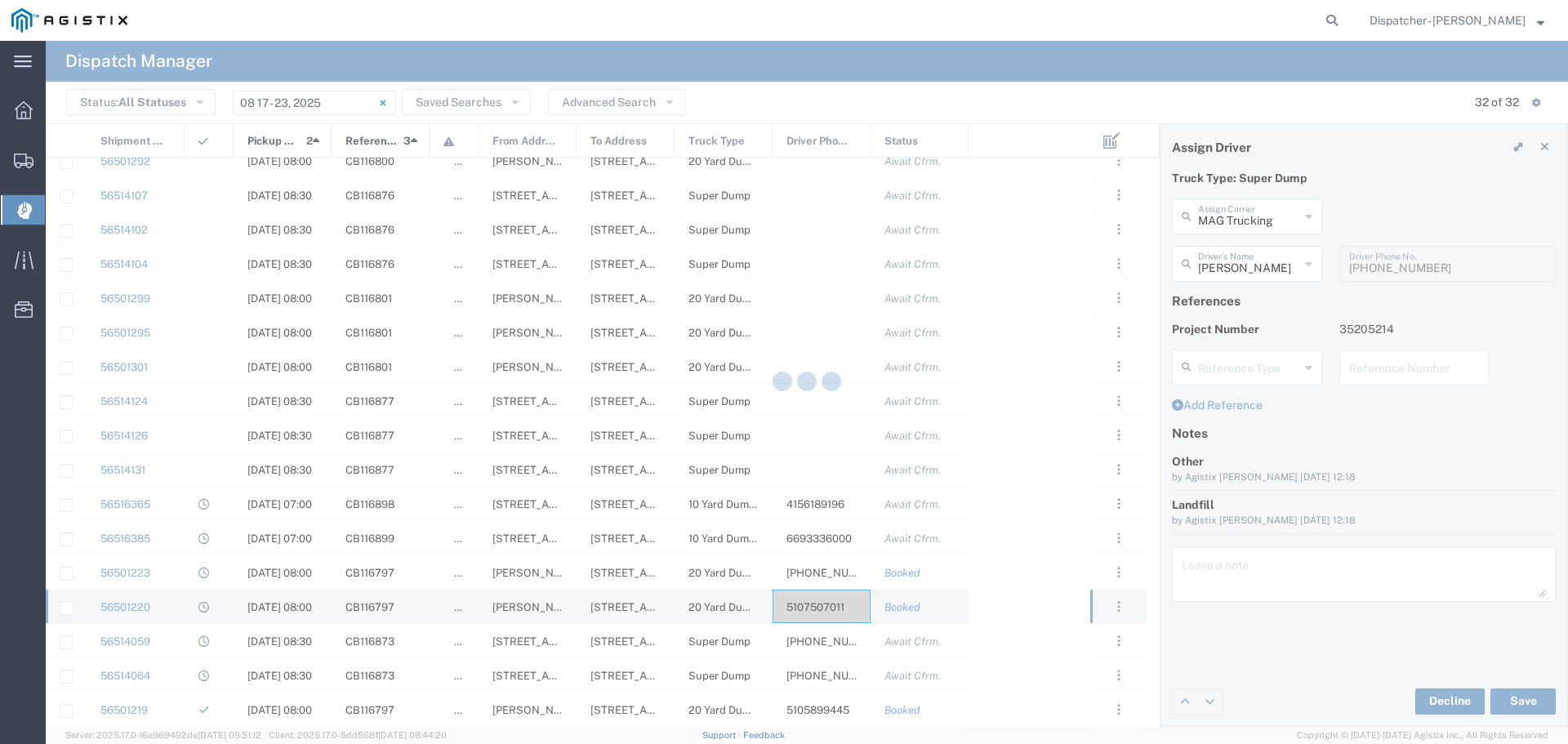
type input "[PERSON_NAME]"
type input "5107507011"
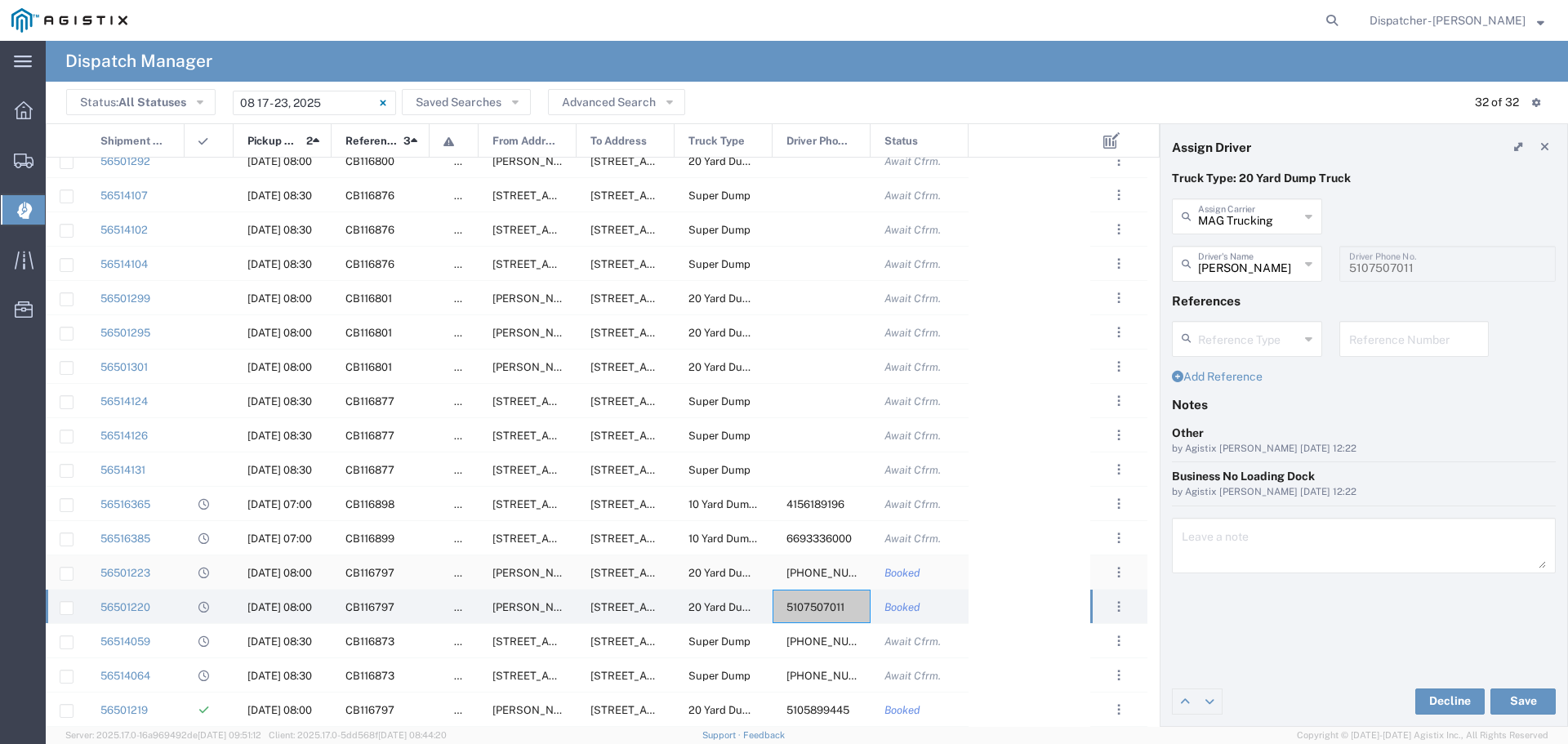
click at [818, 568] on span "[PHONE_NUMBER]" at bounding box center [835, 573] width 97 height 12
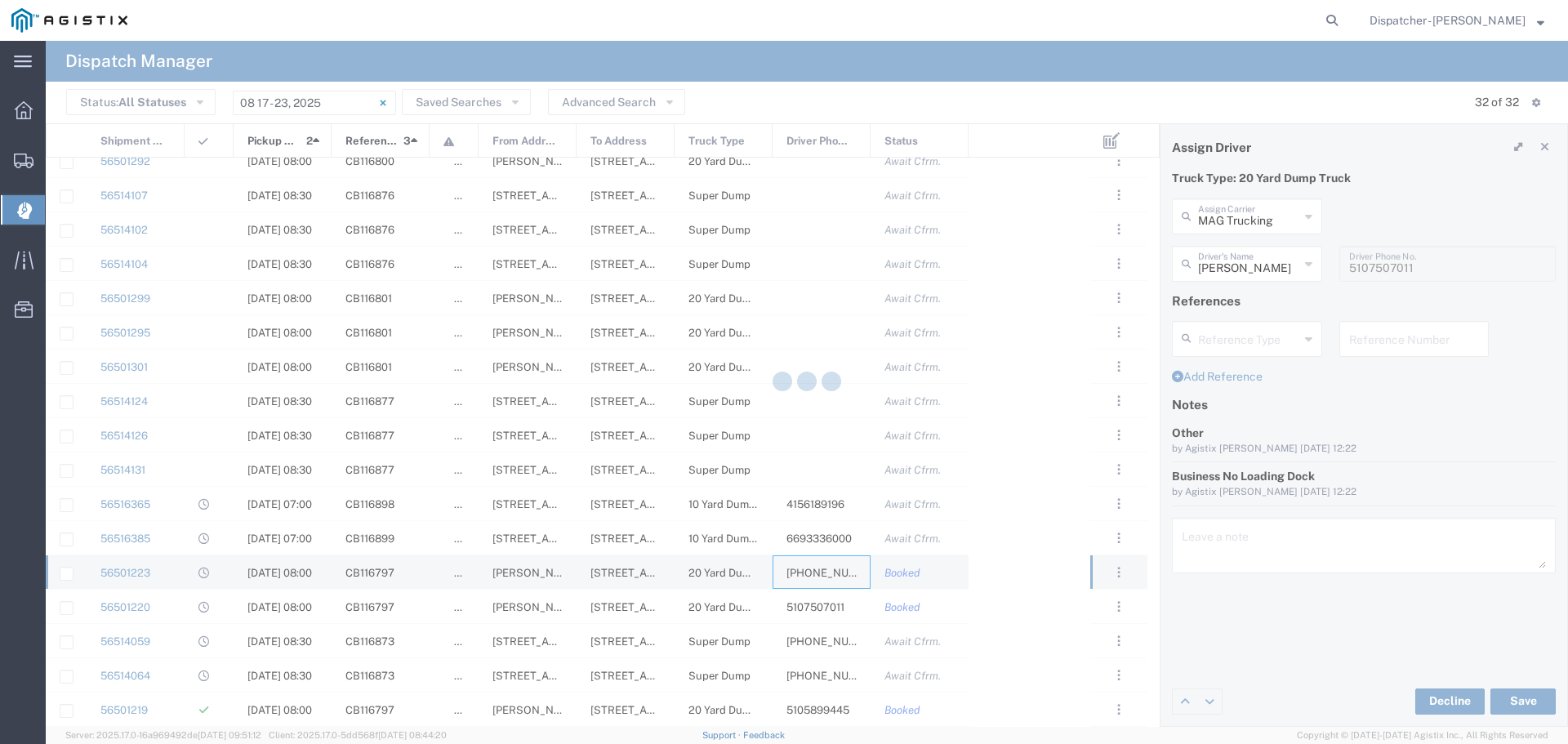
type input "[PERSON_NAME]"
type input "Sidhu Trucking Inc"
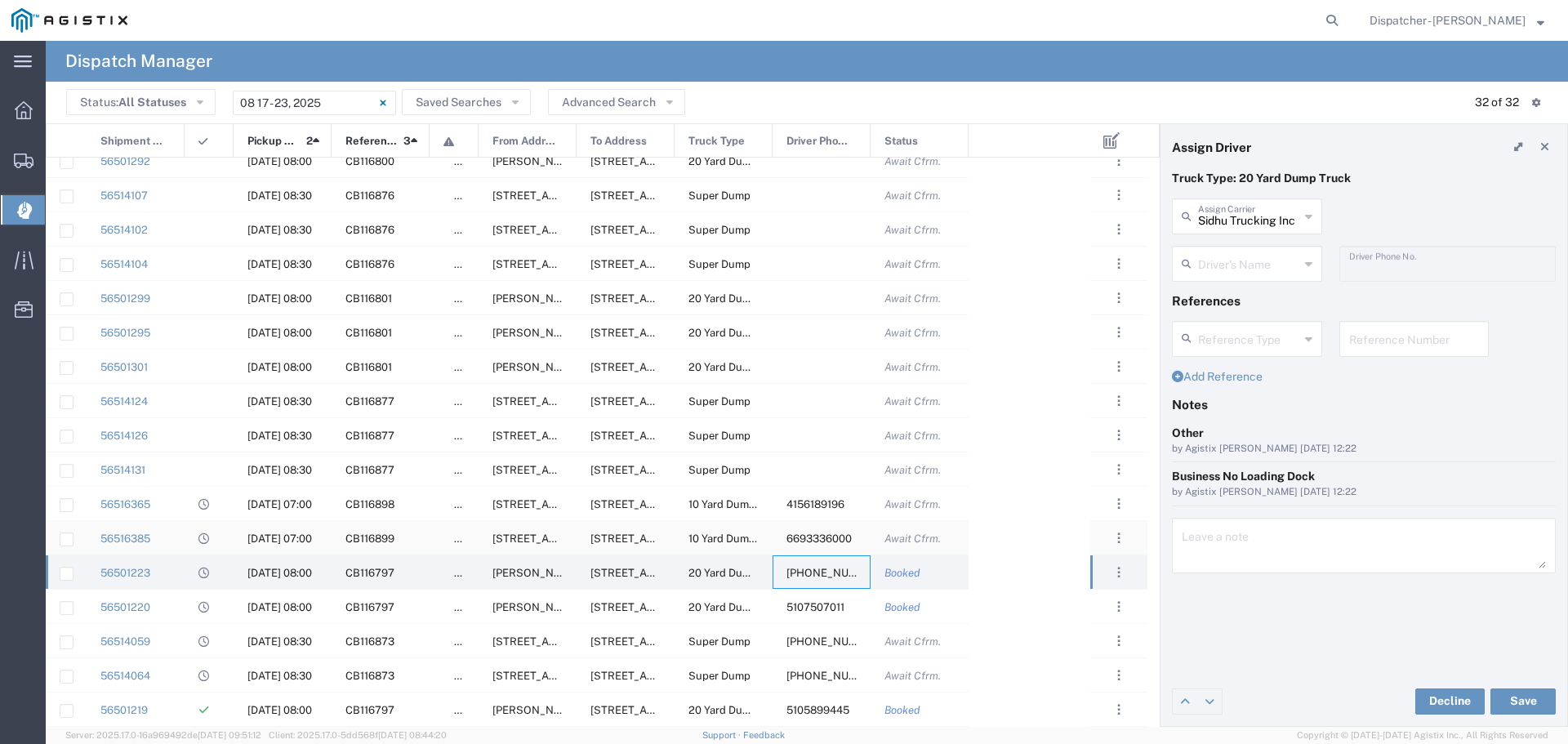
click at [810, 537] on span "6693336000" at bounding box center [820, 538] width 65 height 12
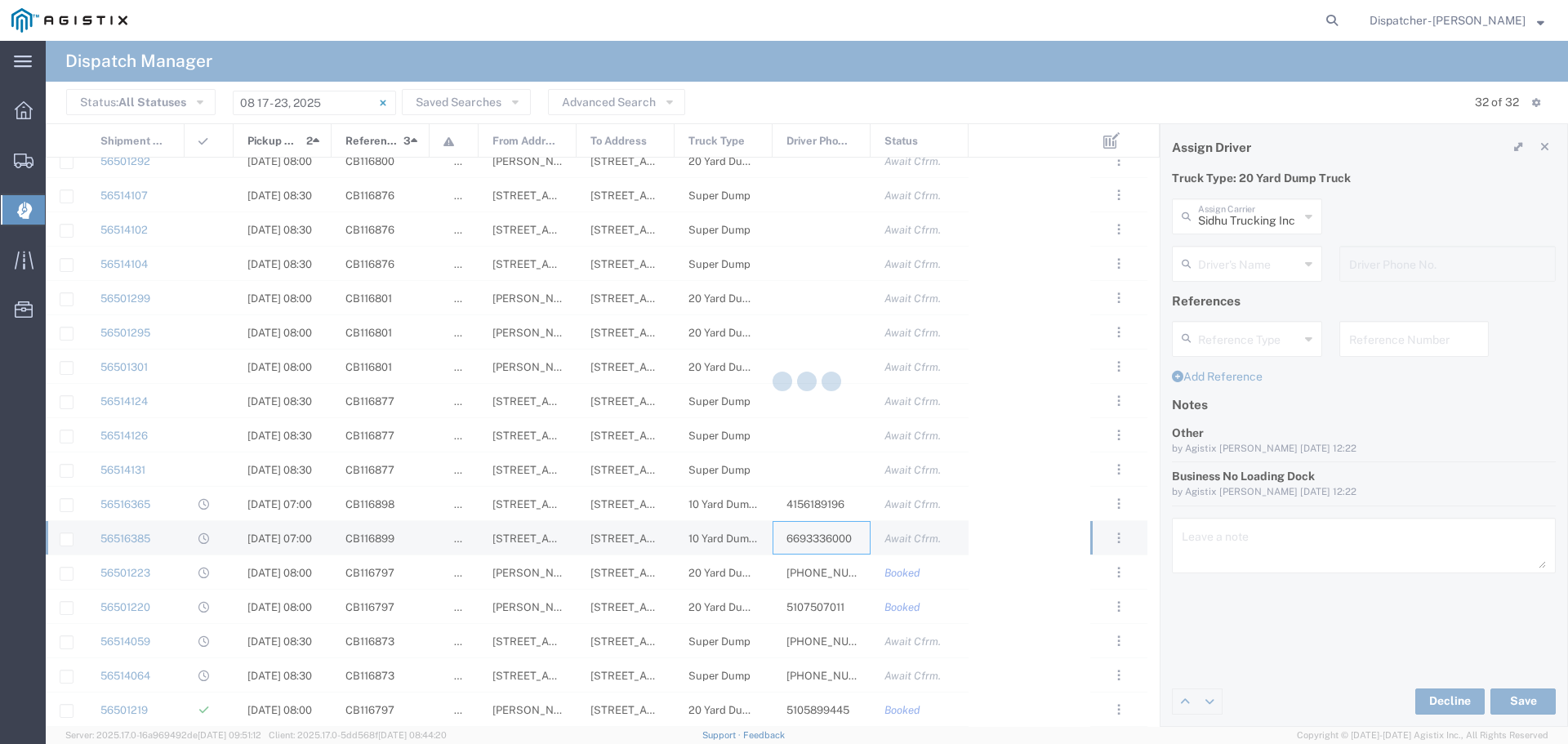
type input "MAG Trucking"
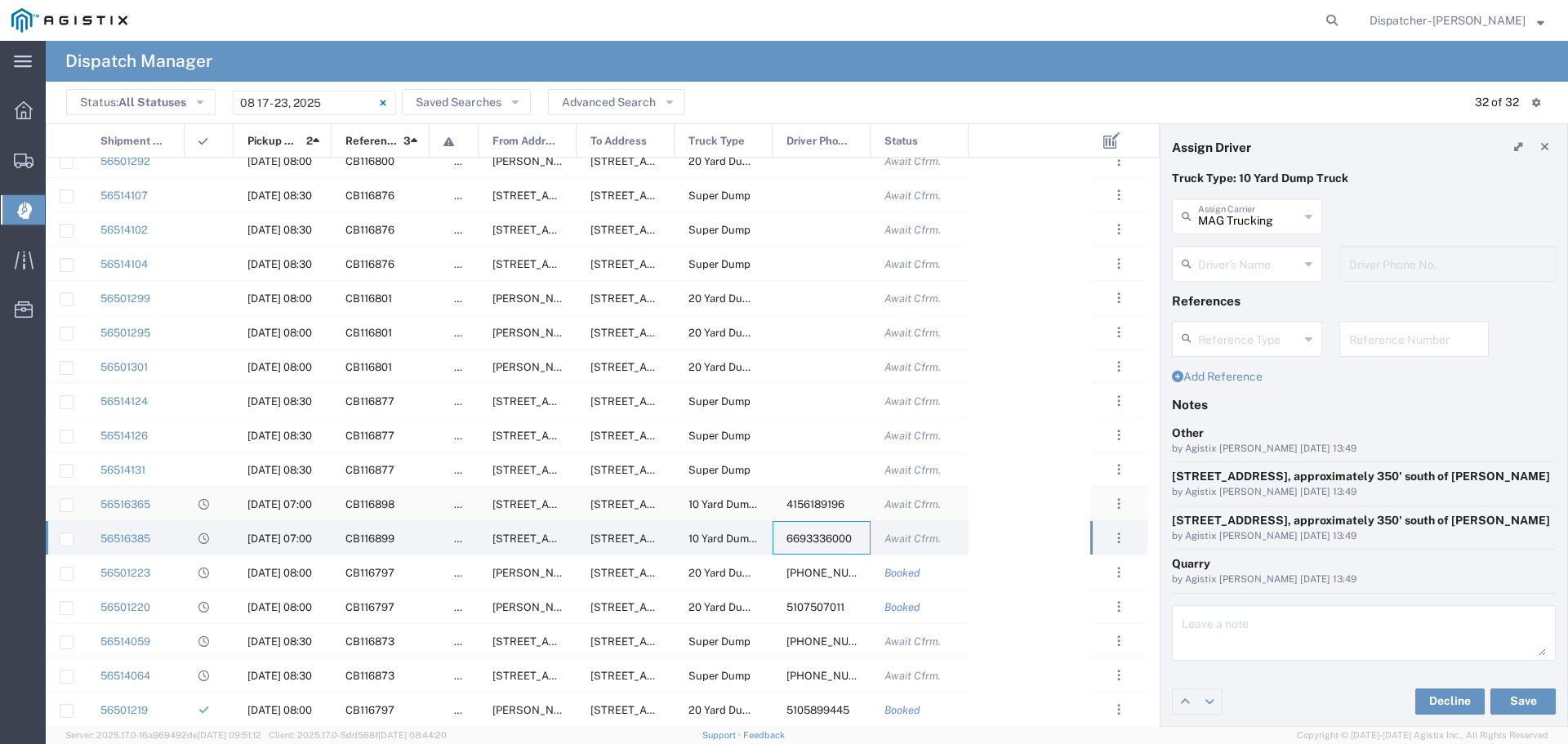
type input "[PERSON_NAME]"
type input "6693336000"
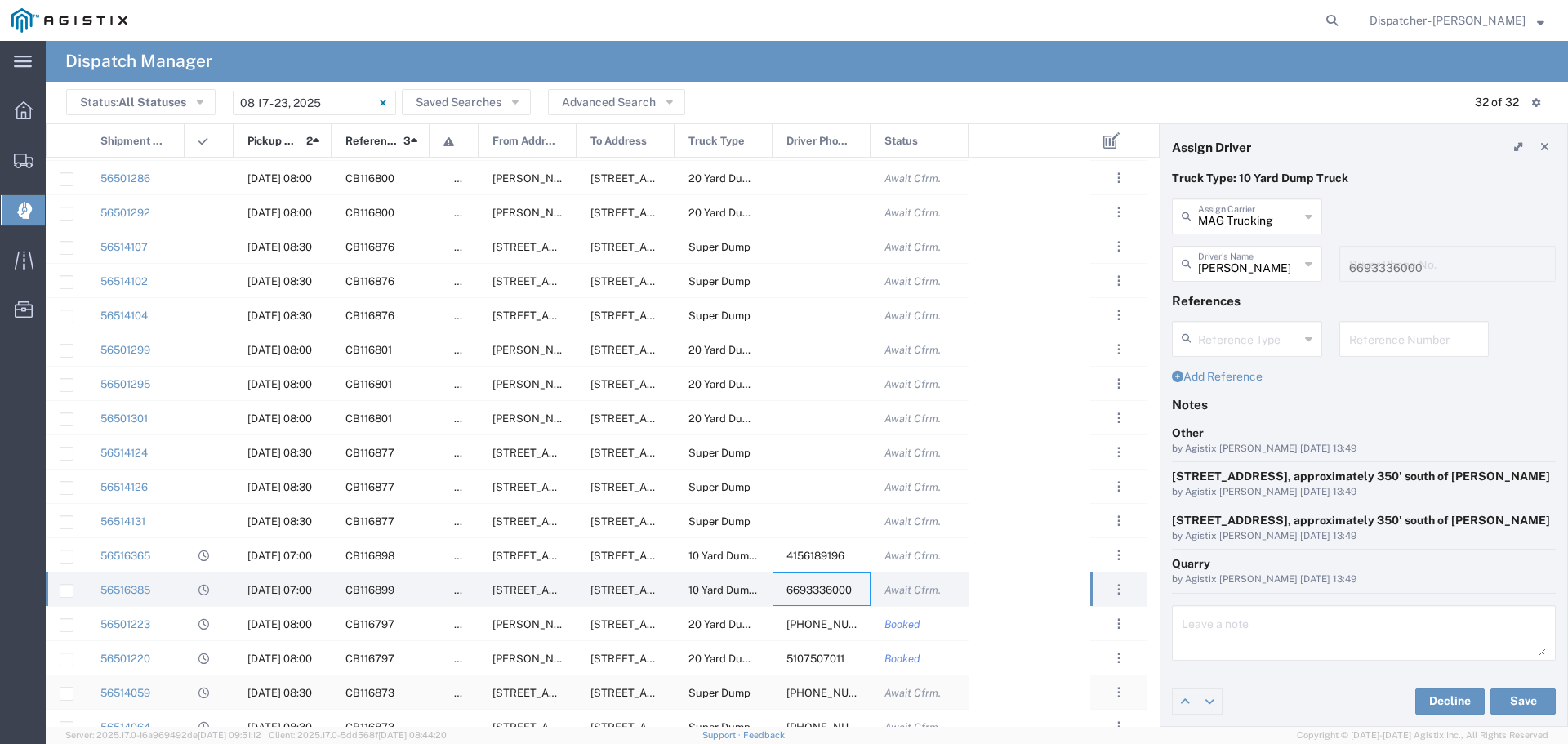
scroll to position [529, 0]
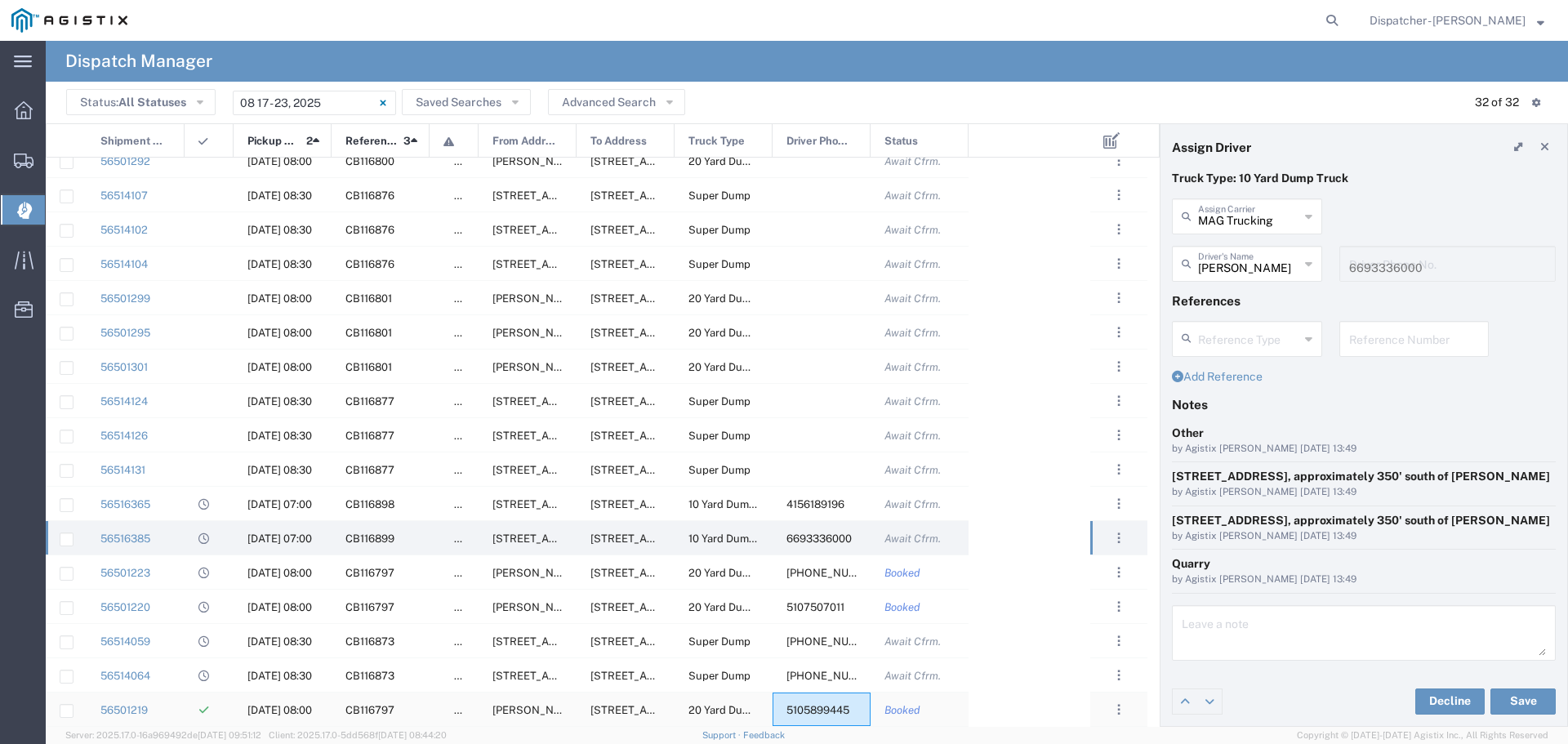
click at [813, 697] on div "5105899445" at bounding box center [821, 709] width 98 height 34
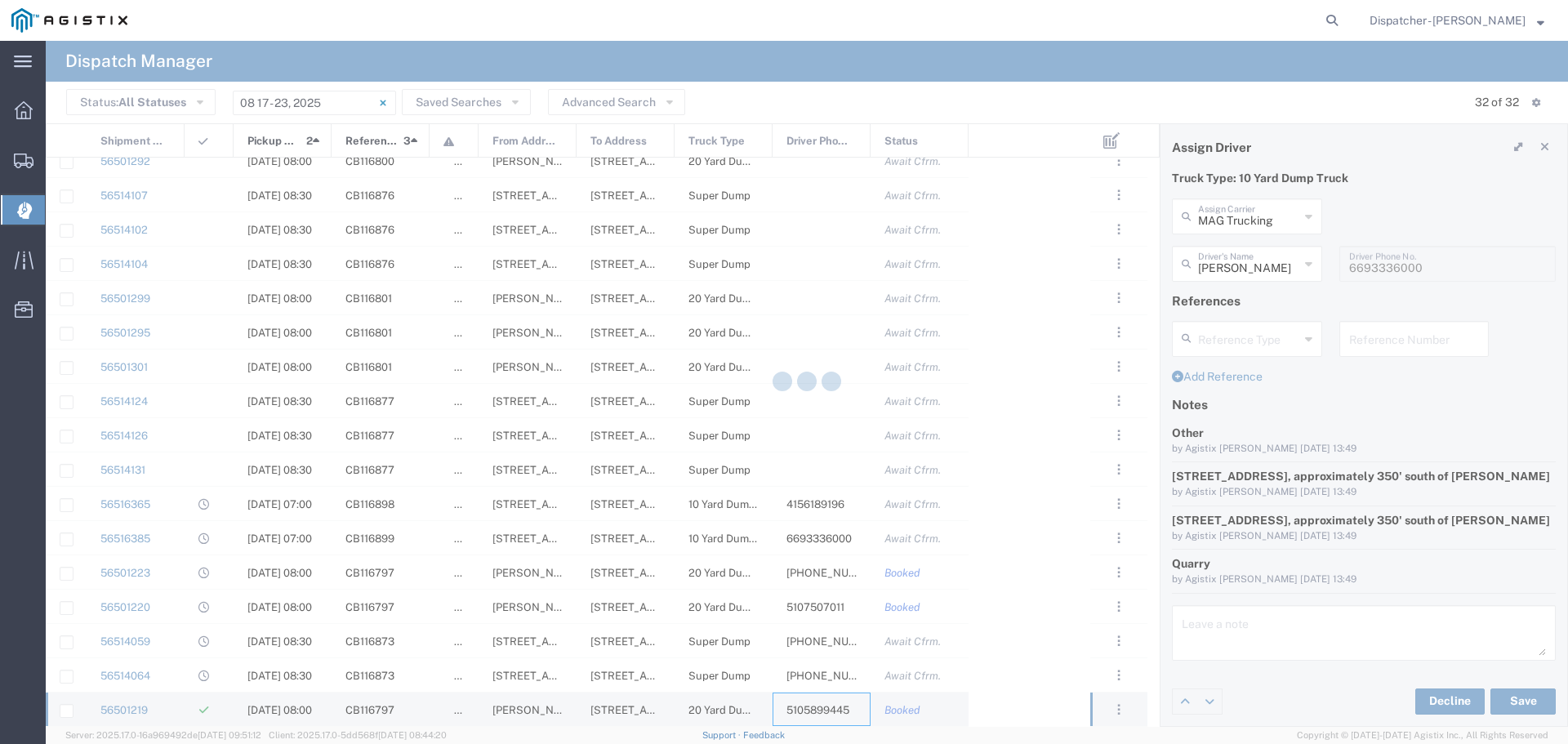
type input "T-[PERSON_NAME] Trucking"
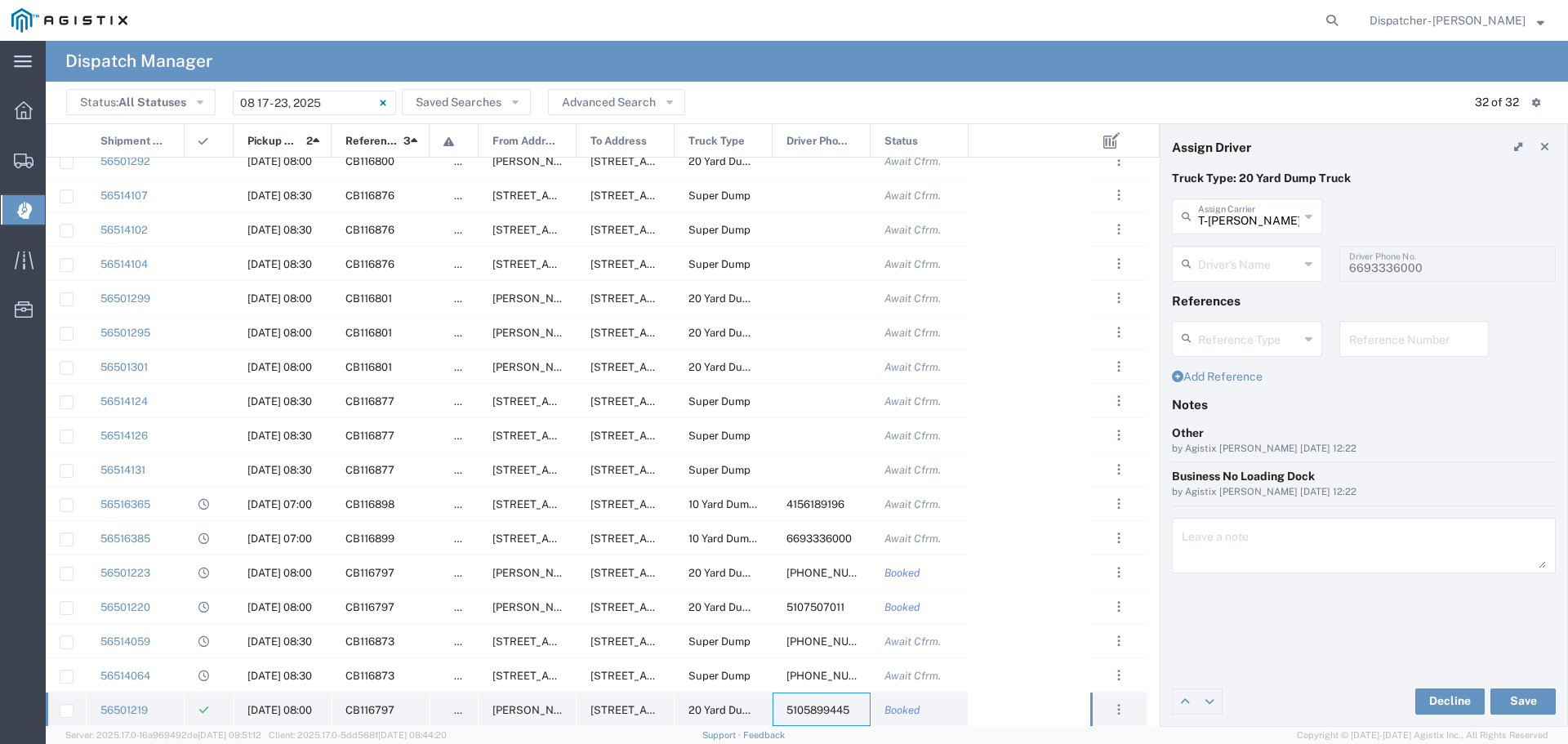
type input "[PERSON_NAME]"
type input "5105899445"
click at [1314, 213] on div "T-[PERSON_NAME] Trucking Assign Carrier" at bounding box center [1247, 216] width 150 height 36
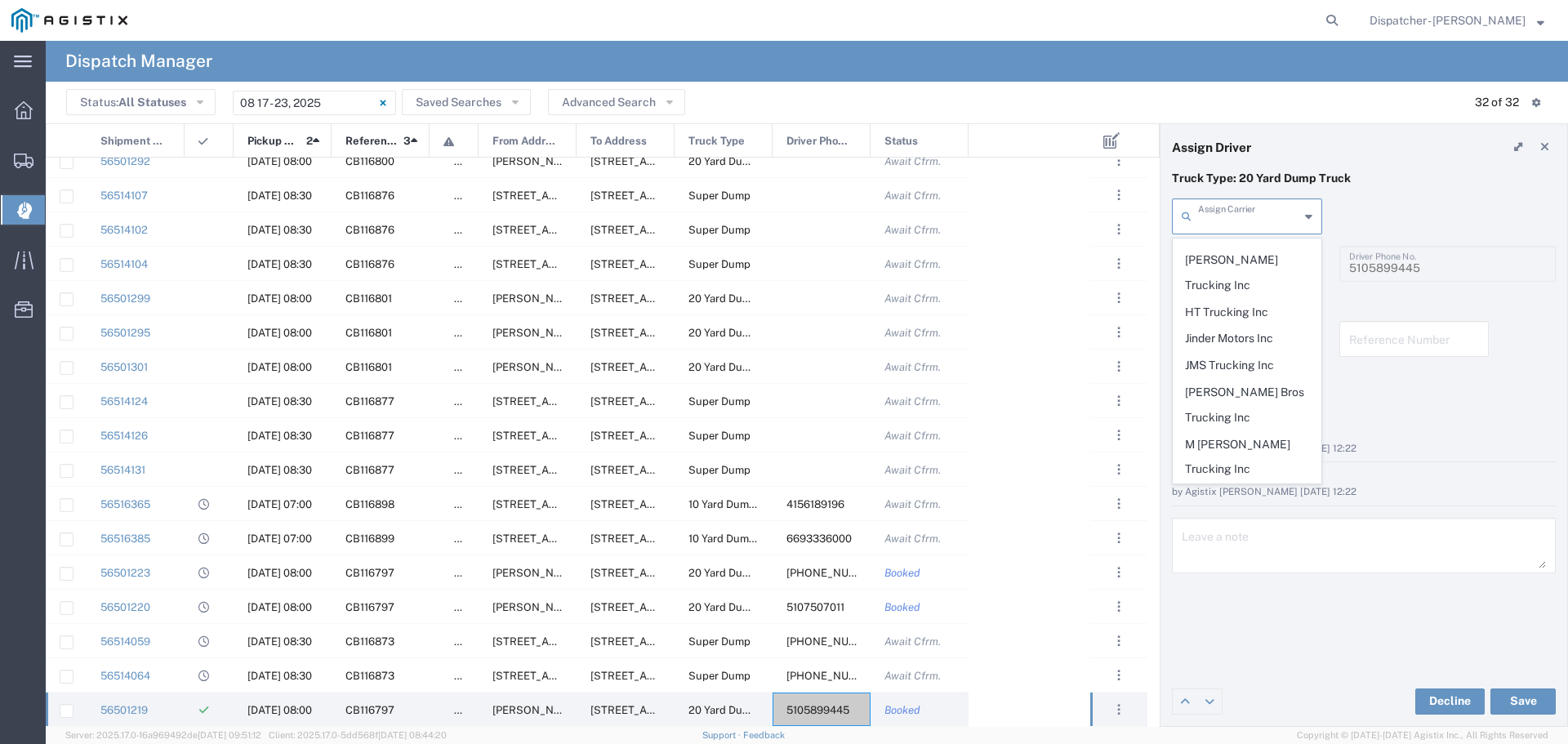
scroll to position [545, 0]
click at [1218, 454] on span "MAG Trucking" at bounding box center [1247, 466] width 147 height 26
type input "MAG Trucking"
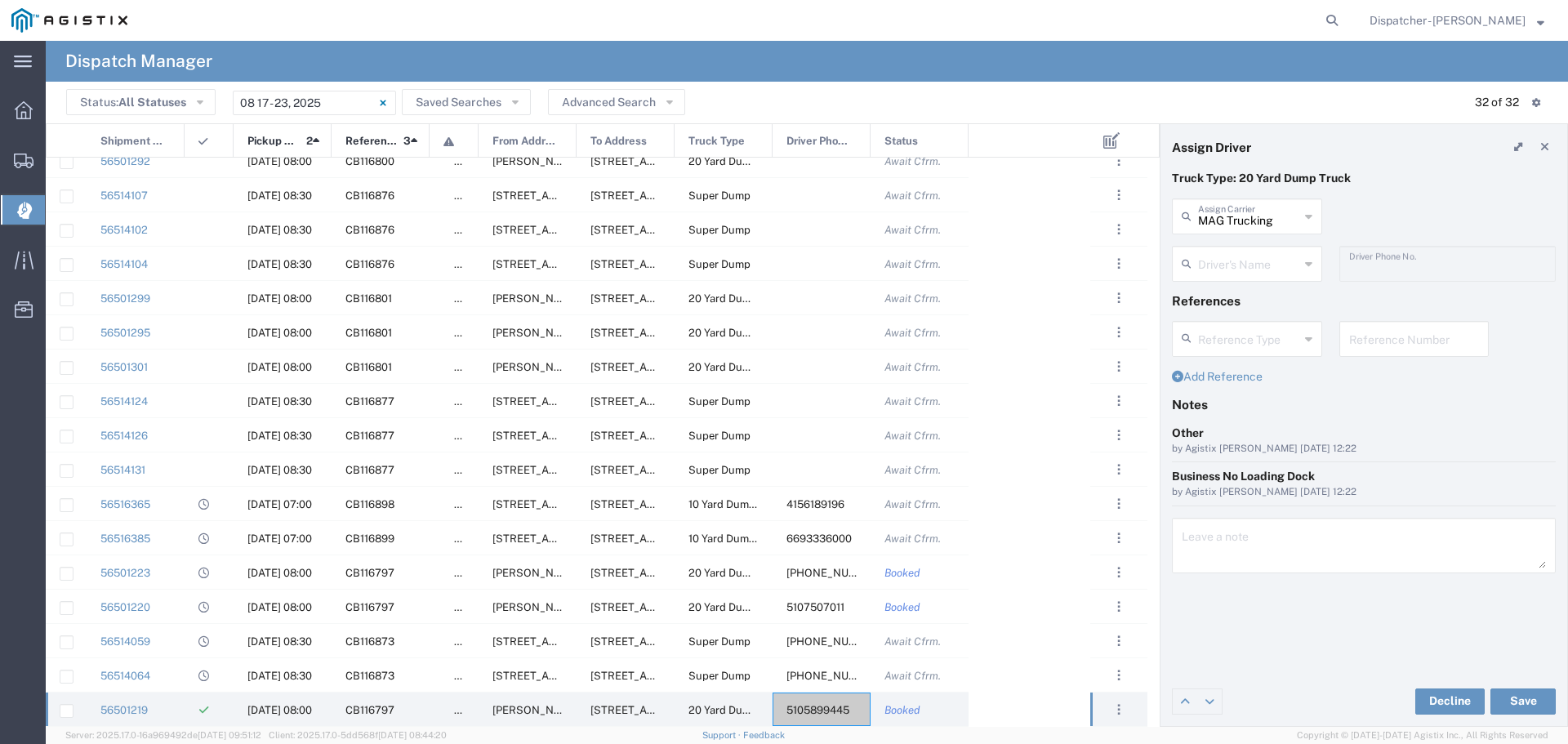
click at [1309, 258] on icon at bounding box center [1308, 264] width 7 height 26
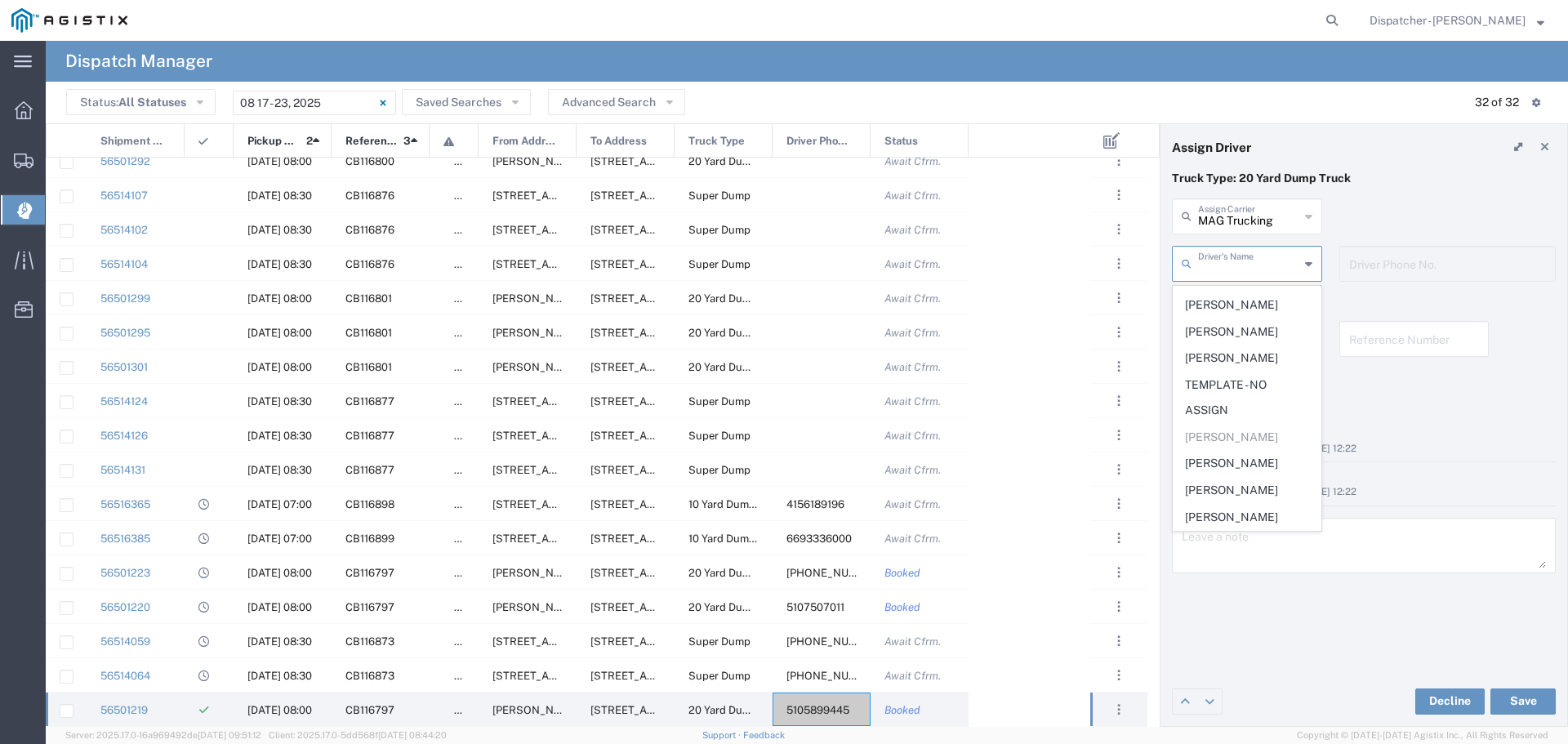
scroll to position [0, 0]
click at [1225, 348] on span "[PERSON_NAME]" at bounding box center [1247, 354] width 147 height 26
type input "[PERSON_NAME]"
type input "[PHONE_NUMBER]"
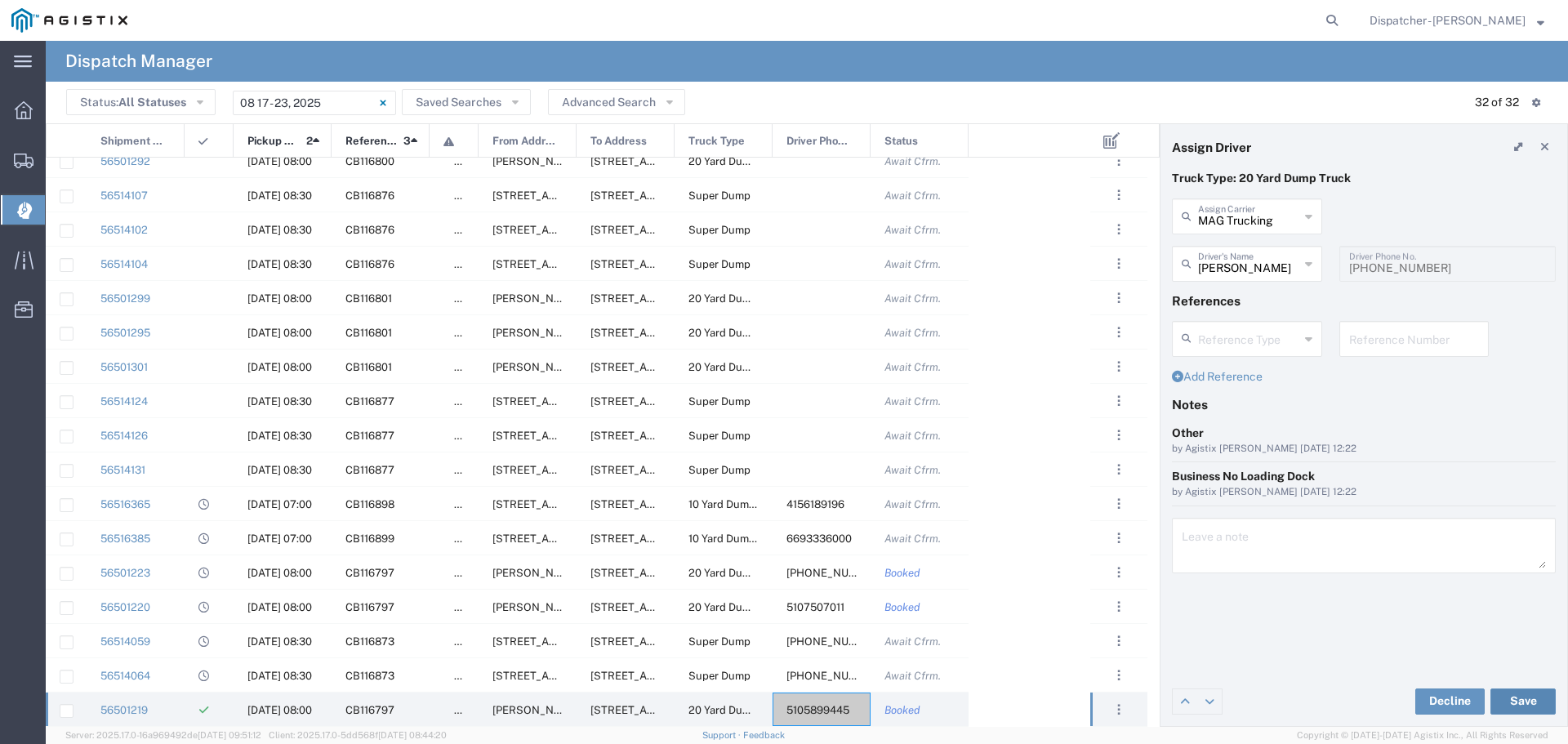
click at [1529, 698] on button "Save" at bounding box center [1523, 702] width 65 height 26
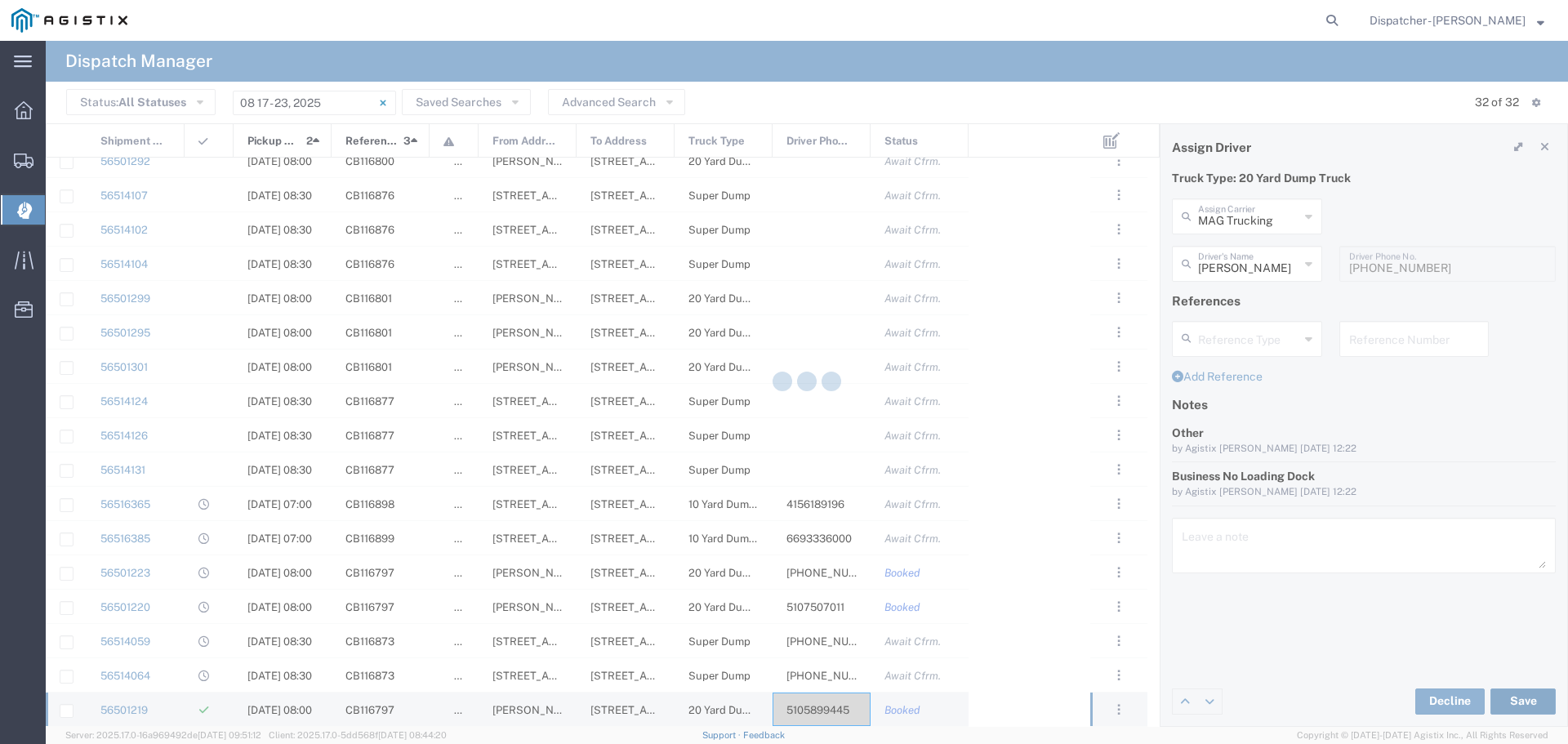
type input "[PERSON_NAME]"
type input "MAG Trucking"
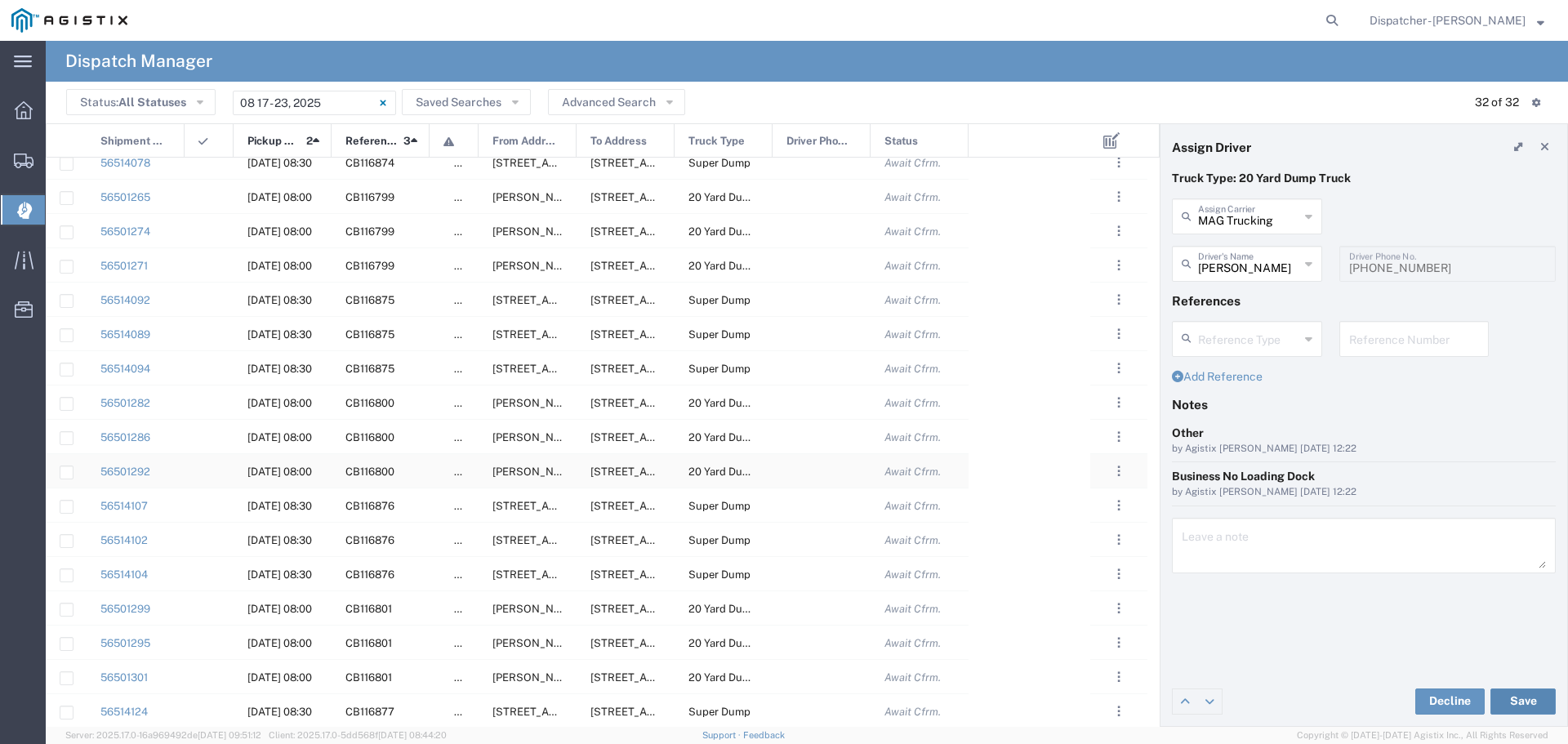
scroll to position [298, 0]
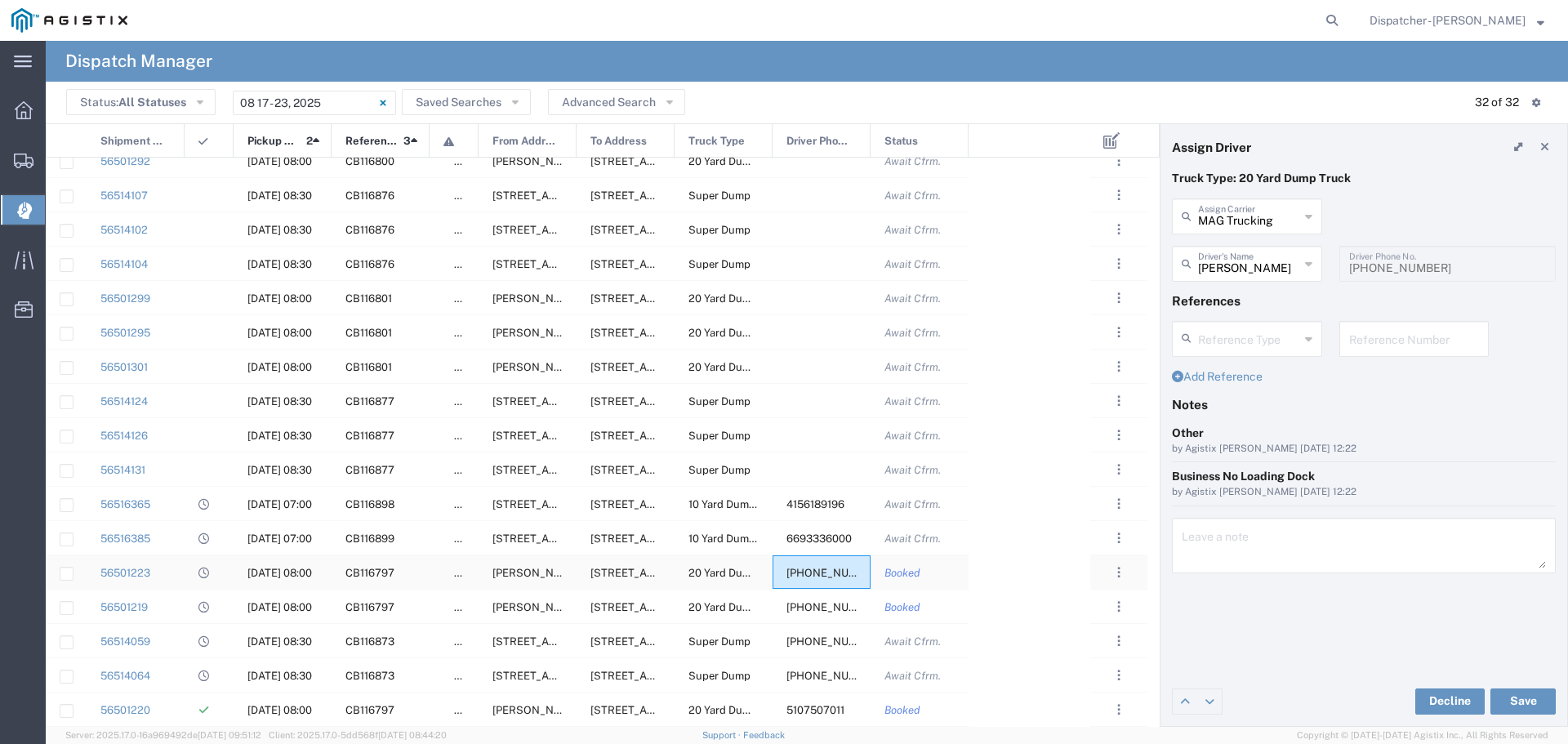
click at [821, 567] on span "[PHONE_NUMBER]" at bounding box center [835, 573] width 97 height 12
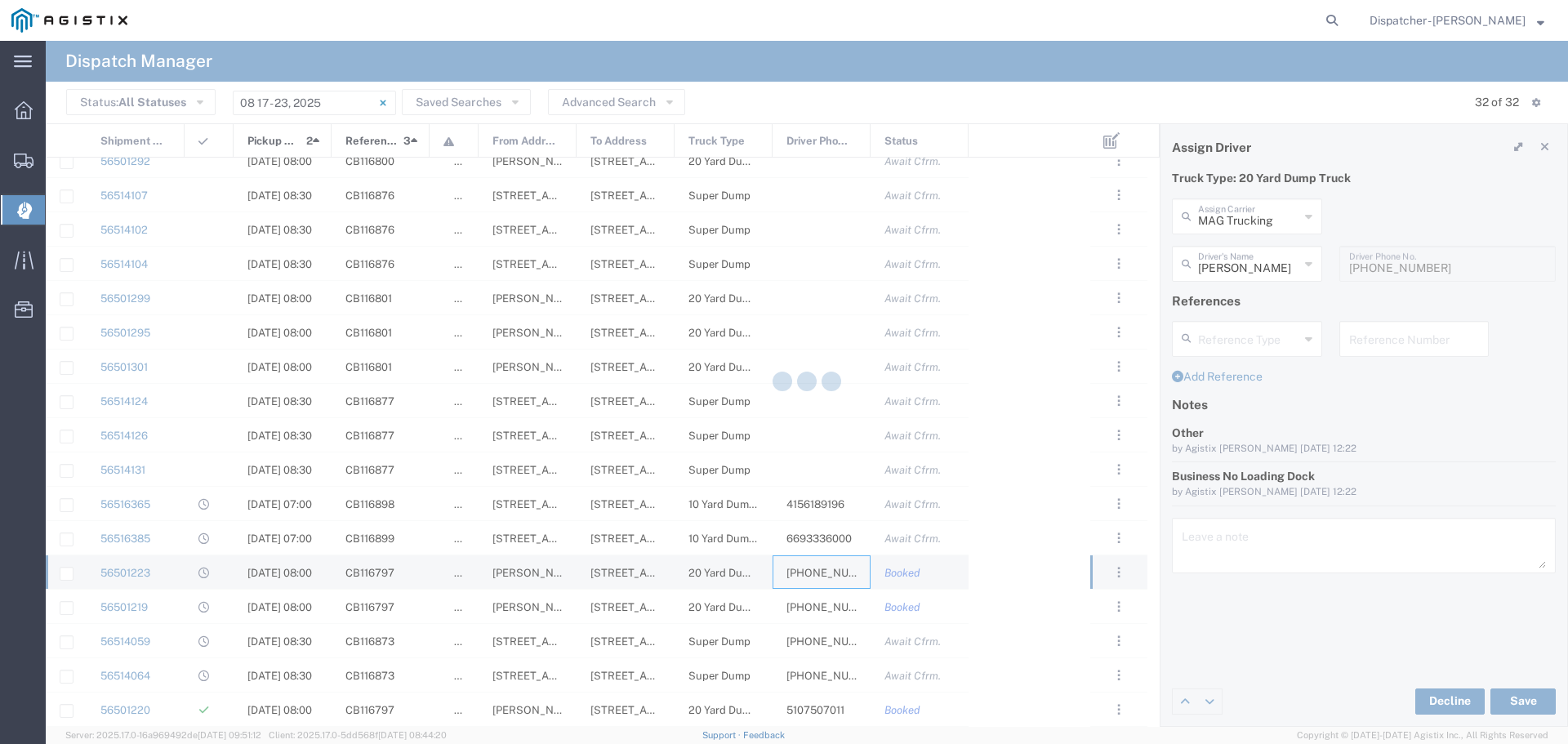
type input "[PERSON_NAME]"
type input "Sidhu Trucking Inc"
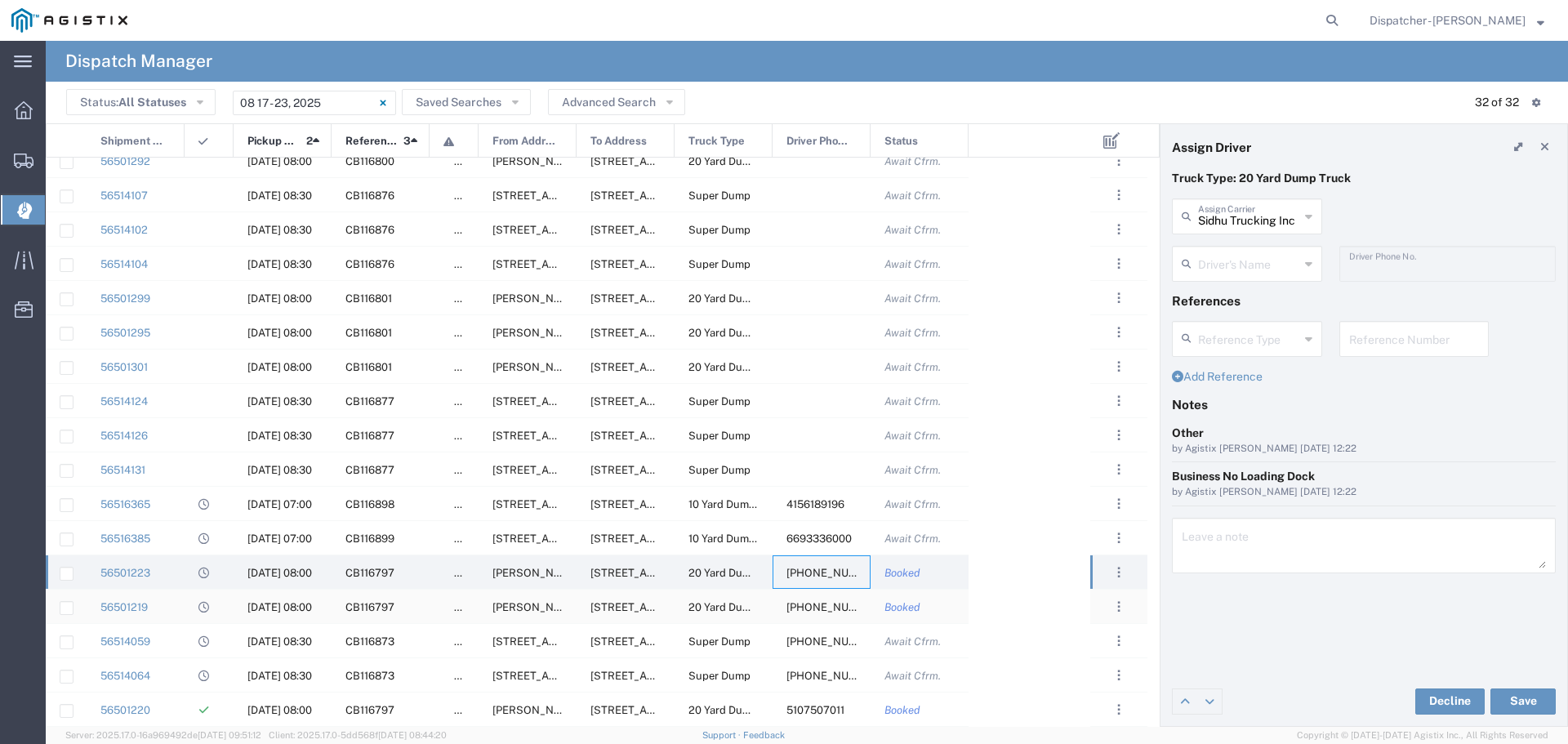
click at [806, 608] on span "[PHONE_NUMBER]" at bounding box center [835, 608] width 97 height 12
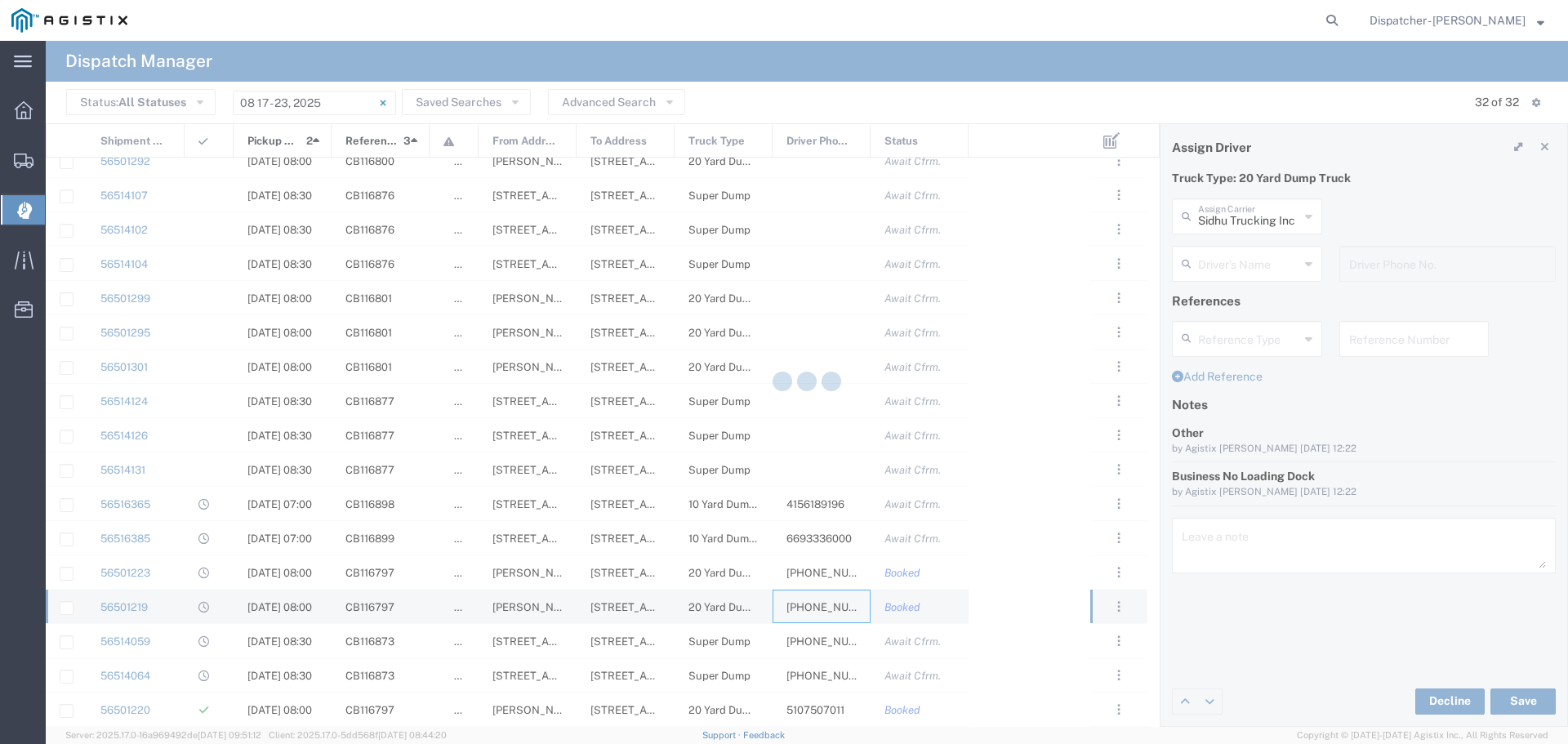
type input "MAG Trucking"
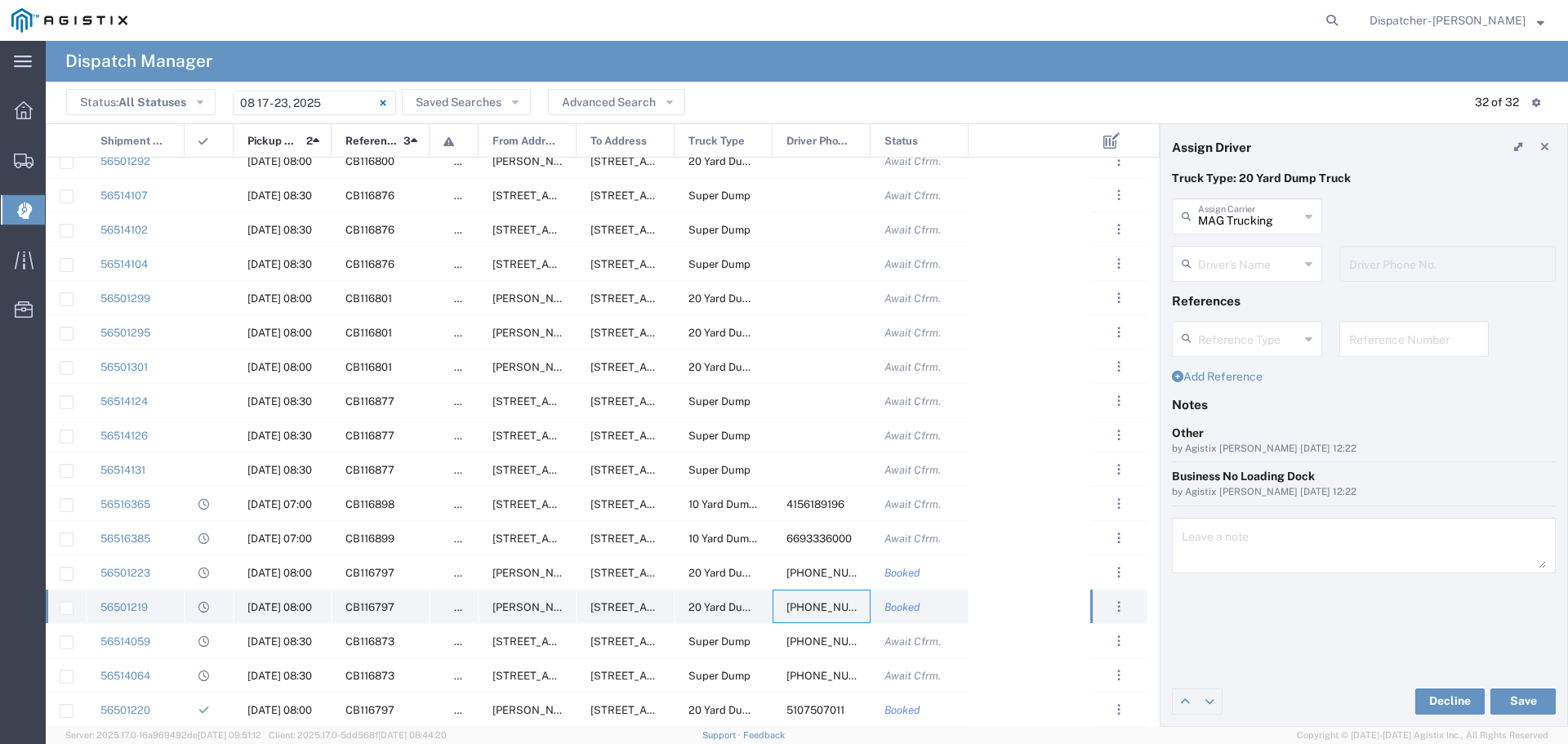
type input "[PERSON_NAME]"
type input "[PHONE_NUMBER]"
click at [806, 636] on span "[PHONE_NUMBER]" at bounding box center [835, 641] width 97 height 12
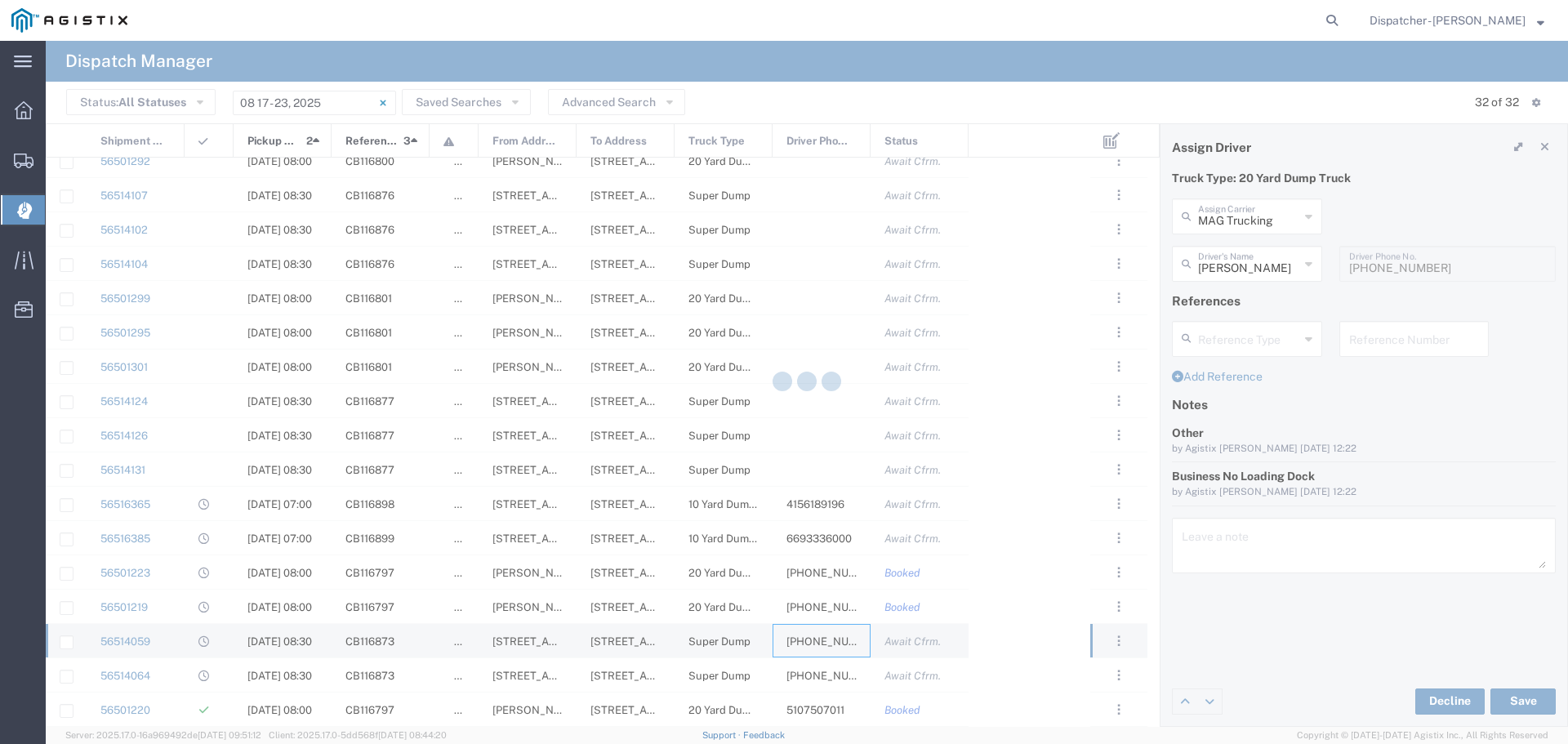
type input "[PERSON_NAME]"
type input "[PHONE_NUMBER]"
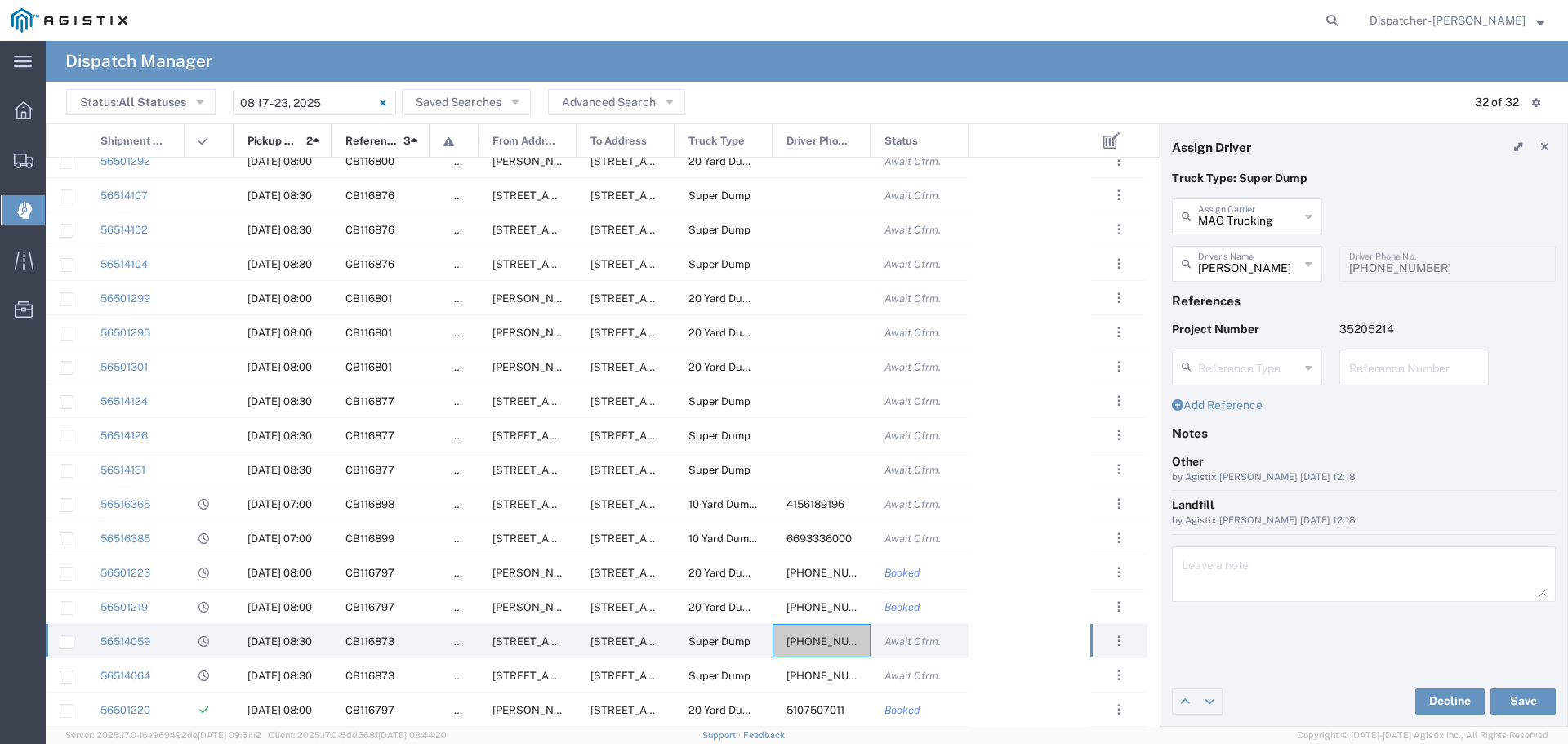
click at [1312, 211] on div "MAG Trucking Assign Carrier" at bounding box center [1247, 216] width 150 height 36
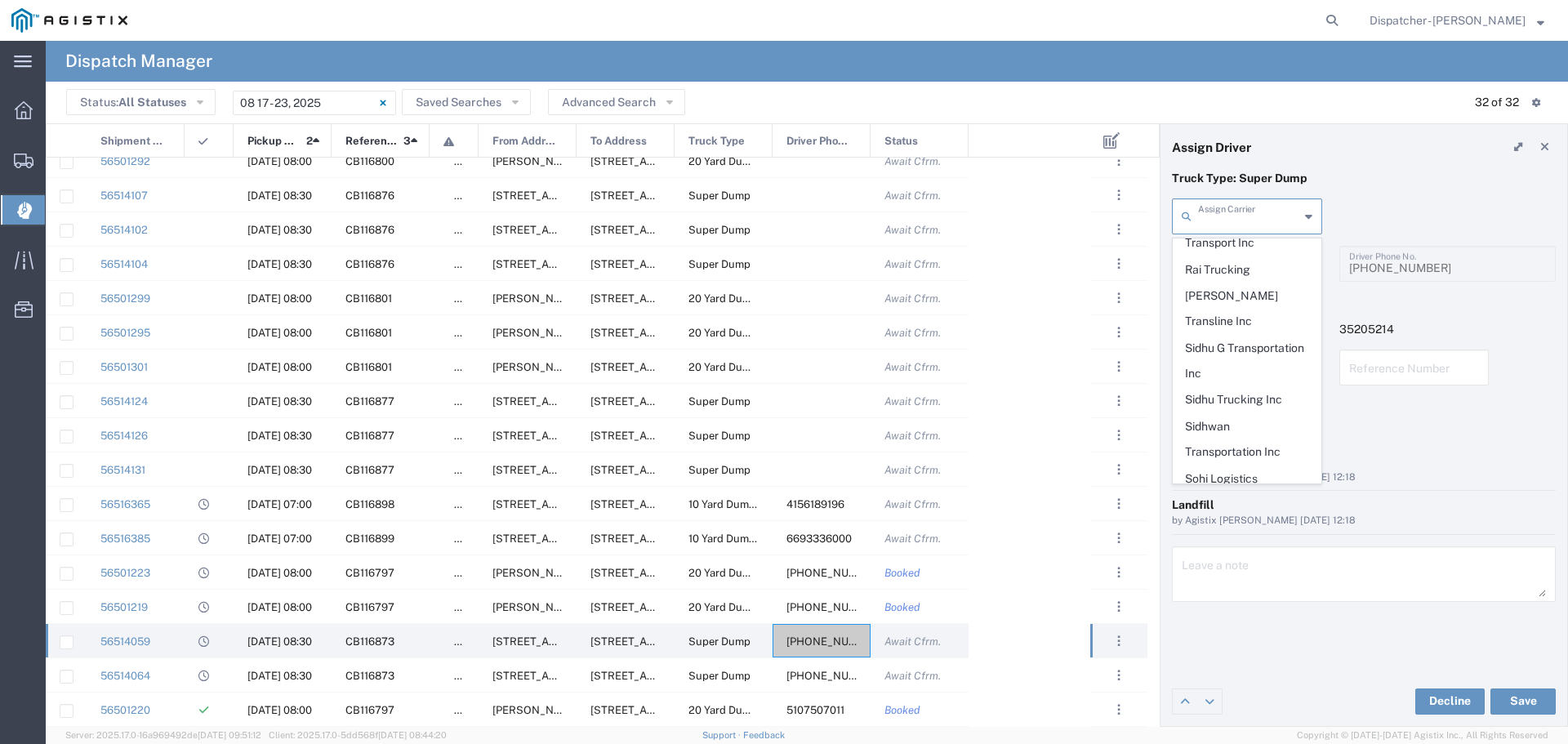
scroll to position [834, 0]
click at [1227, 481] on span "T-[PERSON_NAME] Trucking" at bounding box center [1247, 506] width 147 height 50
type input "T-[PERSON_NAME] Trucking"
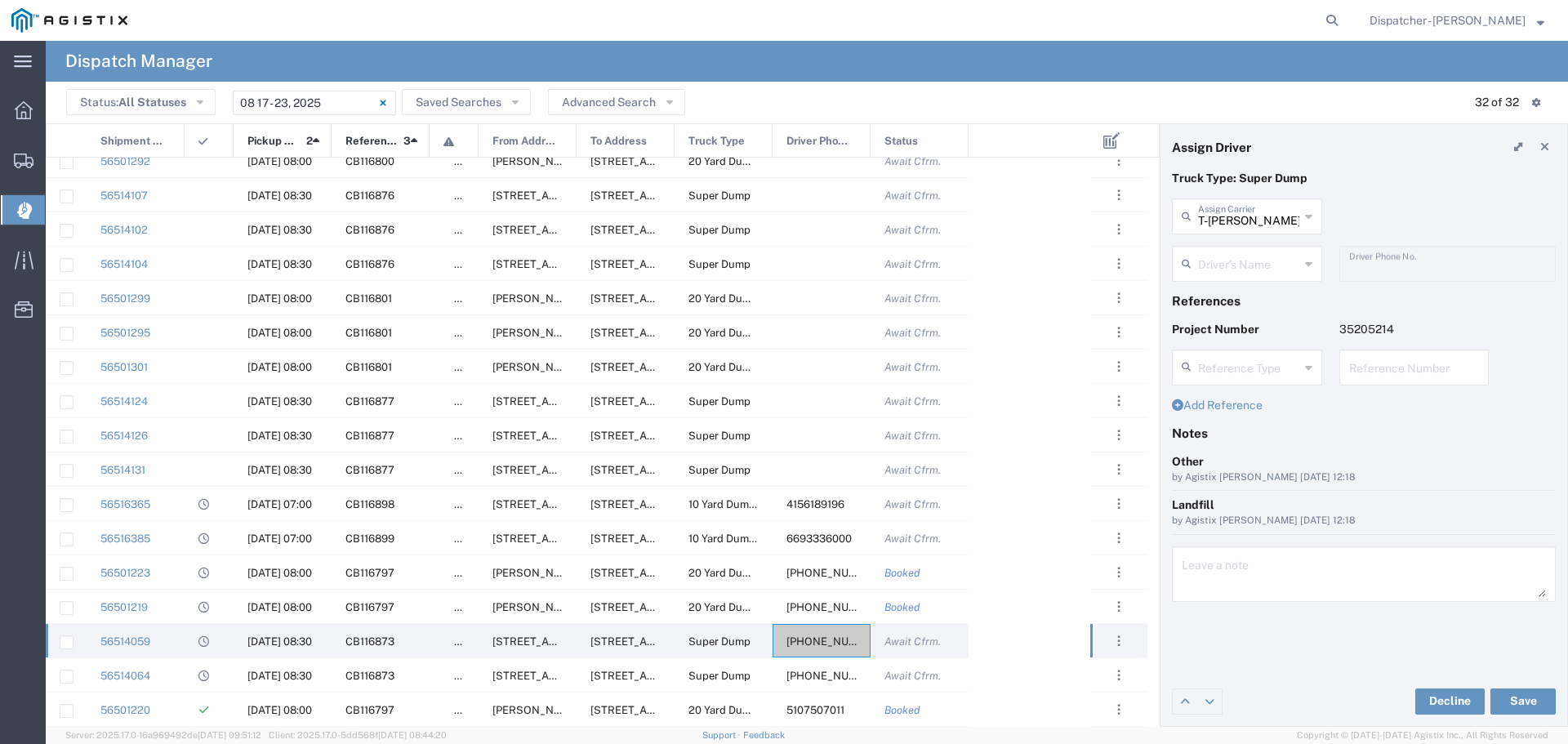
click at [1311, 263] on icon at bounding box center [1308, 264] width 7 height 26
click at [1230, 295] on span "[PERSON_NAME]" at bounding box center [1247, 299] width 147 height 26
type input "[PERSON_NAME]"
type input "5105899445"
click at [1519, 695] on button "Save" at bounding box center [1523, 702] width 65 height 26
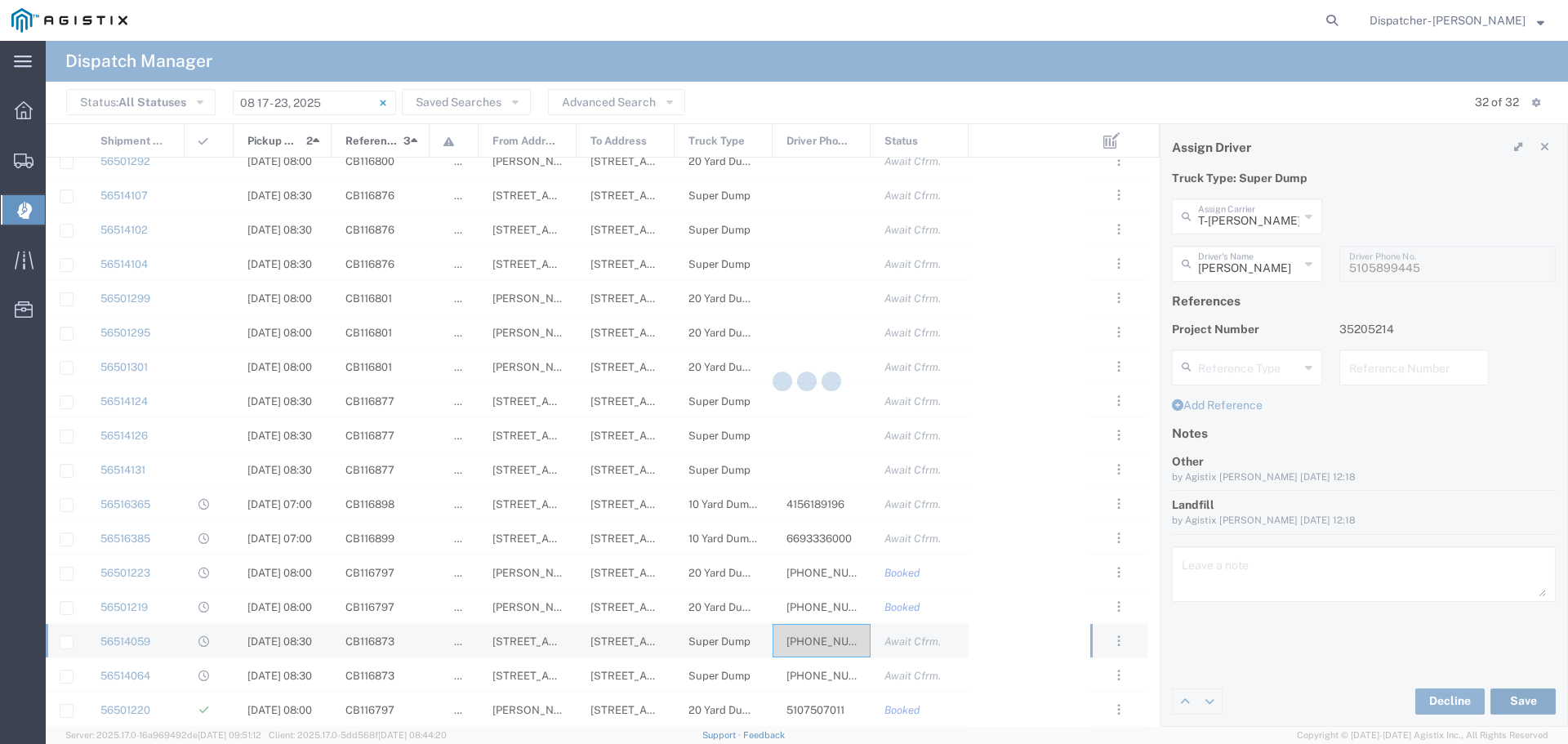
type input "[PERSON_NAME]"
type input "T-[PERSON_NAME] Trucking"
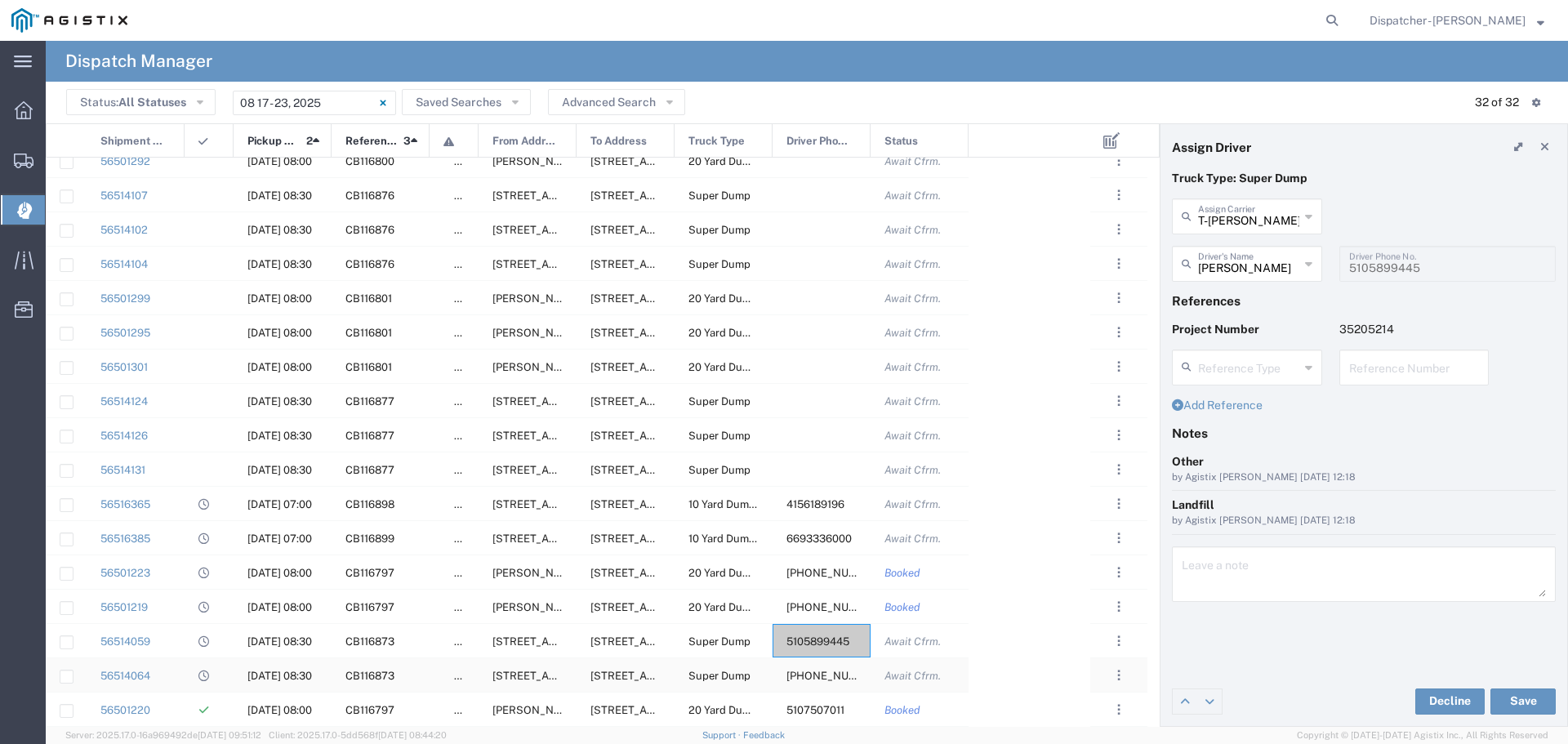
click at [827, 678] on span "[PHONE_NUMBER]" at bounding box center [835, 676] width 97 height 12
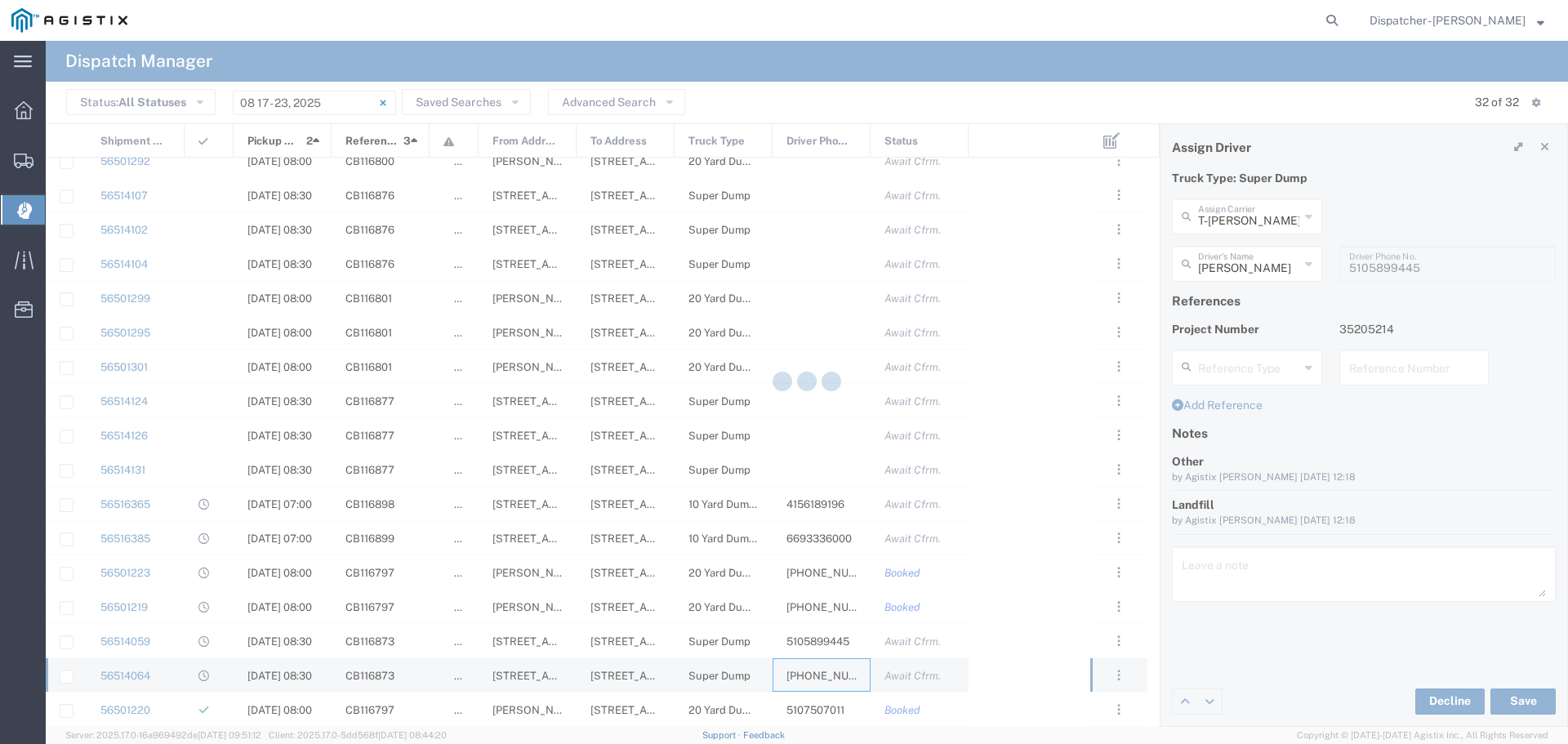
type input "Sidhu Trucking Inc"
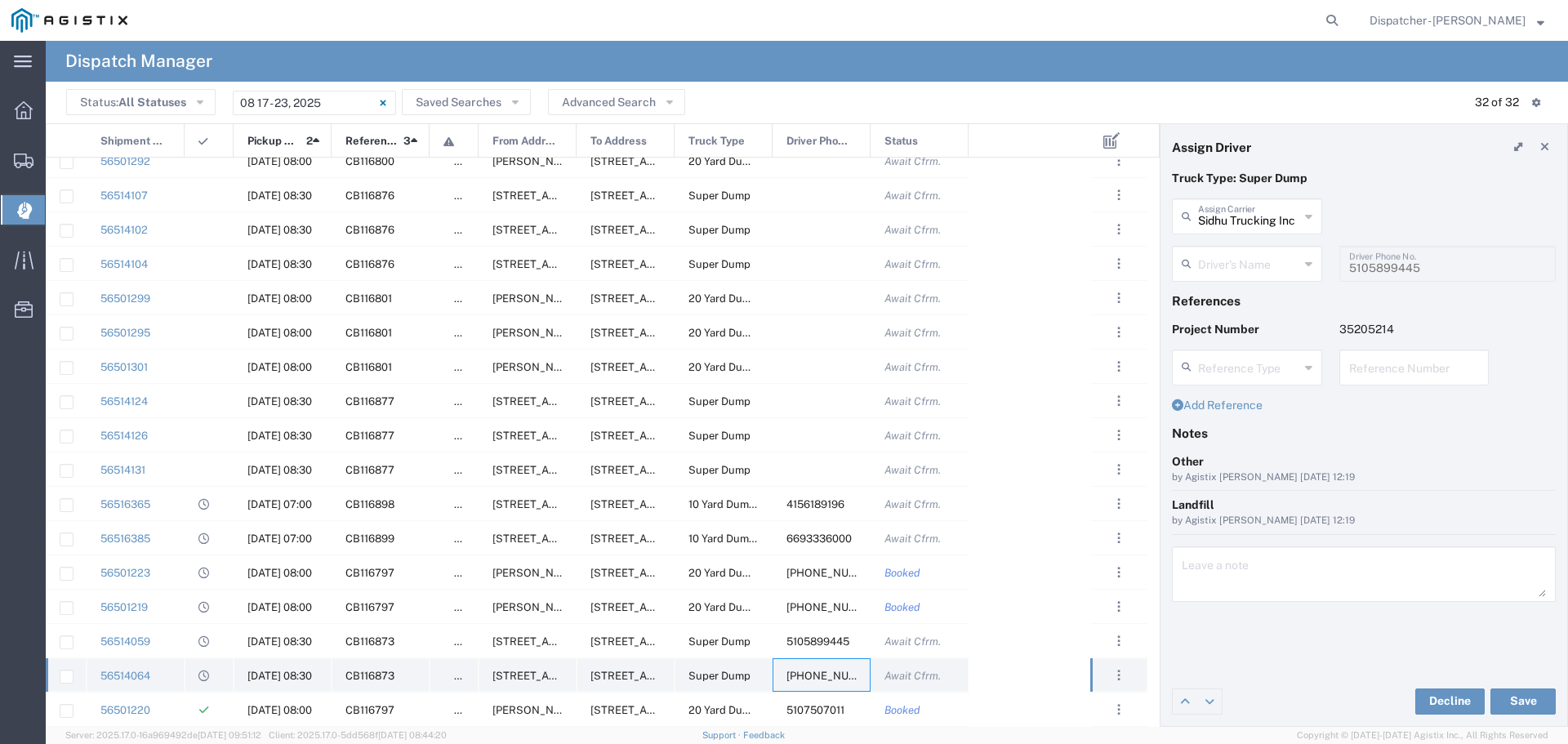
type input "[PERSON_NAME]"
type input "[PHONE_NUMBER]"
click at [827, 608] on span "[PHONE_NUMBER]" at bounding box center [835, 608] width 97 height 12
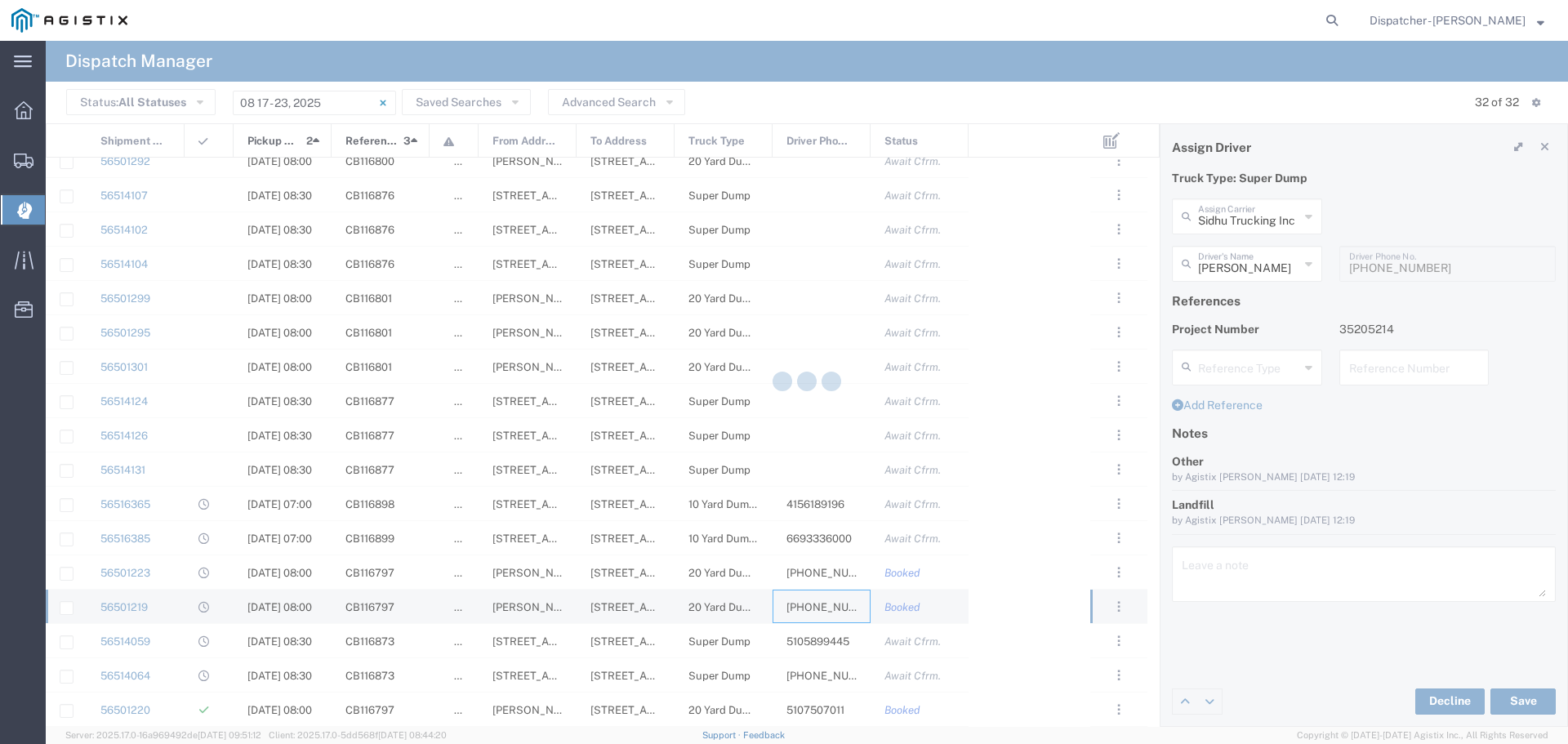
type input "MAG Trucking"
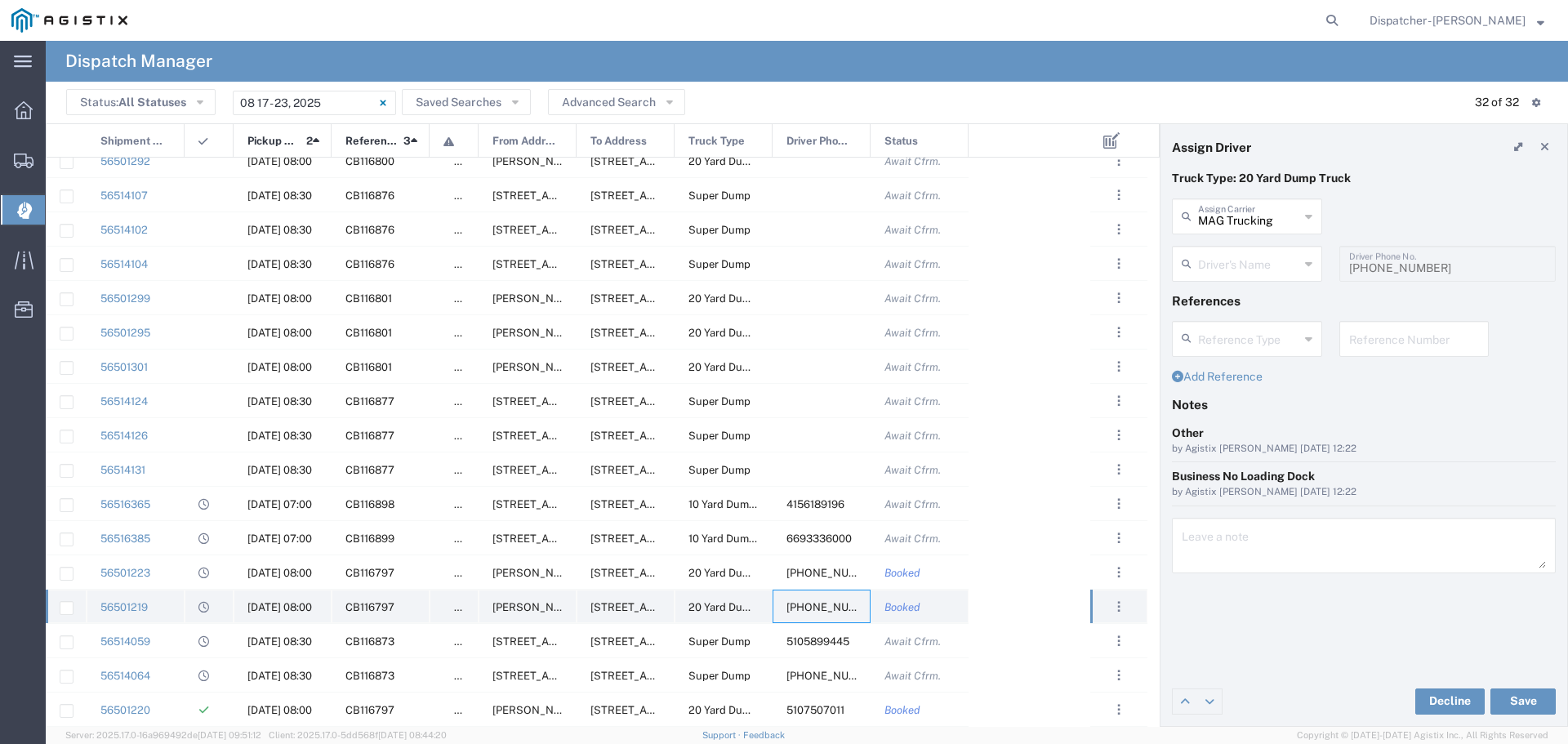
type input "[PERSON_NAME]"
type input "[PHONE_NUMBER]"
click at [1309, 259] on icon at bounding box center [1308, 264] width 7 height 26
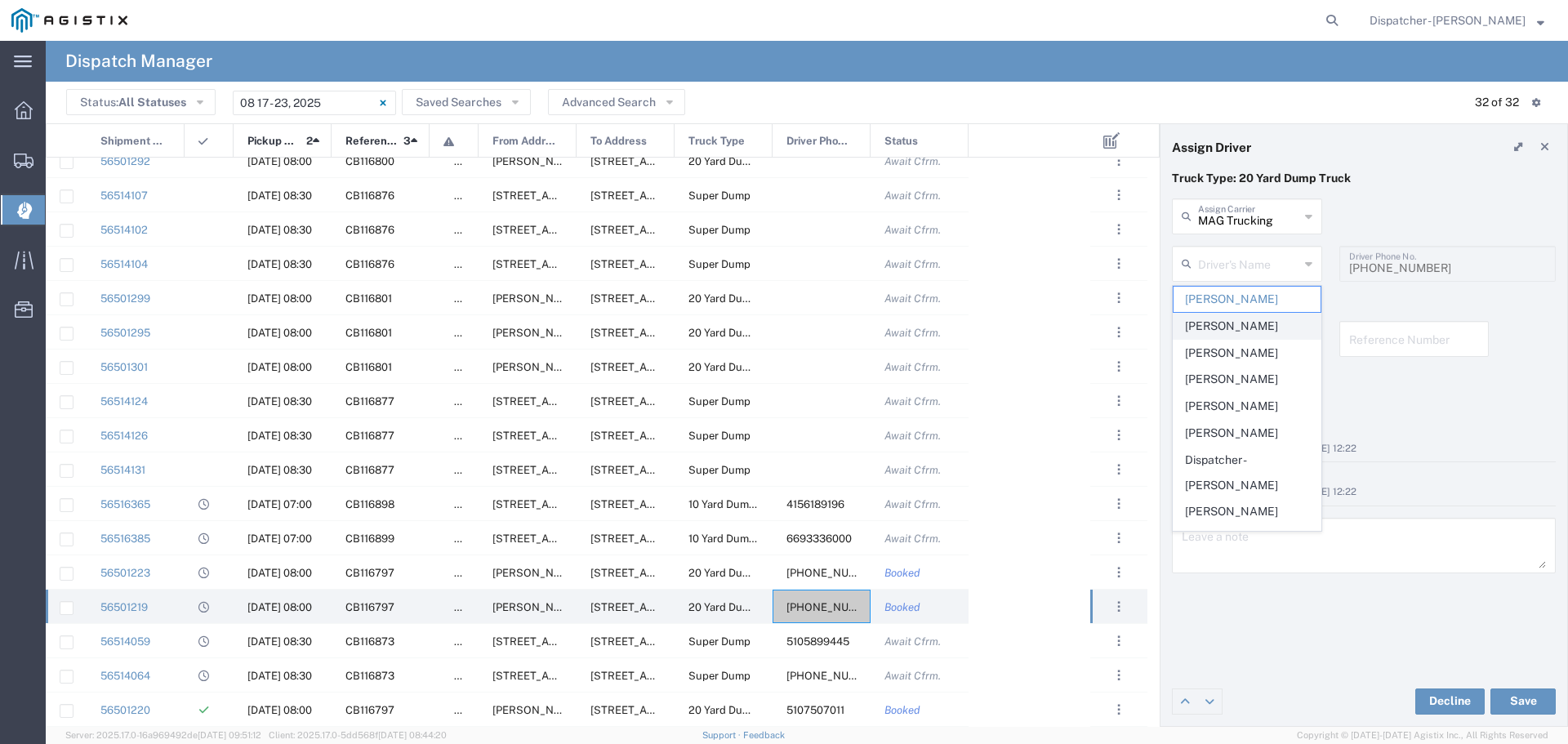
click at [1296, 324] on span "[PERSON_NAME]" at bounding box center [1247, 327] width 147 height 26
type input "[PERSON_NAME]"
type input "[PHONE_NUMBER]"
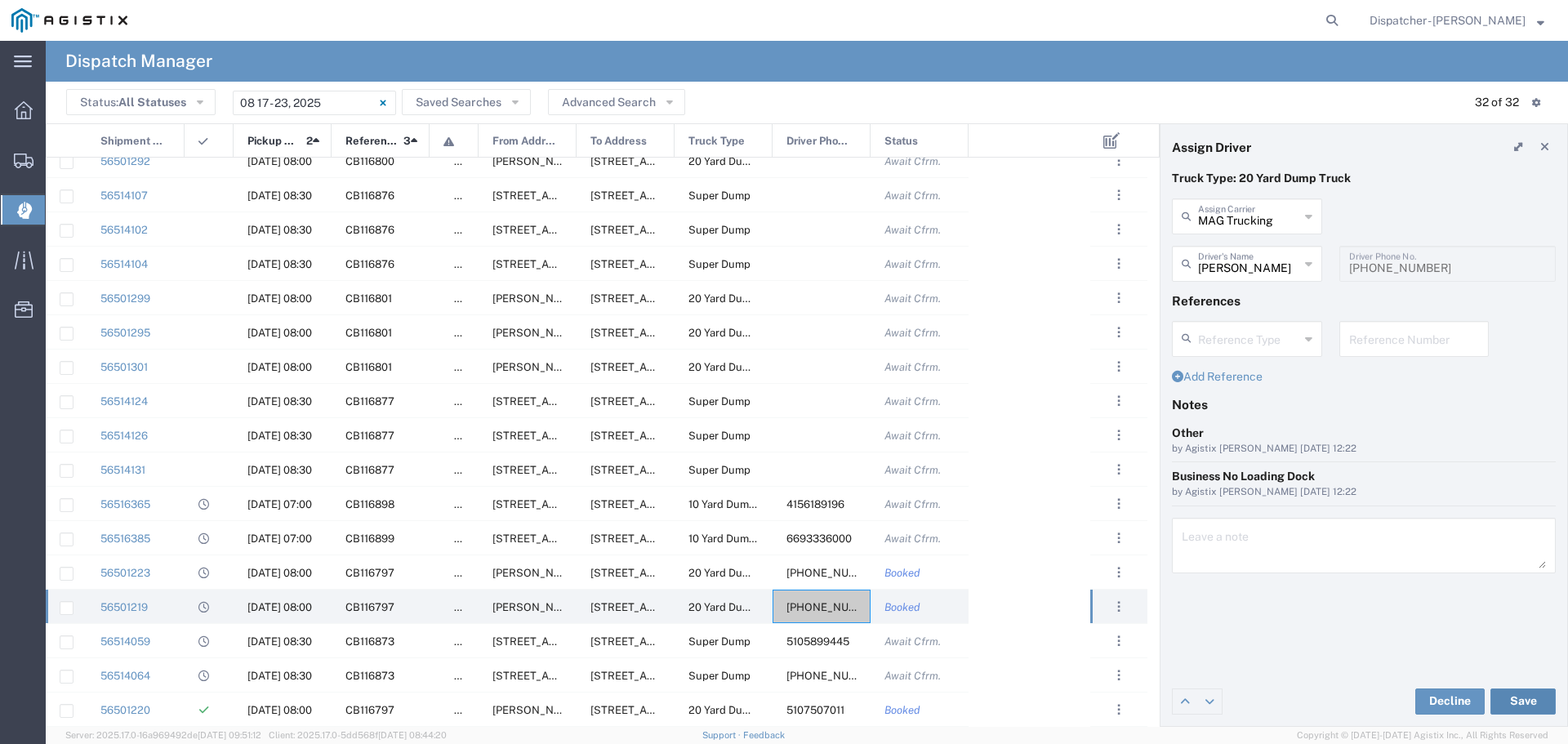
click at [1540, 696] on button "Save" at bounding box center [1523, 702] width 65 height 26
click at [810, 608] on span "[PHONE_NUMBER]" at bounding box center [835, 608] width 97 height 12
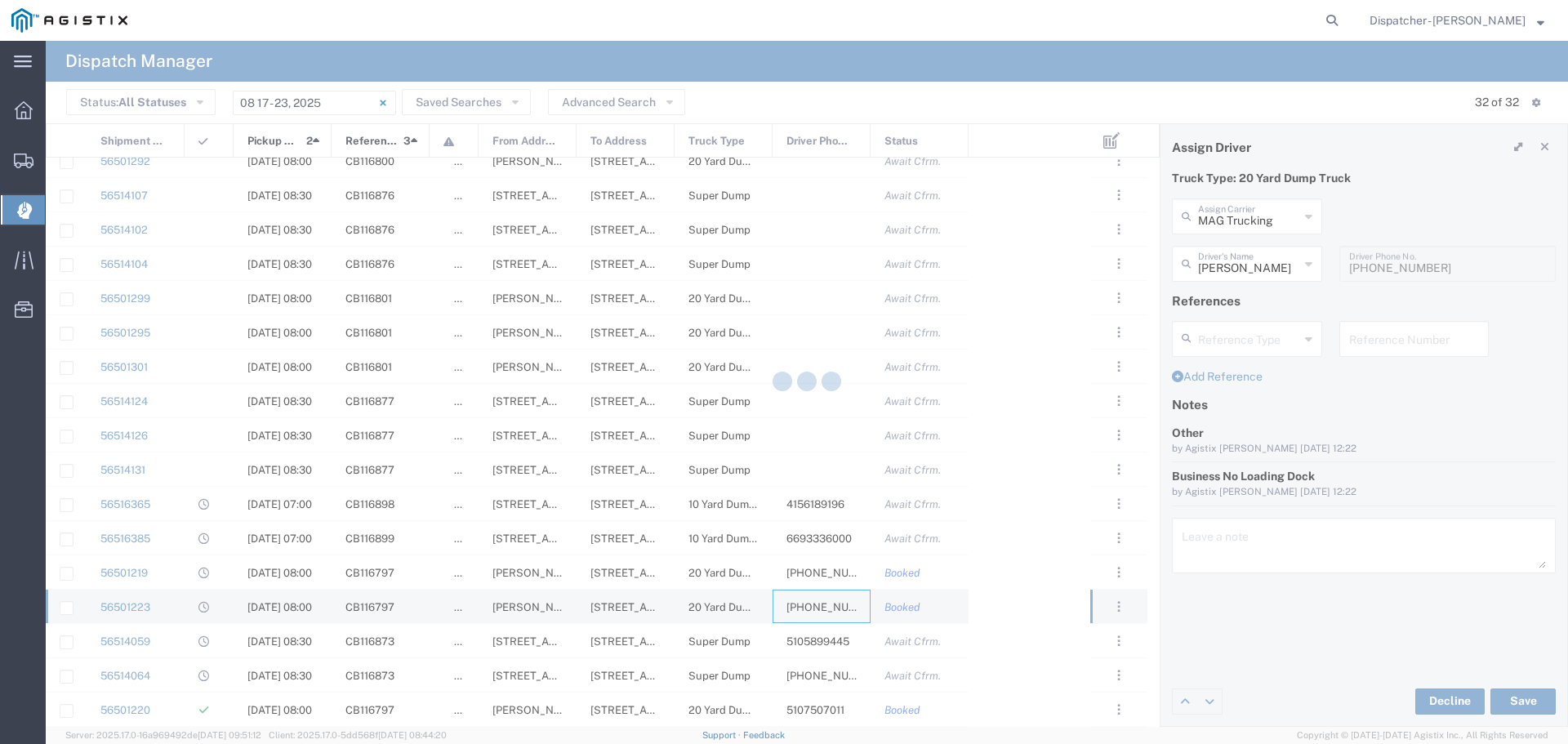
type input "[PERSON_NAME]"
type input "Sidhu Trucking Inc"
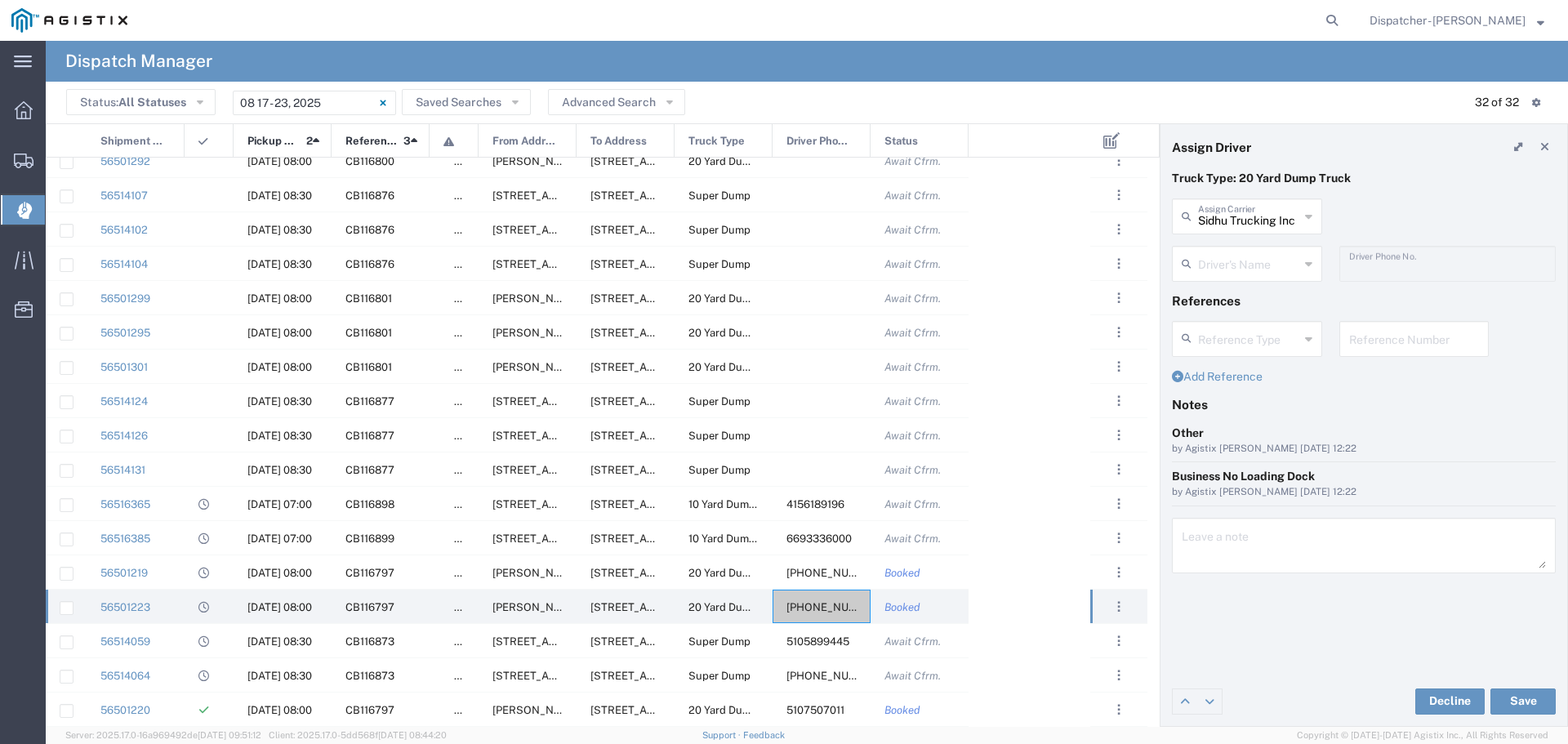
click at [1309, 262] on icon at bounding box center [1308, 264] width 7 height 26
click at [1259, 289] on span "[PERSON_NAME]" at bounding box center [1247, 299] width 147 height 26
click at [792, 677] on span "[PHONE_NUMBER]" at bounding box center [835, 676] width 97 height 12
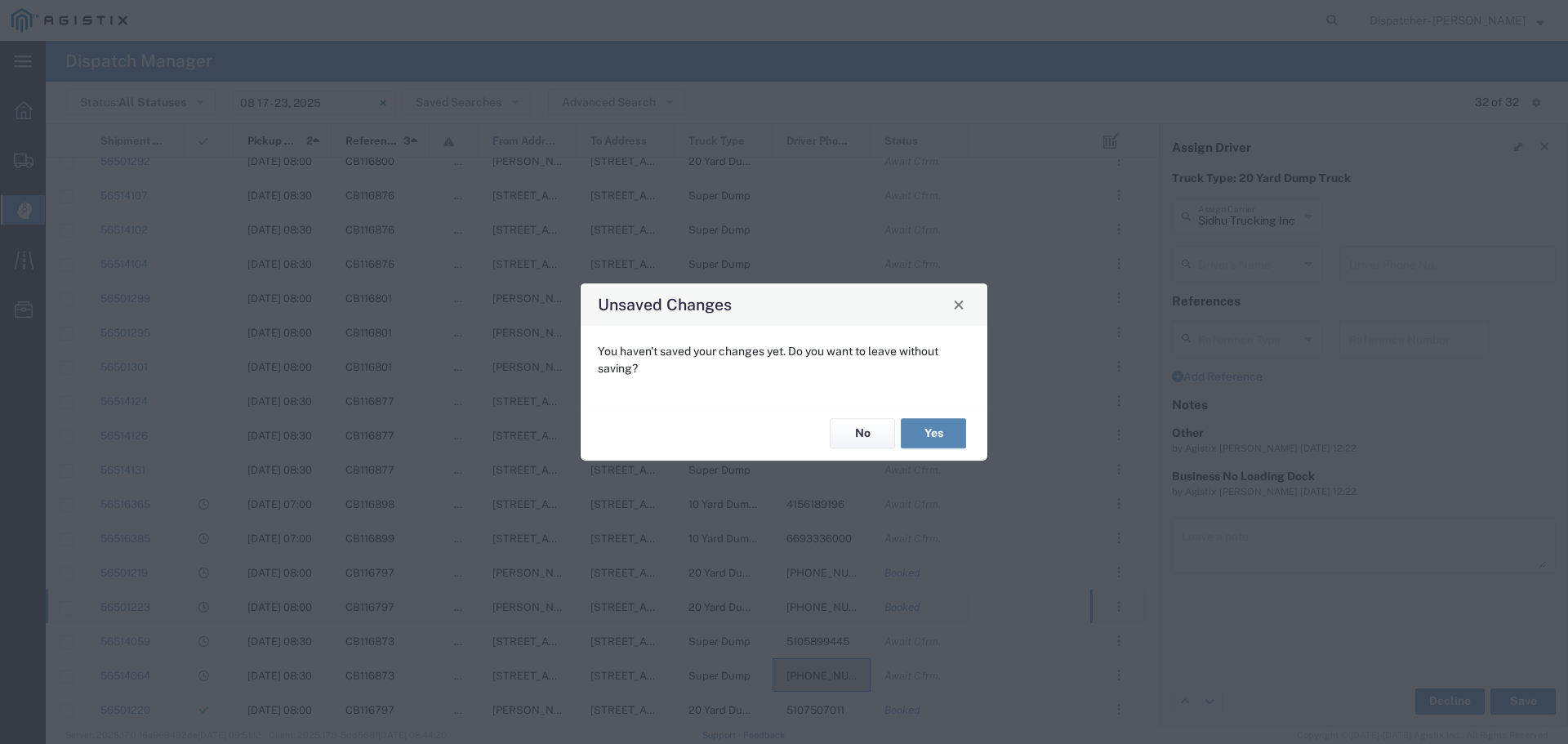
click at [934, 428] on button "Yes" at bounding box center [933, 434] width 65 height 31
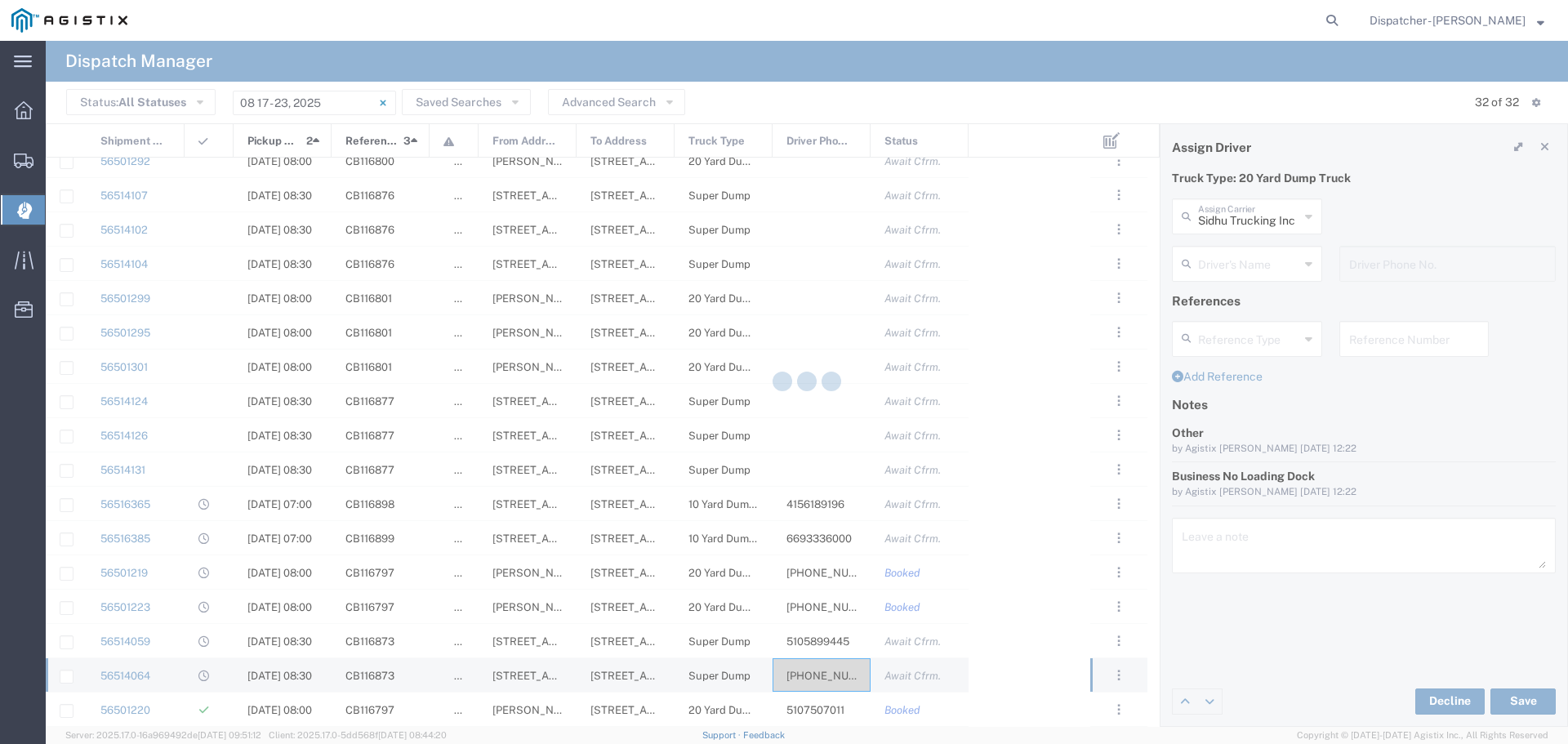
type input "[PERSON_NAME]"
type input "[PHONE_NUMBER]"
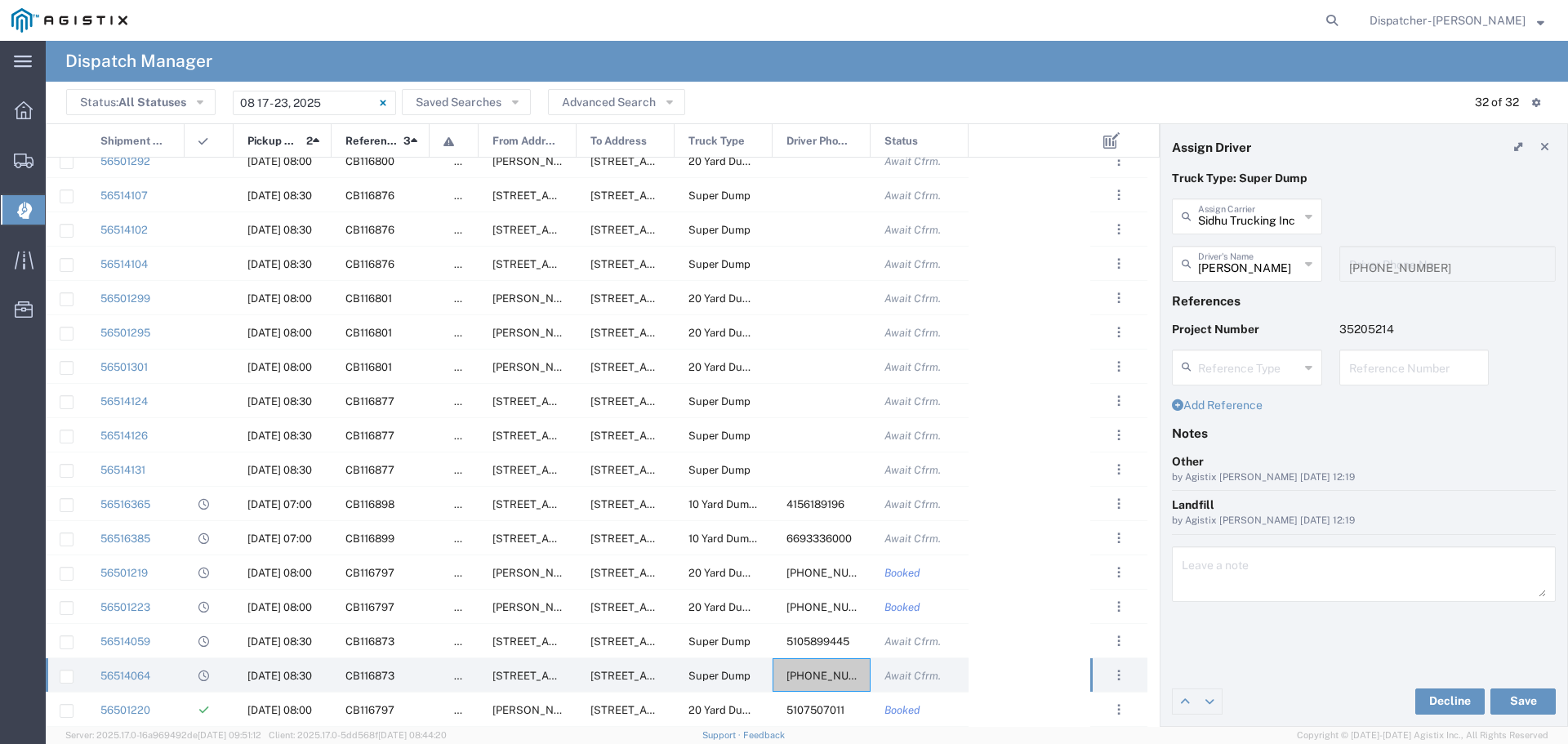
click at [1309, 212] on icon at bounding box center [1308, 216] width 7 height 26
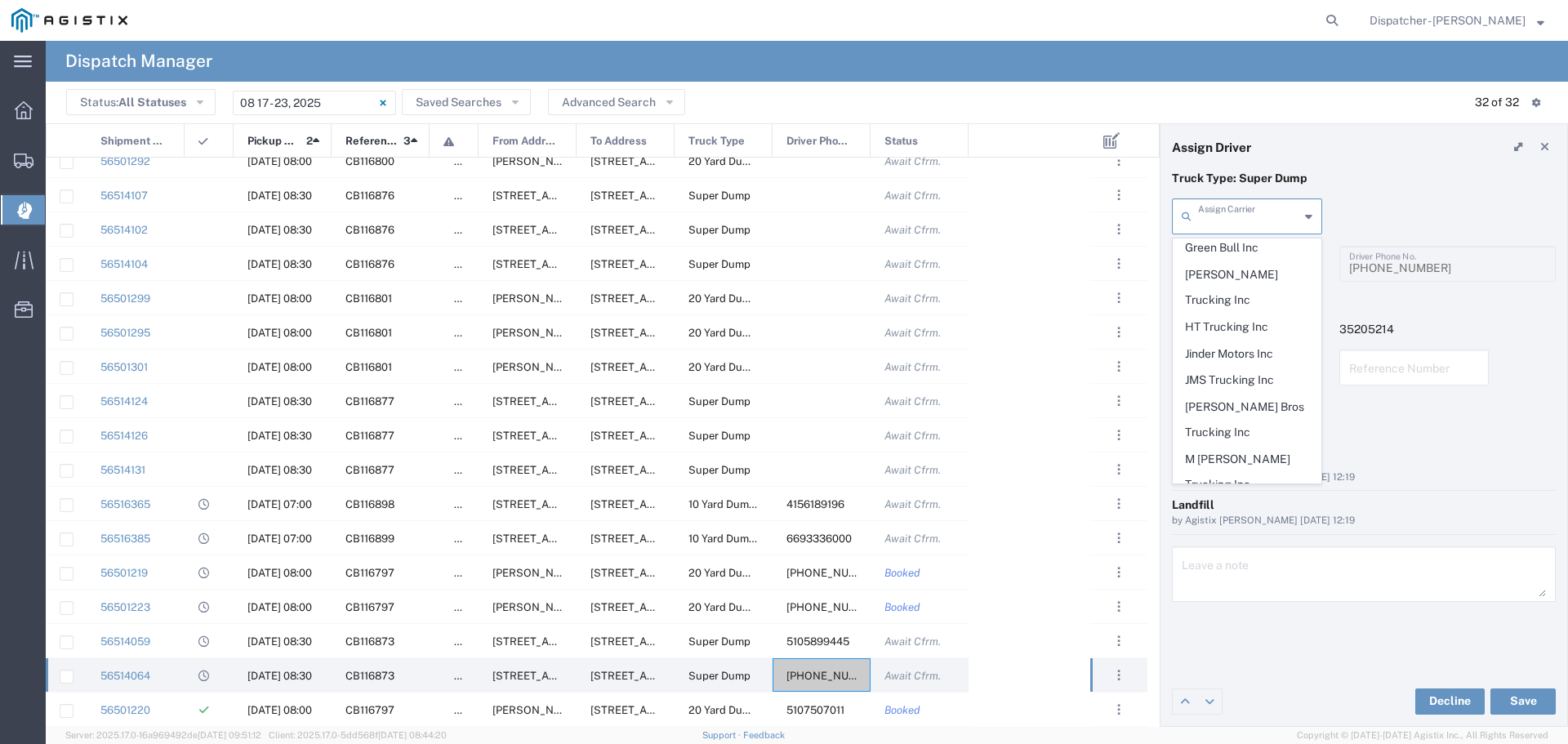
scroll to position [479, 0]
click at [1223, 494] on span "MAG Trucking" at bounding box center [1247, 507] width 147 height 26
type input "MAG Trucking"
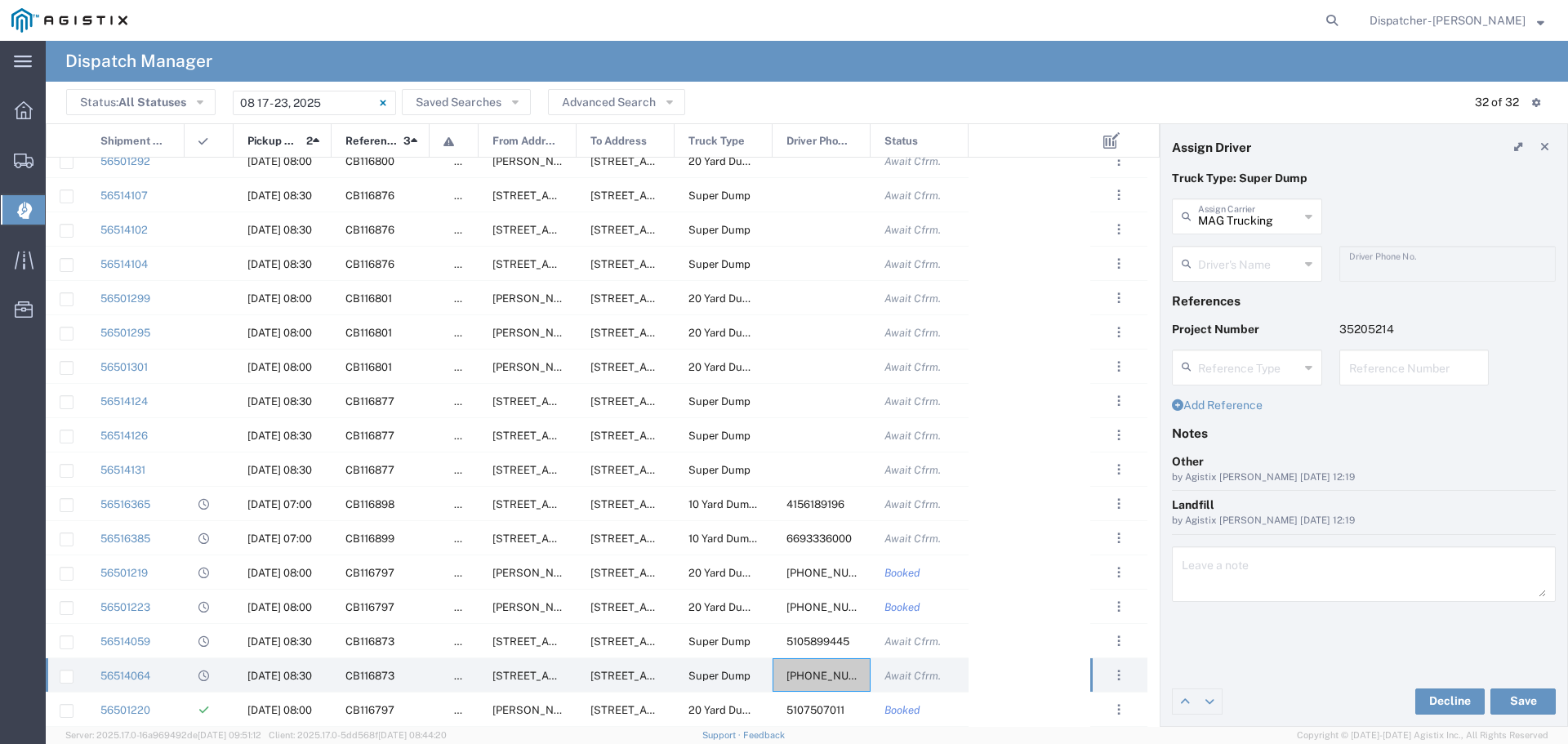
click at [1309, 261] on icon at bounding box center [1308, 264] width 7 height 26
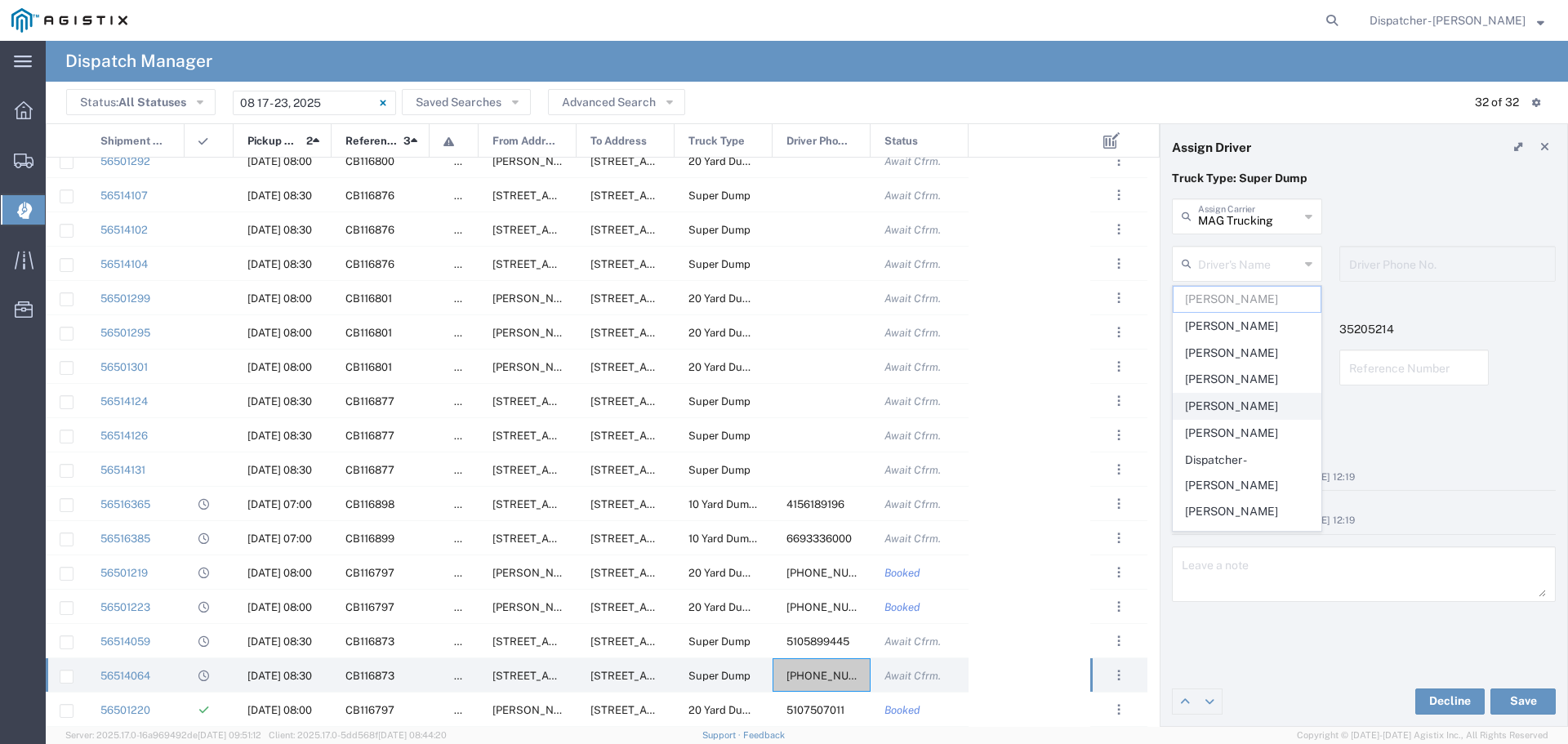
click at [1224, 410] on span "[PERSON_NAME]" at bounding box center [1247, 407] width 147 height 26
type input "[PERSON_NAME]"
type input "4158865492"
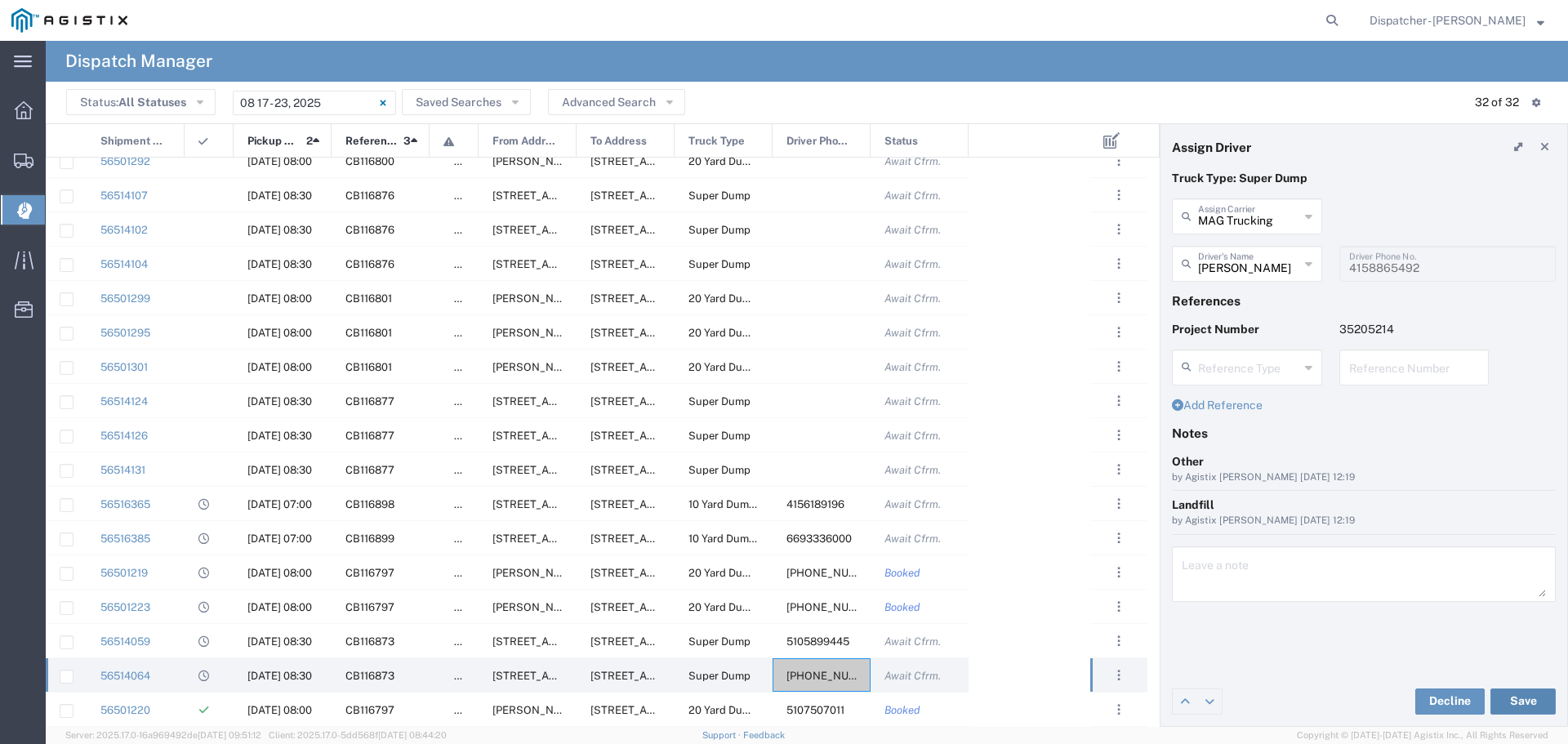
click at [1529, 702] on button "Save" at bounding box center [1523, 702] width 65 height 26
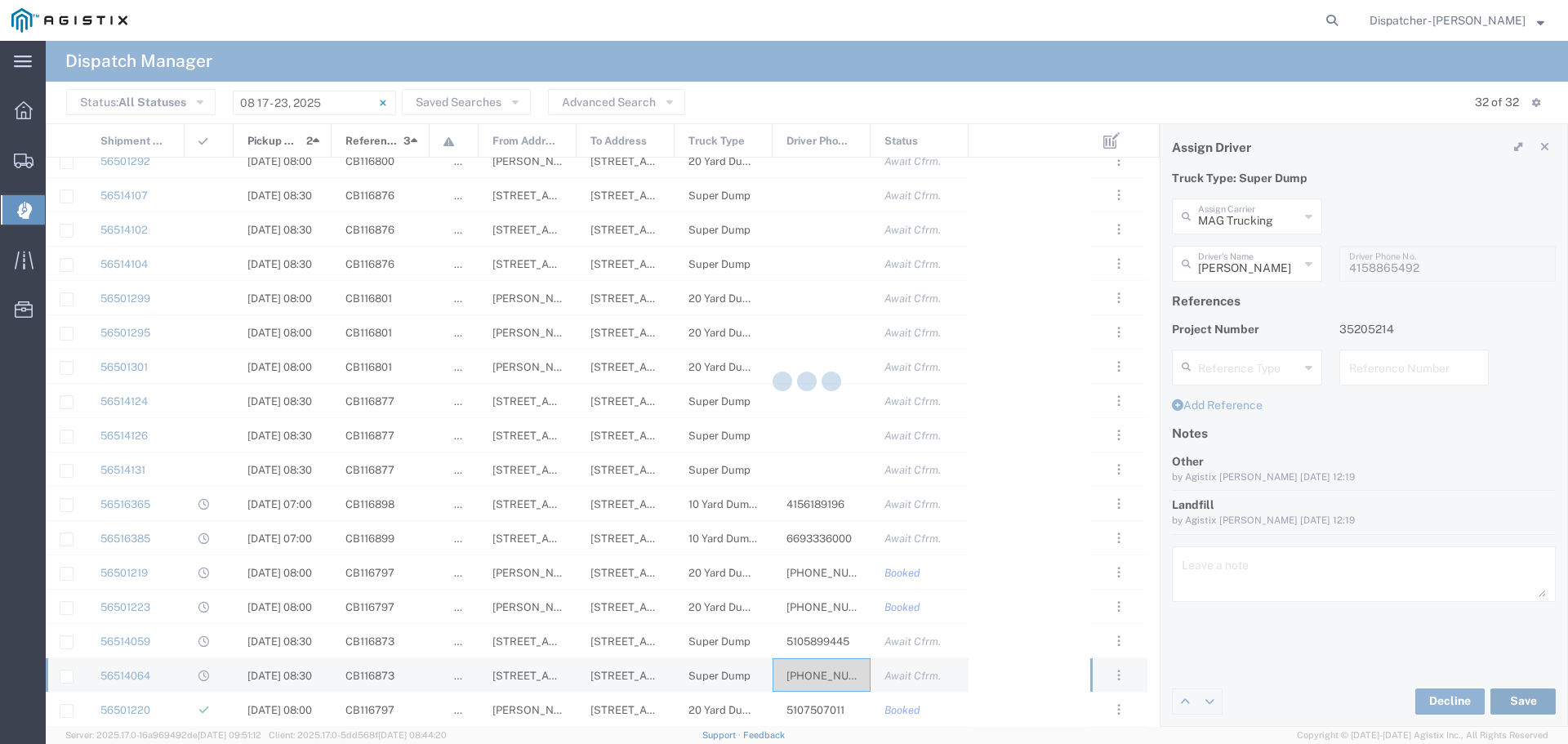
type input "[PERSON_NAME]"
type input "MAG Trucking"
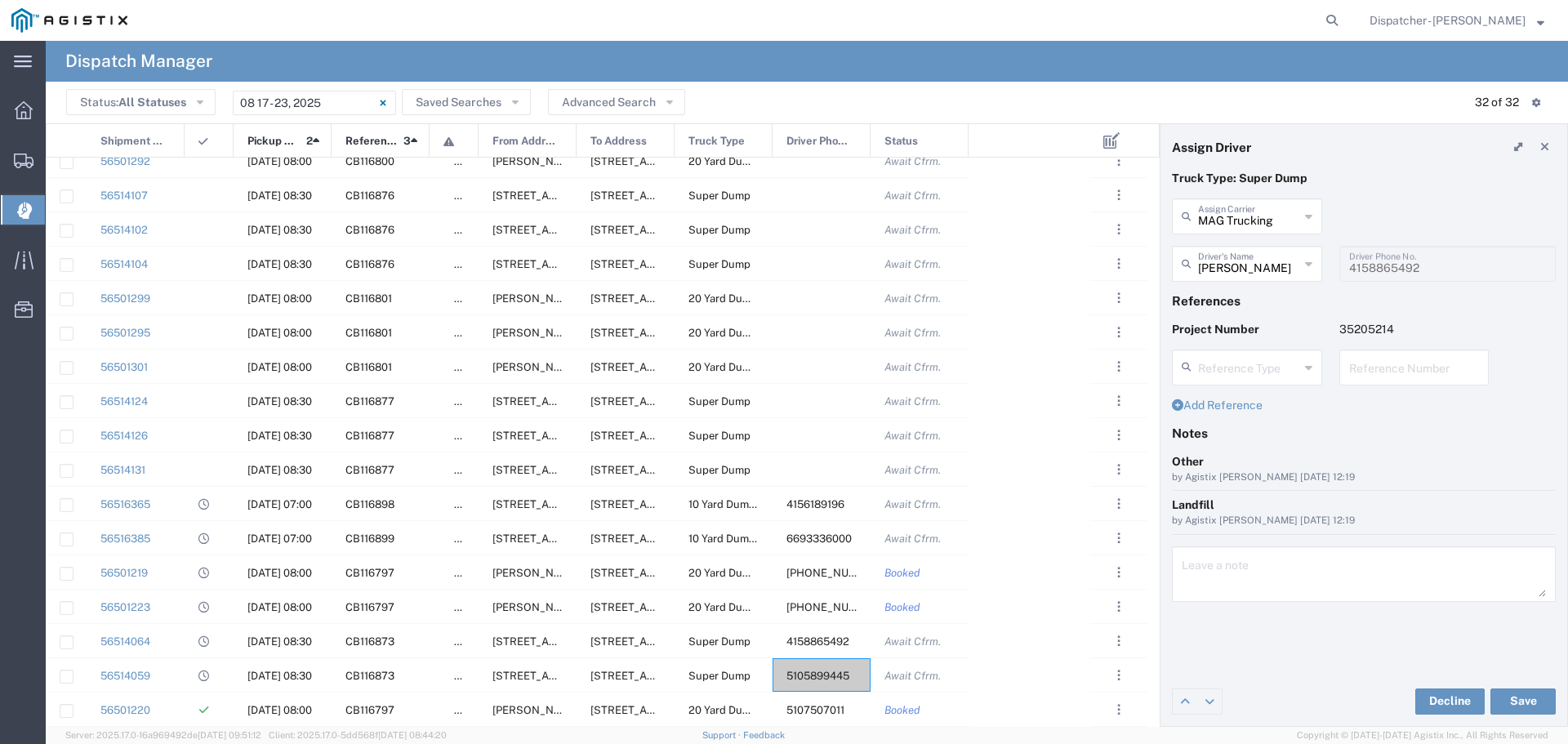
click at [1309, 213] on icon at bounding box center [1308, 216] width 7 height 26
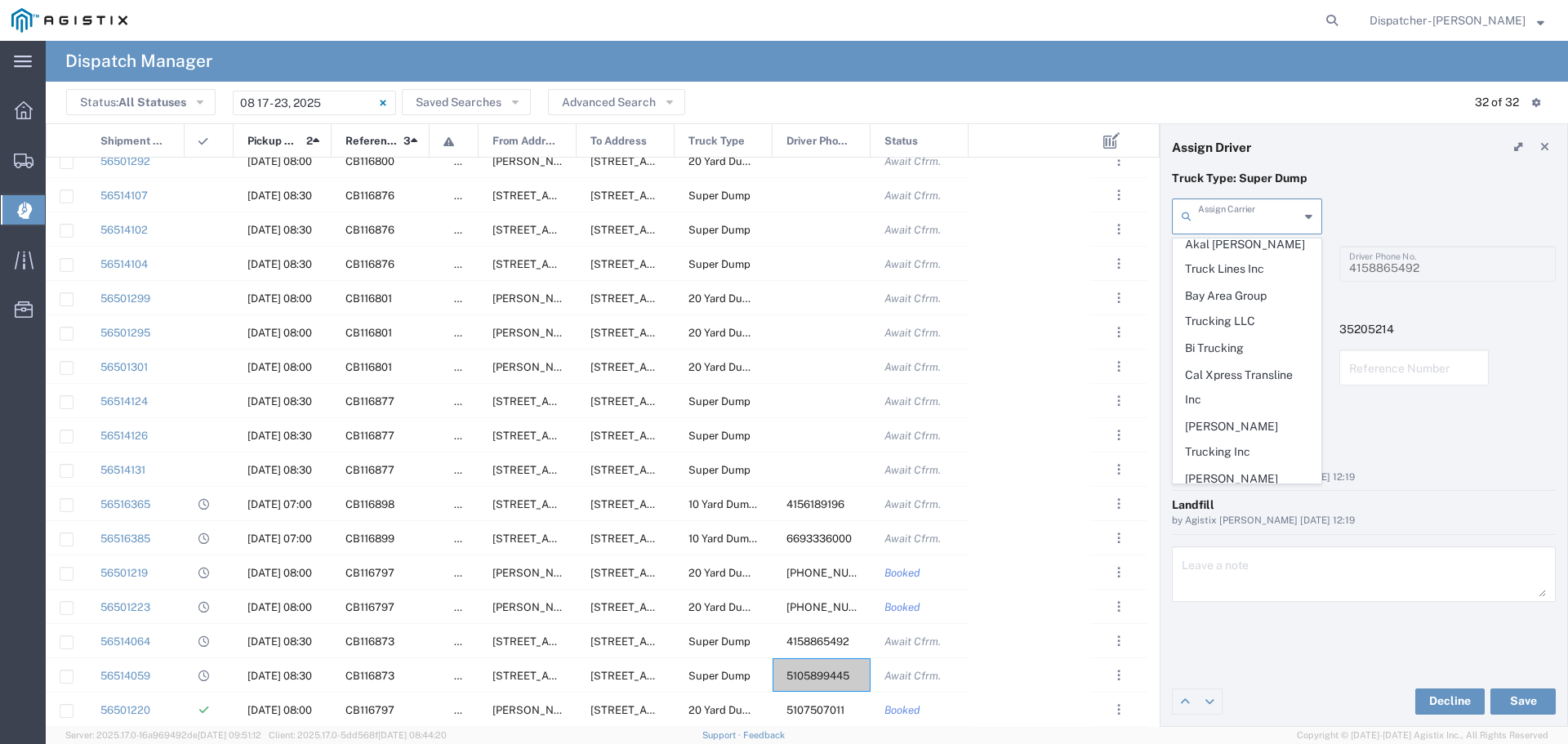
scroll to position [0, 0]
click at [1214, 251] on span "MAG Trucking" at bounding box center [1247, 252] width 147 height 26
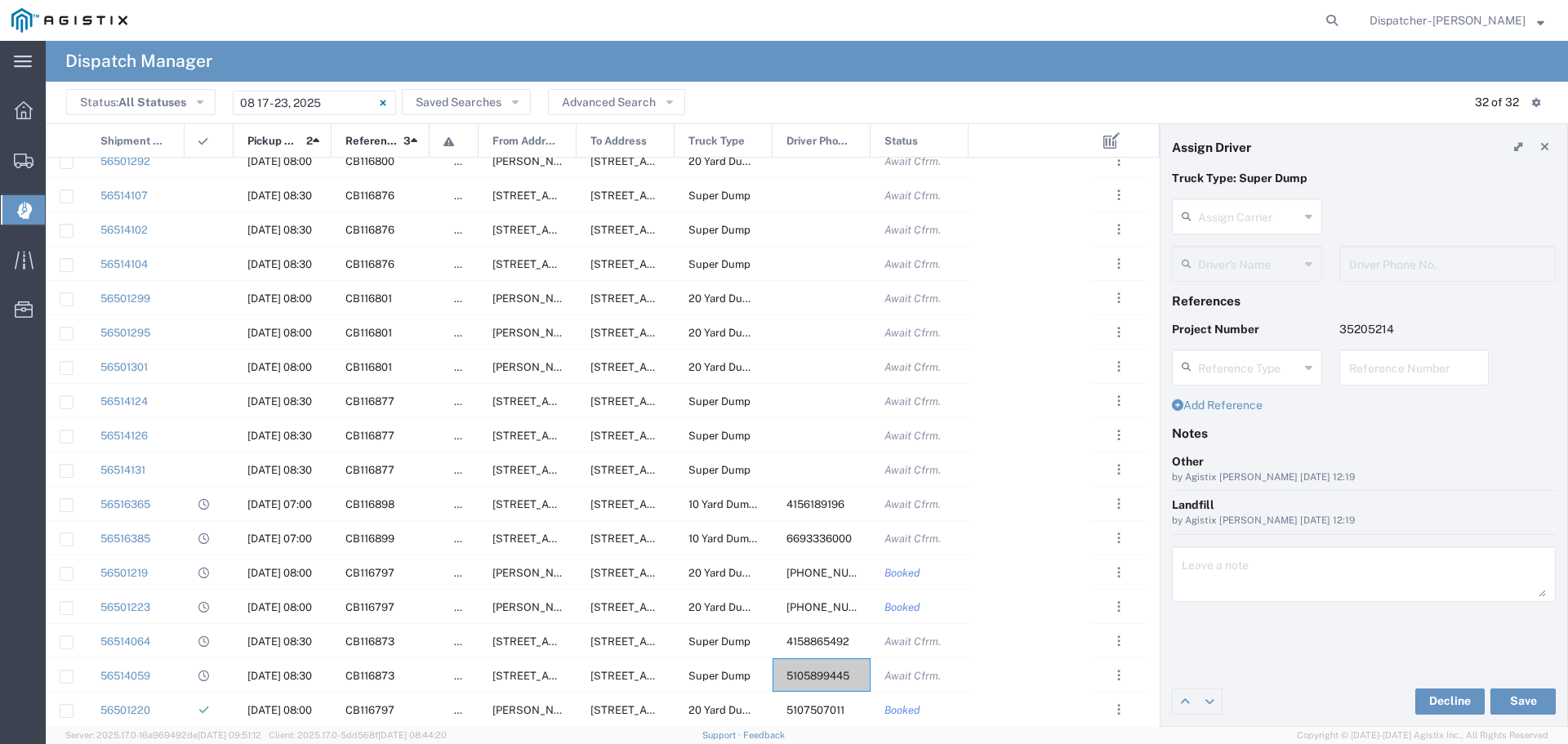
click at [1311, 212] on icon at bounding box center [1308, 216] width 7 height 26
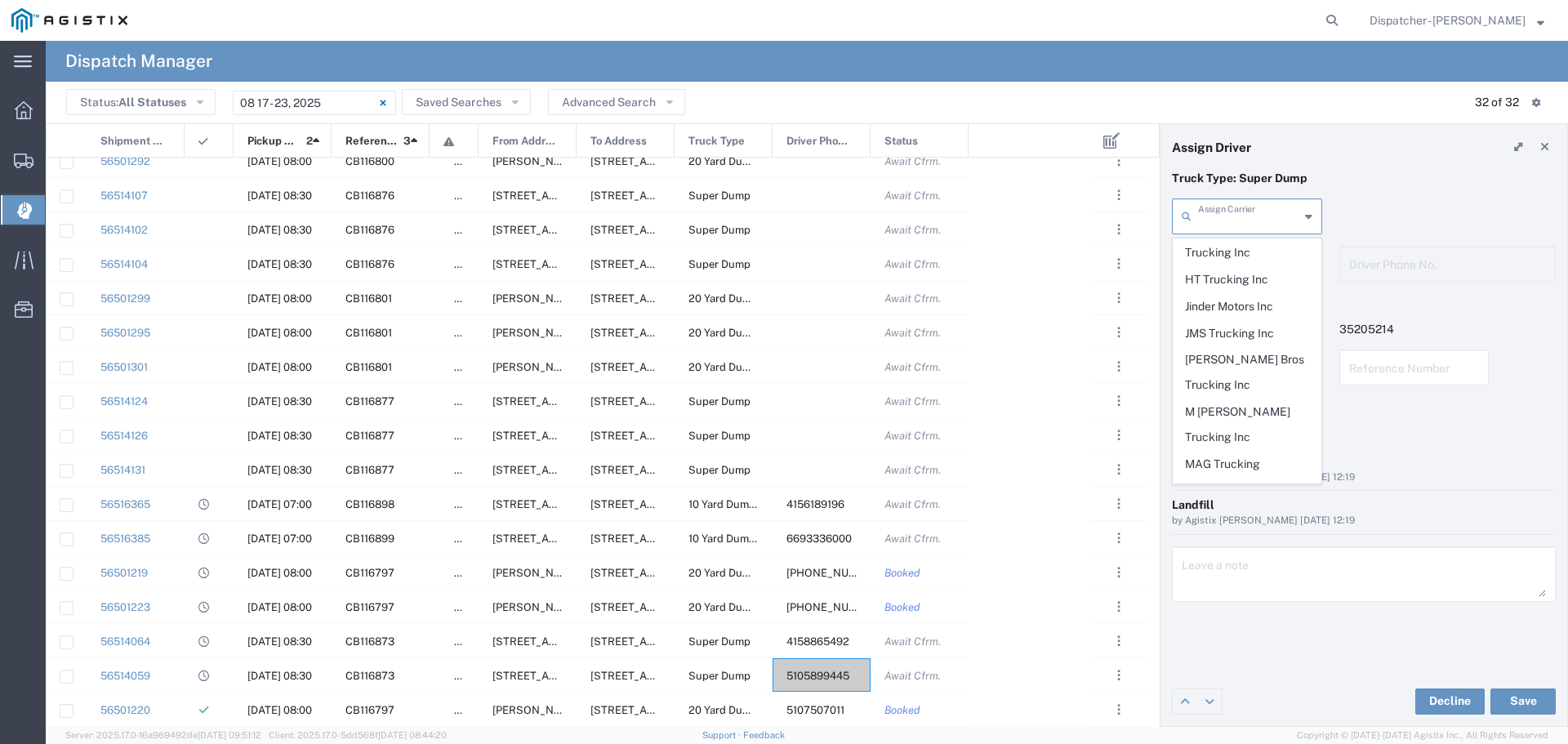
scroll to position [516, 0]
click at [1235, 432] on span "MAG Trucking" at bounding box center [1247, 445] width 147 height 26
type input "MAG Trucking"
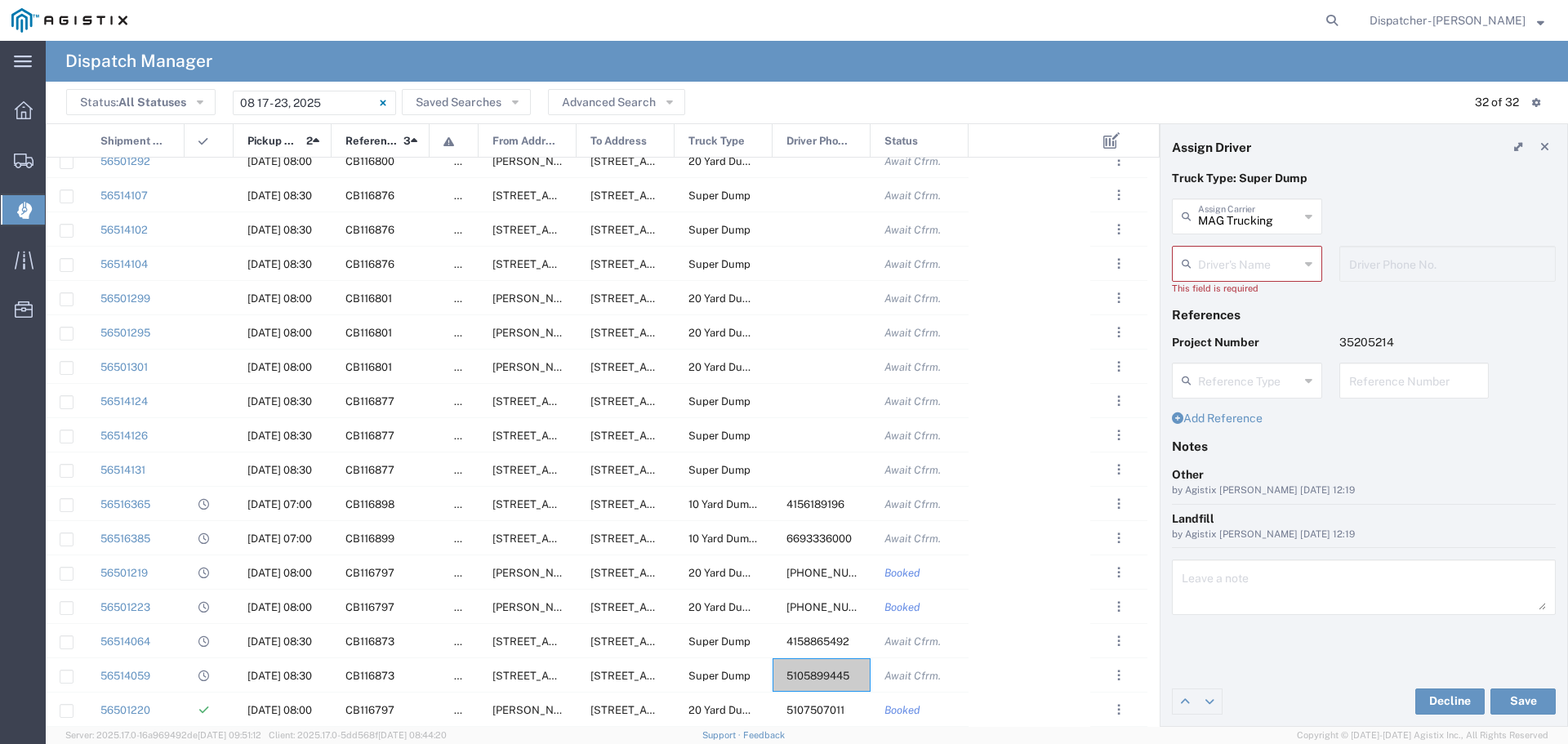
click at [1316, 263] on div "Driver's Name" at bounding box center [1247, 264] width 150 height 36
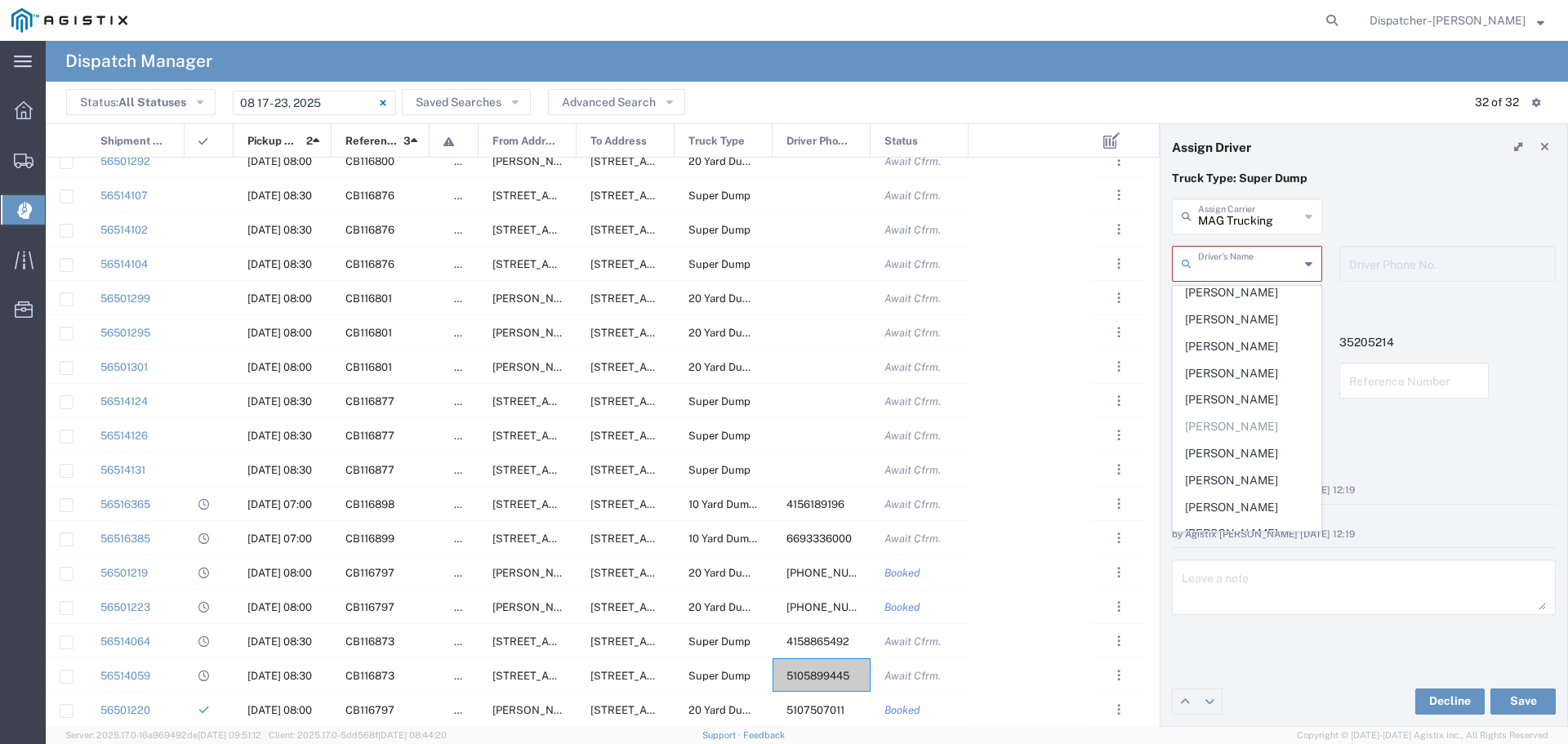
scroll to position [401, 0]
click at [1221, 338] on span "[PERSON_NAME]" at bounding box center [1247, 326] width 147 height 26
type input "[PERSON_NAME]"
type input "5103295144"
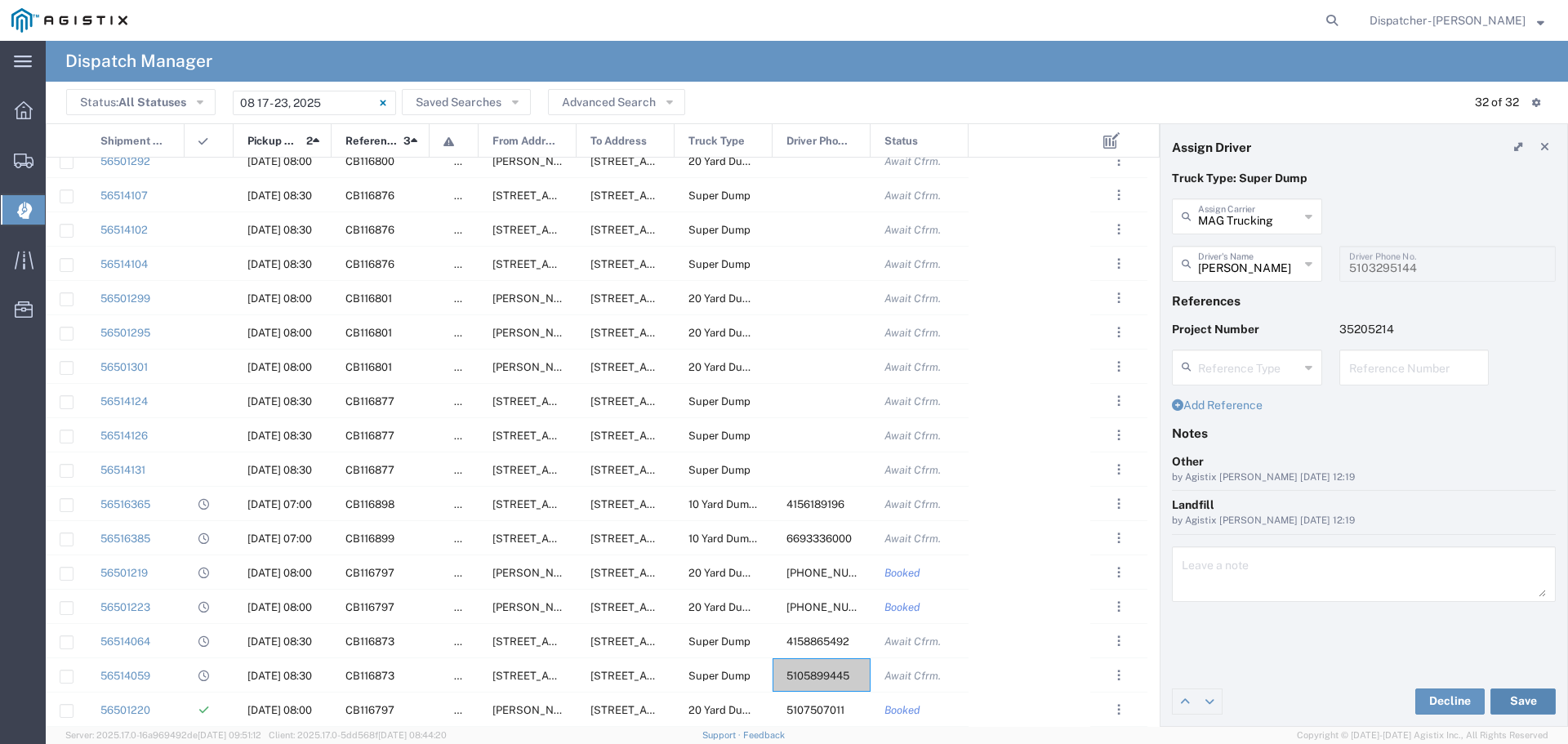
click at [1526, 700] on button "Save" at bounding box center [1523, 702] width 65 height 26
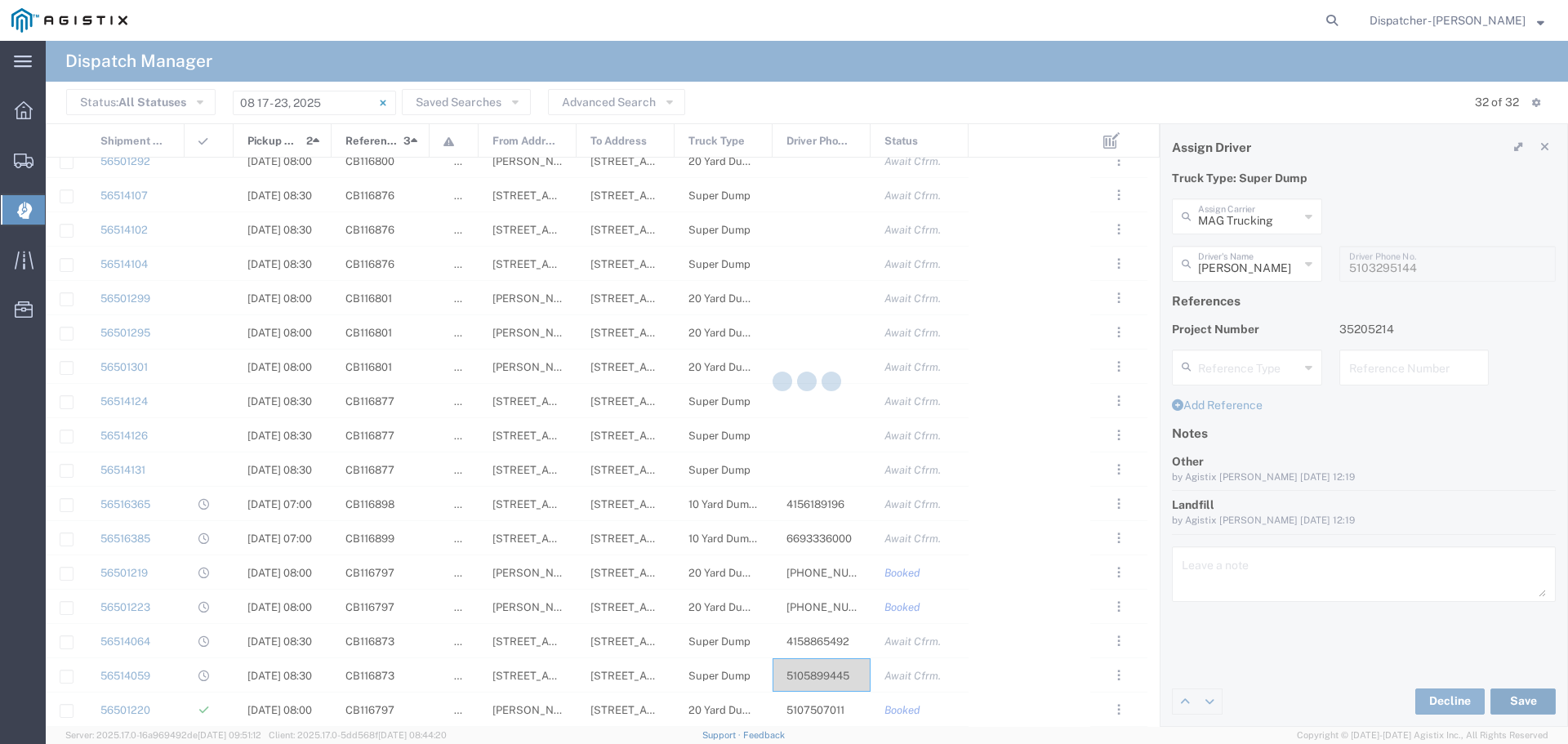
type input "[PERSON_NAME]"
type input "MAG Trucking"
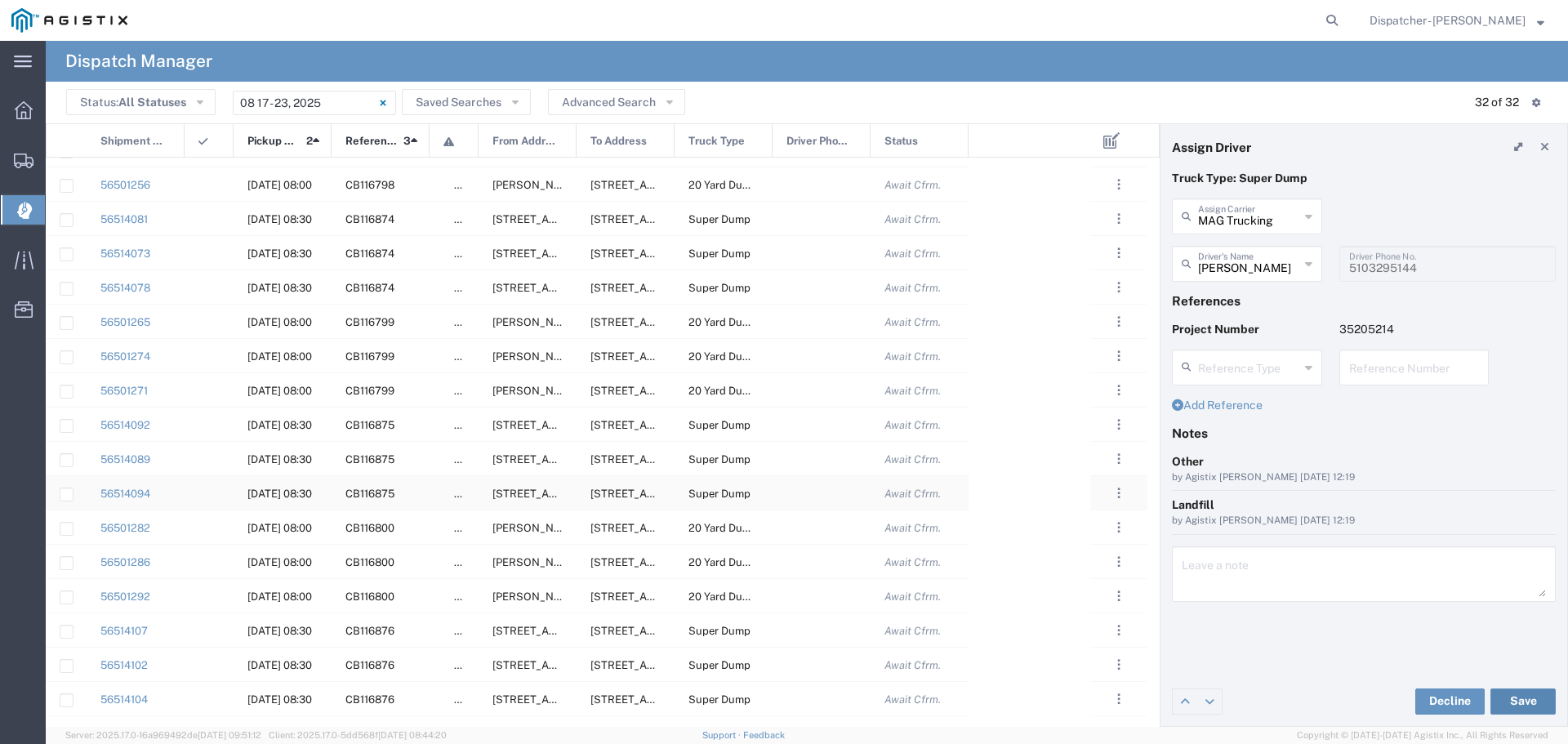
scroll to position [0, 0]
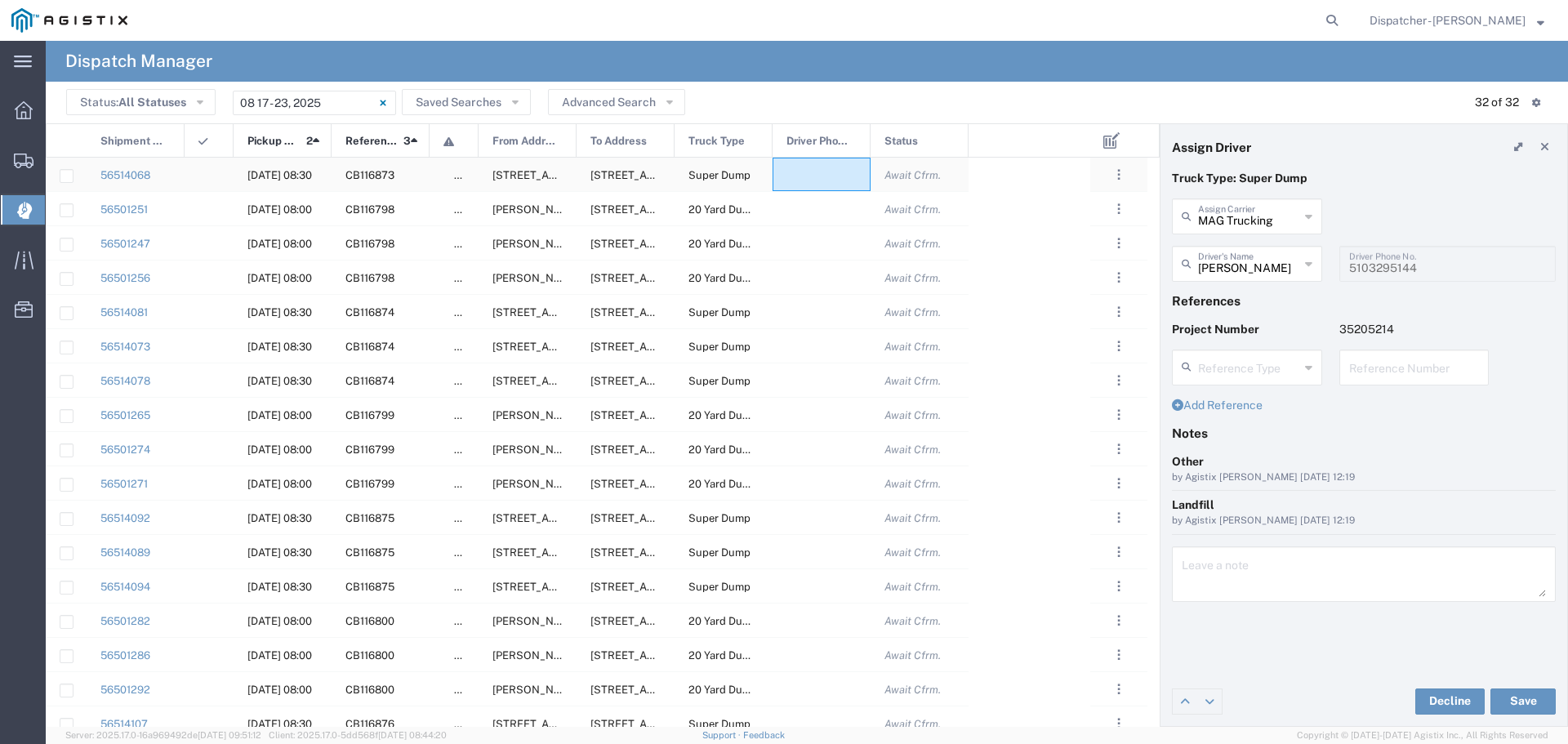
click at [805, 172] on div at bounding box center [821, 175] width 98 height 34
click at [1312, 263] on div "Driver's Name" at bounding box center [1247, 264] width 150 height 36
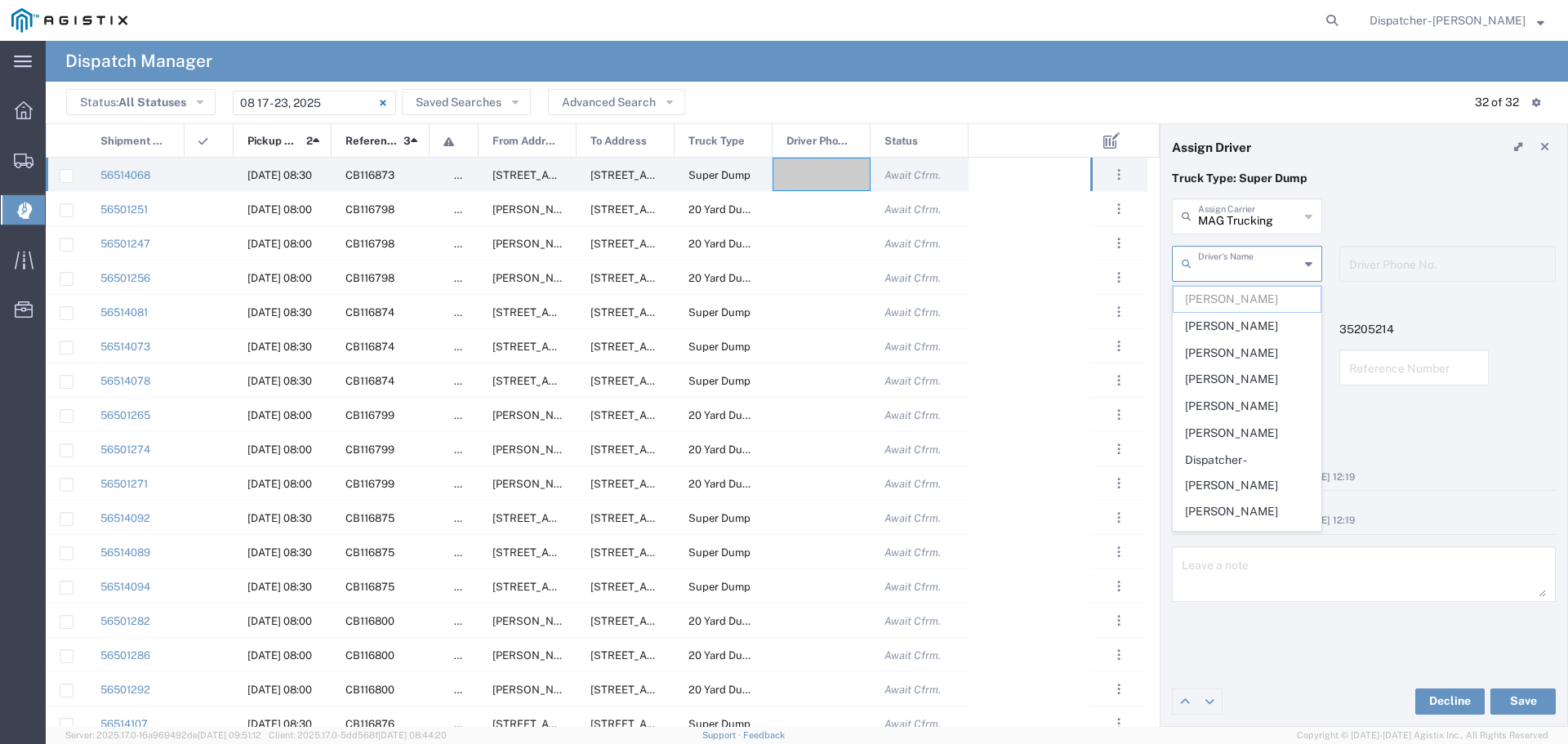
click at [1405, 159] on header "Assign Driver" at bounding box center [1364, 147] width 407 height 45
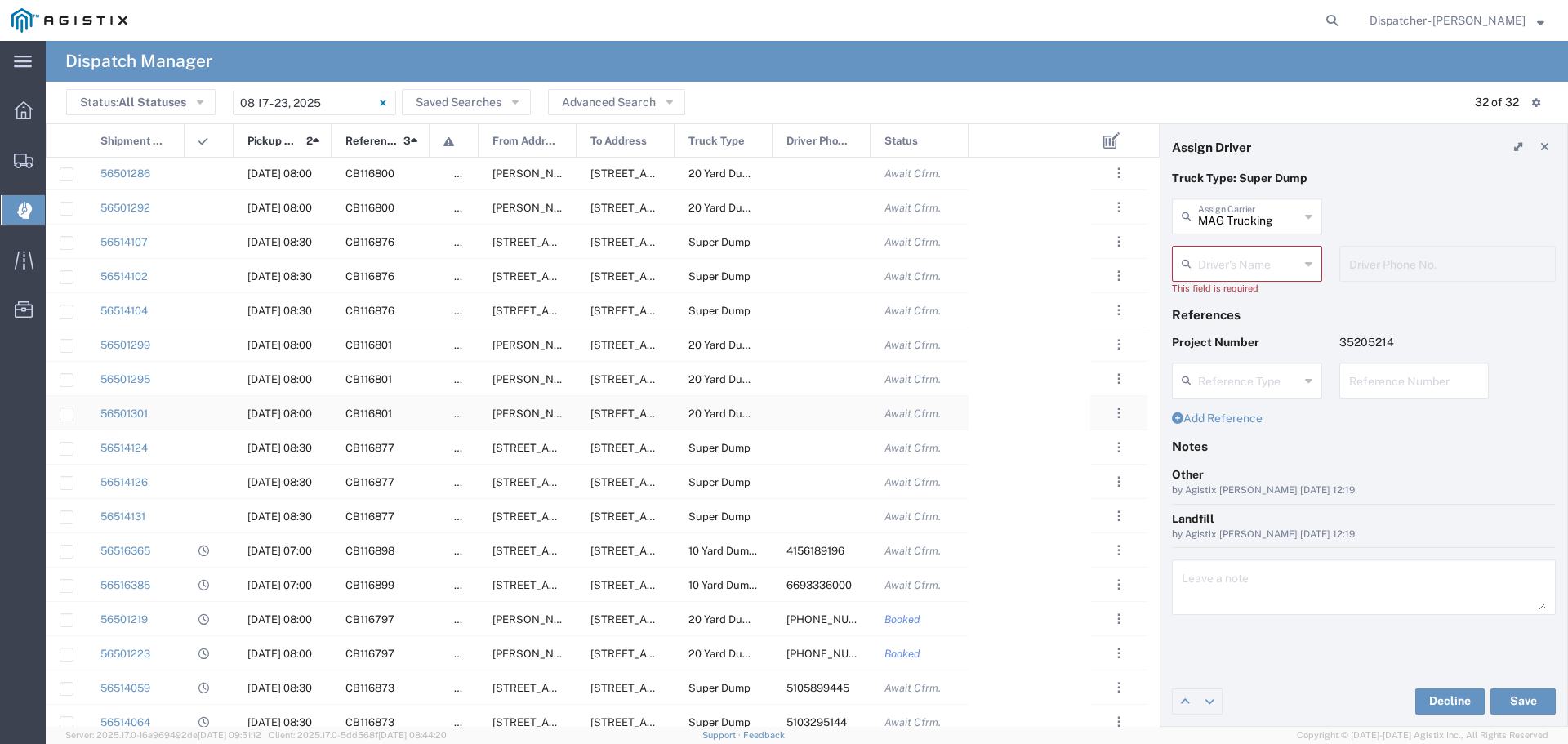
scroll to position [529, 0]
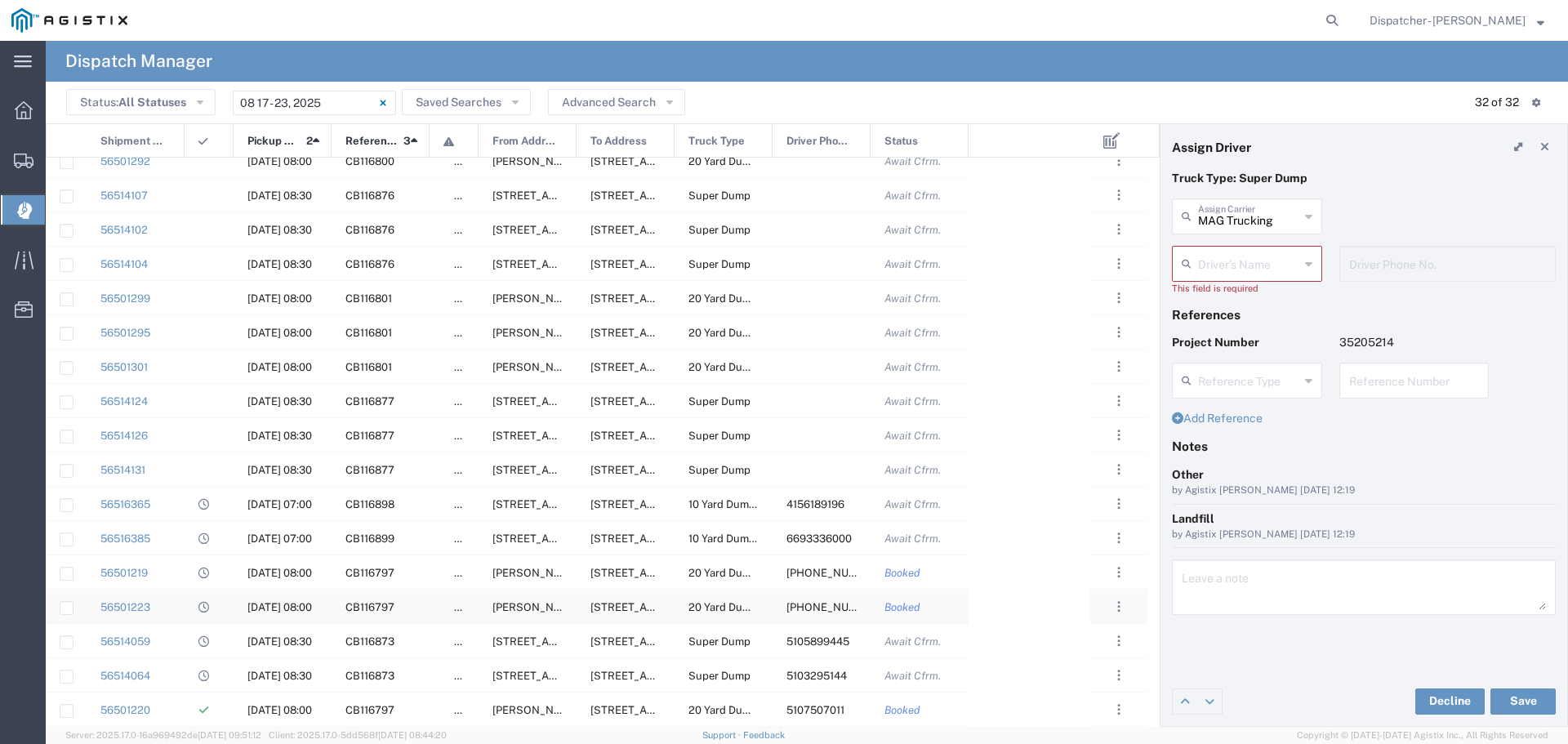
click at [822, 611] on span "[PHONE_NUMBER]" at bounding box center [835, 608] width 97 height 12
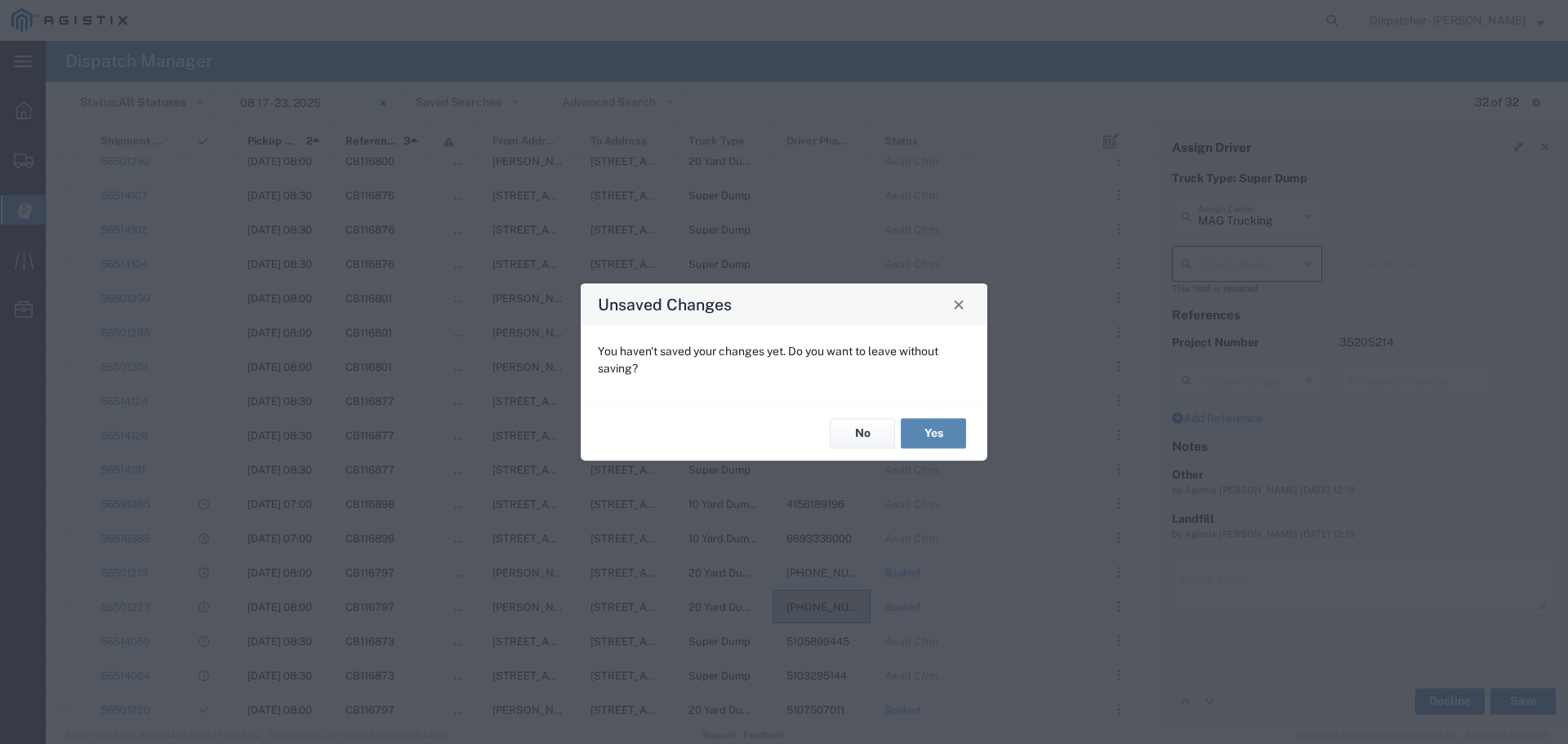
click at [945, 434] on button "Yes" at bounding box center [933, 434] width 65 height 31
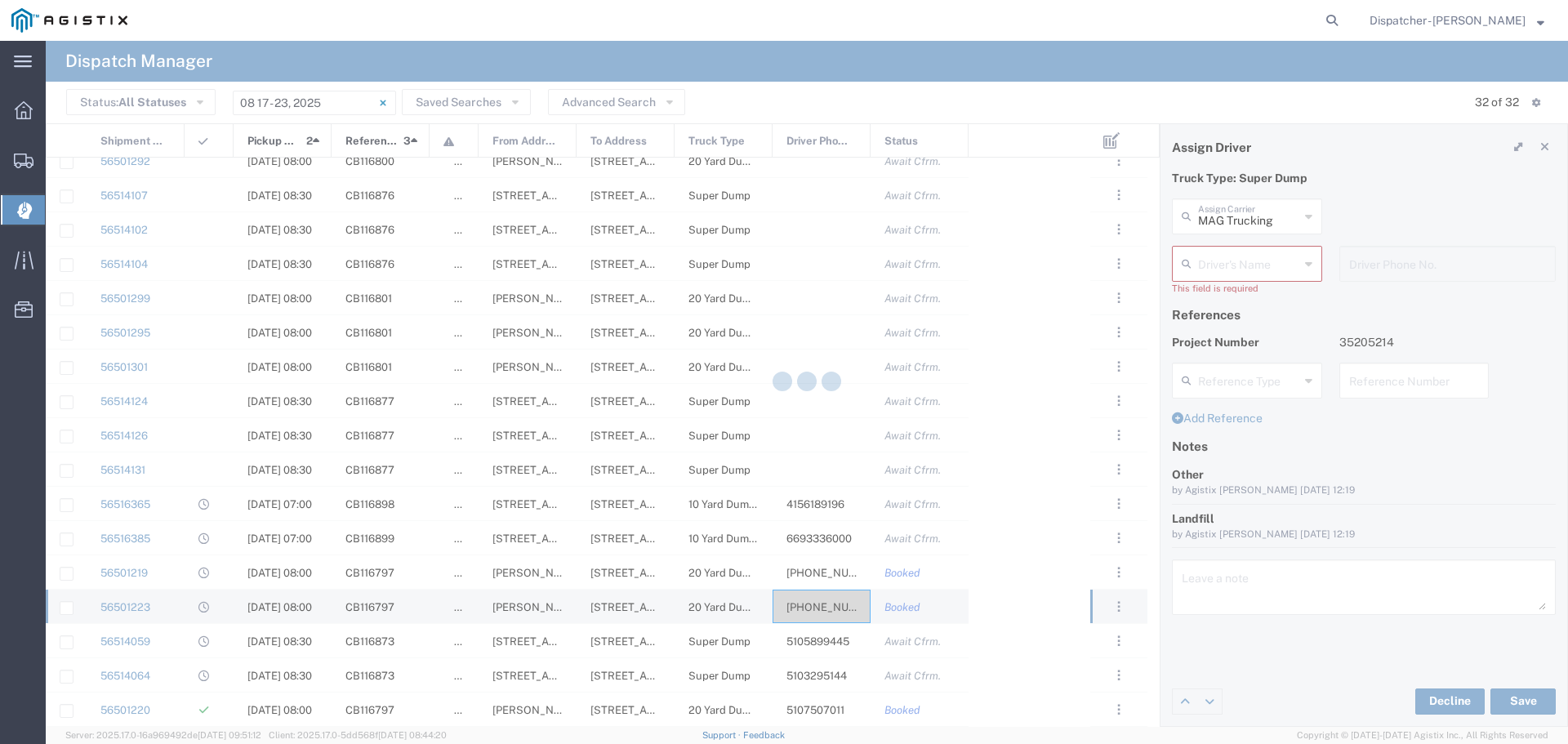
type input "[PERSON_NAME]"
type input "Sidhu Trucking Inc"
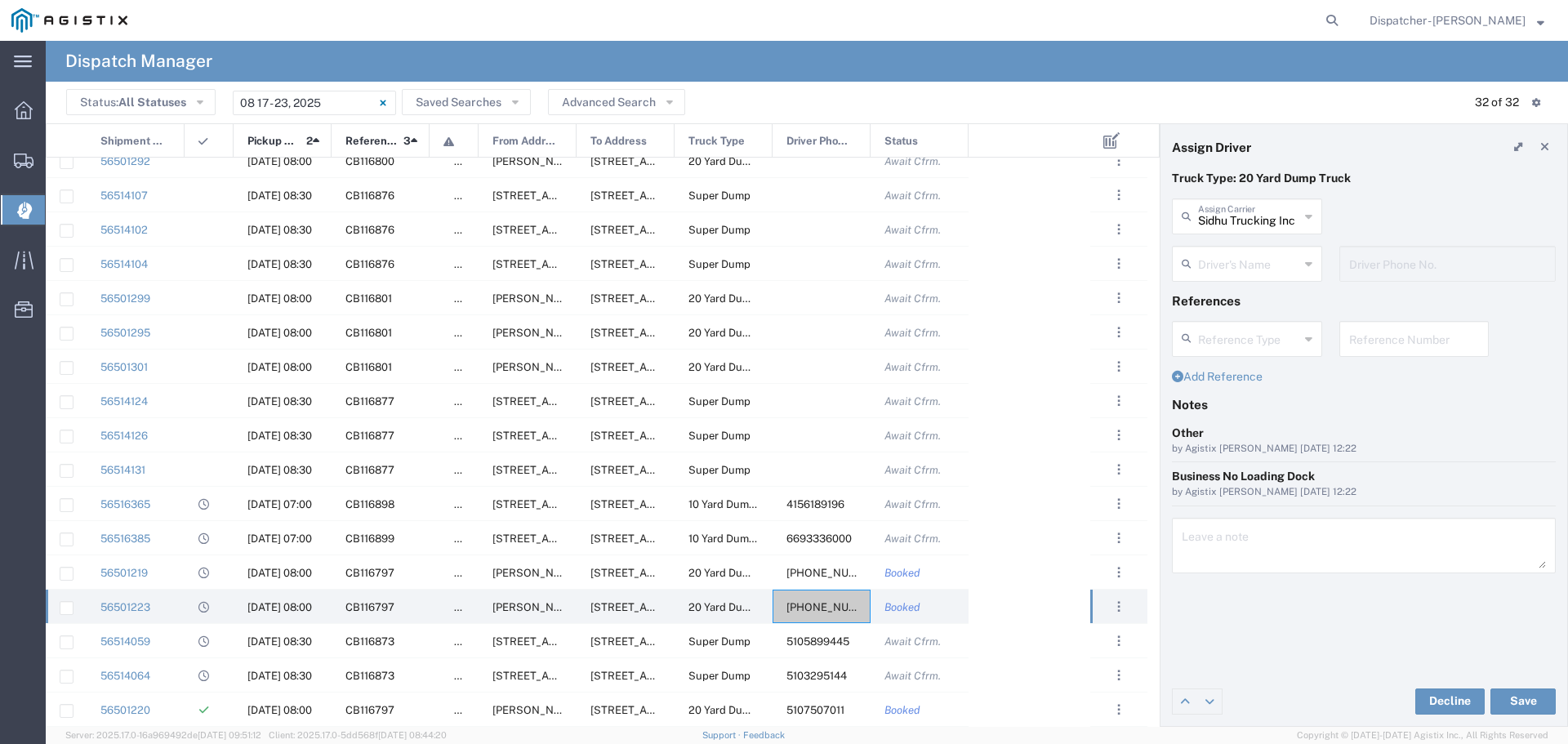
click at [1309, 210] on icon at bounding box center [1308, 216] width 7 height 26
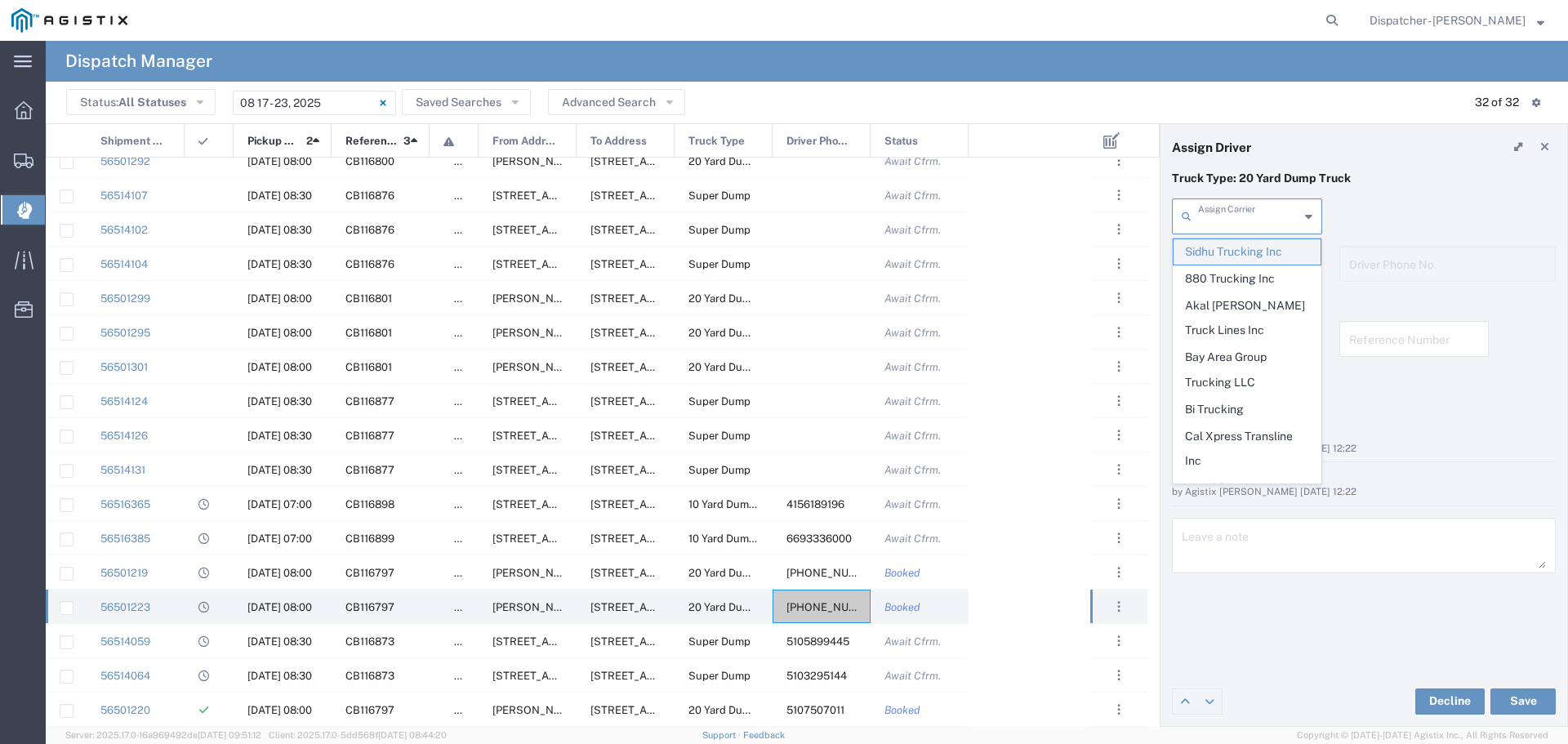
click at [1242, 253] on span "Sidhu Trucking Inc" at bounding box center [1247, 252] width 147 height 26
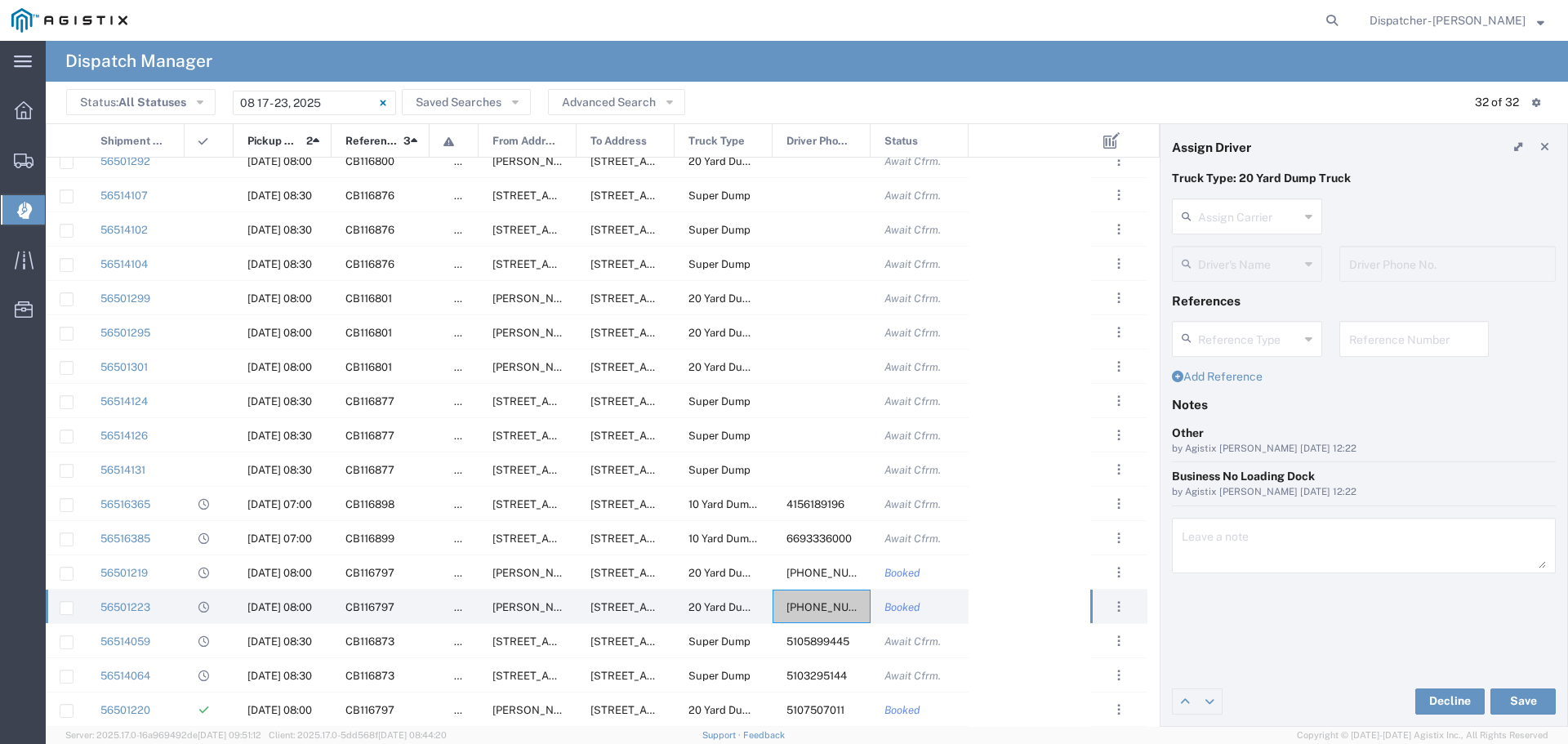
click at [1309, 263] on icon at bounding box center [1308, 264] width 7 height 26
click at [1313, 213] on div "Assign Carrier" at bounding box center [1247, 216] width 150 height 36
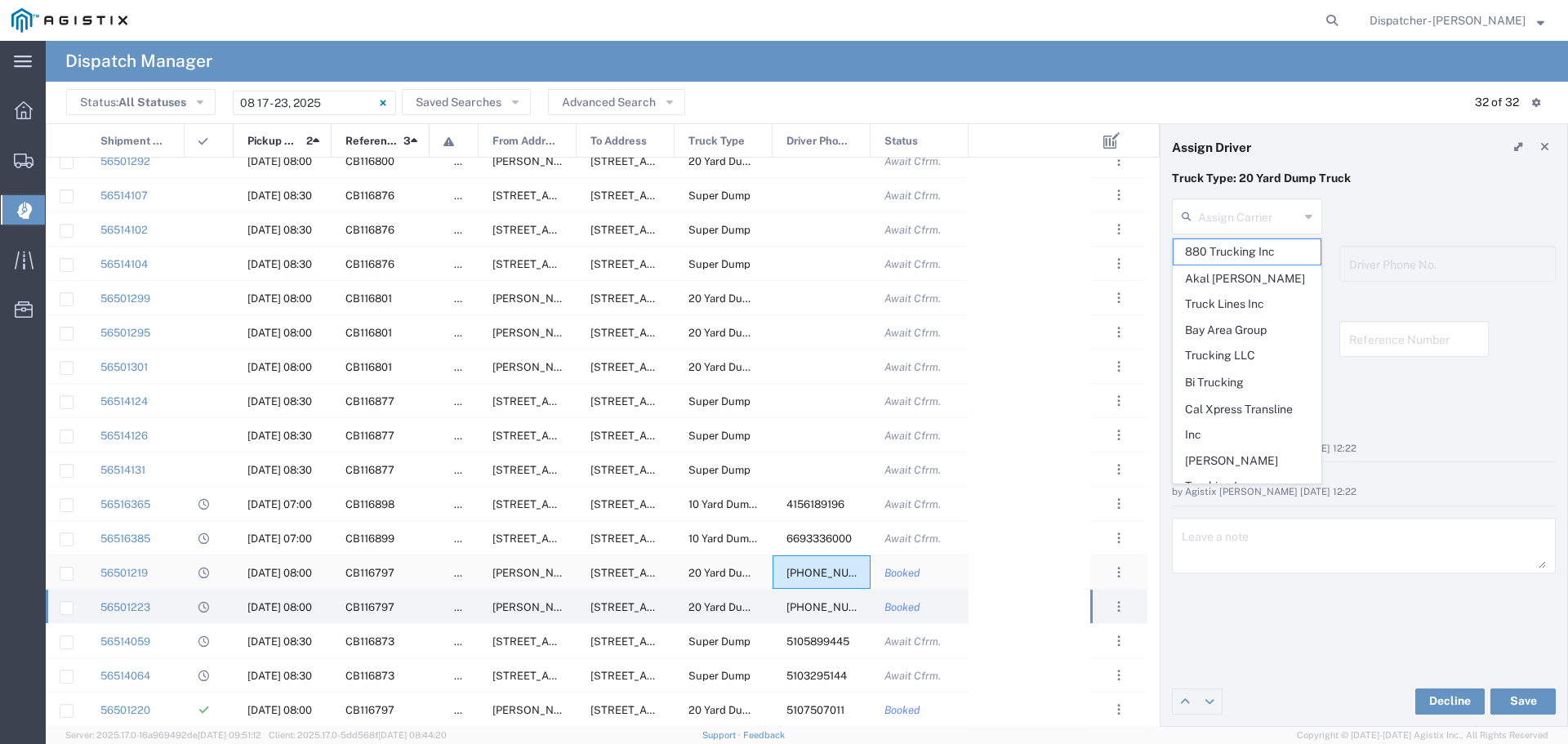
click at [814, 568] on span "[PHONE_NUMBER]" at bounding box center [835, 573] width 97 height 12
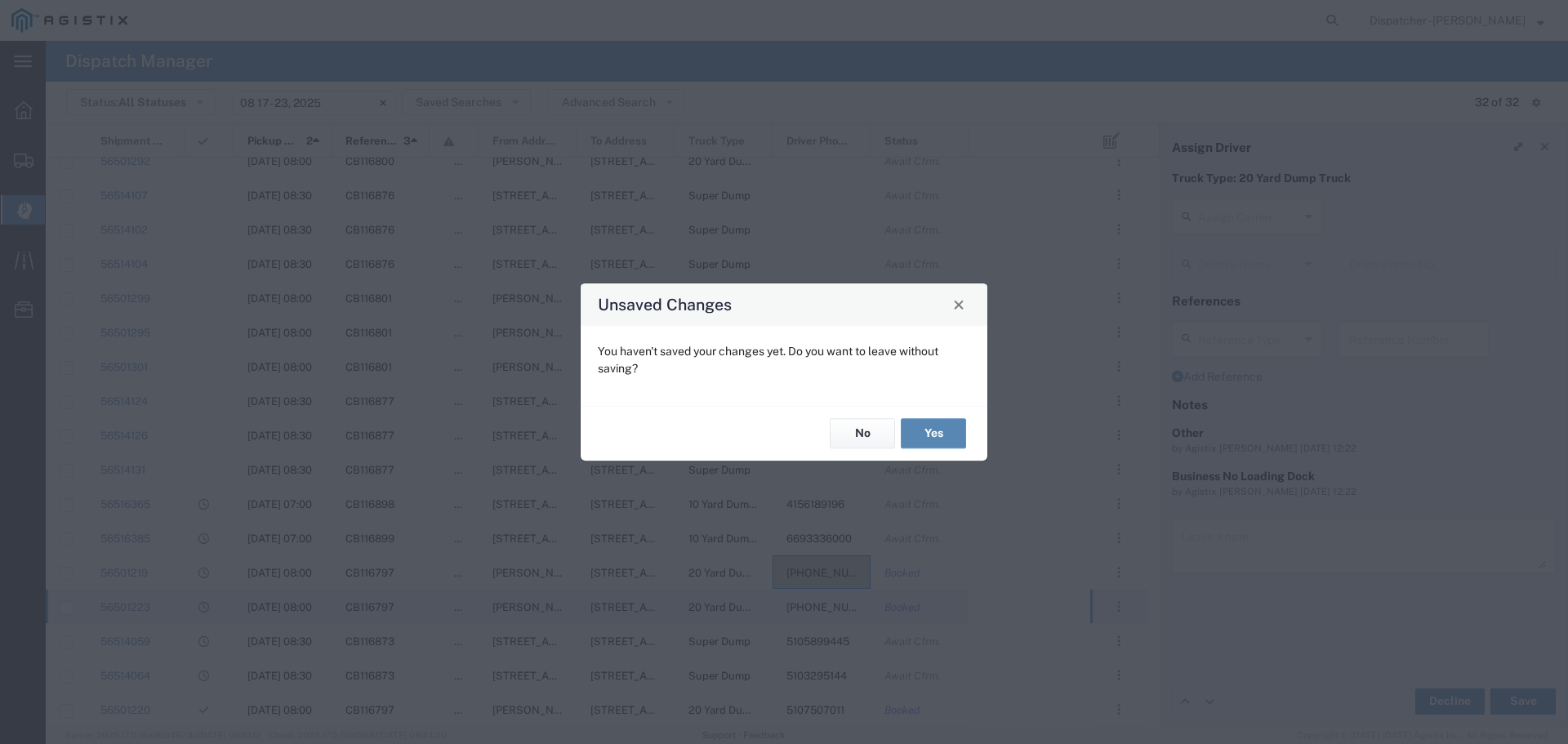
click at [938, 438] on button "Yes" at bounding box center [933, 434] width 65 height 31
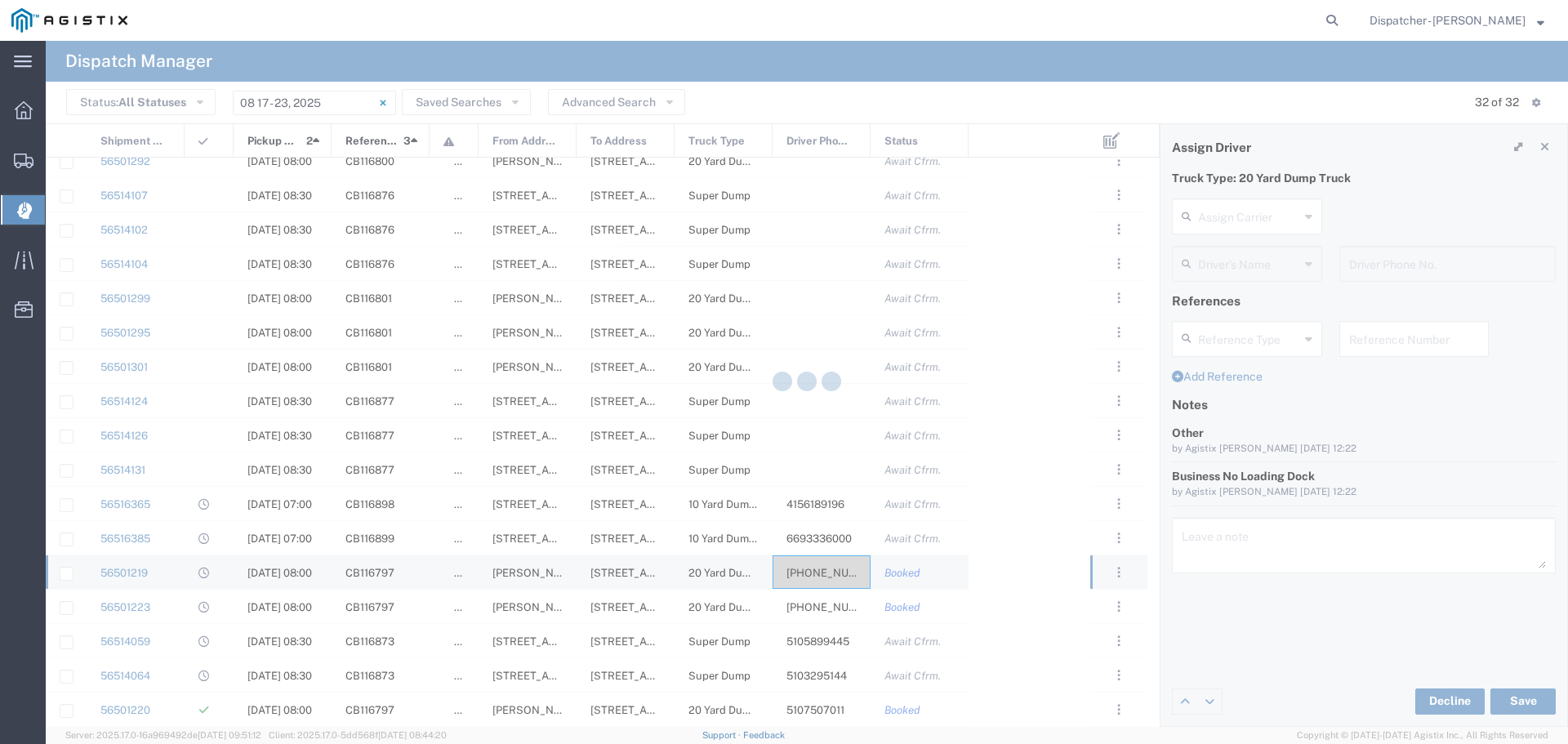
type input "MAG Trucking"
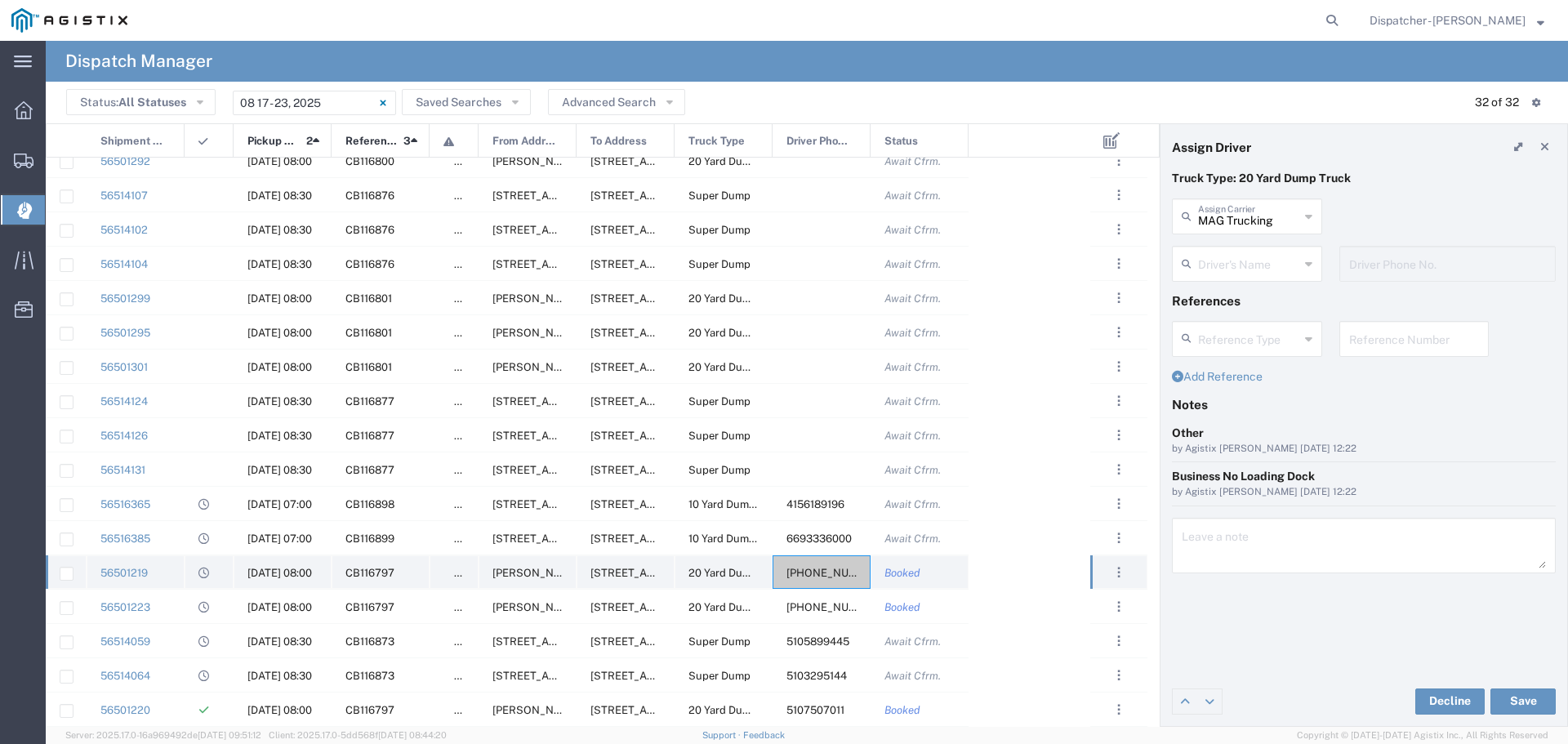
type input "[PERSON_NAME]"
type input "[PHONE_NUMBER]"
click at [832, 534] on span "6693336000" at bounding box center [820, 538] width 65 height 12
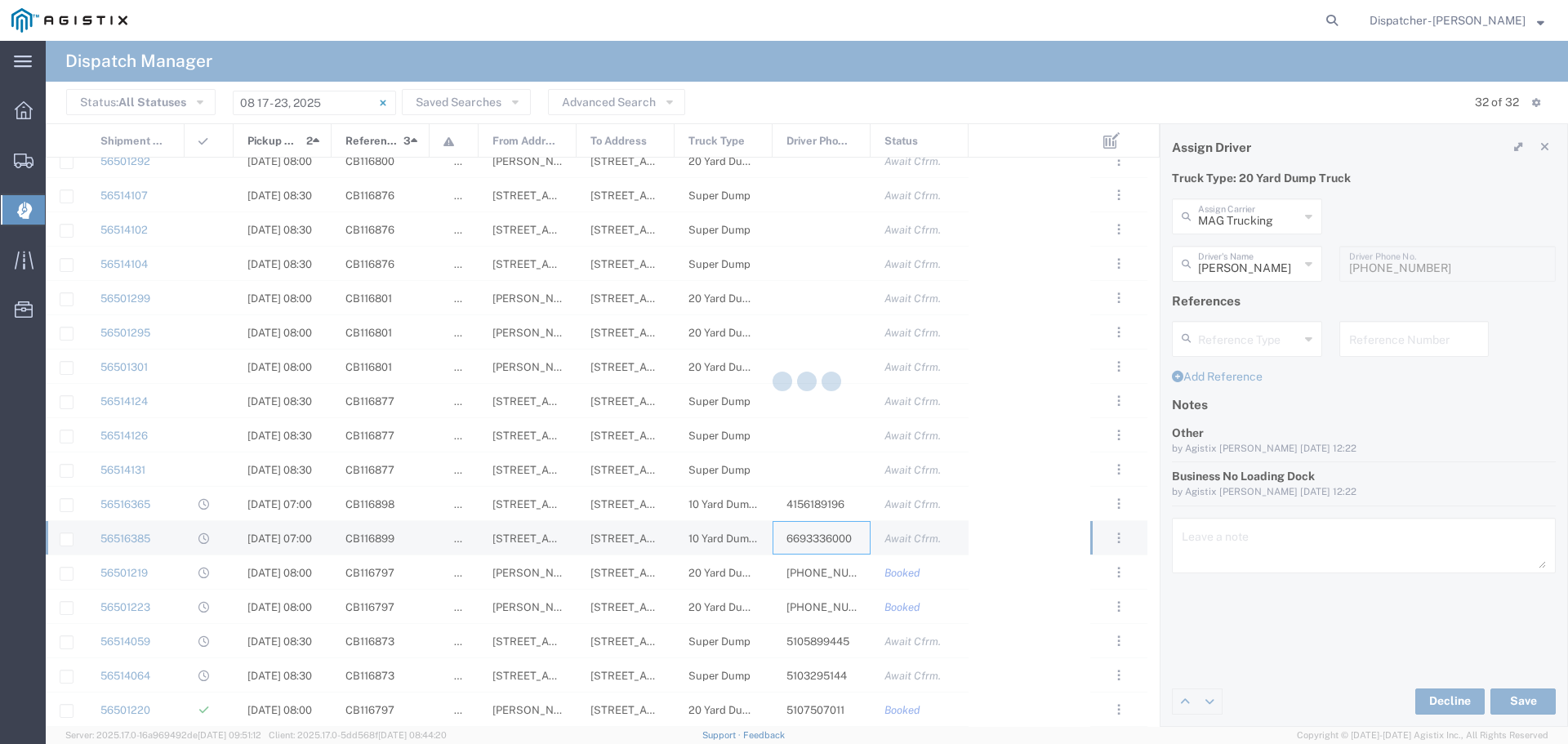
type input "[PERSON_NAME]"
type input "6693336000"
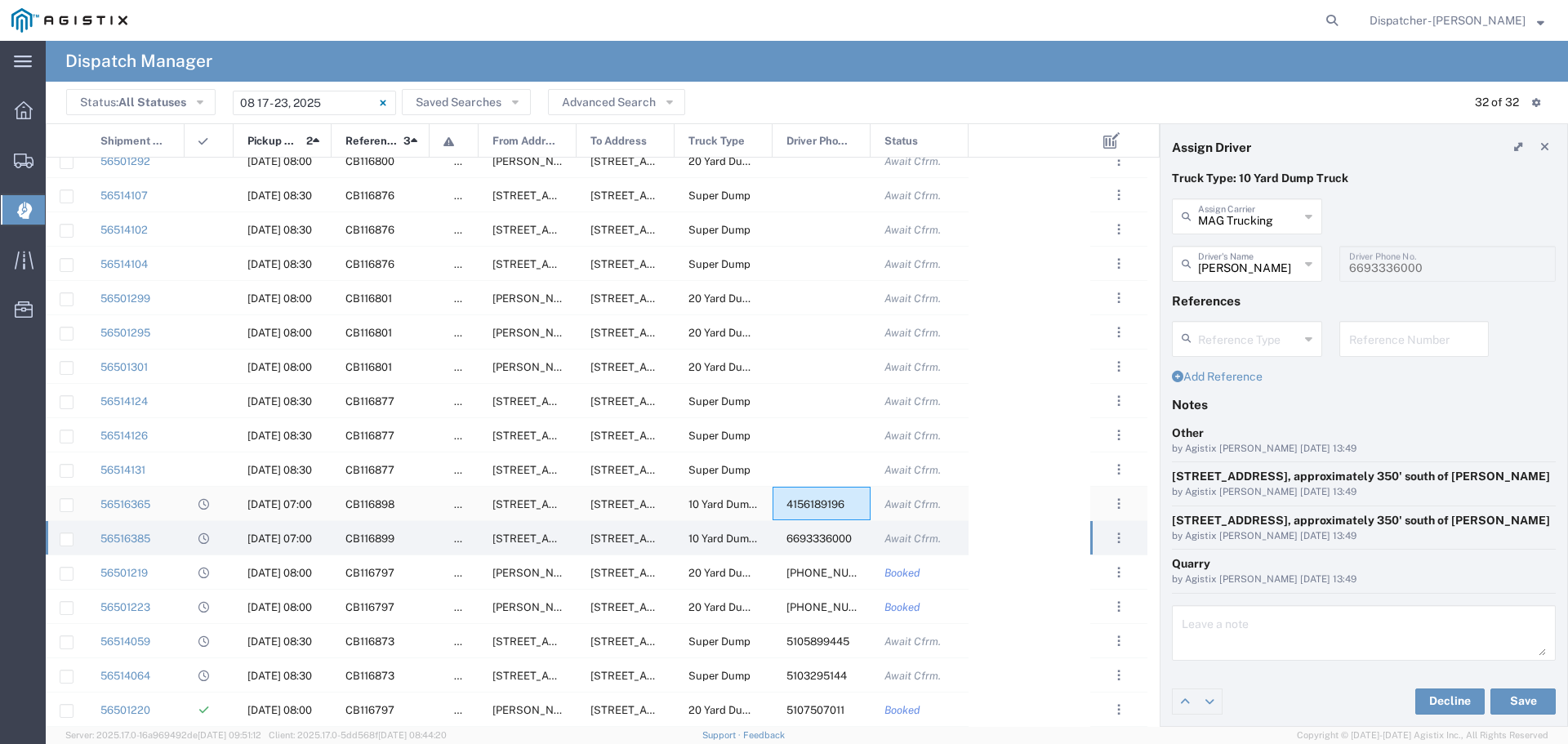
click at [822, 503] on span "4156189196" at bounding box center [816, 505] width 58 height 12
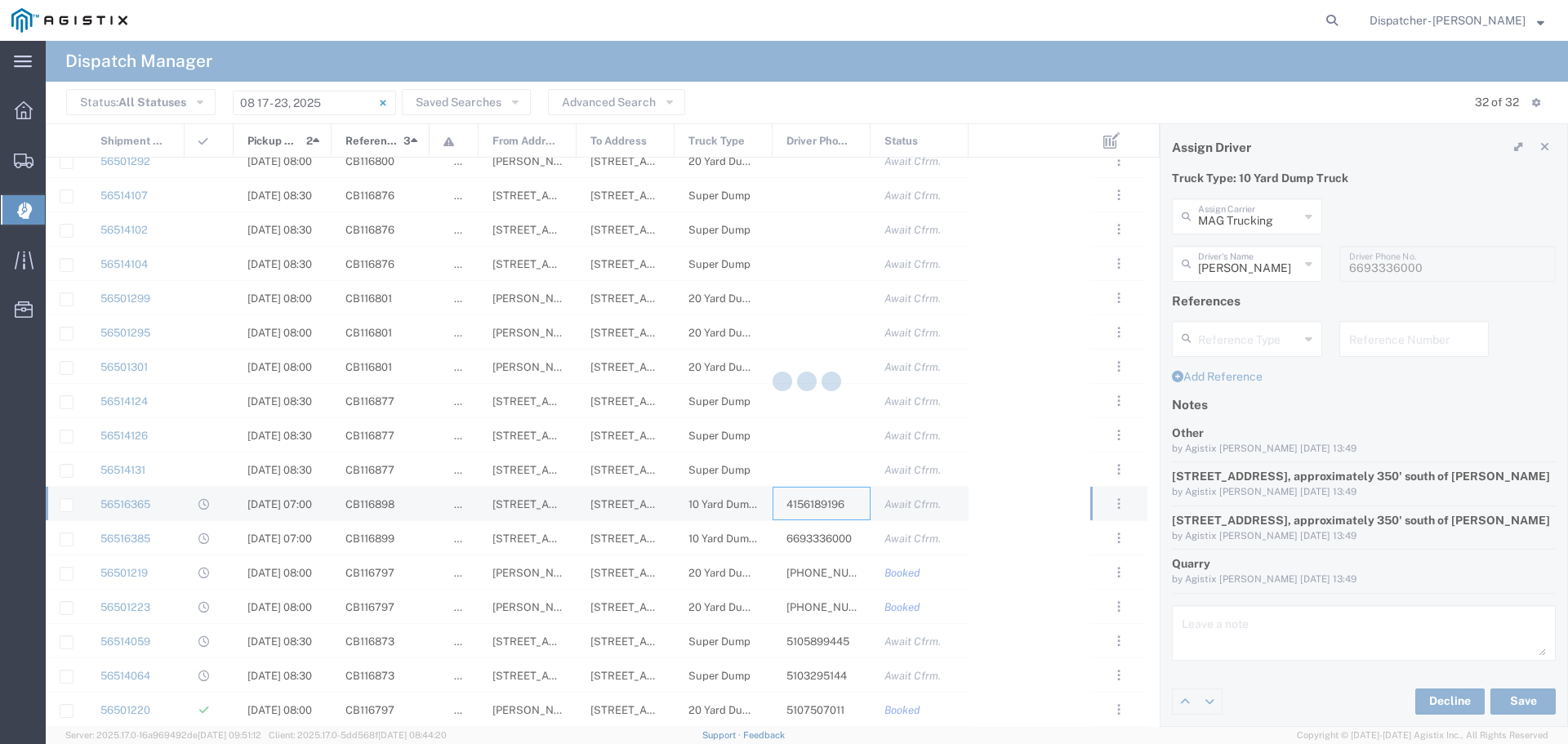
type input "Bay Area Group Trucking LLC"
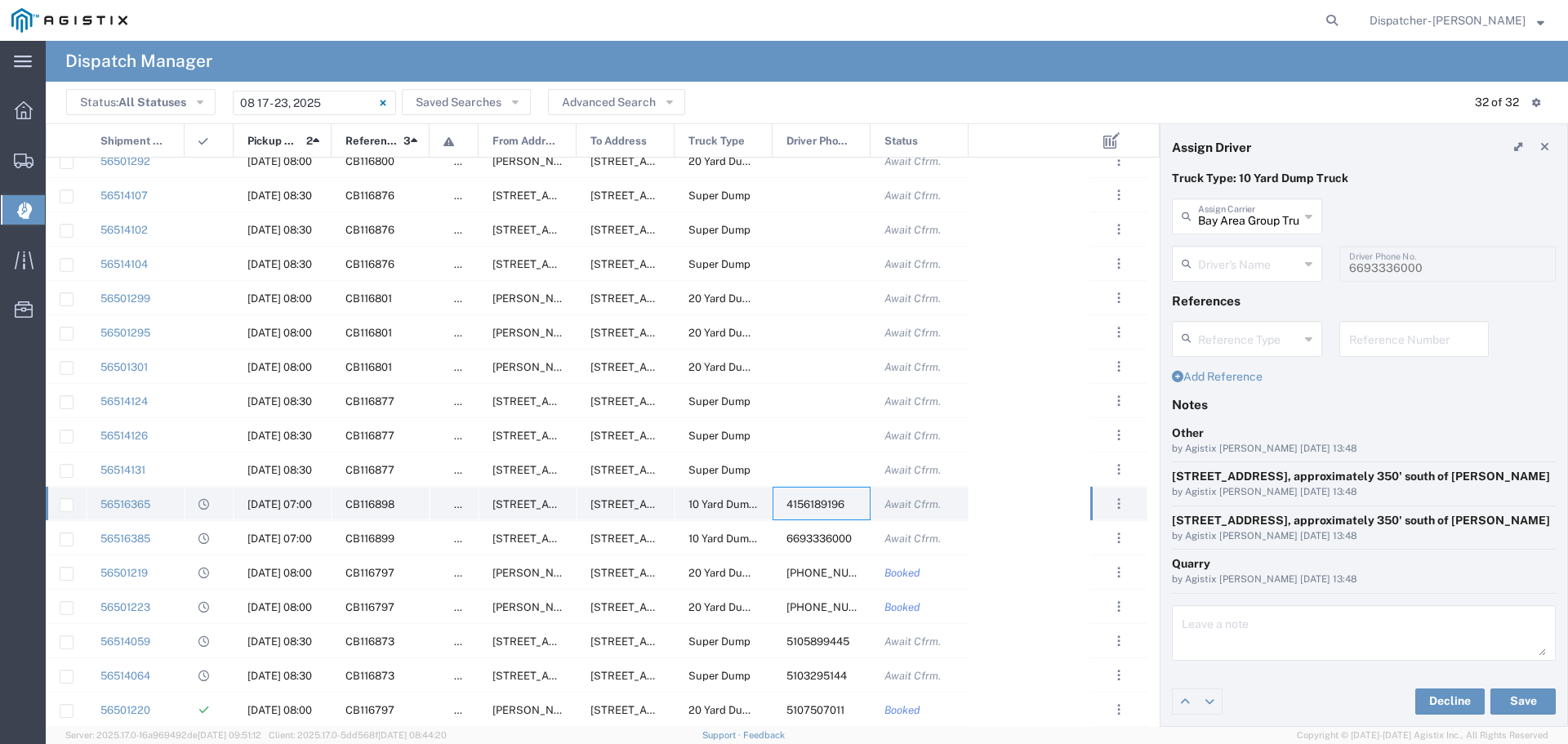
type input "[PERSON_NAME]"
type input "4156189196"
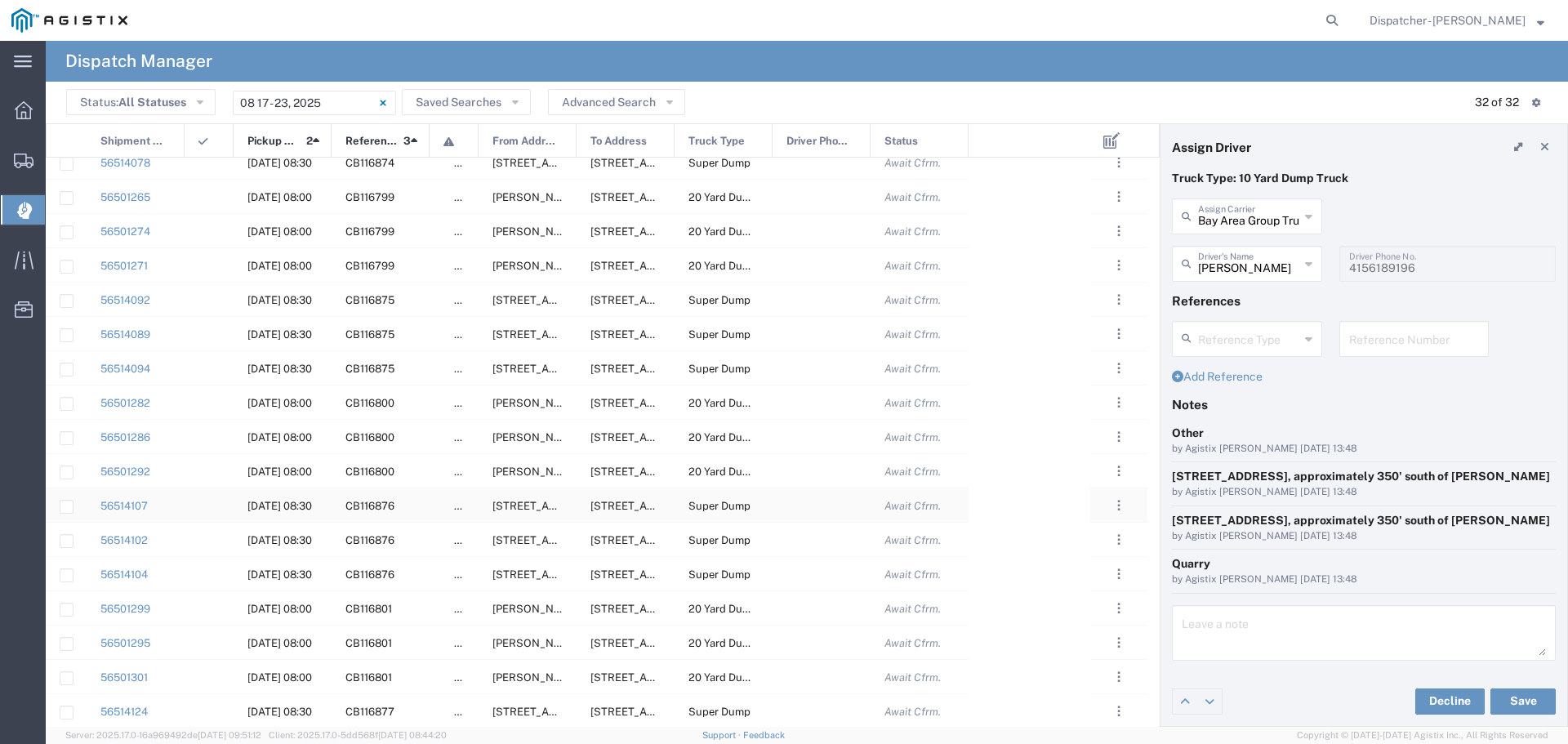
scroll to position [436, 0]
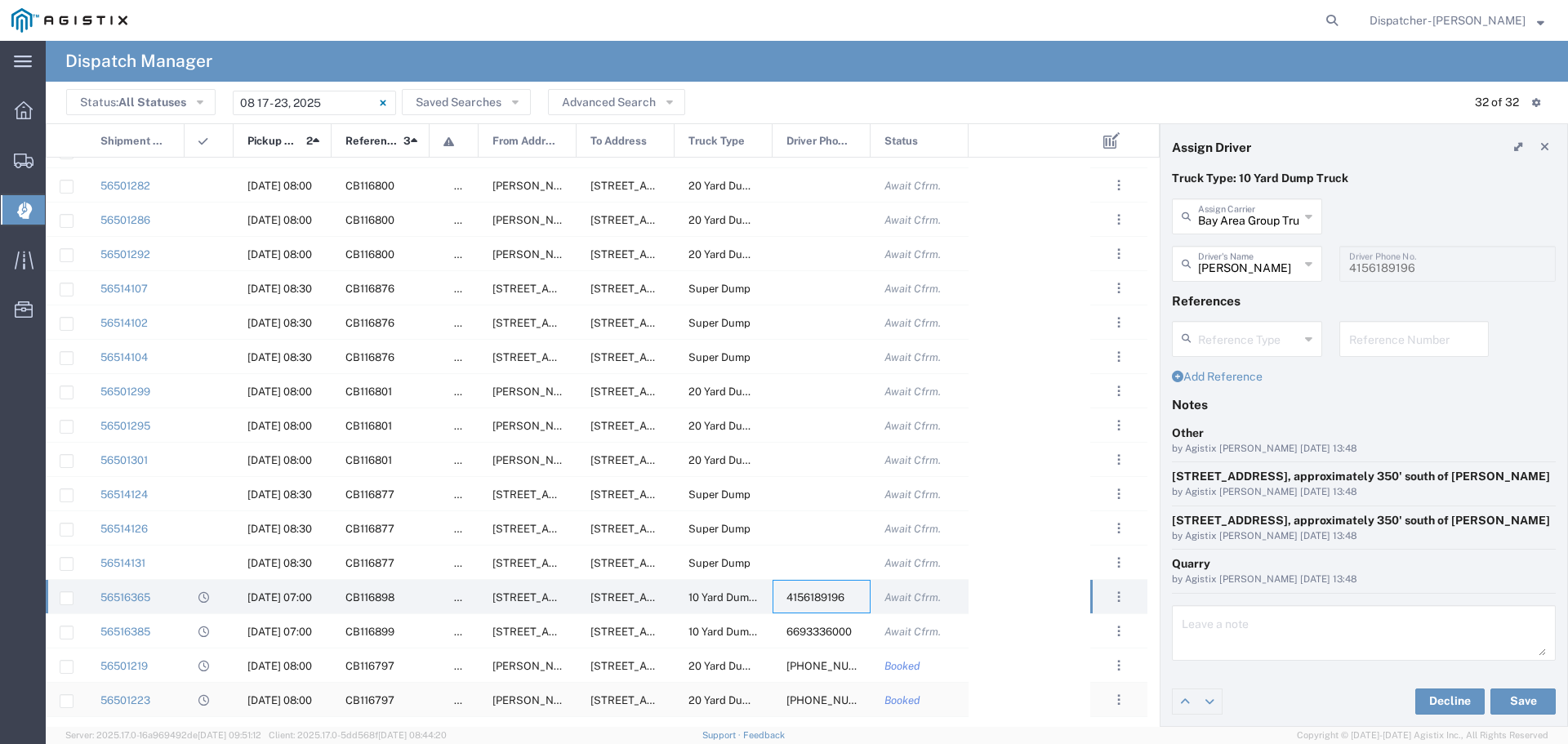
click at [820, 704] on span "[PHONE_NUMBER]" at bounding box center [835, 701] width 97 height 12
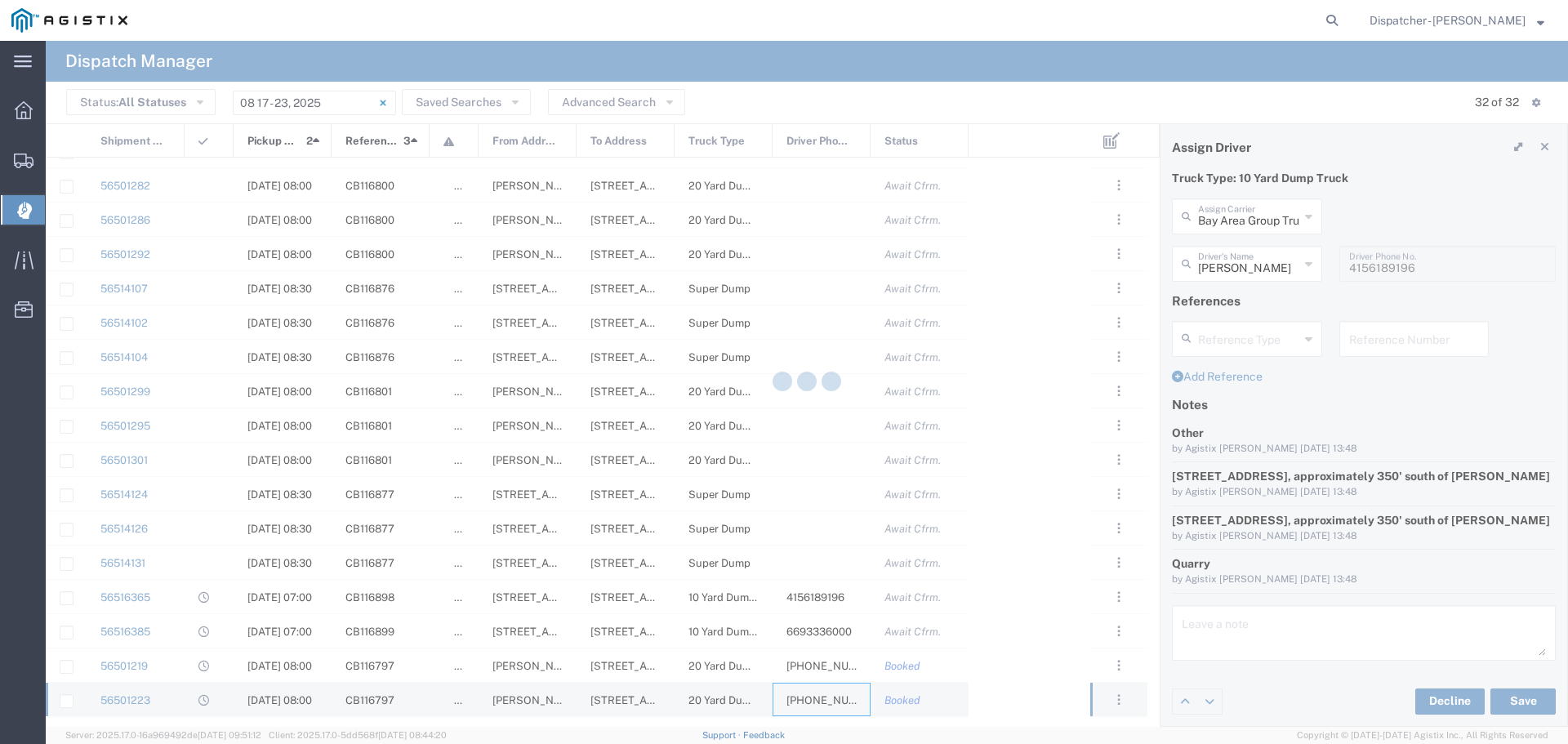
type input "Sidhu Trucking Inc"
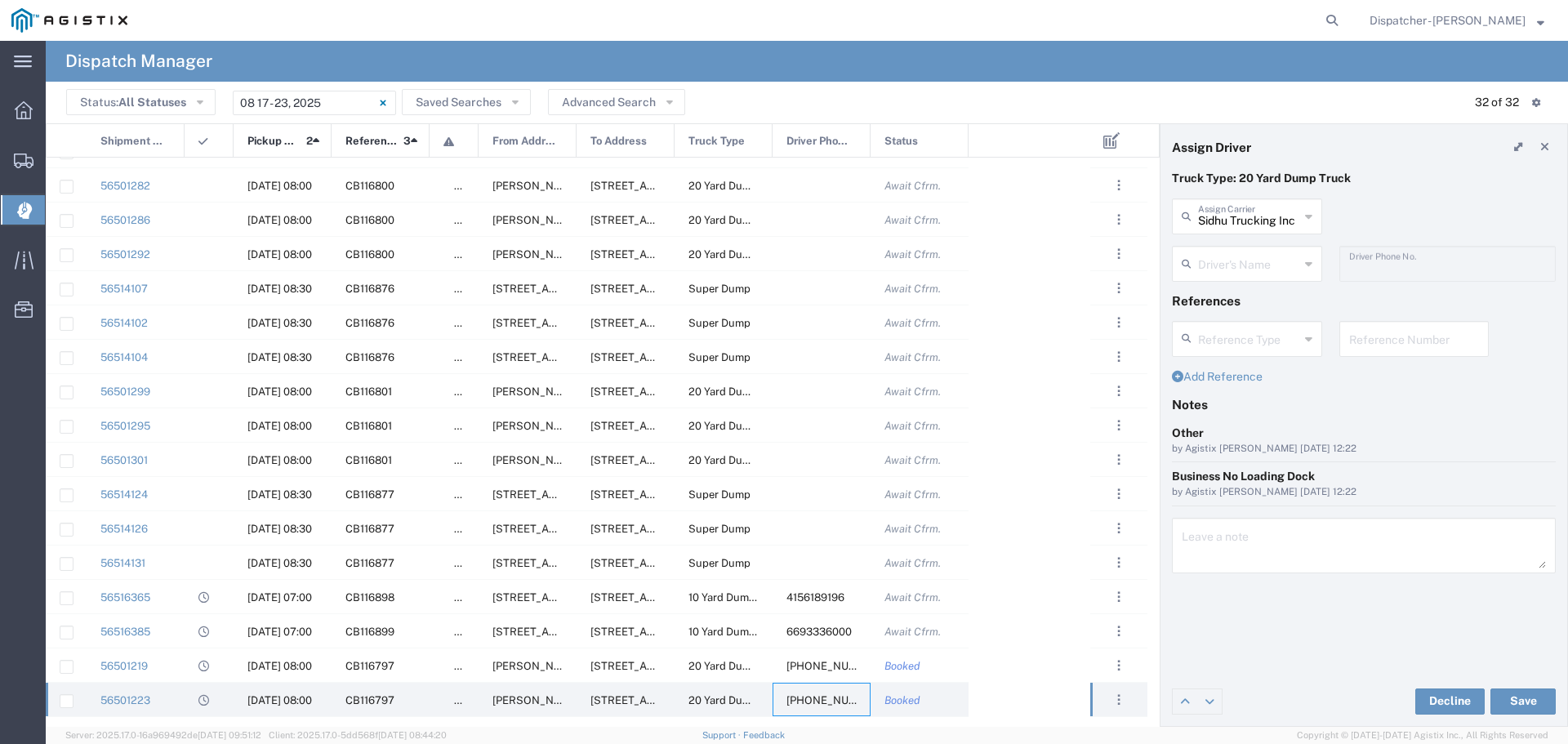
click at [1313, 210] on div "Sidhu Trucking Inc Assign Carrier" at bounding box center [1247, 216] width 150 height 36
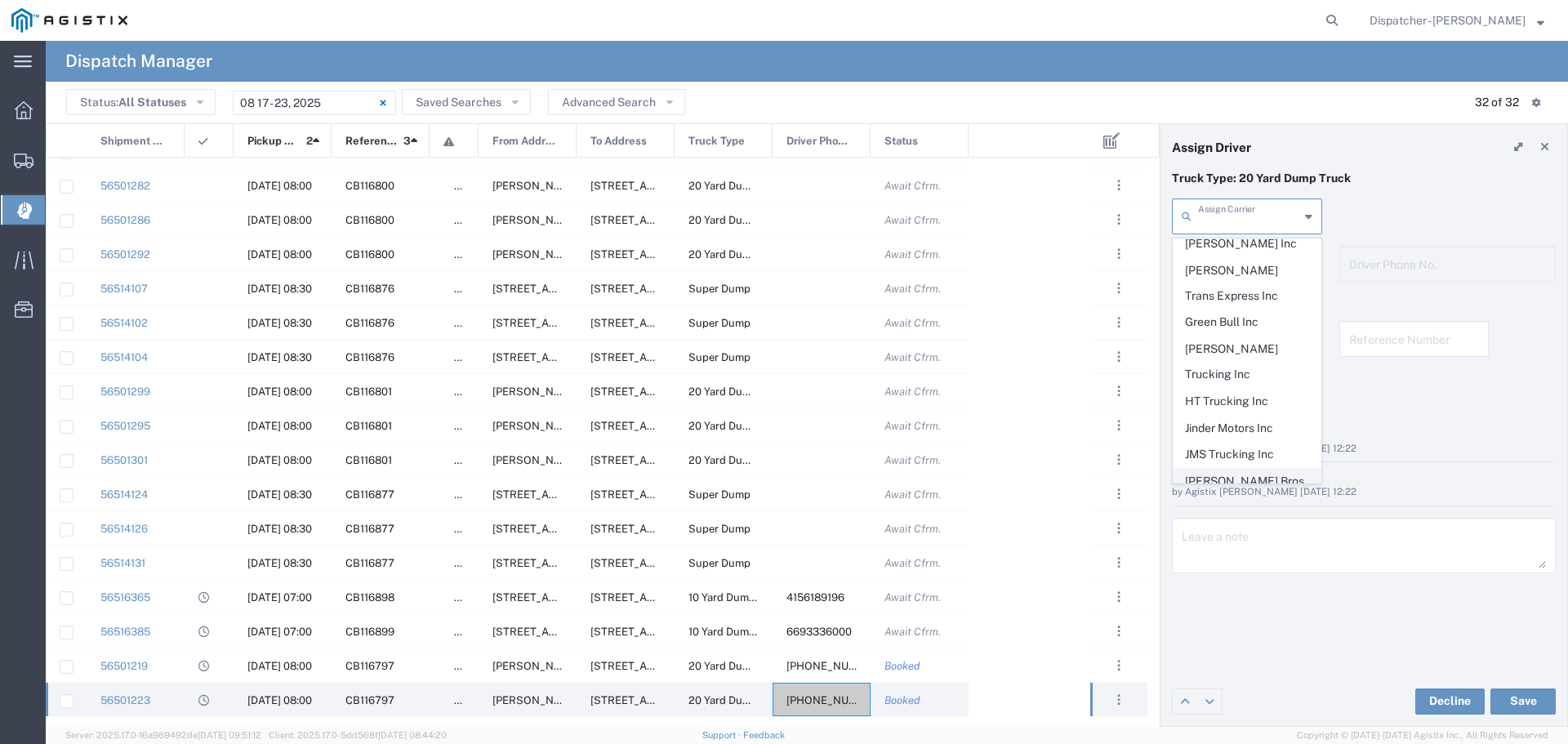
scroll to position [436, 0]
click at [1230, 537] on span "MAG Trucking" at bounding box center [1247, 550] width 147 height 26
type input "MAG Trucking"
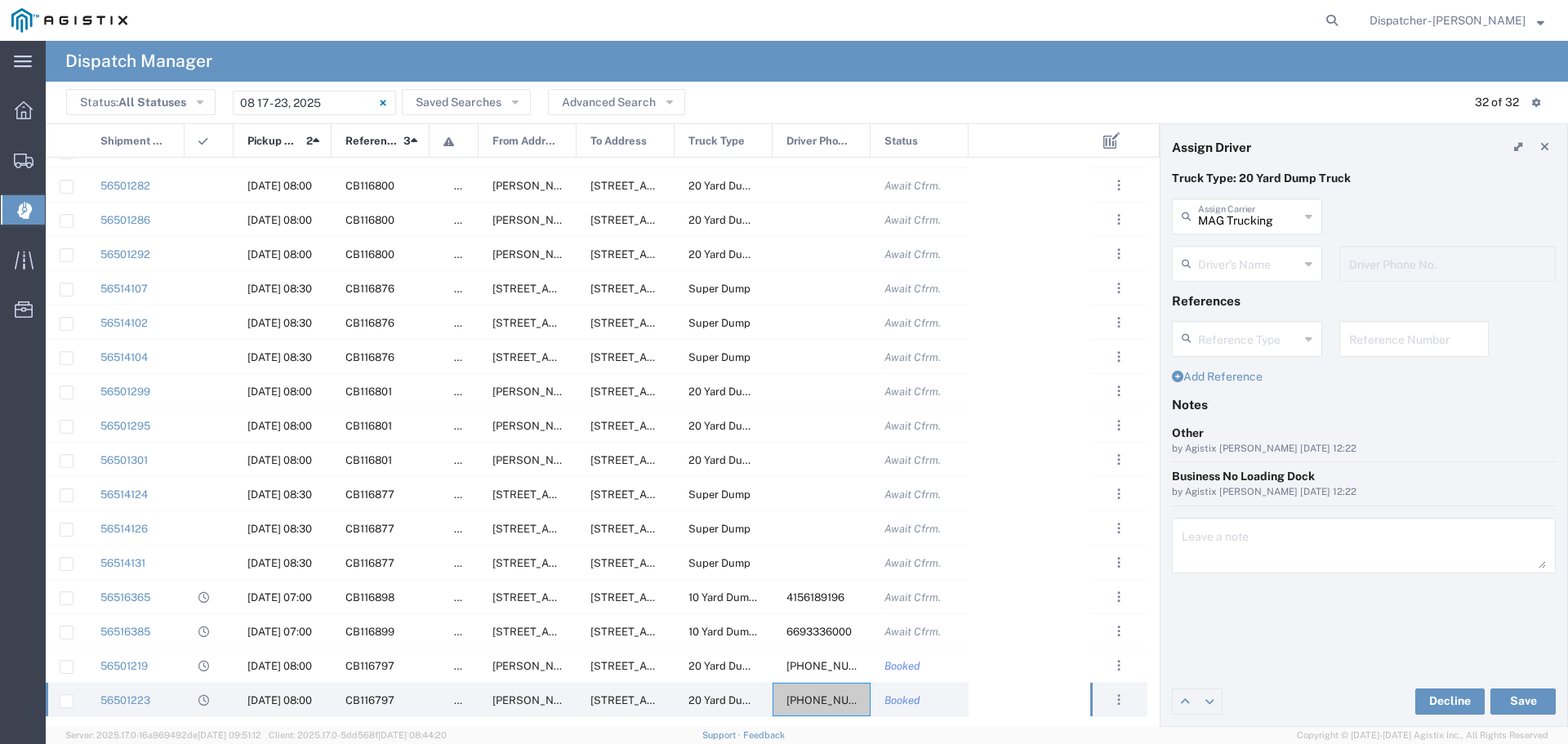
click at [1306, 261] on icon at bounding box center [1308, 264] width 7 height 26
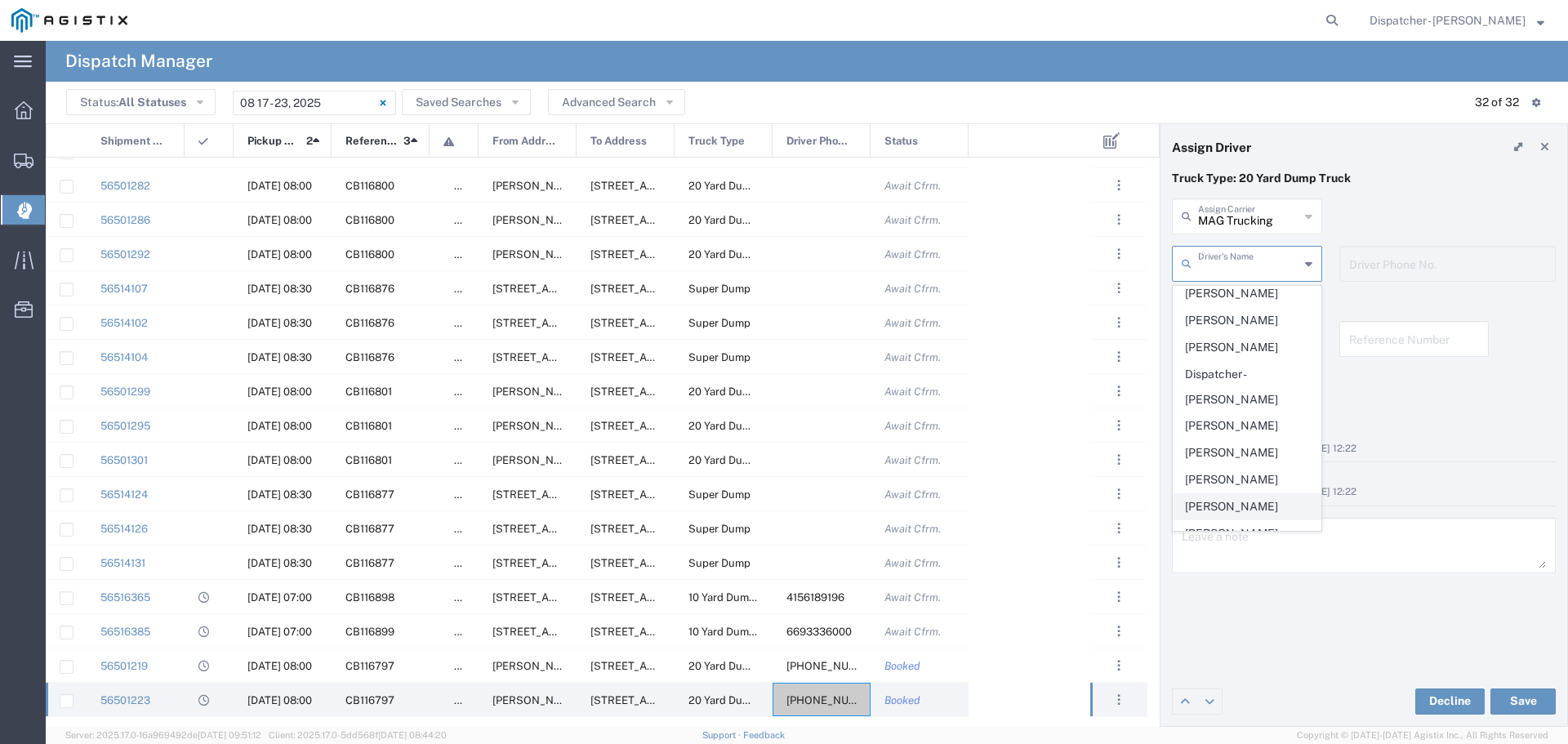
scroll to position [218, 0]
click at [1219, 441] on span "[PERSON_NAME]" at bounding box center [1247, 428] width 147 height 26
type input "[PERSON_NAME]"
type input "[PHONE_NUMBER]"
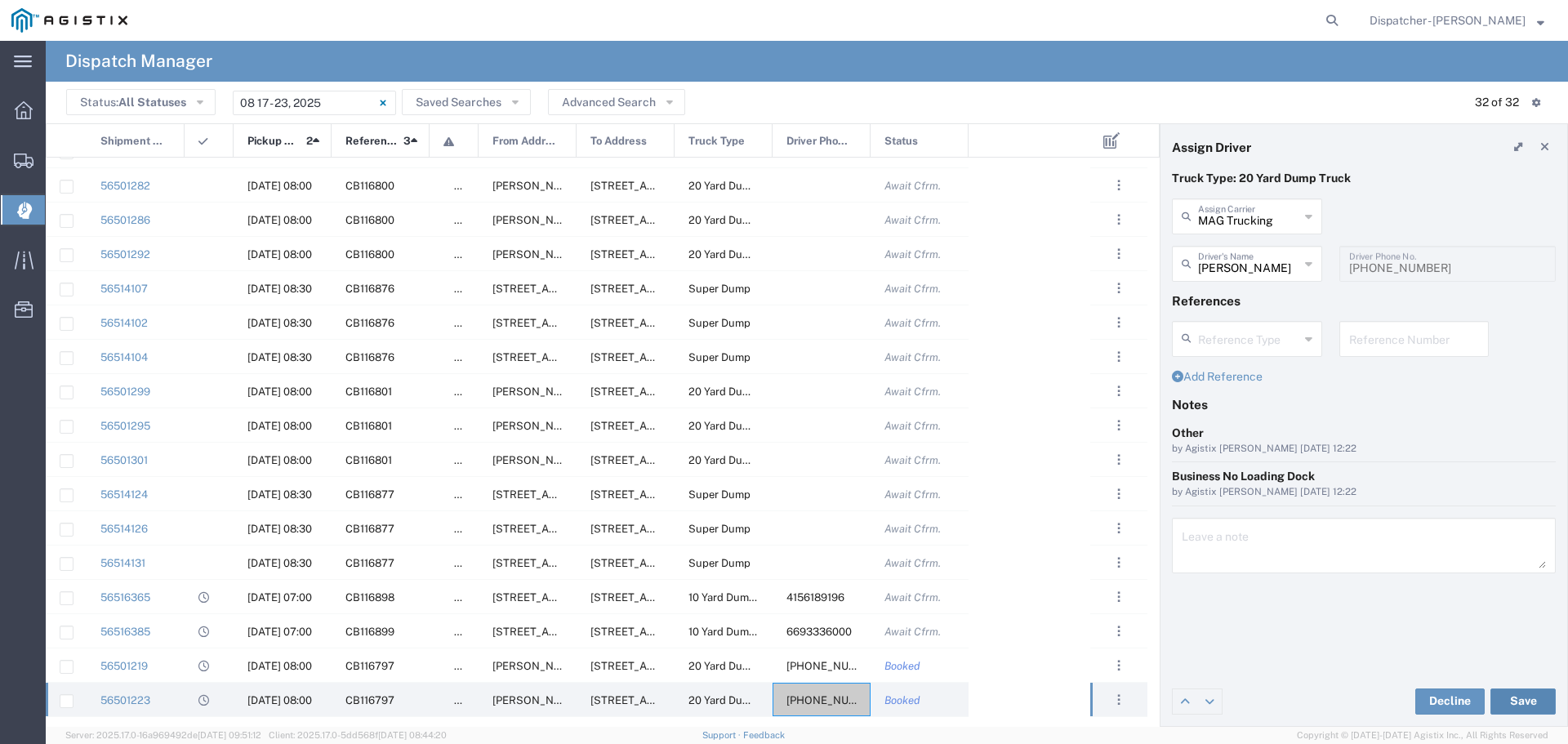
click at [1517, 691] on button "Save" at bounding box center [1523, 702] width 65 height 26
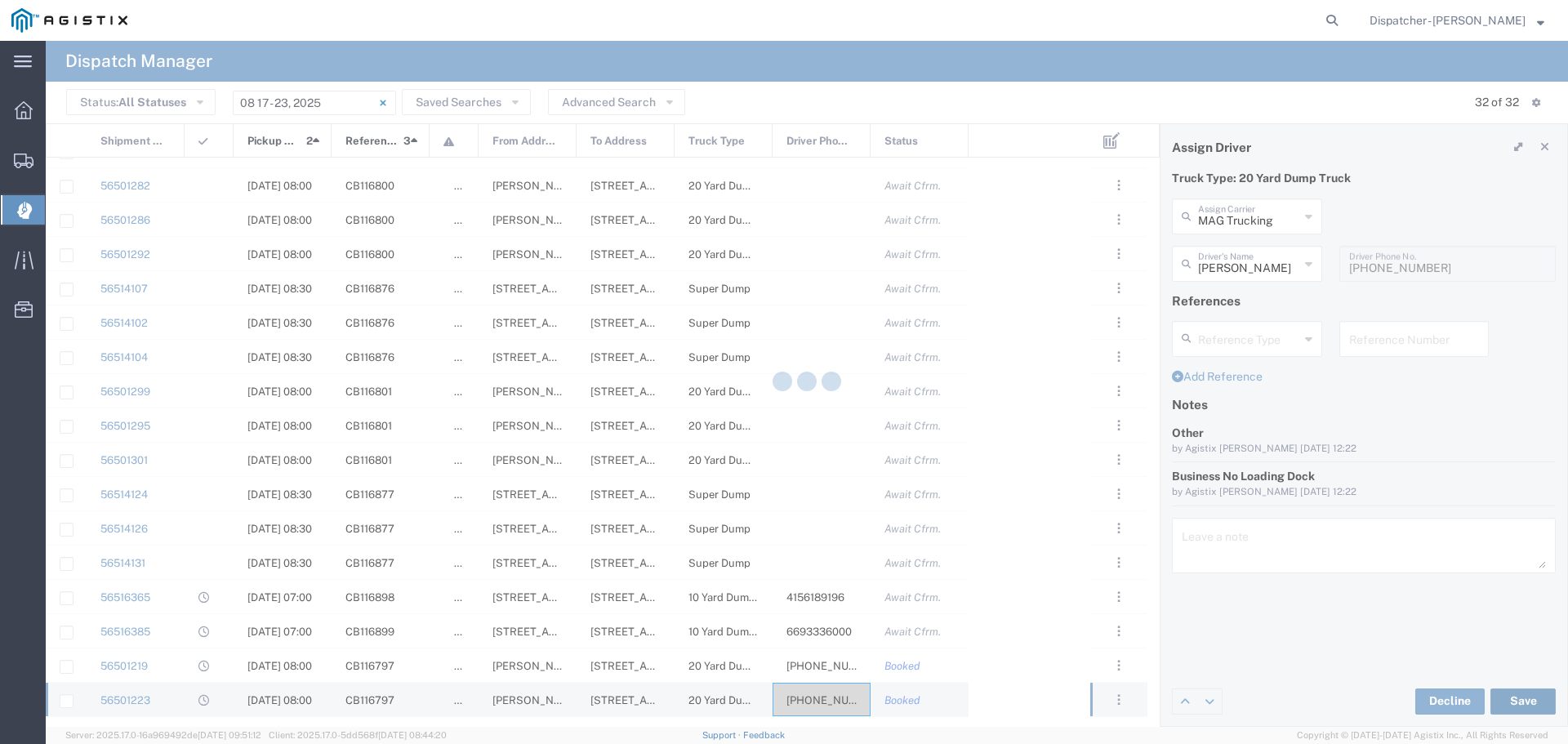
type input "[PERSON_NAME]"
type input "MAG Trucking"
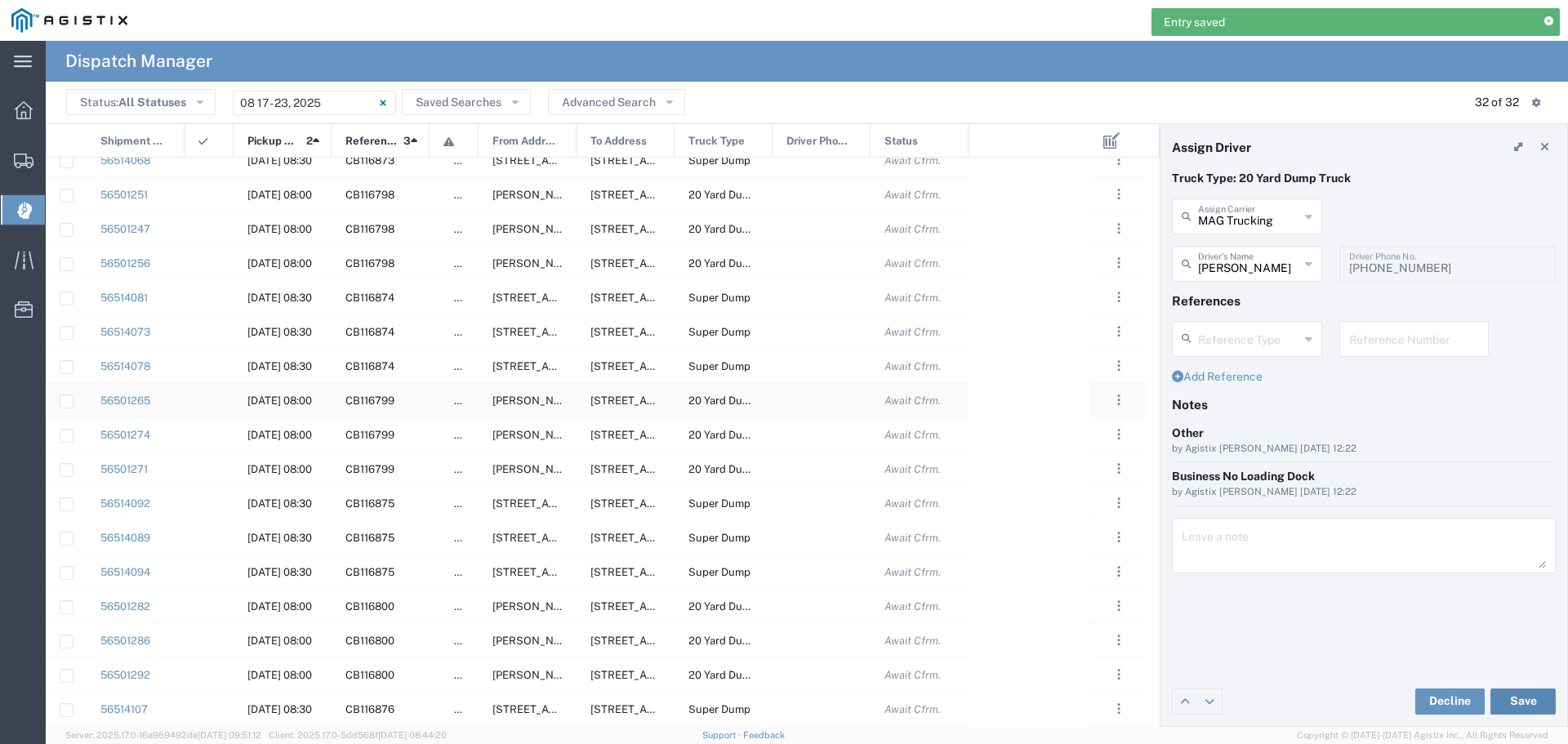
scroll to position [0, 0]
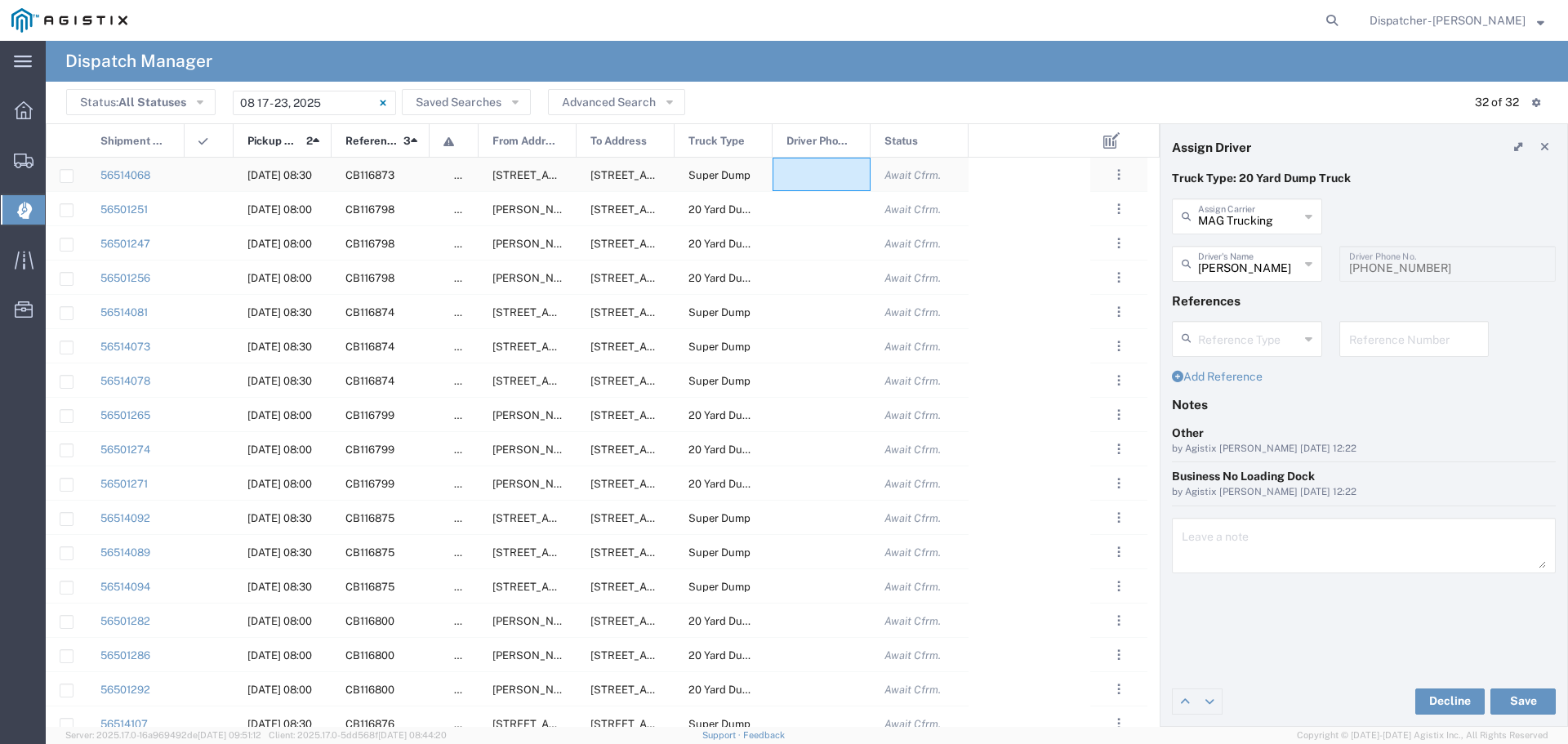
click at [824, 168] on div at bounding box center [821, 175] width 98 height 34
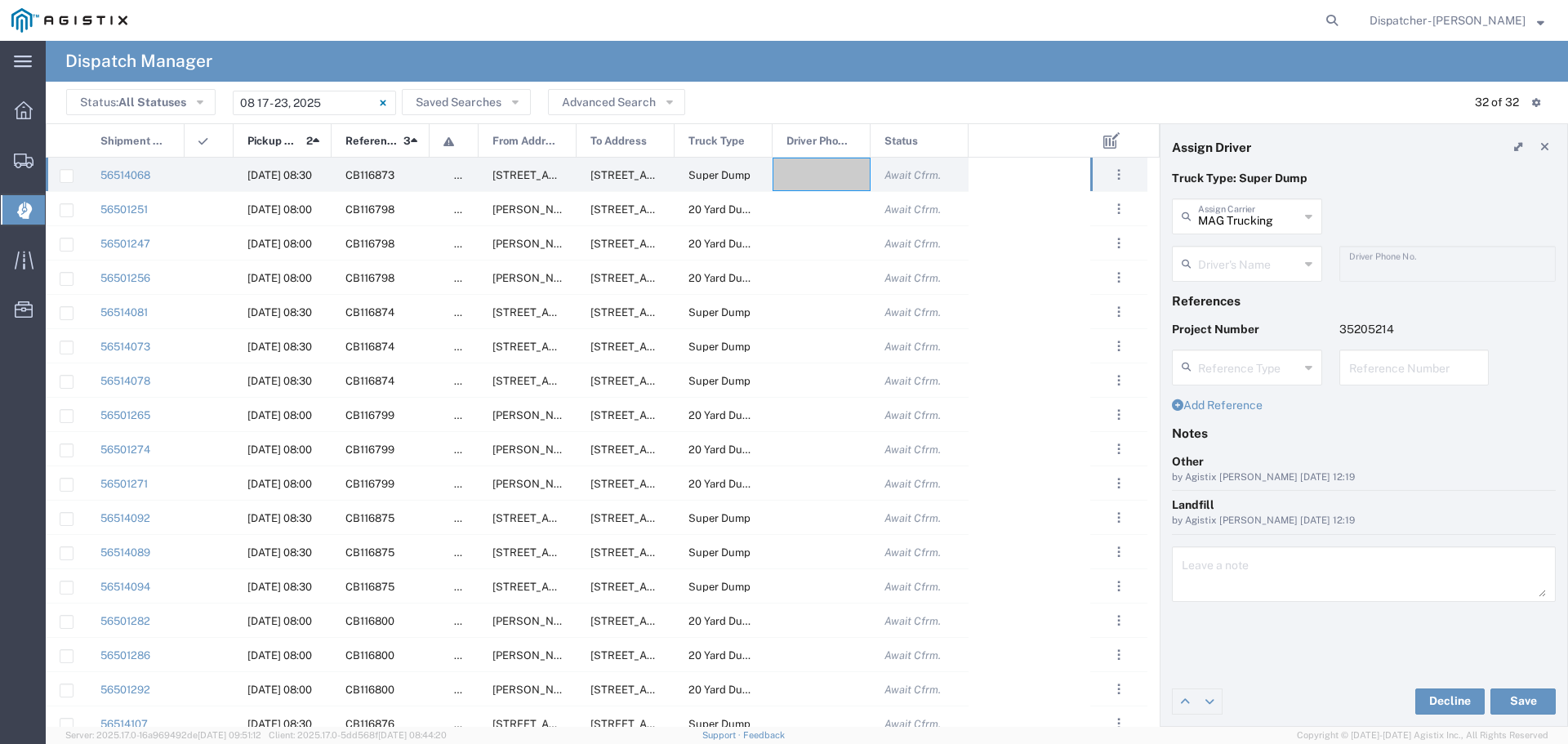
click at [1310, 262] on icon at bounding box center [1308, 264] width 7 height 26
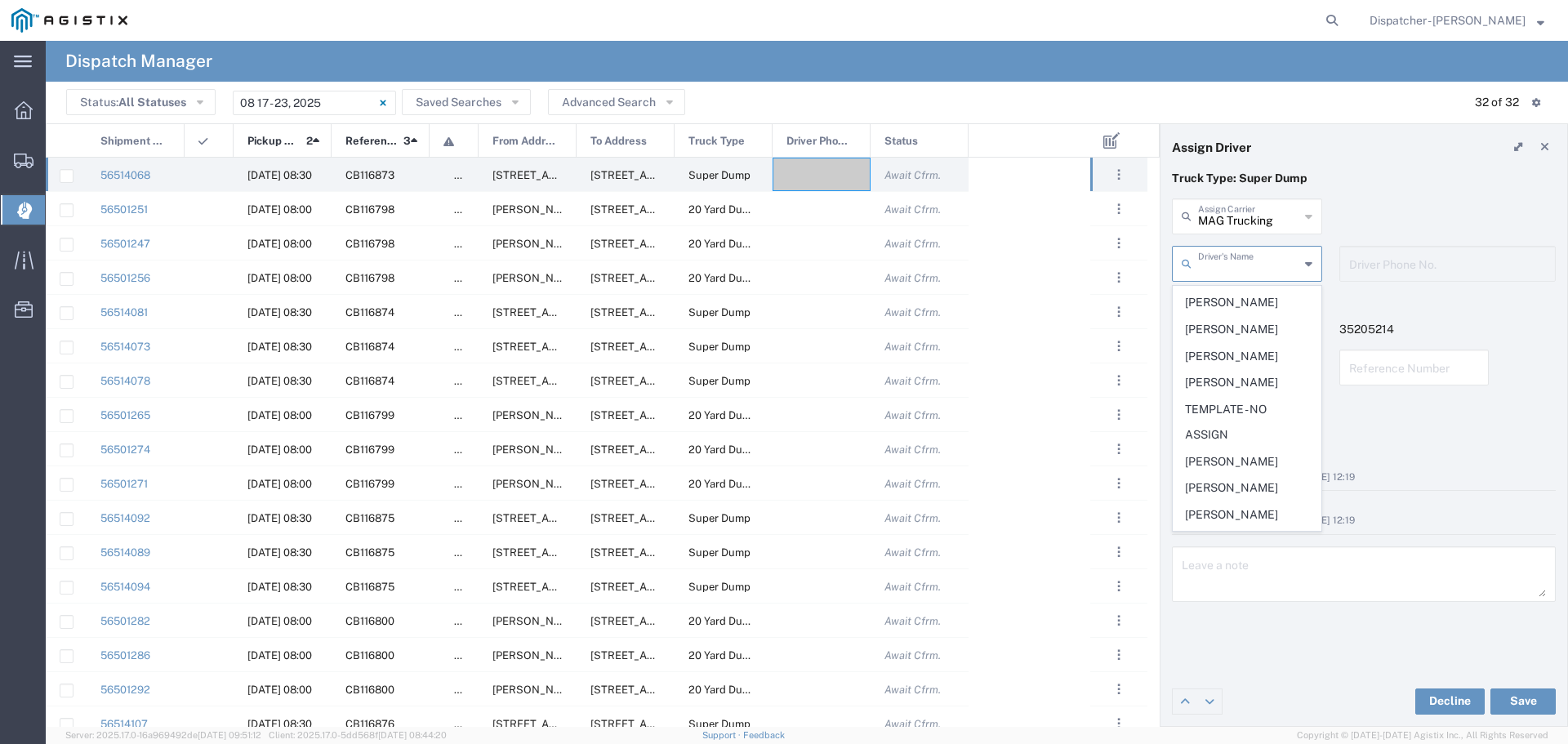
scroll to position [810, 0]
click at [1231, 462] on span "[PERSON_NAME]" at bounding box center [1247, 451] width 147 height 26
type input "[PERSON_NAME]"
type input "[PHONE_NUMBER]"
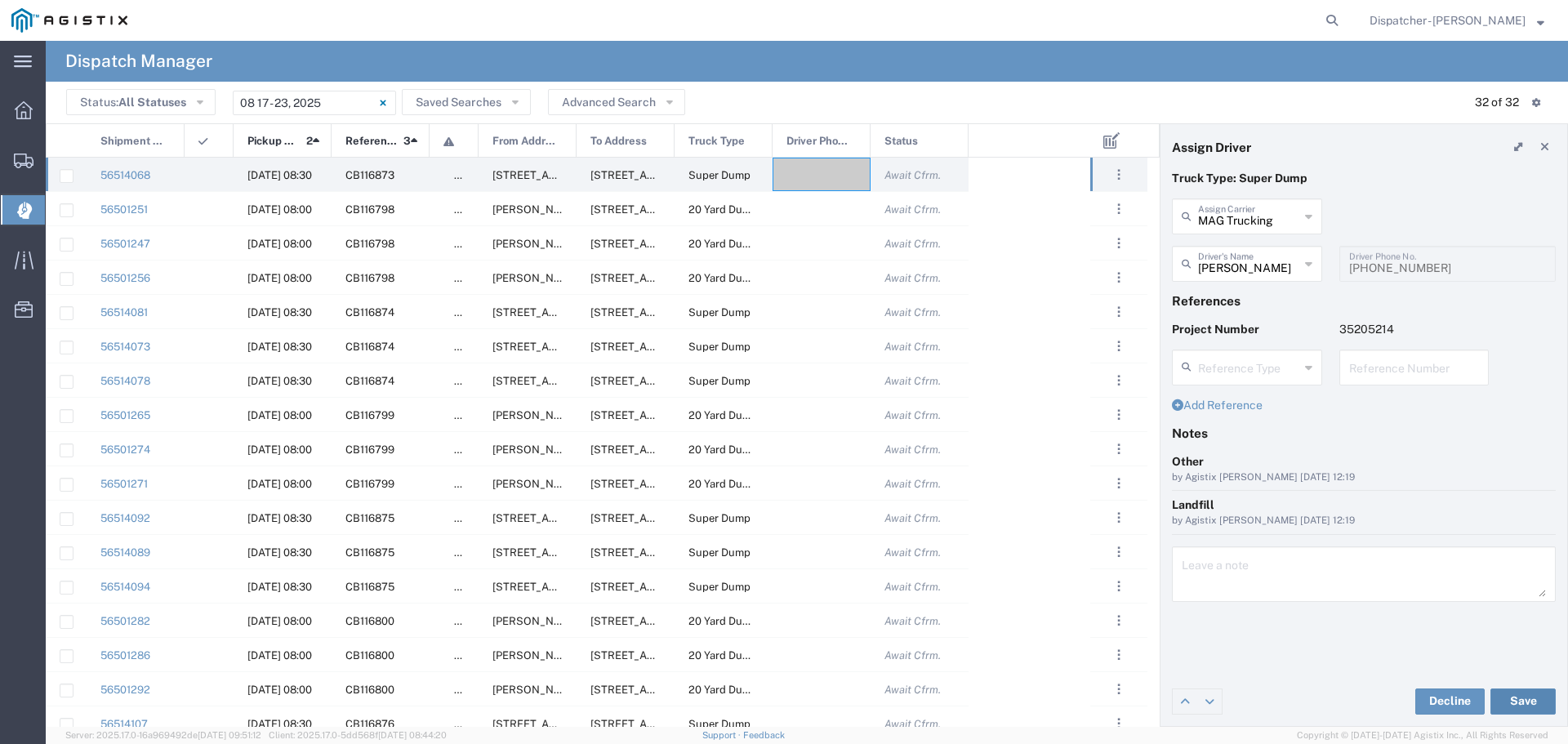
click at [1531, 703] on button "Save" at bounding box center [1523, 702] width 65 height 26
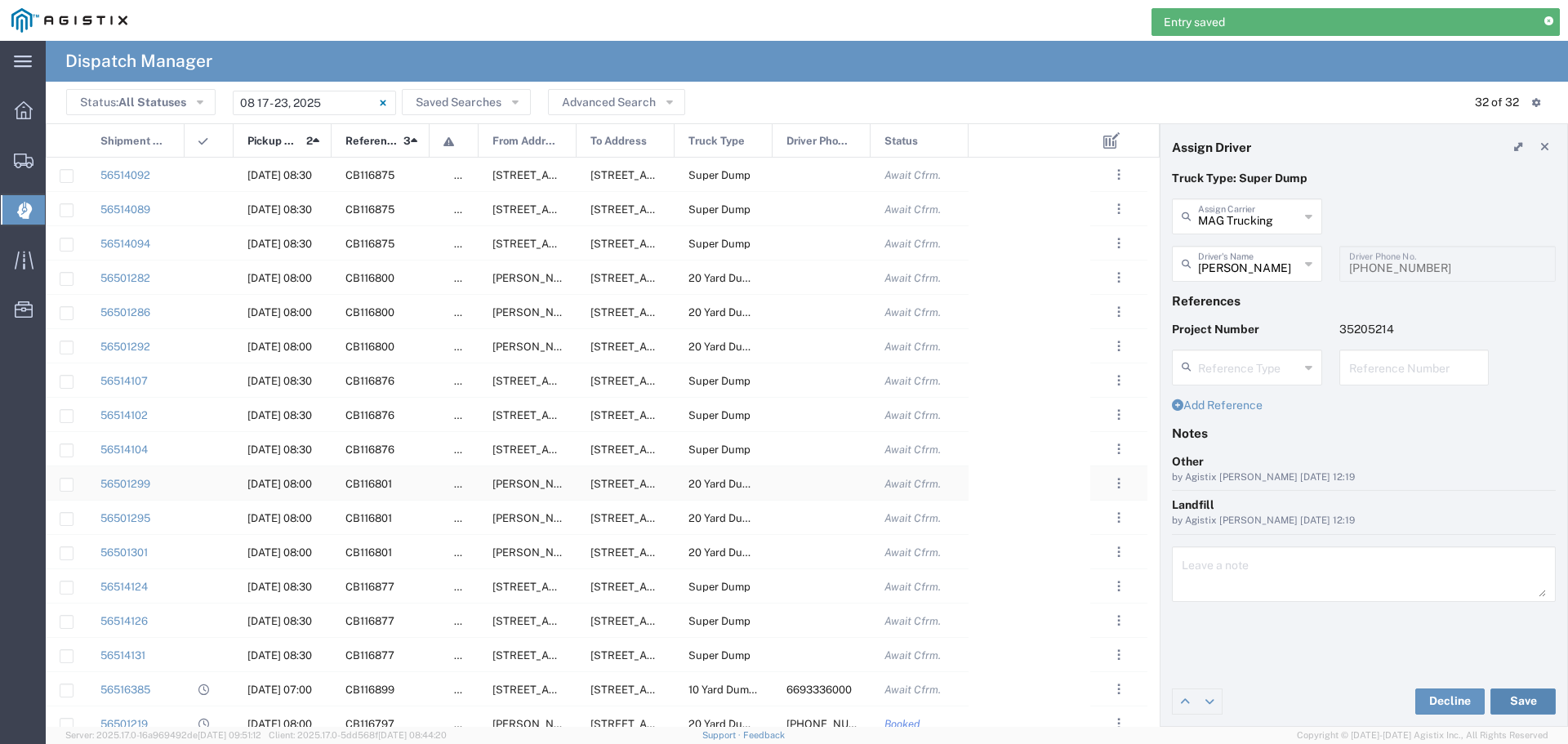
scroll to position [436, 0]
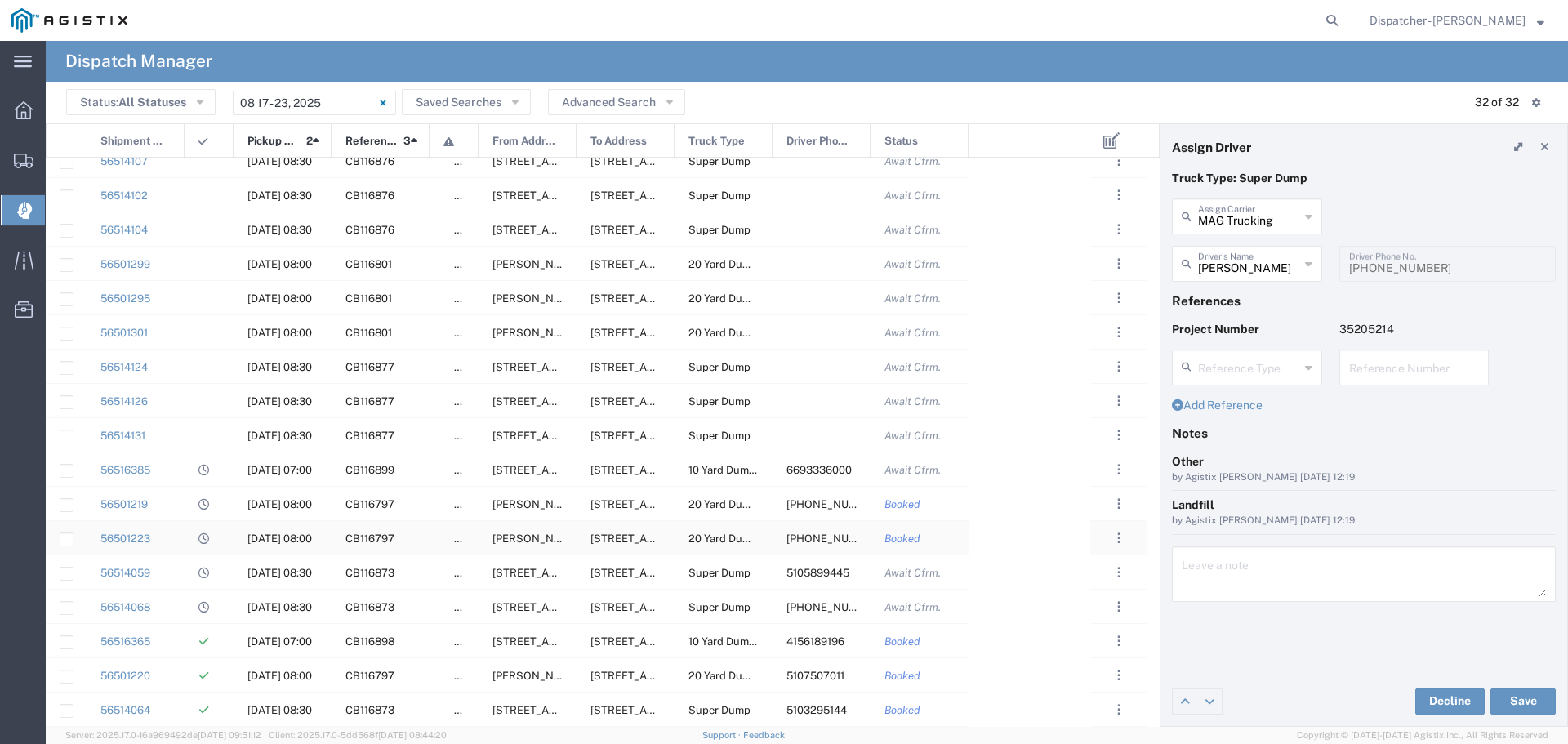
click at [810, 533] on span "[PHONE_NUMBER]" at bounding box center [835, 538] width 97 height 12
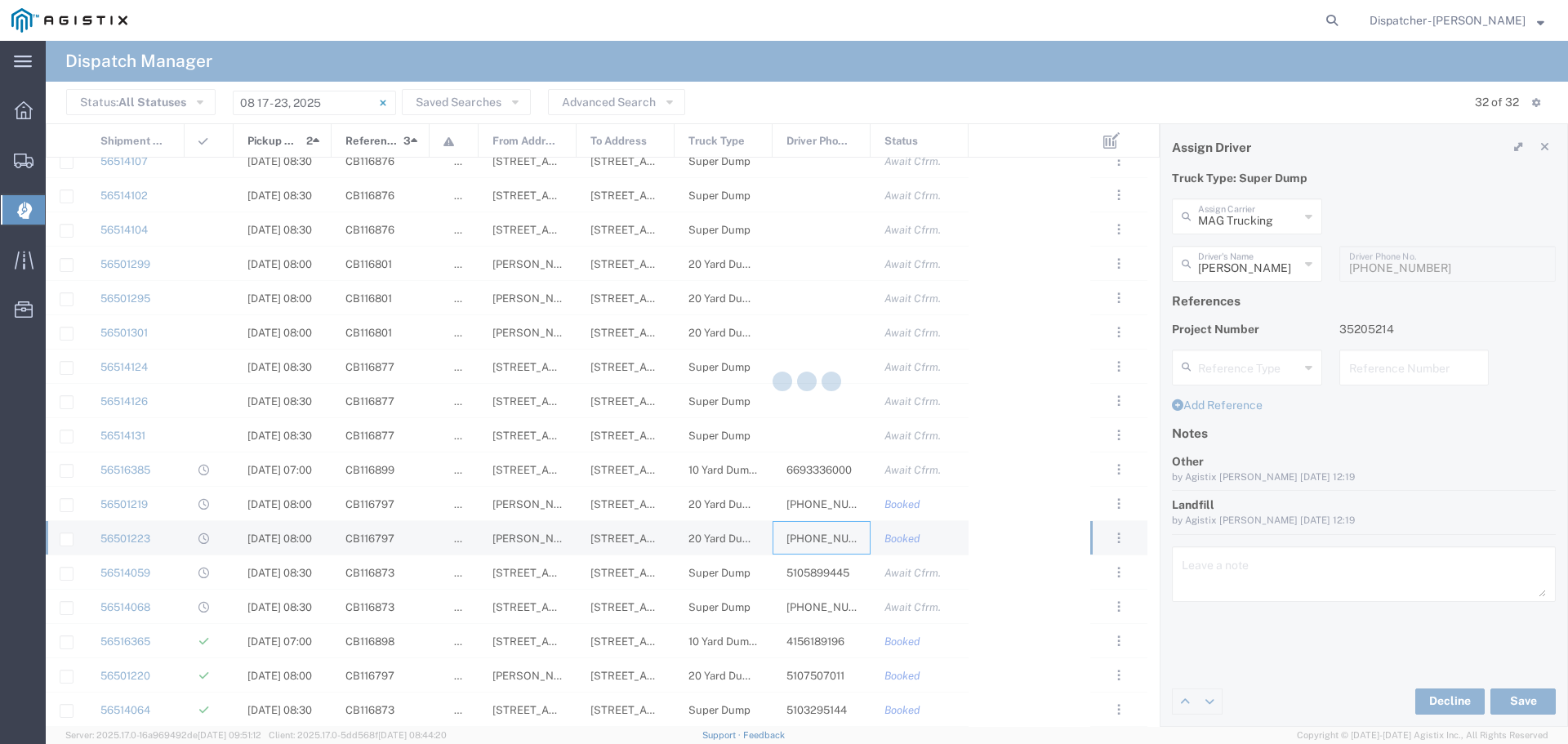
type input "[PERSON_NAME]"
type input "[PHONE_NUMBER]"
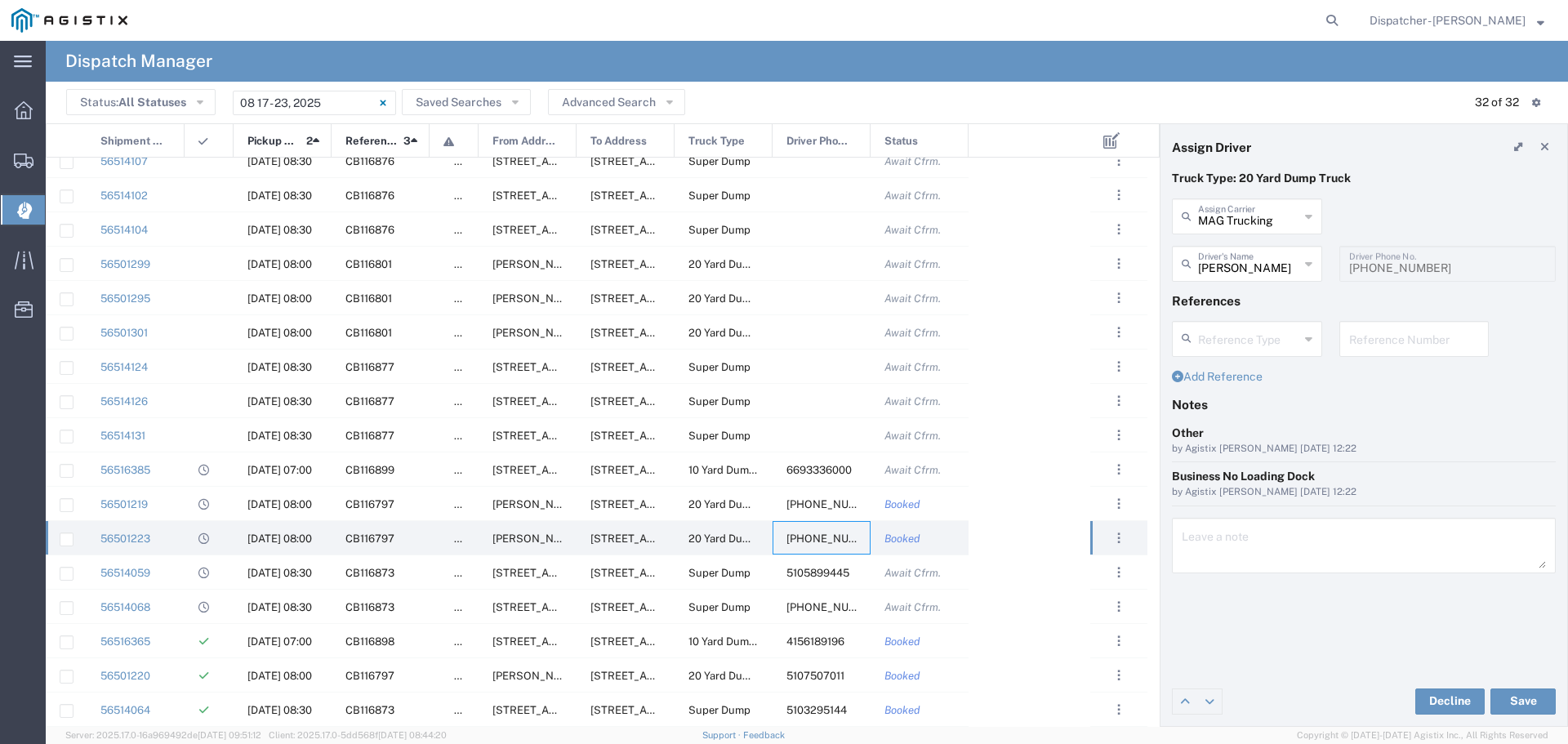
click at [1312, 215] on div "MAG Trucking Assign Carrier" at bounding box center [1247, 216] width 150 height 36
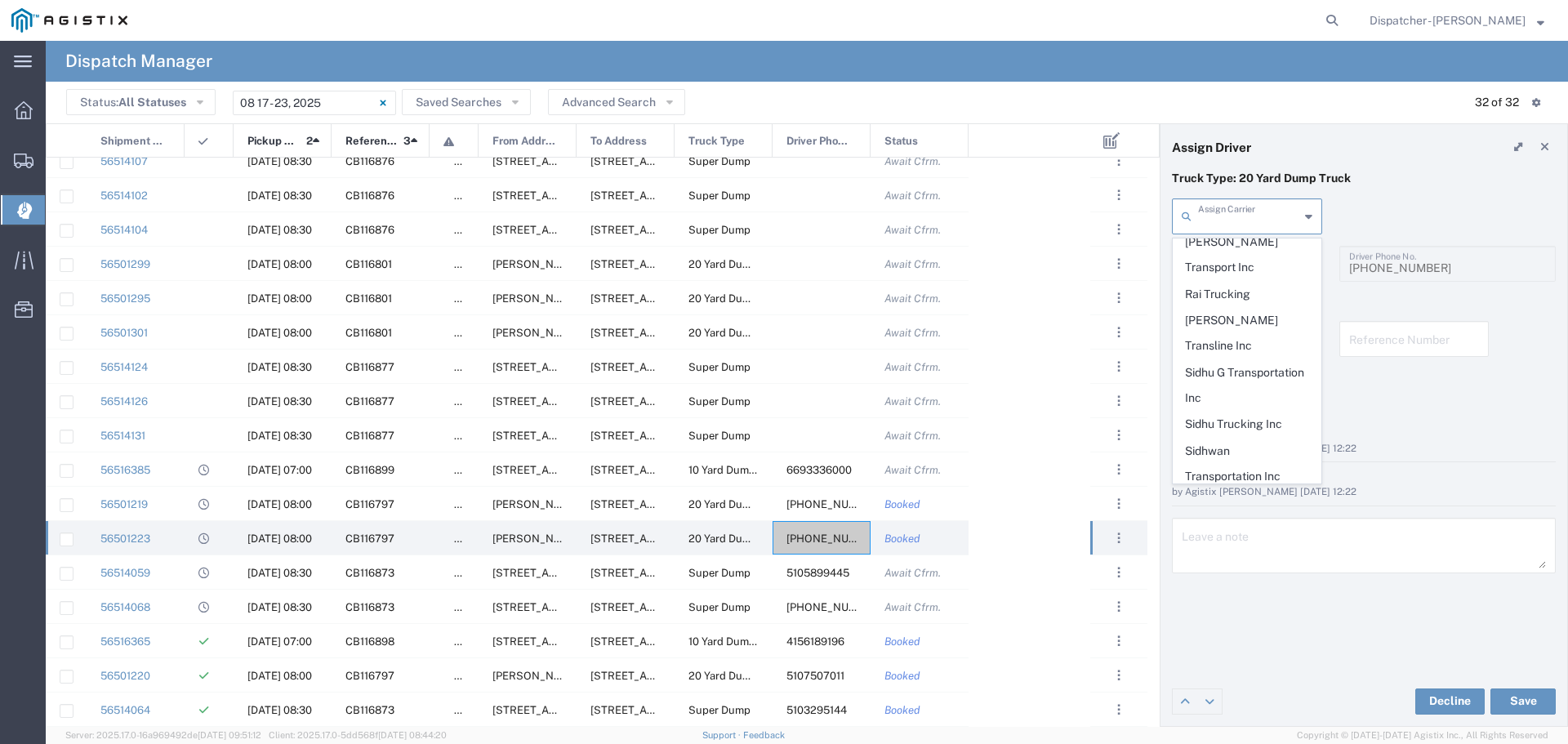
scroll to position [814, 0]
click at [1201, 395] on span "Sidhu Trucking Inc" at bounding box center [1247, 408] width 147 height 26
type input "Sidhu Trucking Inc"
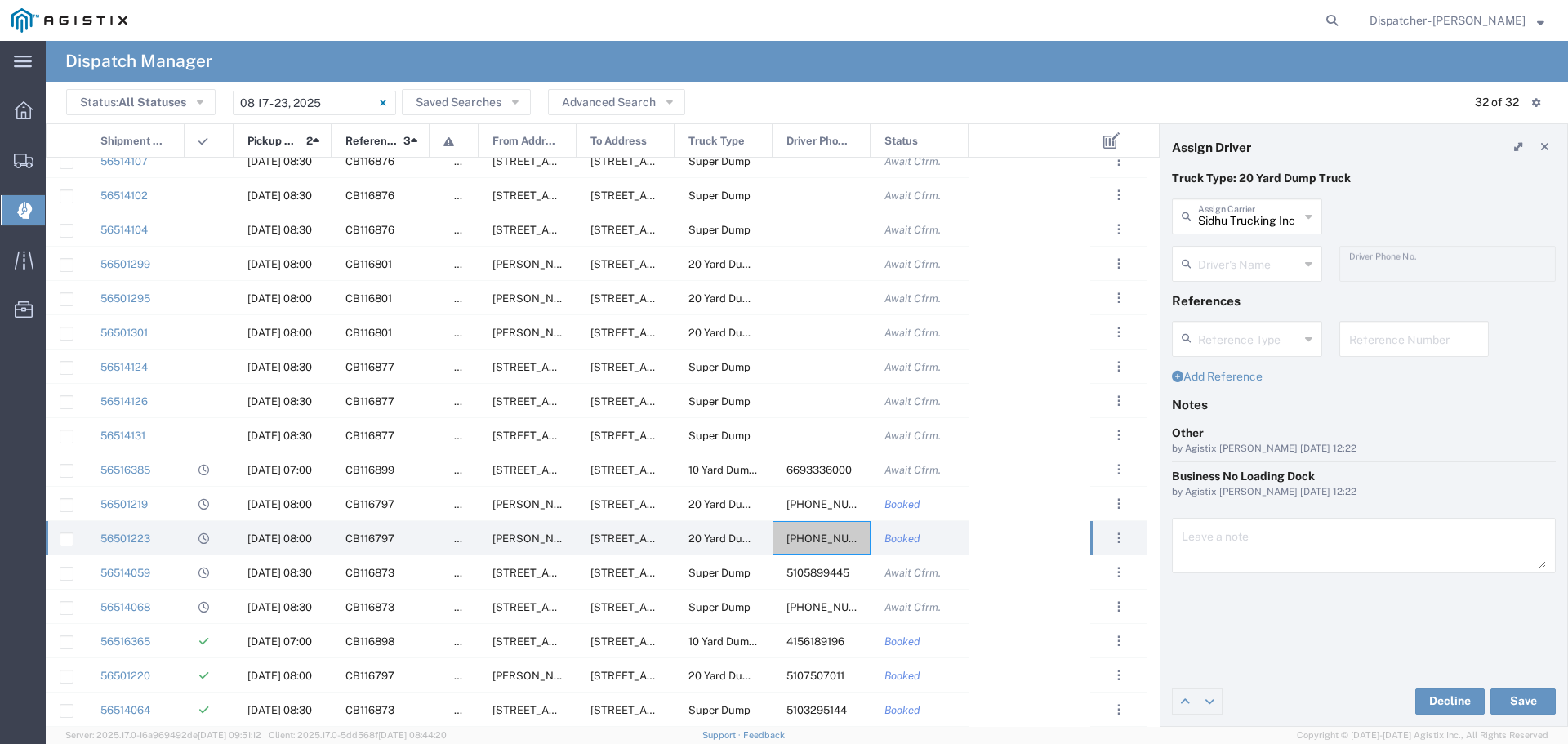
click at [1307, 262] on icon at bounding box center [1308, 264] width 7 height 26
click at [1242, 298] on span "[PERSON_NAME]" at bounding box center [1247, 299] width 147 height 26
type input "[PERSON_NAME]"
type input "[PHONE_NUMBER]"
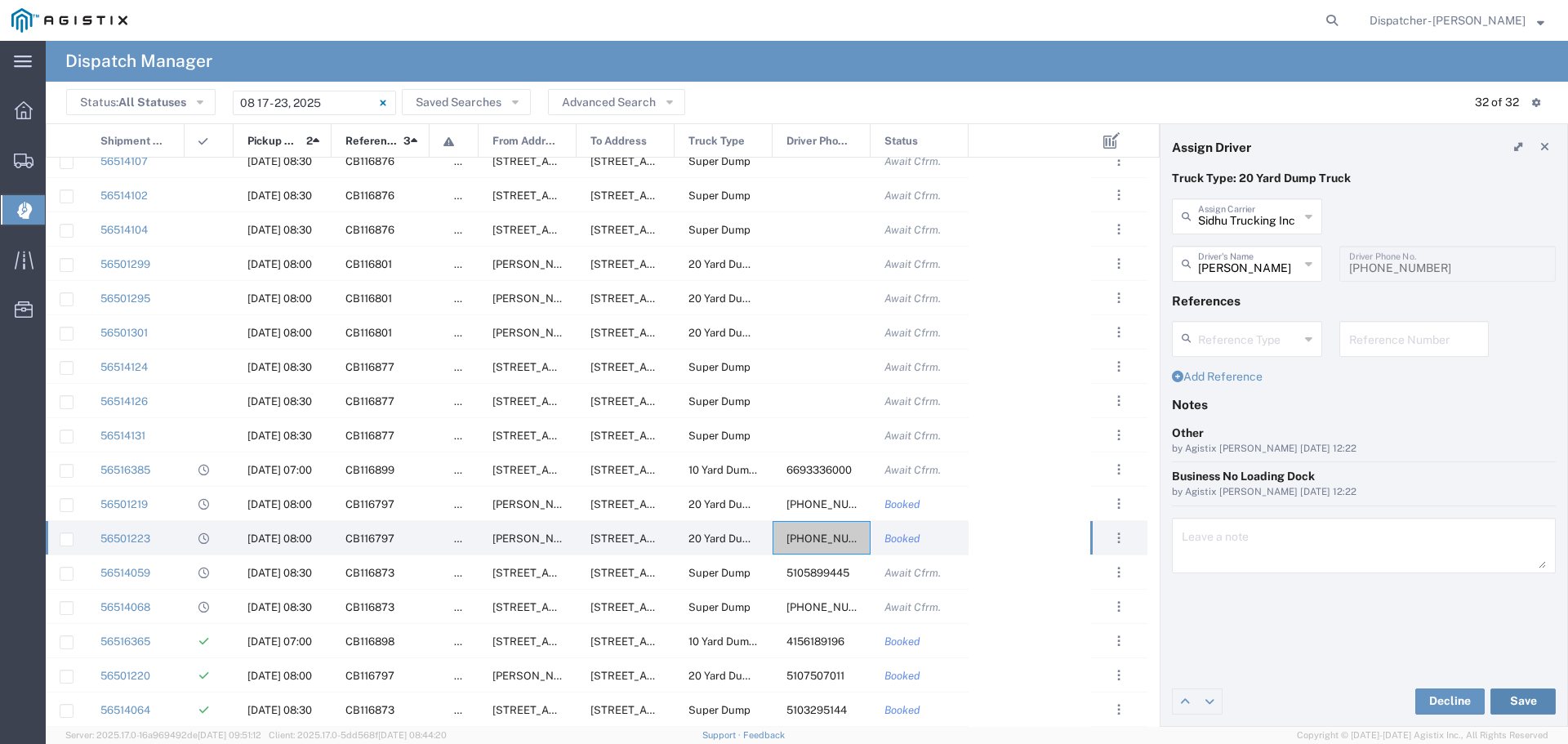
click at [1528, 706] on button "Save" at bounding box center [1523, 702] width 65 height 26
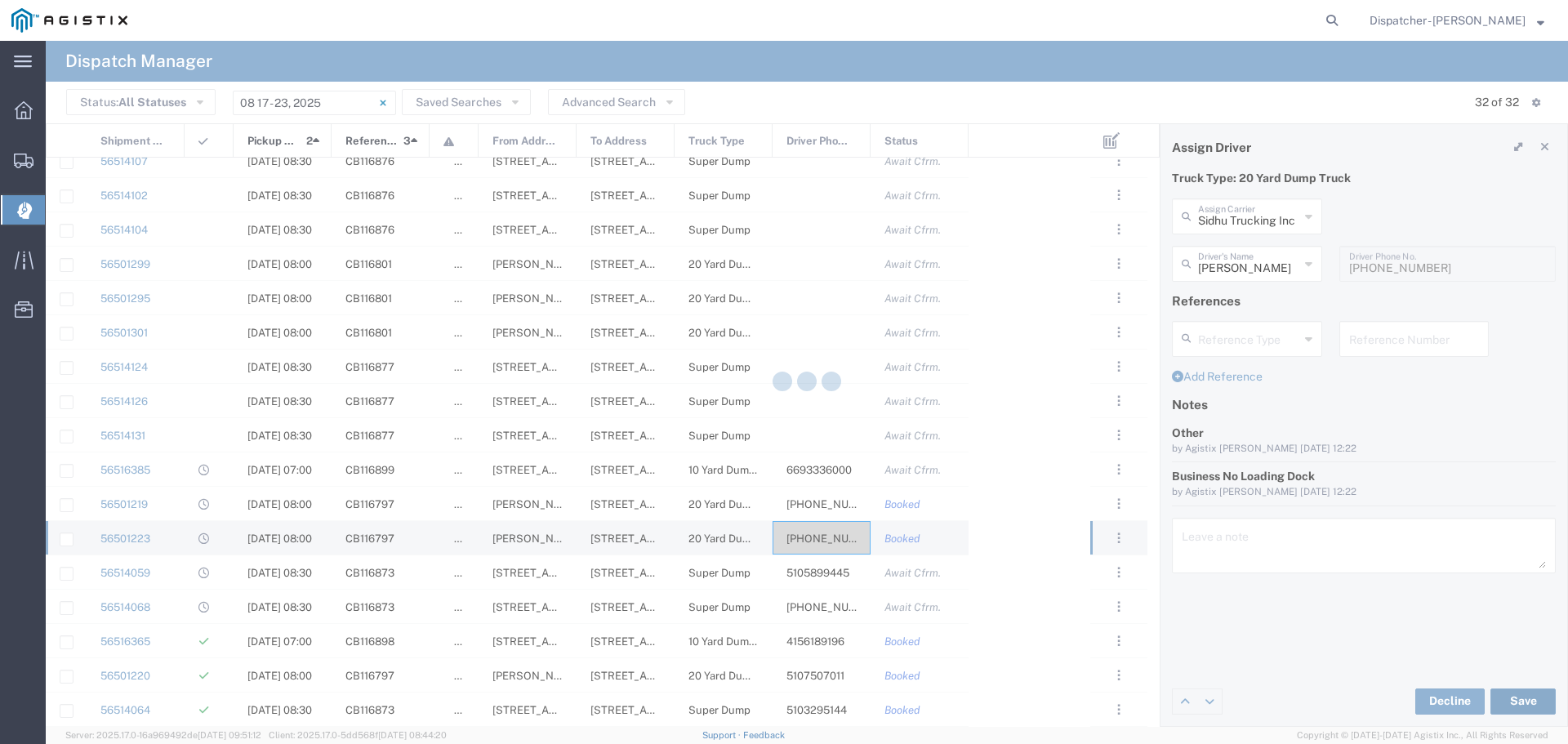
type input "[PERSON_NAME]"
type input "Sidhu Trucking Inc"
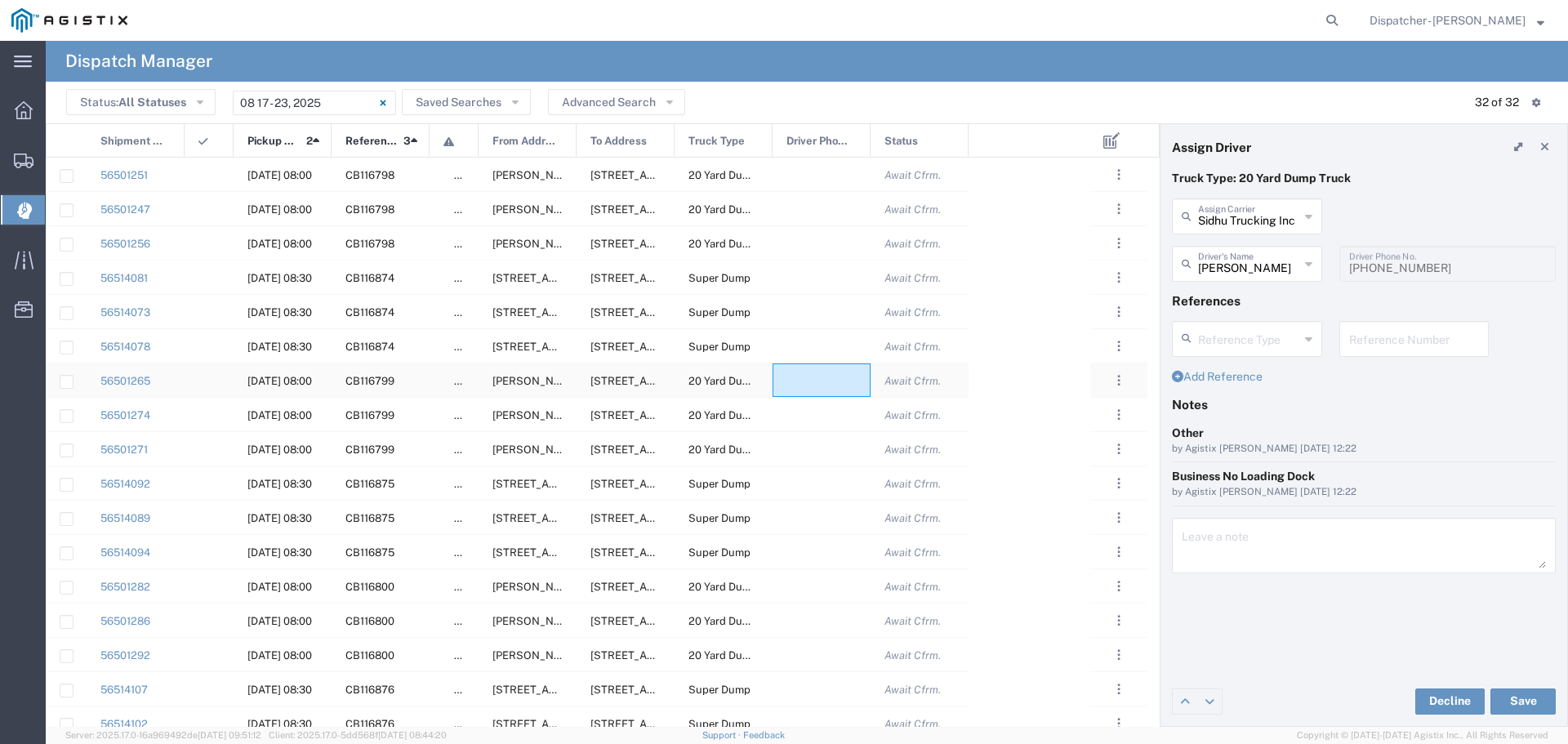
click at [832, 382] on div at bounding box center [821, 380] width 98 height 34
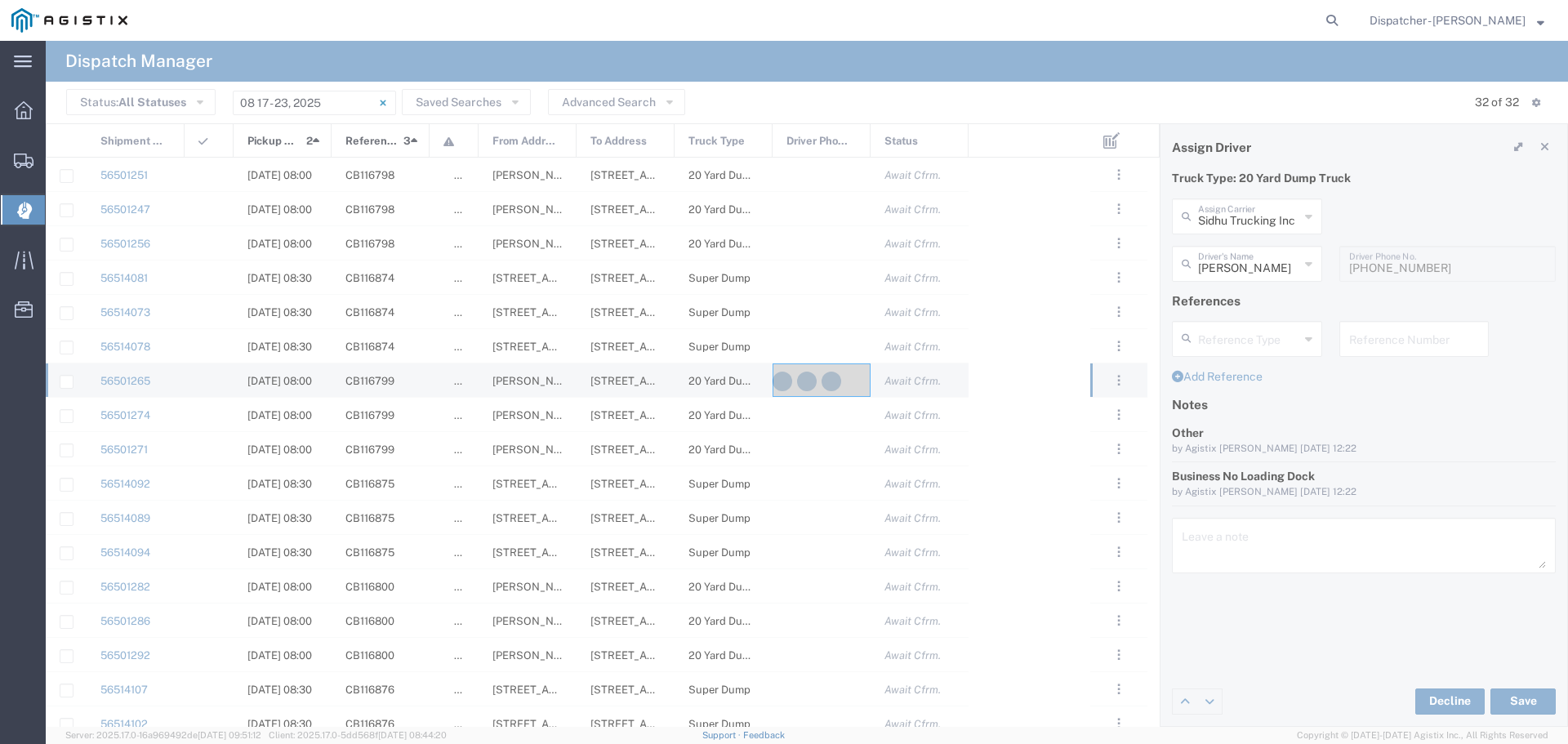
type input "MAG Trucking"
